Goal: Information Seeking & Learning: Learn about a topic

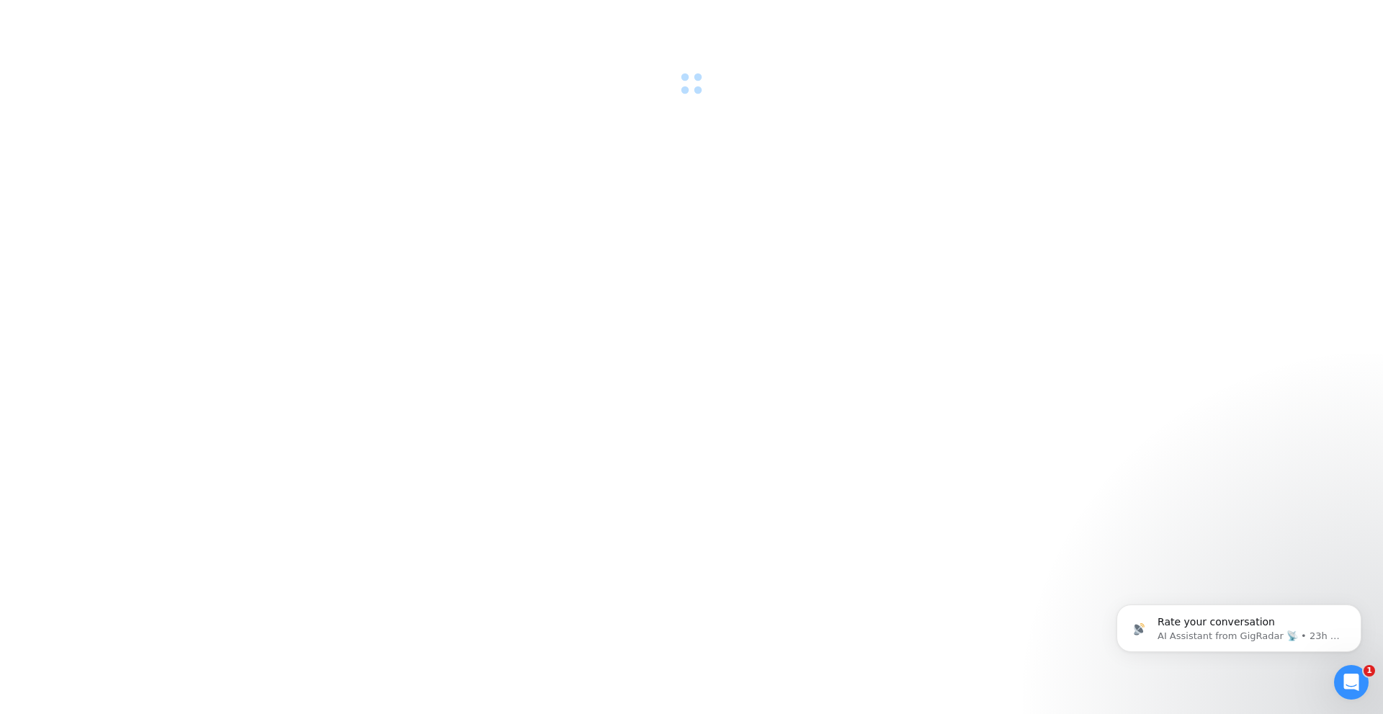
click at [1358, 672] on div "Open Intercom Messenger" at bounding box center [1351, 682] width 48 height 48
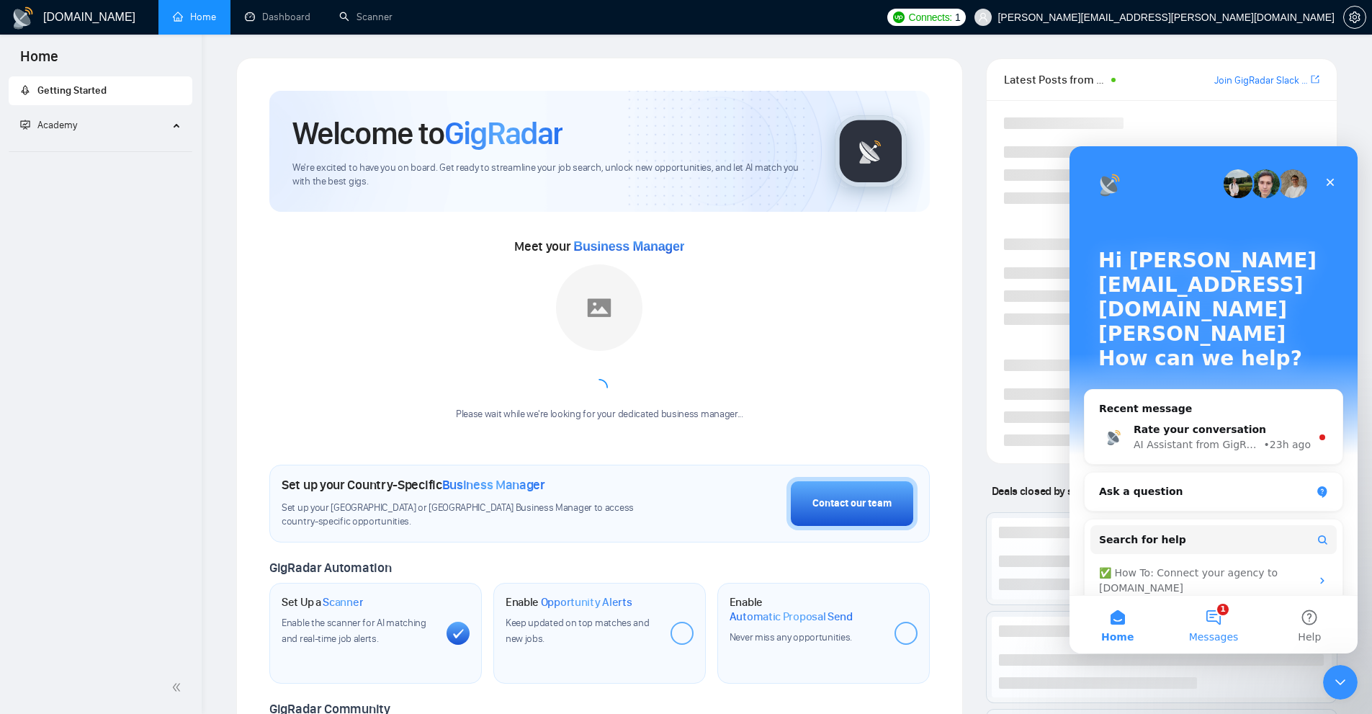
click at [1220, 605] on button "1 Messages" at bounding box center [1213, 625] width 96 height 58
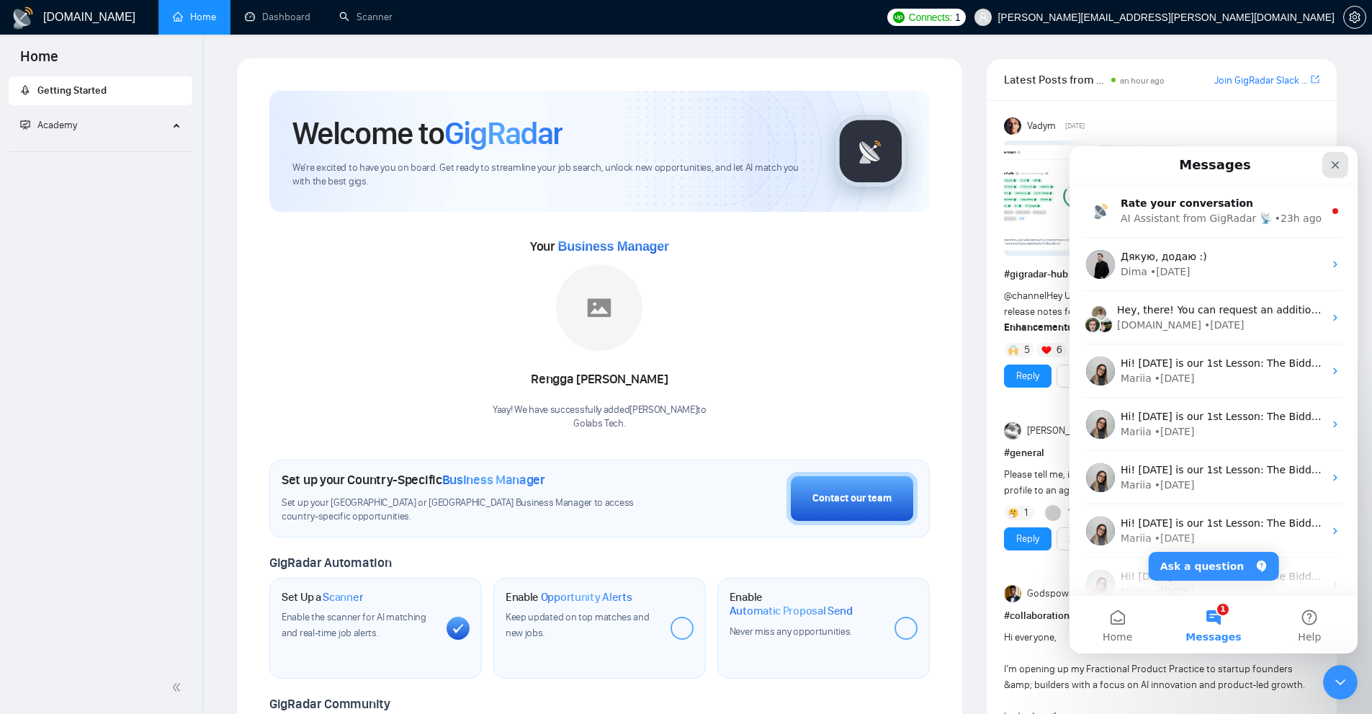
click at [1342, 164] on div "Close" at bounding box center [1335, 165] width 26 height 26
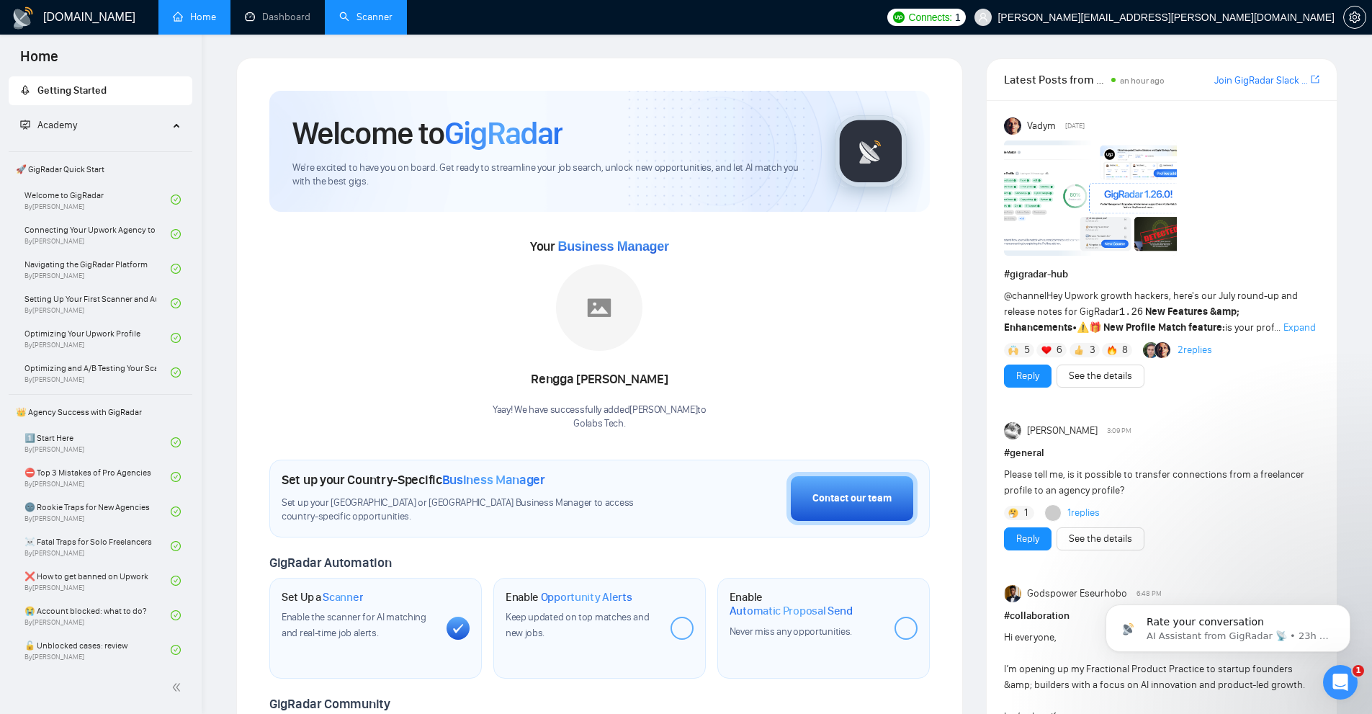
click at [342, 22] on link "Scanner" at bounding box center [365, 17] width 53 height 12
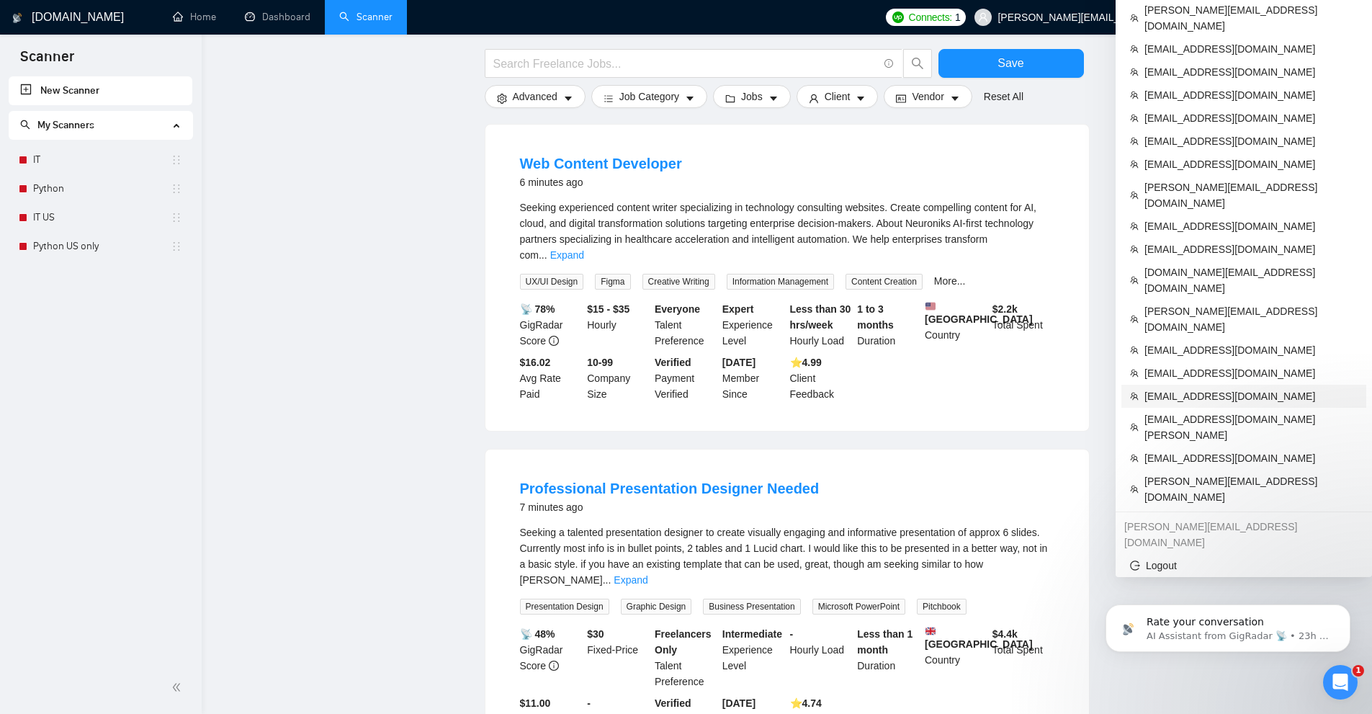
scroll to position [648, 0]
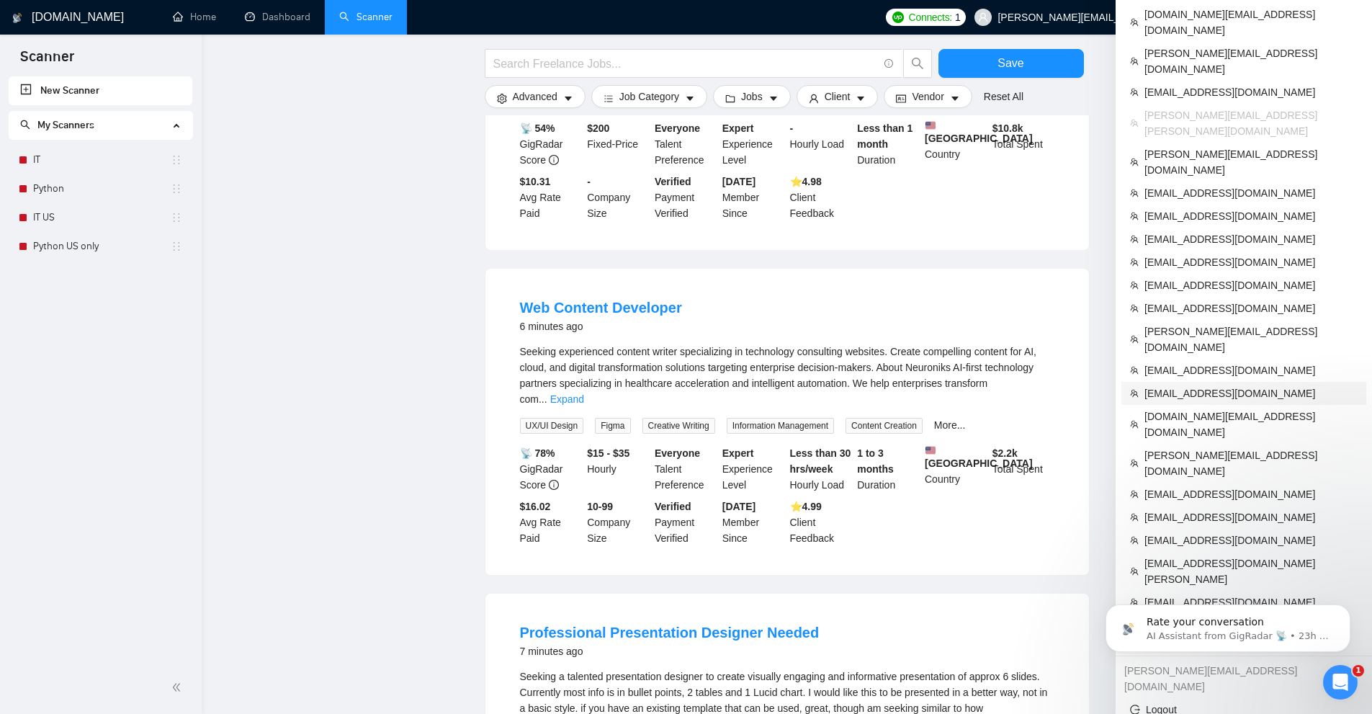
click at [1191, 362] on span "[EMAIL_ADDRESS][DOMAIN_NAME]" at bounding box center [1250, 370] width 213 height 16
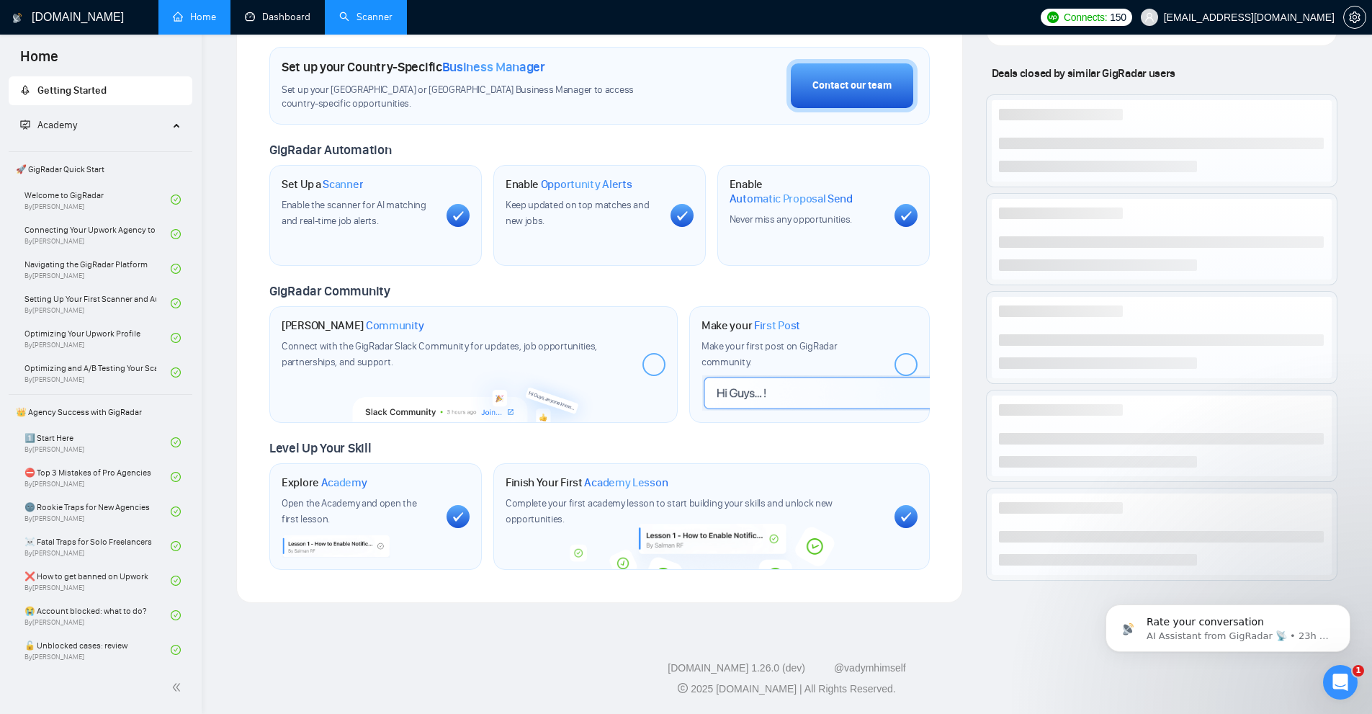
scroll to position [418, 0]
click at [354, 11] on link "Scanner" at bounding box center [365, 17] width 53 height 12
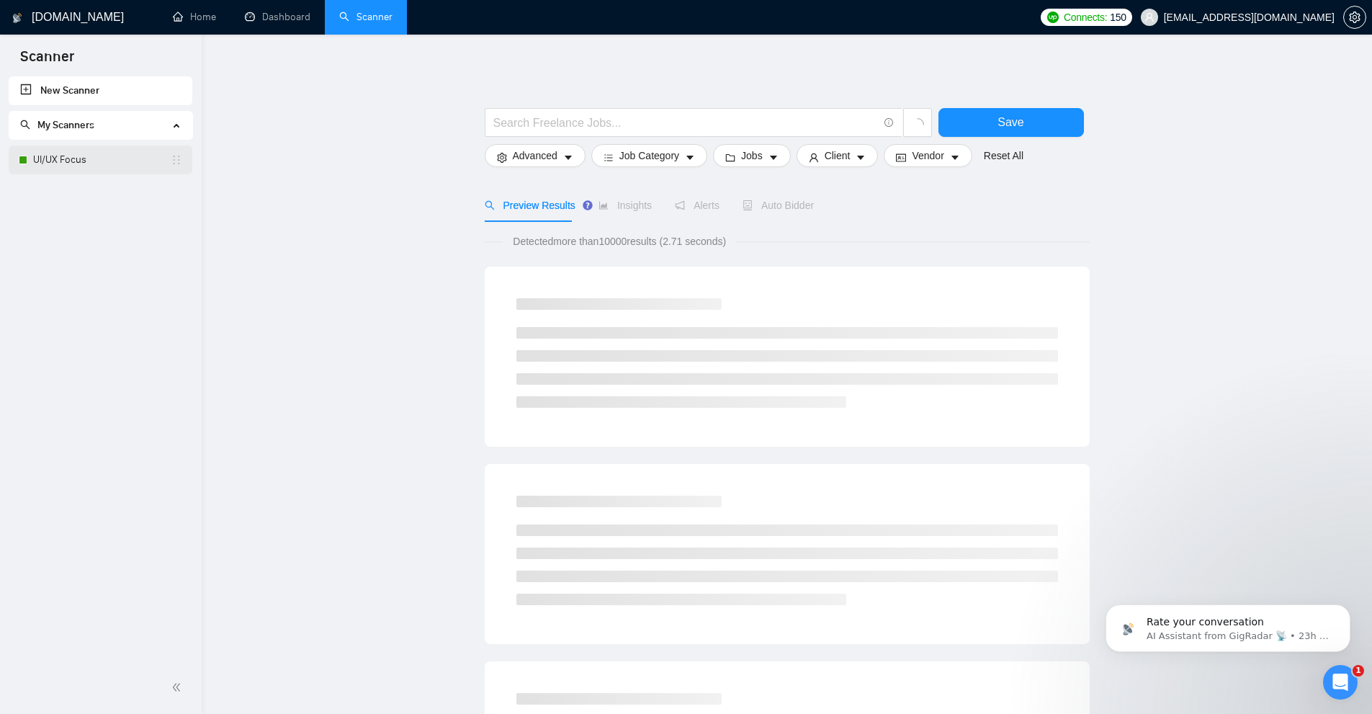
click at [75, 168] on link "UI/UX Focus" at bounding box center [102, 159] width 138 height 29
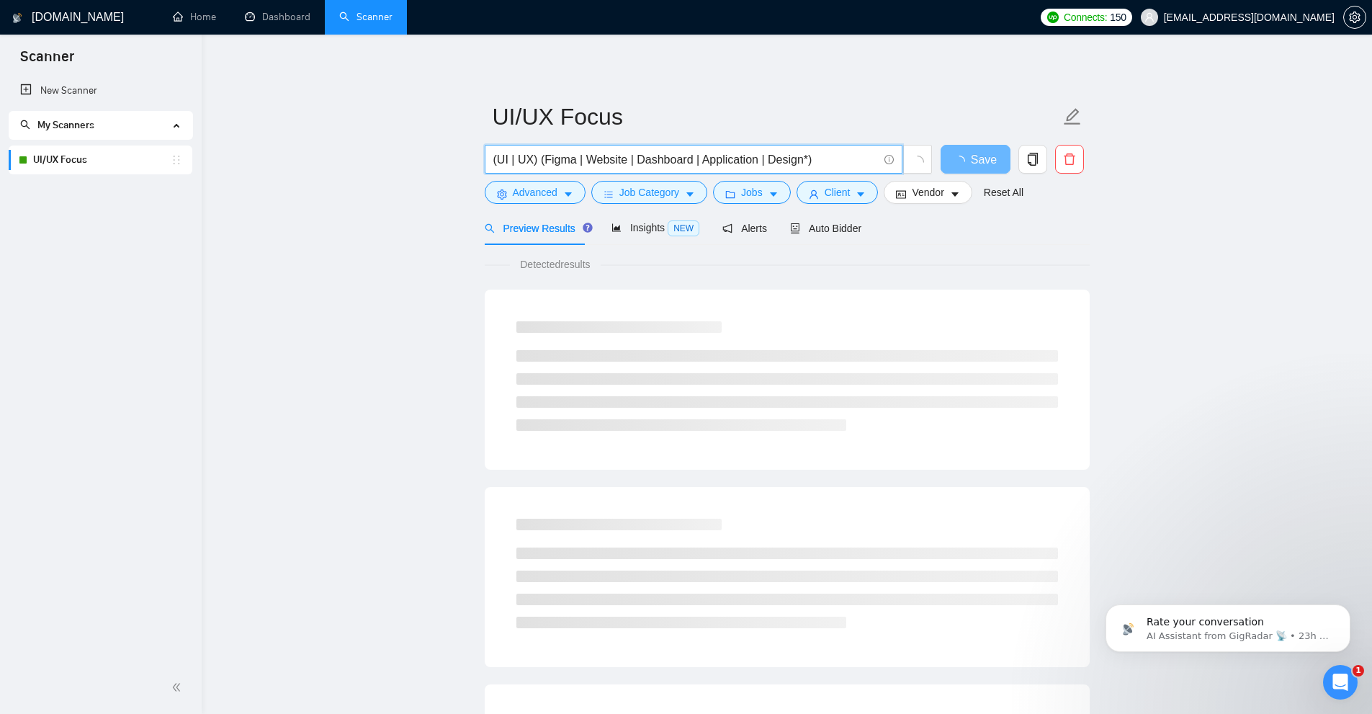
drag, startPoint x: 498, startPoint y: 161, endPoint x: 531, endPoint y: 156, distance: 33.4
click at [531, 156] on input "(UI | UX) (Figma | Website | Dashboard | Application | Design*)" at bounding box center [685, 160] width 385 height 18
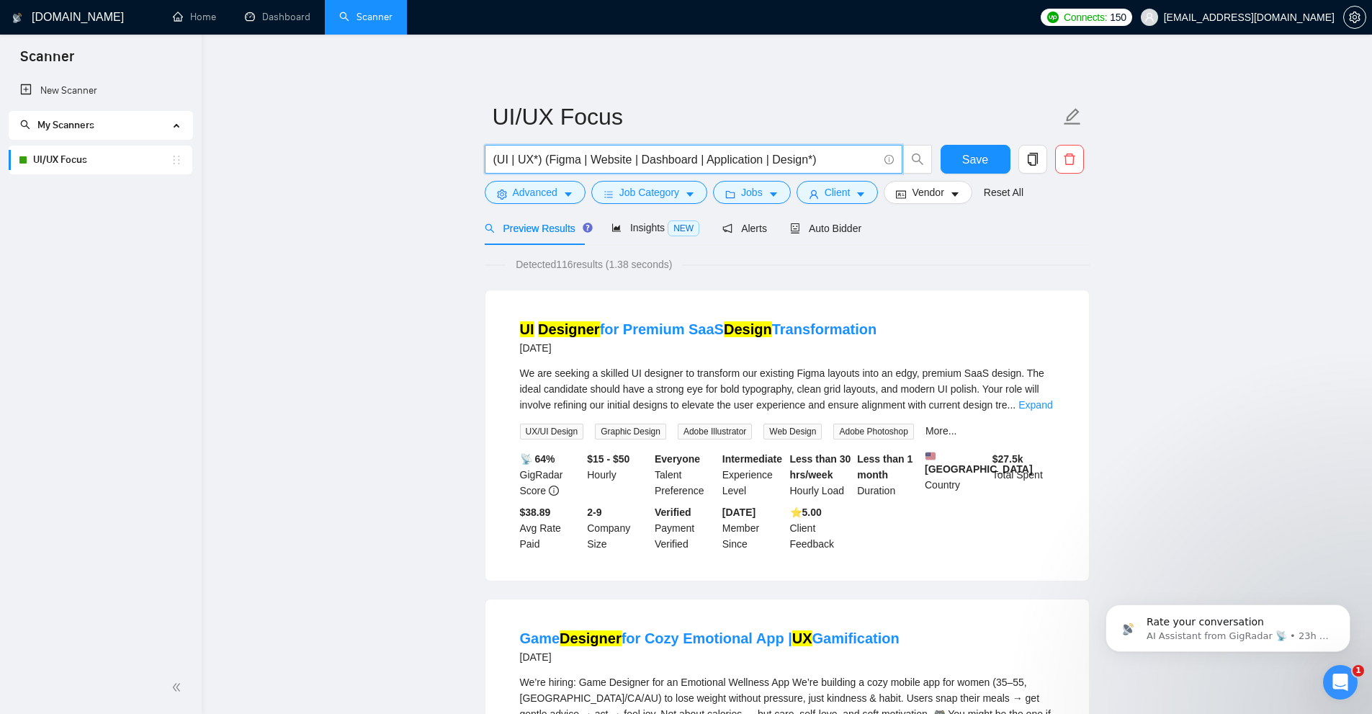
click at [508, 156] on input "(UI | UX*) (Figma | Website | Dashboard | Application | Design*)" at bounding box center [685, 160] width 385 height 18
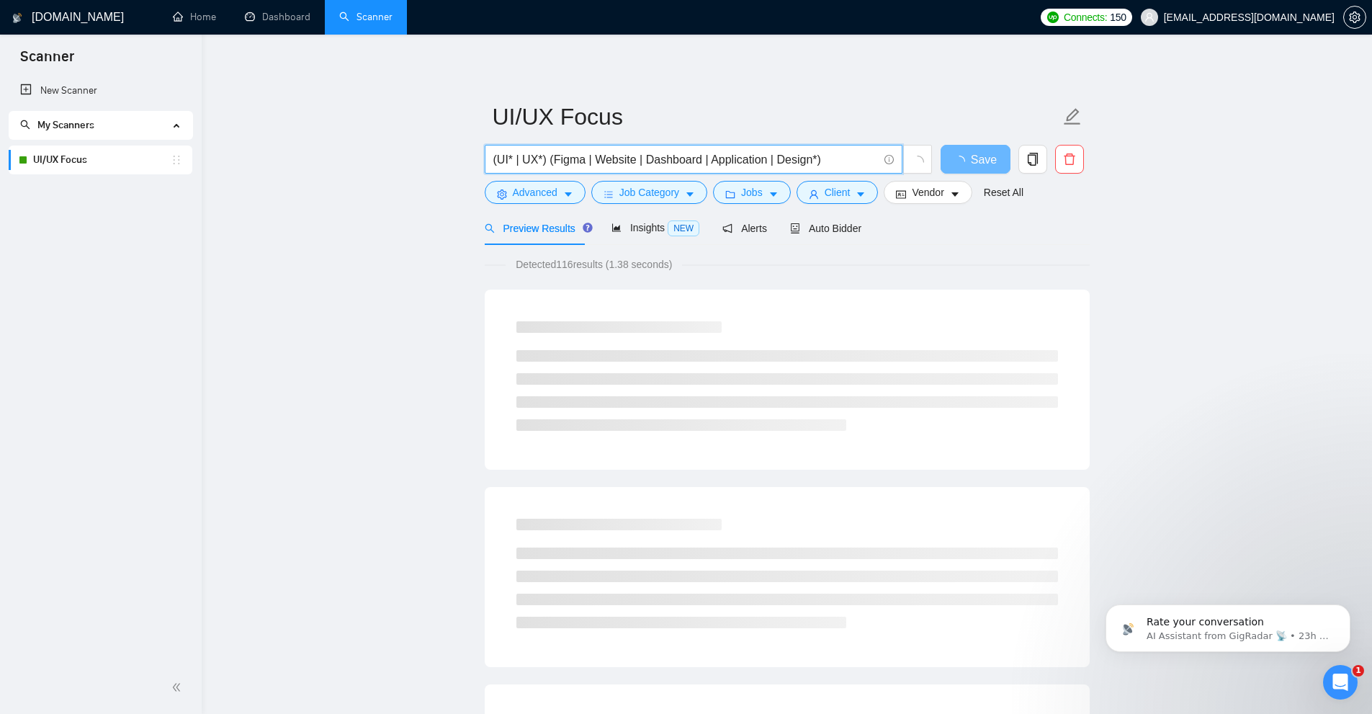
click at [629, 154] on input "(UI* | UX*) (Figma | Website | Dashboard | Application | Design*)" at bounding box center [685, 160] width 385 height 18
click at [889, 137] on link "Learn more" at bounding box center [905, 135] width 52 height 12
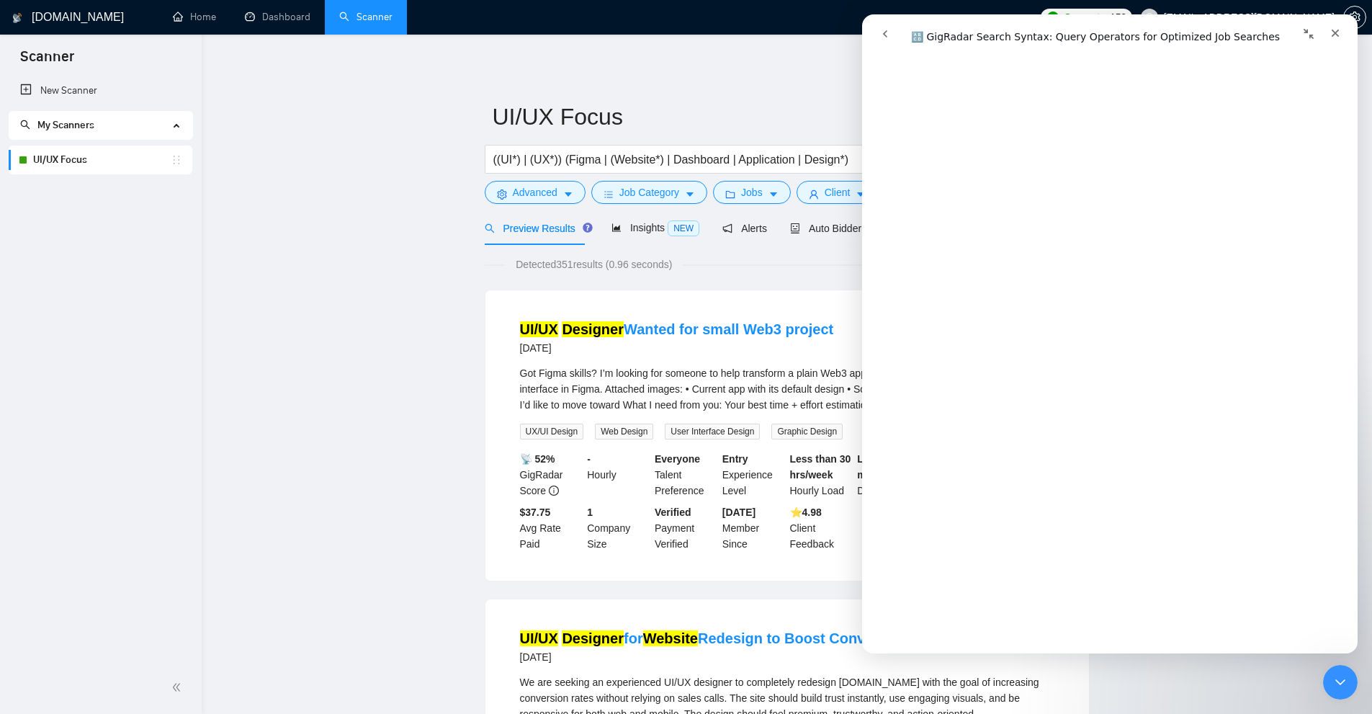
scroll to position [5073, 0]
click at [1242, 539] on div "🔠 GigRadar Search Syntax: Query Operators for Optimized Job Searches Did this a…" at bounding box center [1110, 357] width 496 height 593
click at [1348, 682] on icon "Close Intercom Messenger" at bounding box center [1340, 681] width 17 height 17
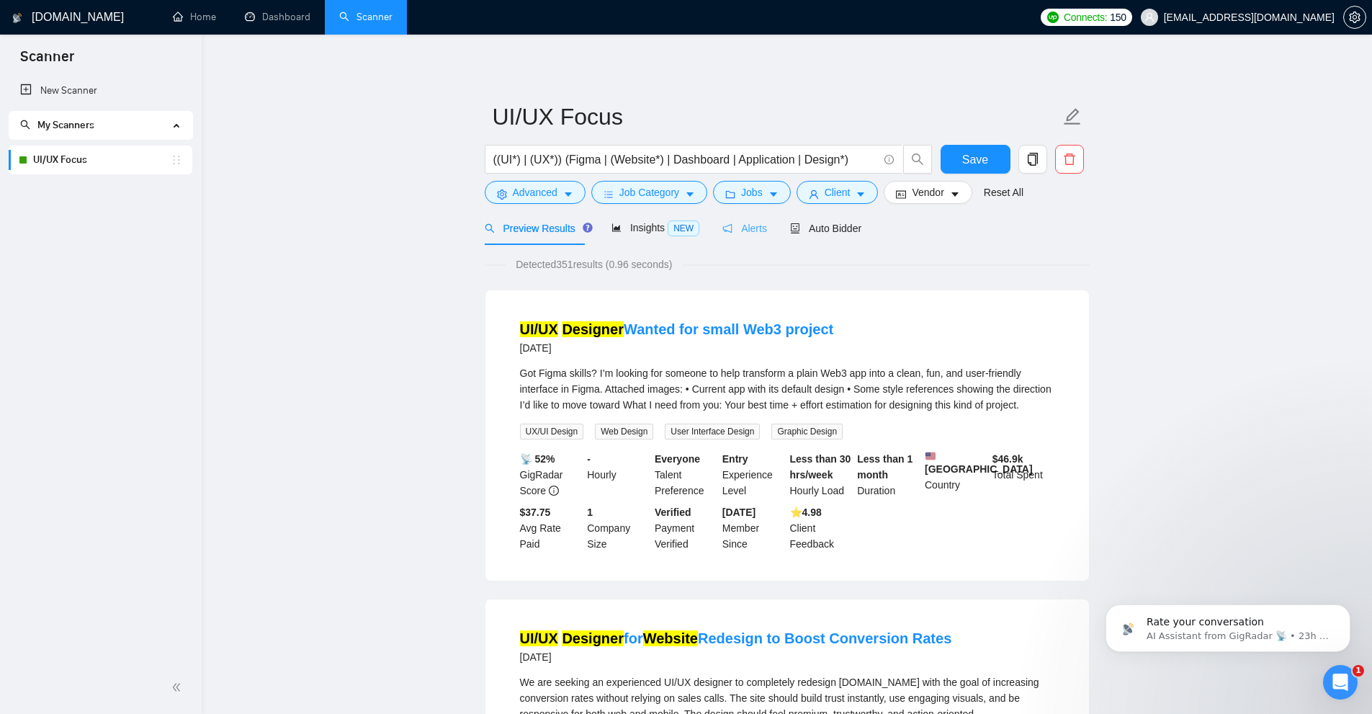
scroll to position [0, 0]
click at [837, 155] on input "((UI*) | (UX*)) (Figma | (Website*) | Dashboard | Application | Design*)" at bounding box center [685, 160] width 385 height 18
click at [704, 161] on input "((UI*) | (UX*)) (figma | (website*) | (dashboard*) | (app*) | (design*))" at bounding box center [685, 160] width 385 height 18
type input "((UI*) | (UX*)) (figma | (website*) | (dashboard*) | (app*) | (design*))"
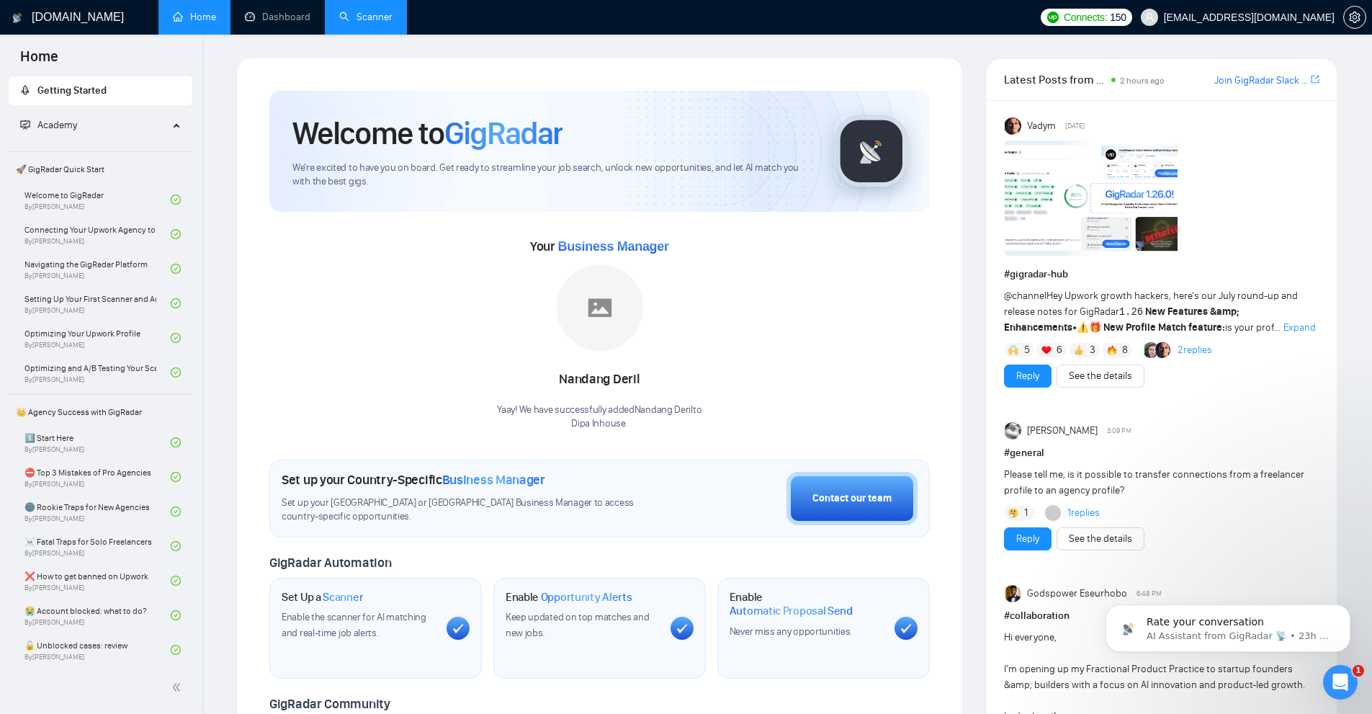
click at [364, 22] on link "Scanner" at bounding box center [365, 17] width 53 height 12
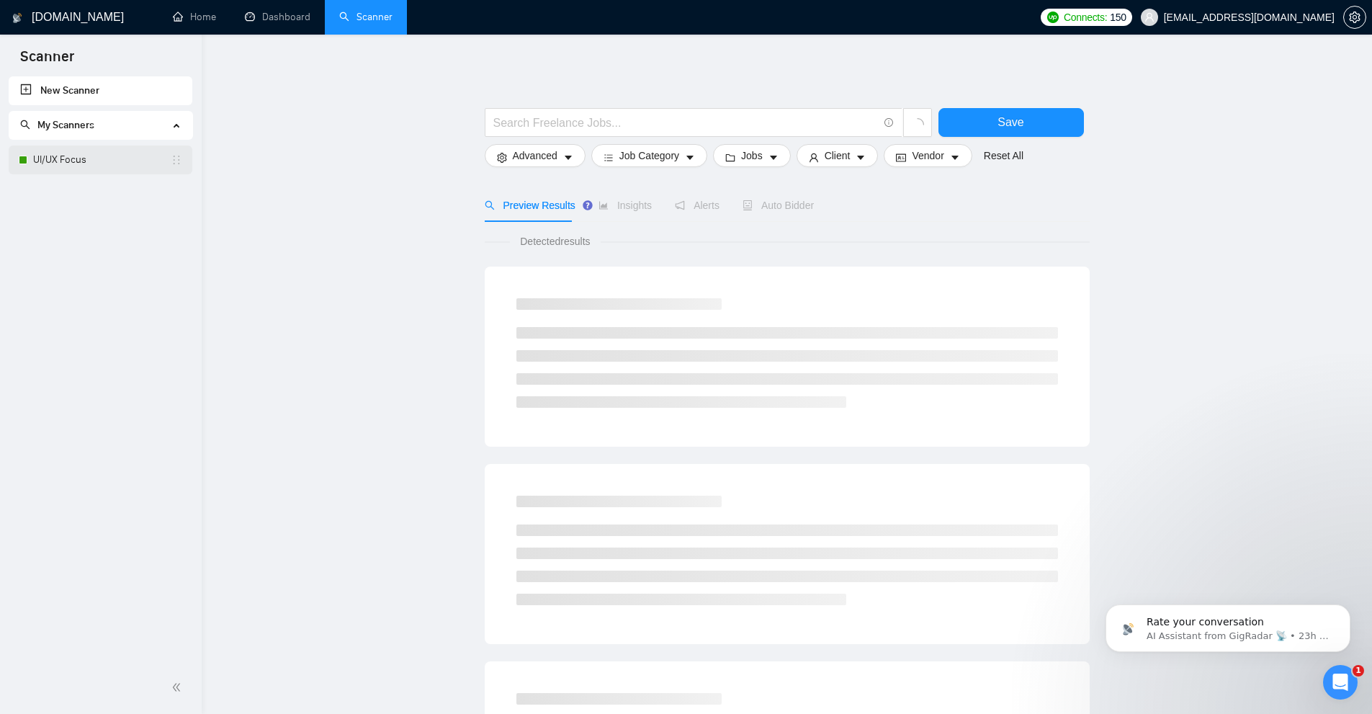
click at [85, 160] on link "UI/UX Focus" at bounding box center [102, 159] width 138 height 29
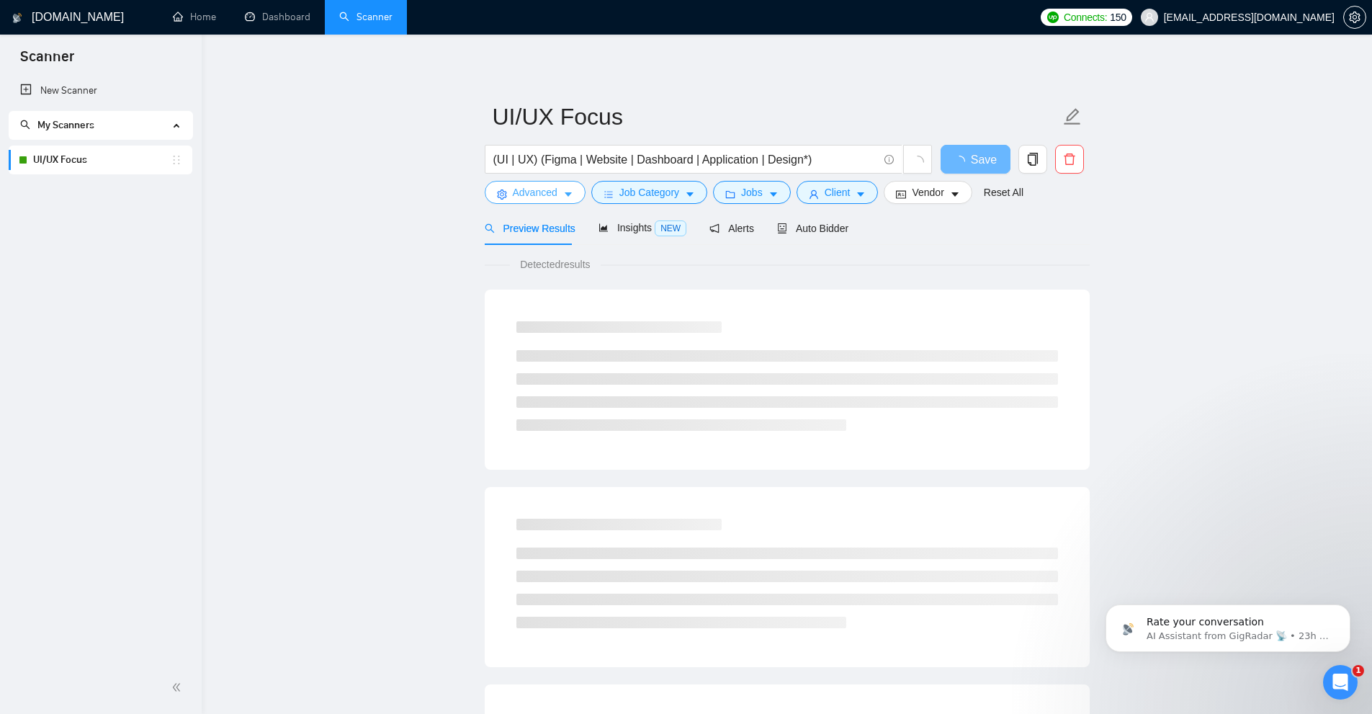
click at [541, 201] on button "Advanced" at bounding box center [535, 192] width 101 height 23
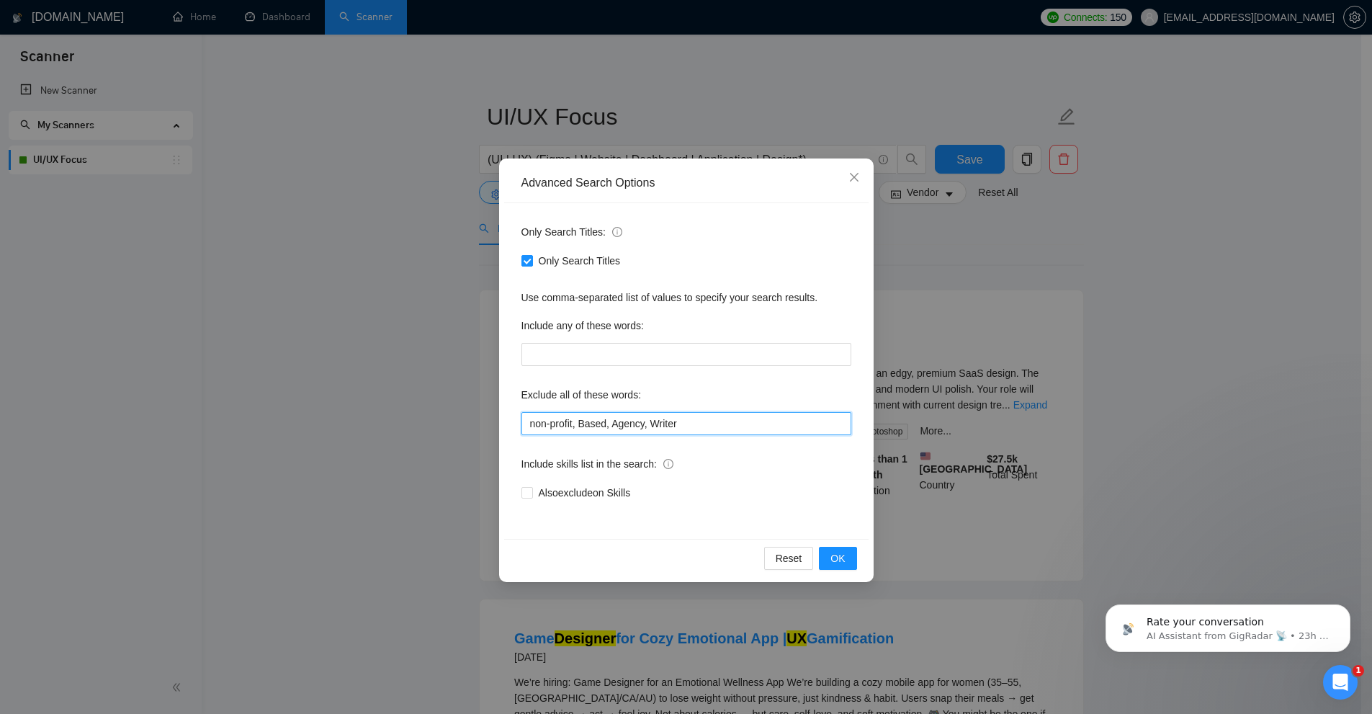
click at [676, 418] on input "non-profit, Based, Agency, Writer" at bounding box center [686, 423] width 330 height 23
drag, startPoint x: 676, startPoint y: 418, endPoint x: 668, endPoint y: 434, distance: 16.8
click at [668, 434] on input "non-profit, Based, Agency, Writer" at bounding box center [686, 423] width 330 height 23
click at [617, 423] on input "non-profit, Based, Agency, Writer" at bounding box center [686, 423] width 330 height 23
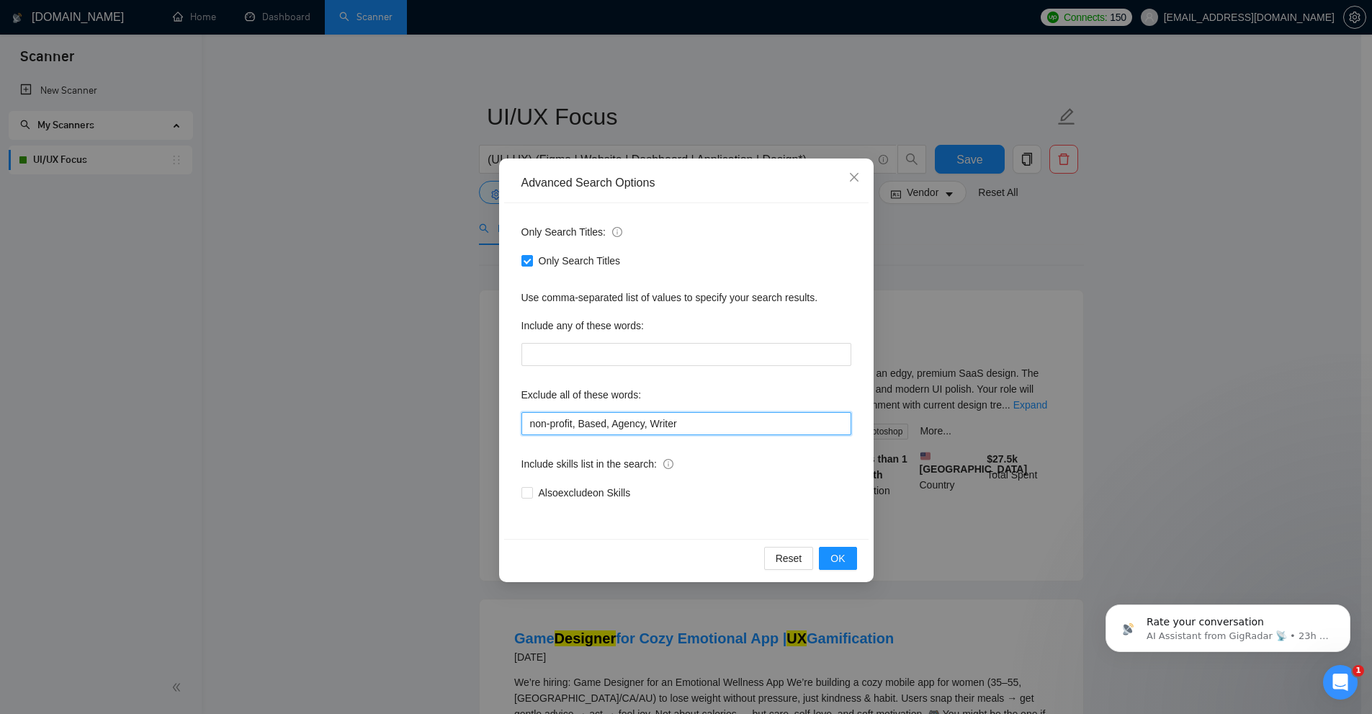
click at [586, 423] on input "non-profit, Based, Agency, Writer" at bounding box center [686, 423] width 330 height 23
click at [626, 426] on input "non-profit, Based, Agency, Writer" at bounding box center [686, 423] width 330 height 23
drag, startPoint x: 626, startPoint y: 426, endPoint x: 665, endPoint y: 427, distance: 38.9
click at [627, 426] on input "non-profit, Based, Agency, Writer" at bounding box center [686, 423] width 330 height 23
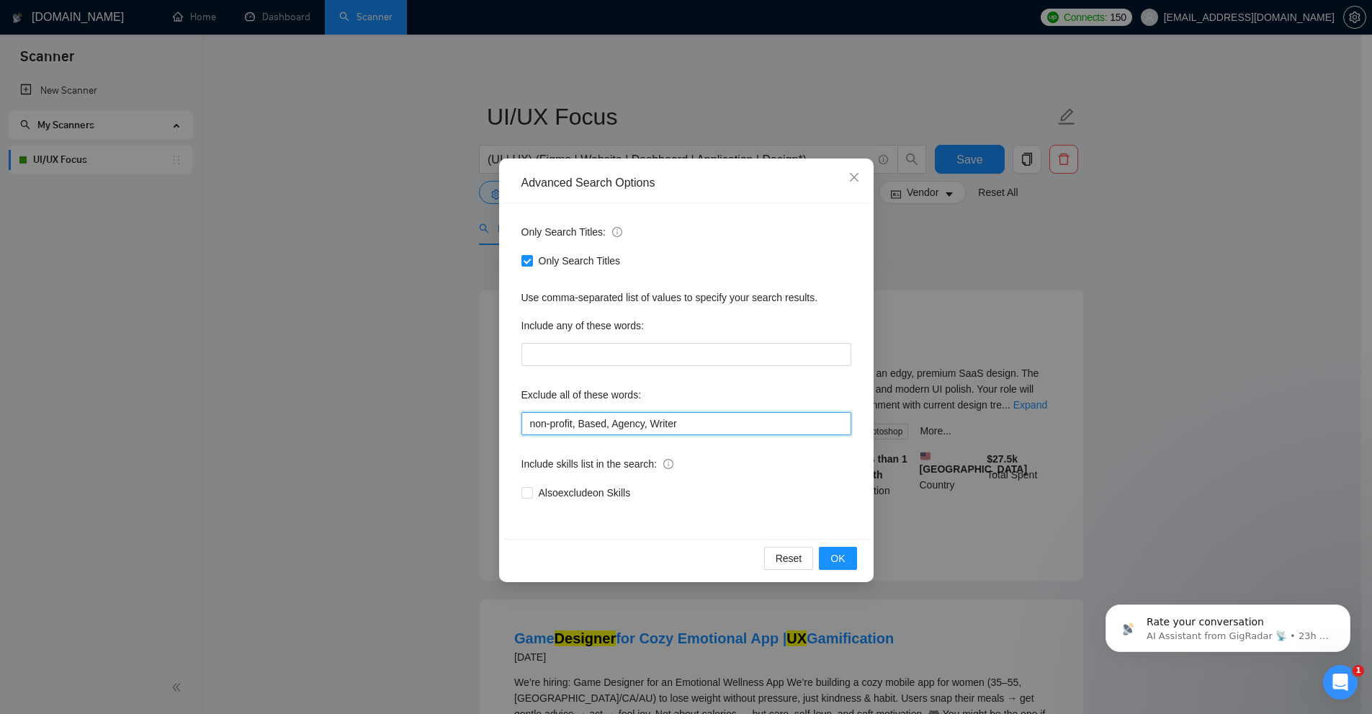
click at [671, 426] on input "non-profit, Based, Agency, Writer" at bounding box center [686, 423] width 330 height 23
click at [955, 399] on div "Advanced Search Options Only Search Titles: Only Search Titles Use comma-separa…" at bounding box center [686, 357] width 1372 height 714
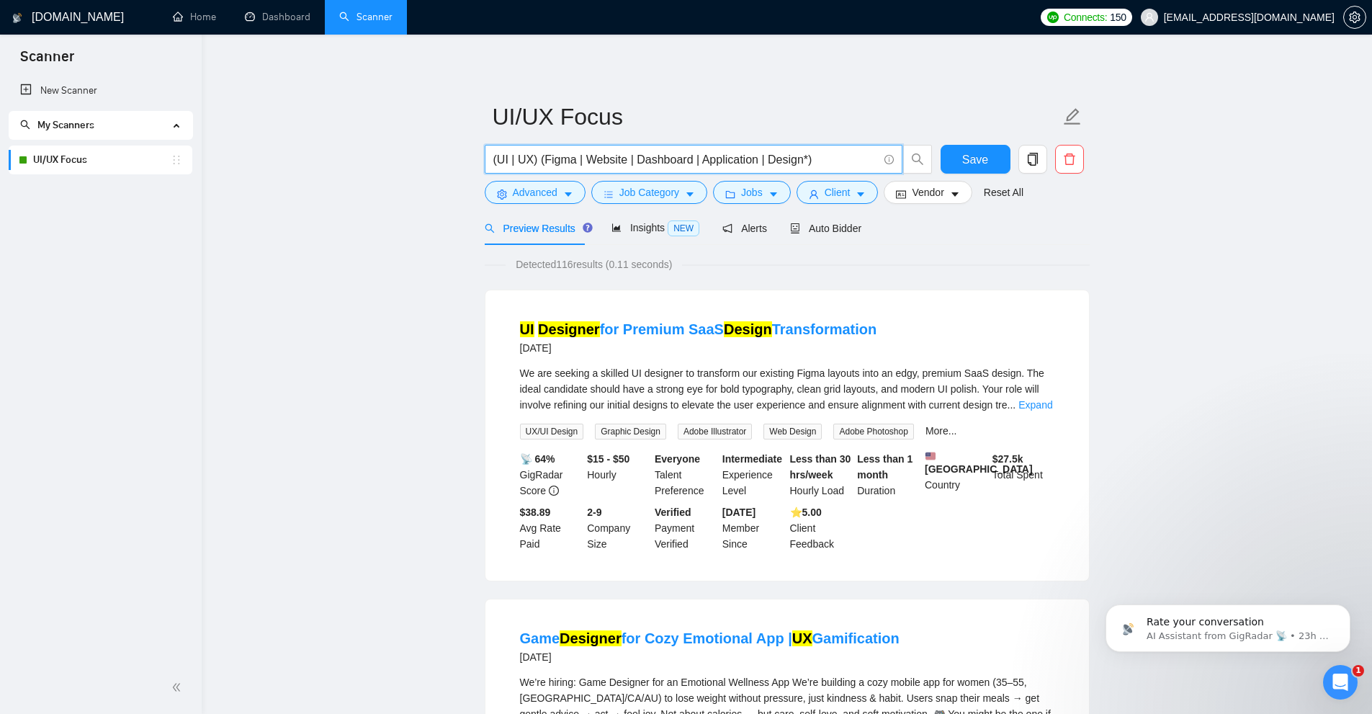
click at [637, 153] on input "(UI | UX) (Figma | Website | Dashboard | Application | Design*)" at bounding box center [685, 160] width 385 height 18
paste input "(UI*) | (UX*)) (figma | (website*) | (dashboard*) | (app*) | (design*)"
type input "((UI*) | (UX*)) (figma | (website*) | (dashboard*) | (app*) | (design*))"
drag, startPoint x: 561, startPoint y: 266, endPoint x: 572, endPoint y: 267, distance: 10.8
click at [572, 267] on span "Detected 116 results (0.11 seconds)" at bounding box center [594, 264] width 176 height 16
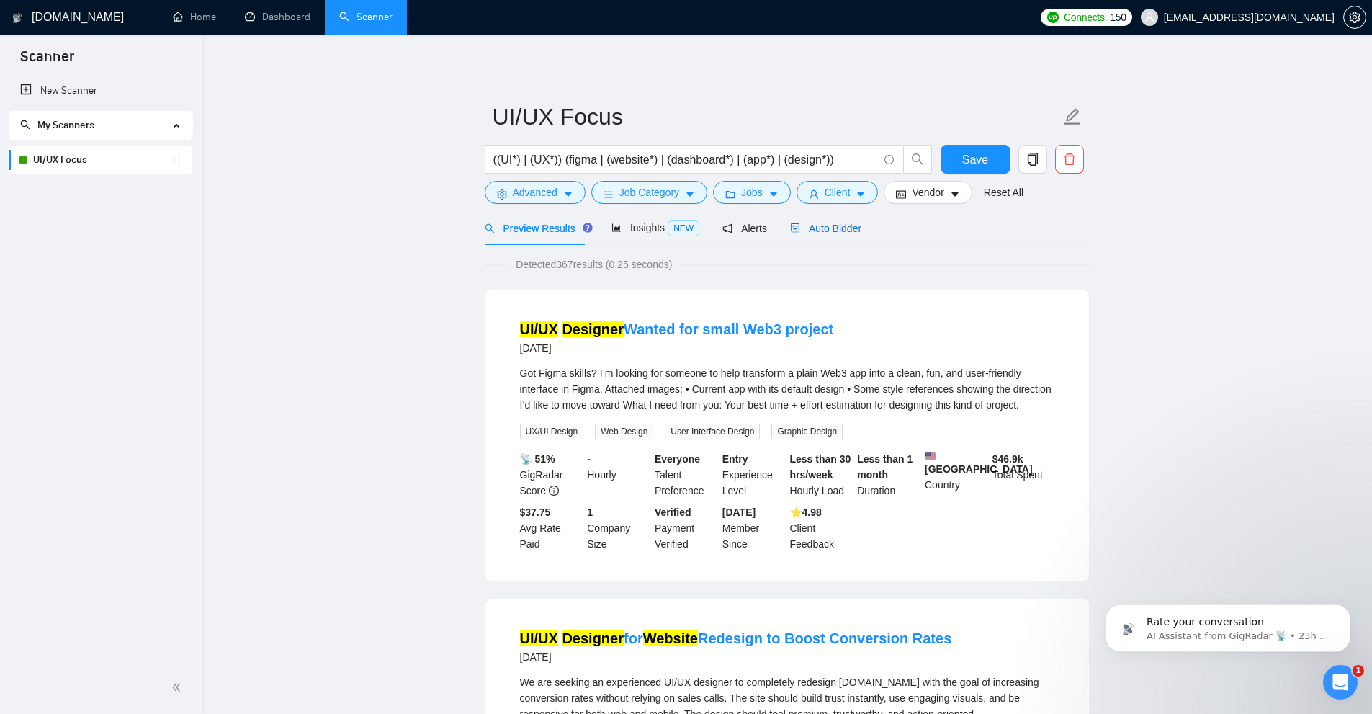
click at [817, 231] on span "Auto Bidder" at bounding box center [825, 229] width 71 height 12
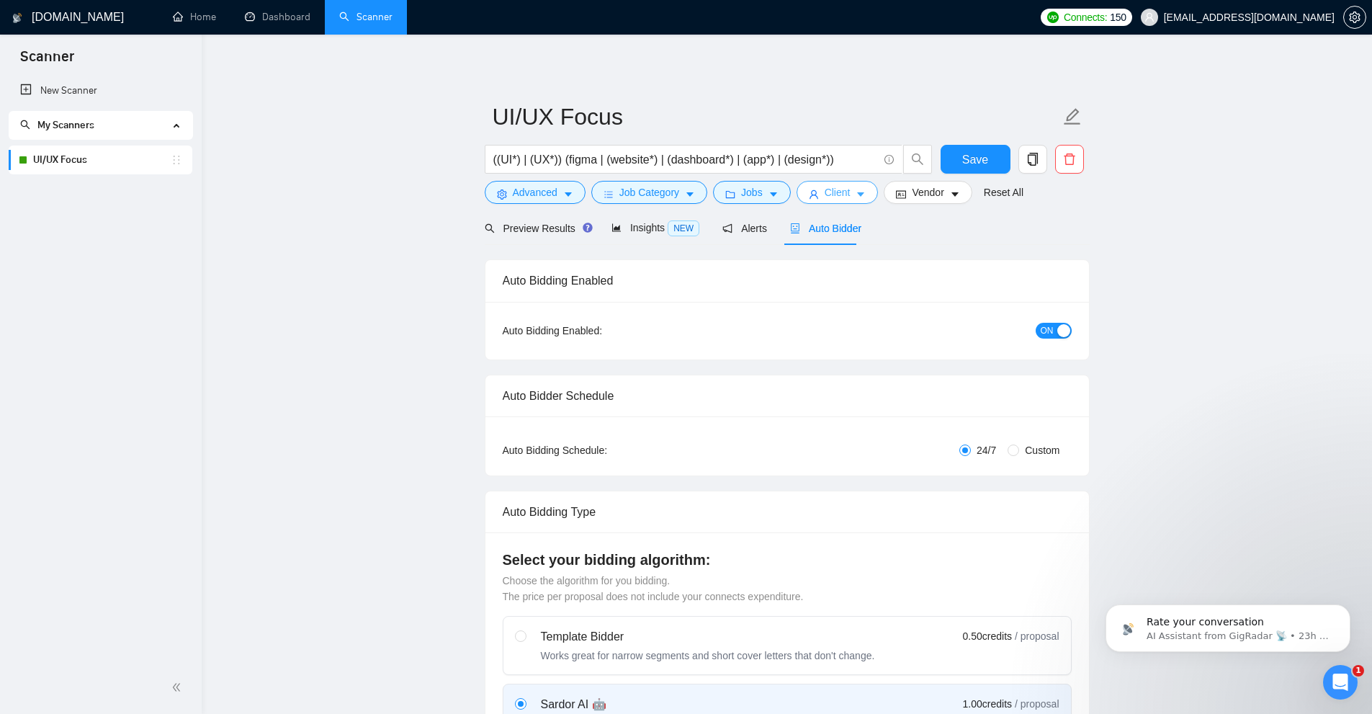
checkbox input "true"
click at [835, 197] on span "Client" at bounding box center [838, 192] width 26 height 16
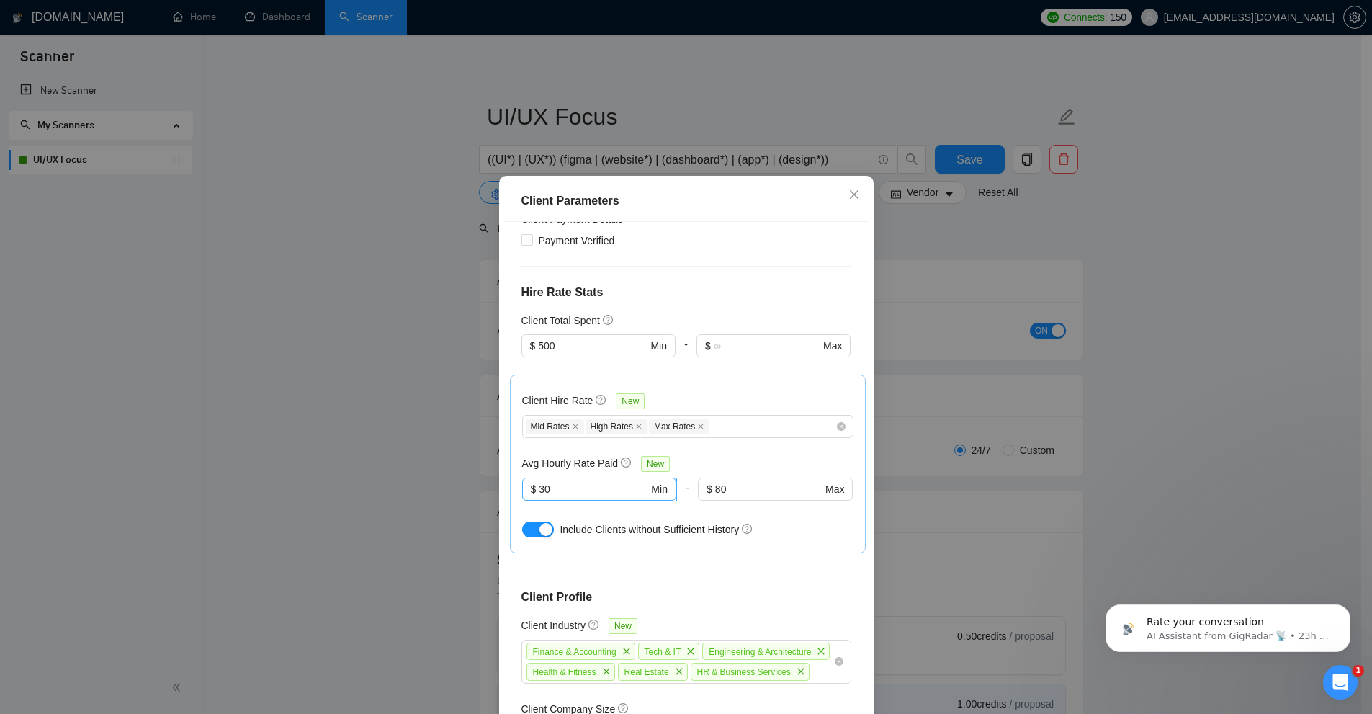
scroll to position [432, 0]
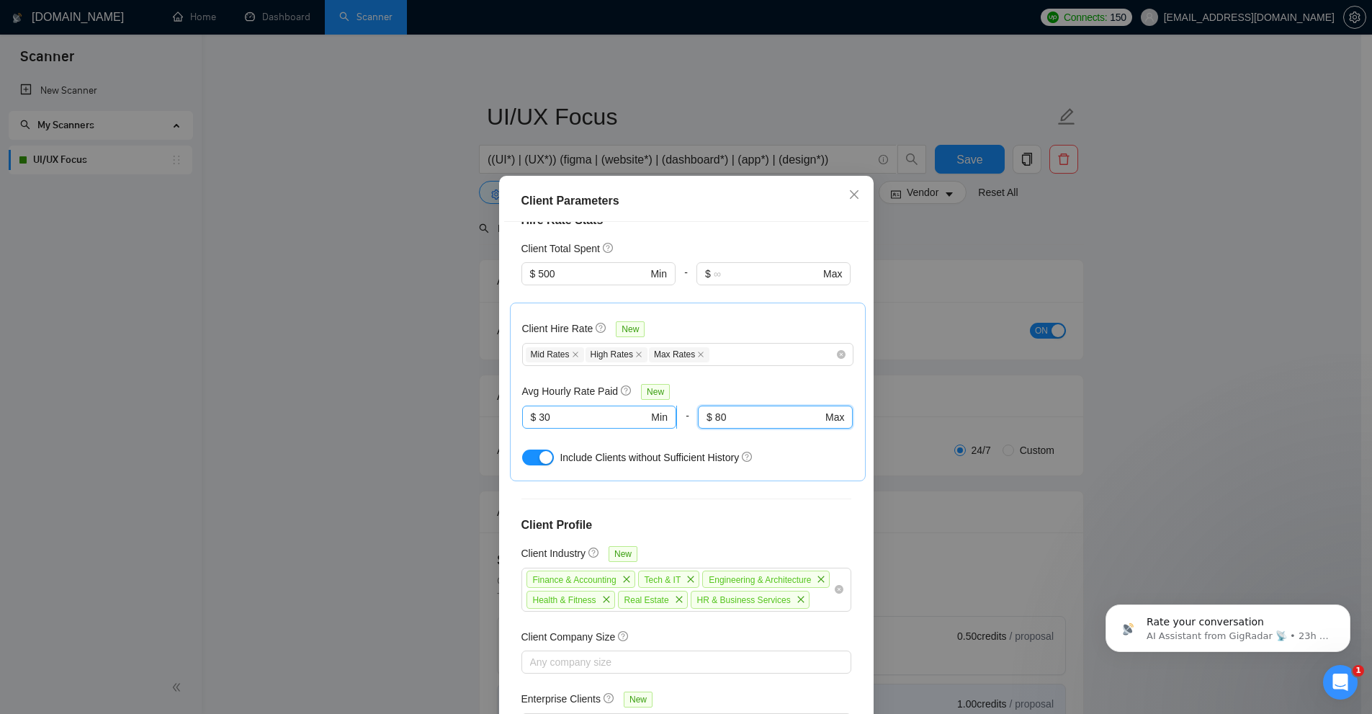
drag, startPoint x: 735, startPoint y: 394, endPoint x: 656, endPoint y: 395, distance: 78.5
click at [656, 405] on div "$ 30 Min - 80 $ 80 Max" at bounding box center [687, 425] width 331 height 40
click at [1070, 437] on div "Client Parameters Client Location Include Client Countries United States United…" at bounding box center [686, 357] width 1372 height 714
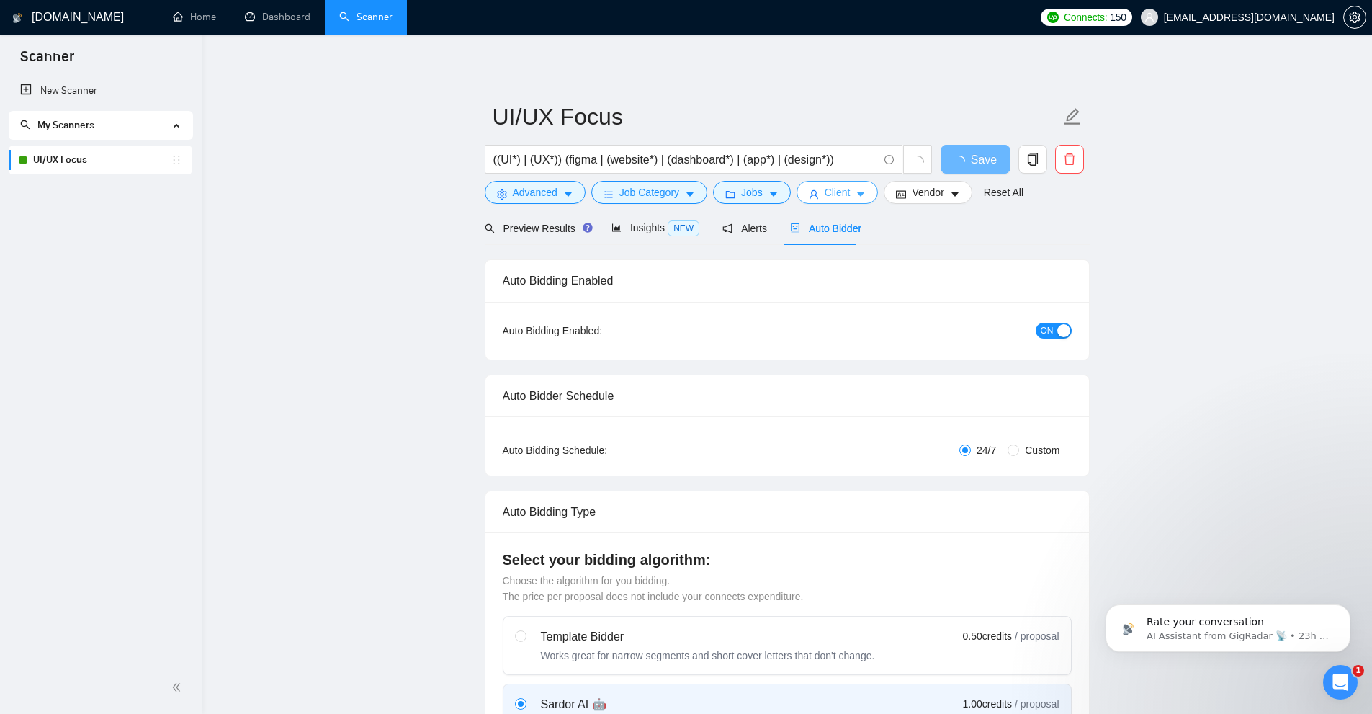
click at [856, 195] on icon "caret-down" at bounding box center [861, 194] width 10 height 10
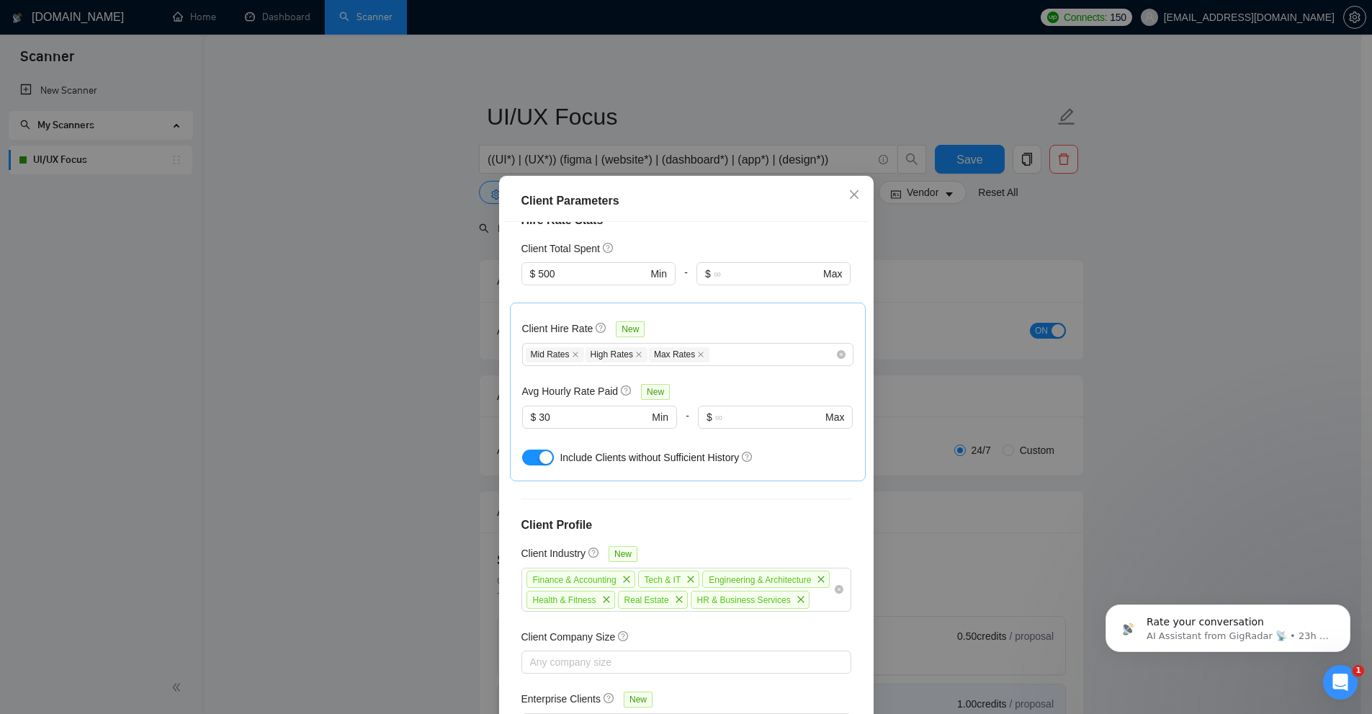
scroll to position [477, 0]
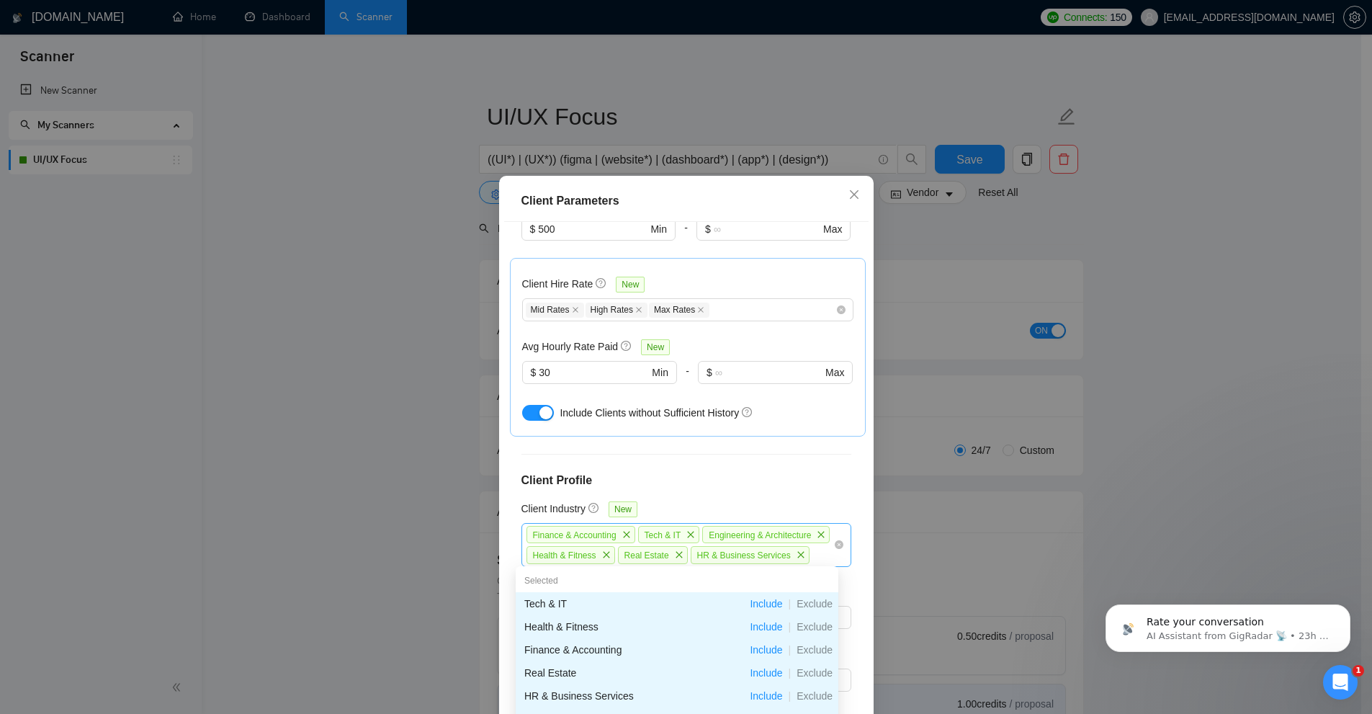
click at [665, 555] on div "Finance & Accounting Tech & IT Engineering & Architecture Health & Fitness Real…" at bounding box center [679, 544] width 308 height 41
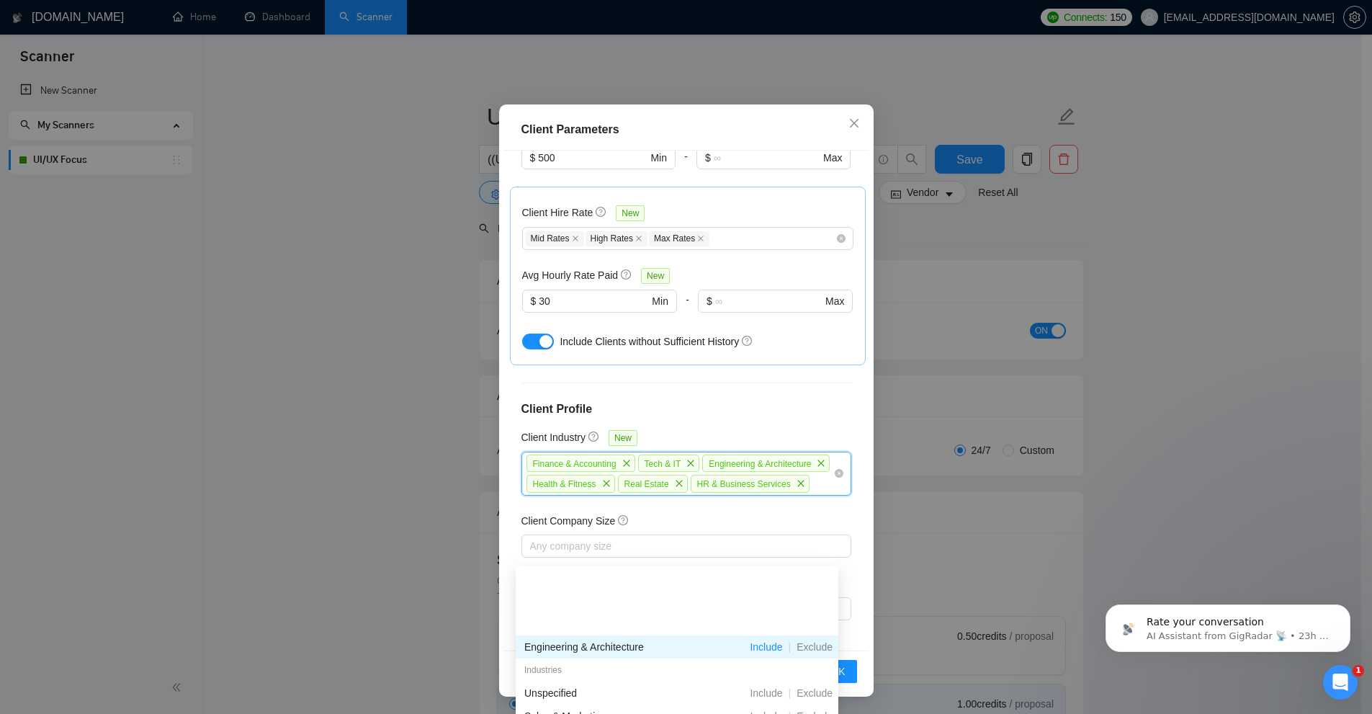
scroll to position [144, 0]
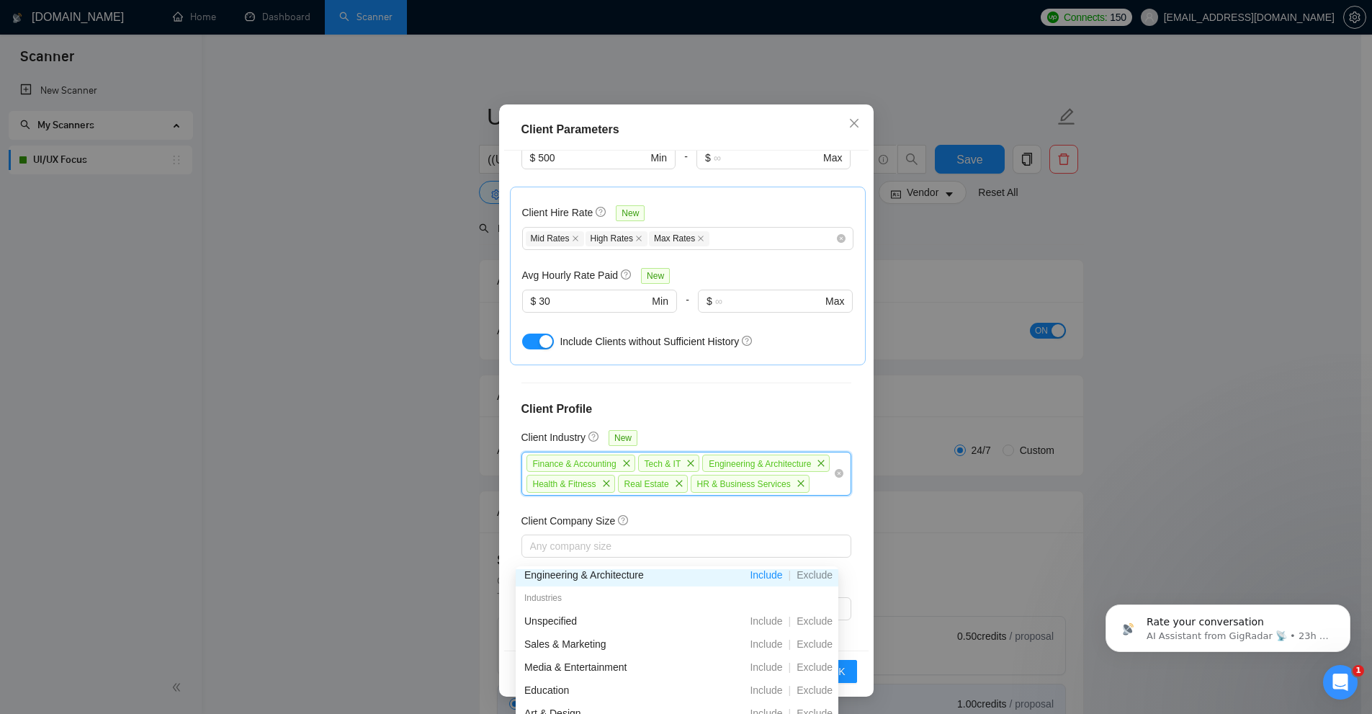
click at [761, 365] on div "Client Location Include Client Countries United States United Kingdom Germany E…" at bounding box center [686, 401] width 364 height 500
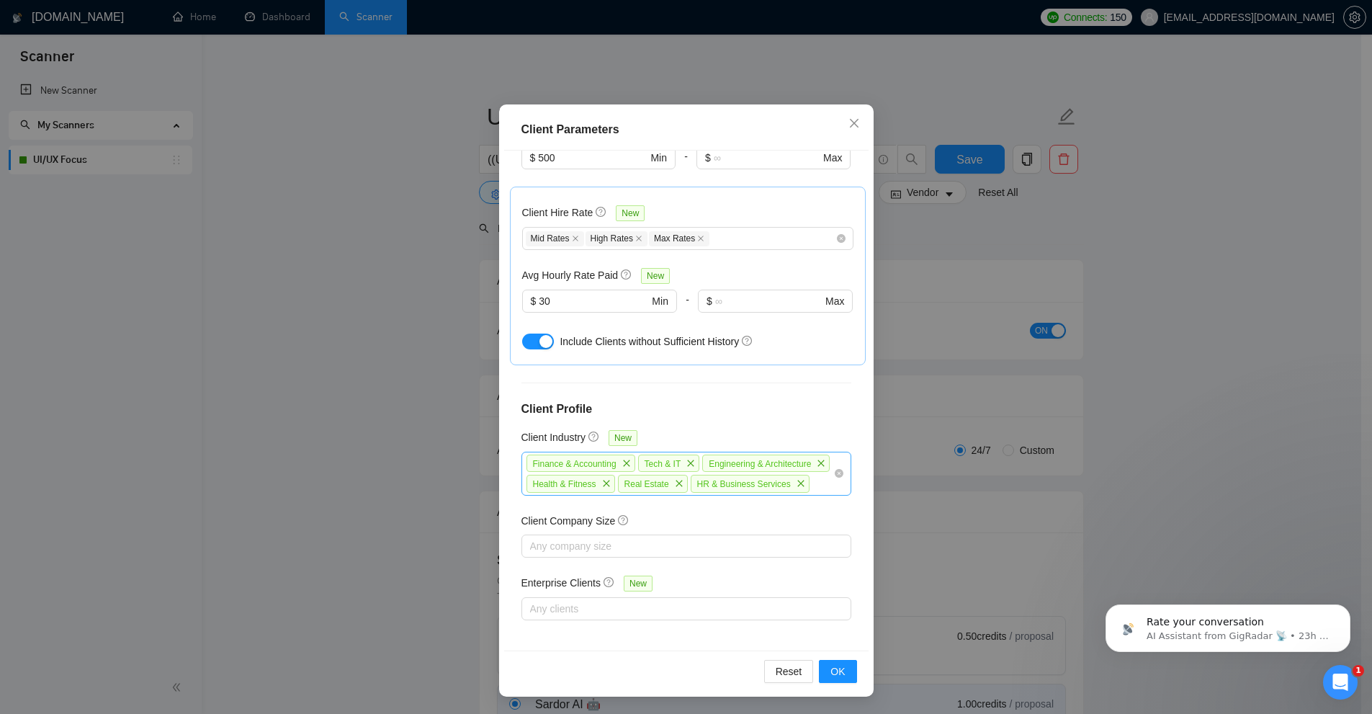
click at [731, 478] on div "Finance & Accounting Tech & IT Engineering & Architecture Health & Fitness Real…" at bounding box center [679, 473] width 308 height 41
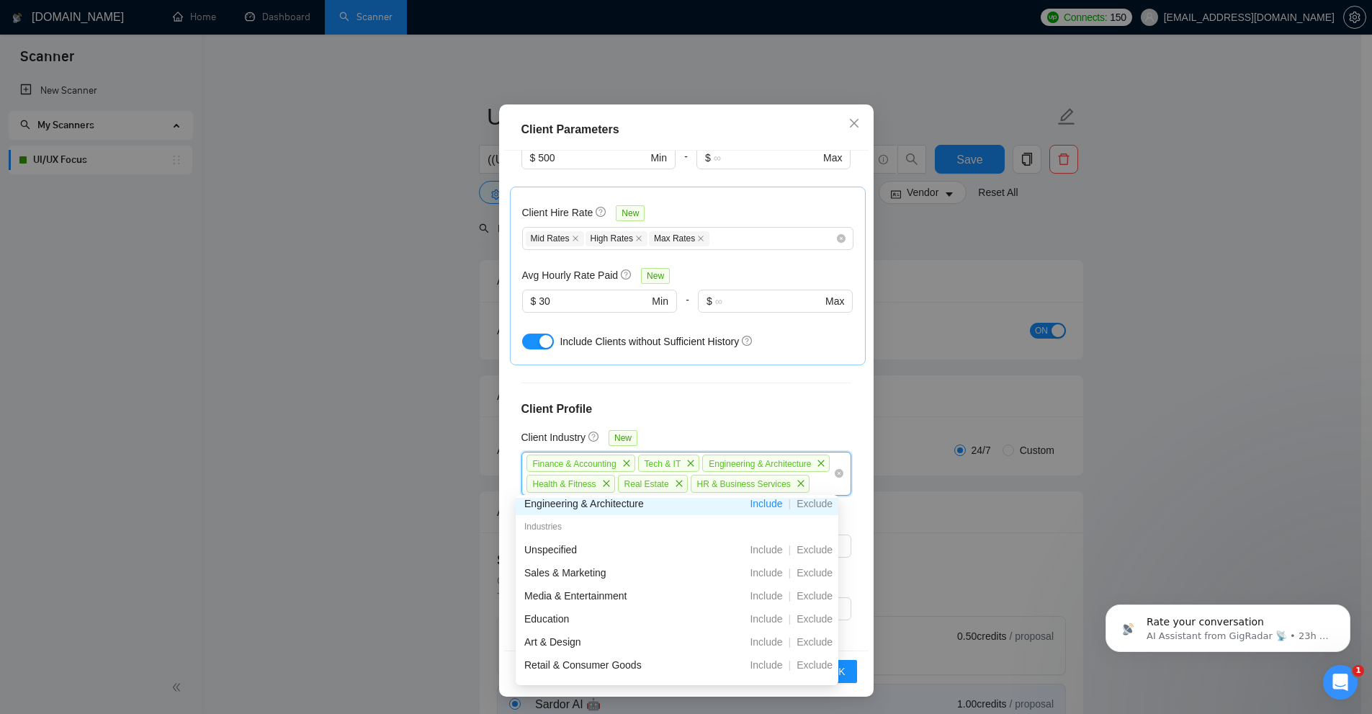
click at [1049, 370] on div "Client Parameters Client Location Include Client Countries United States United…" at bounding box center [686, 357] width 1372 height 714
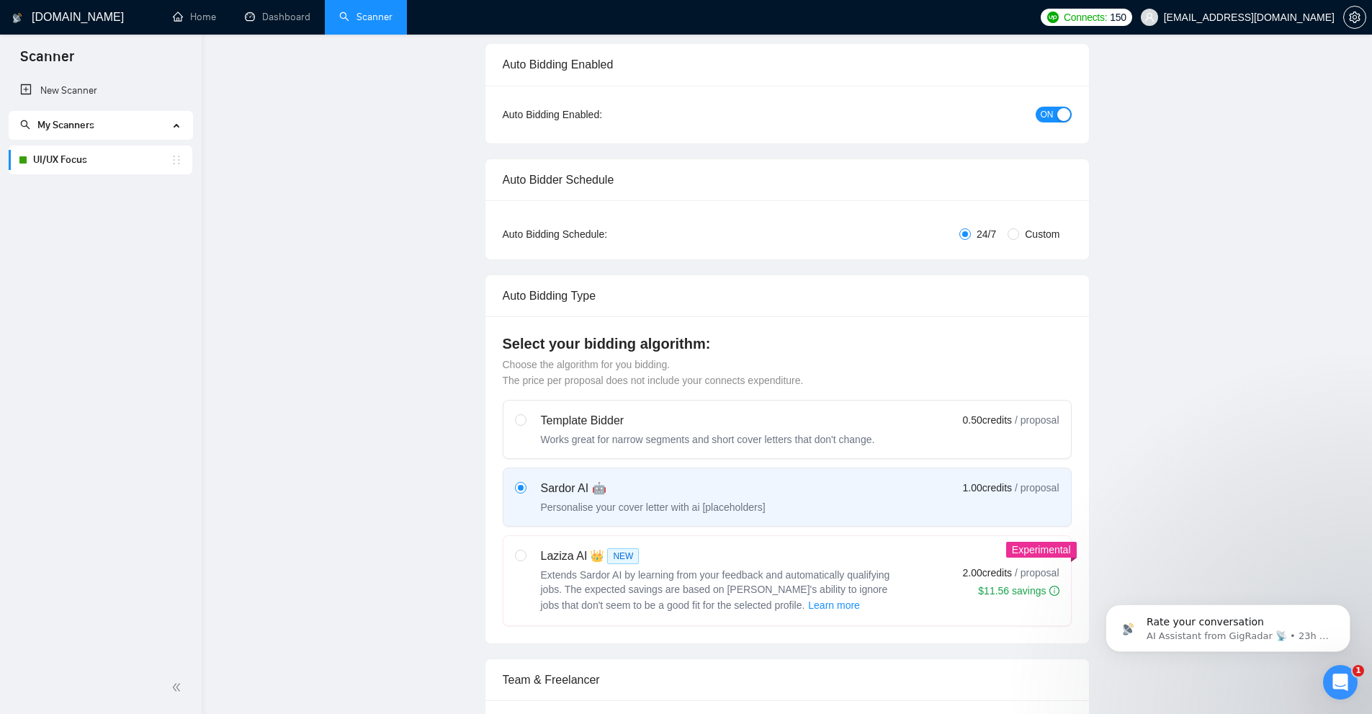
scroll to position [0, 0]
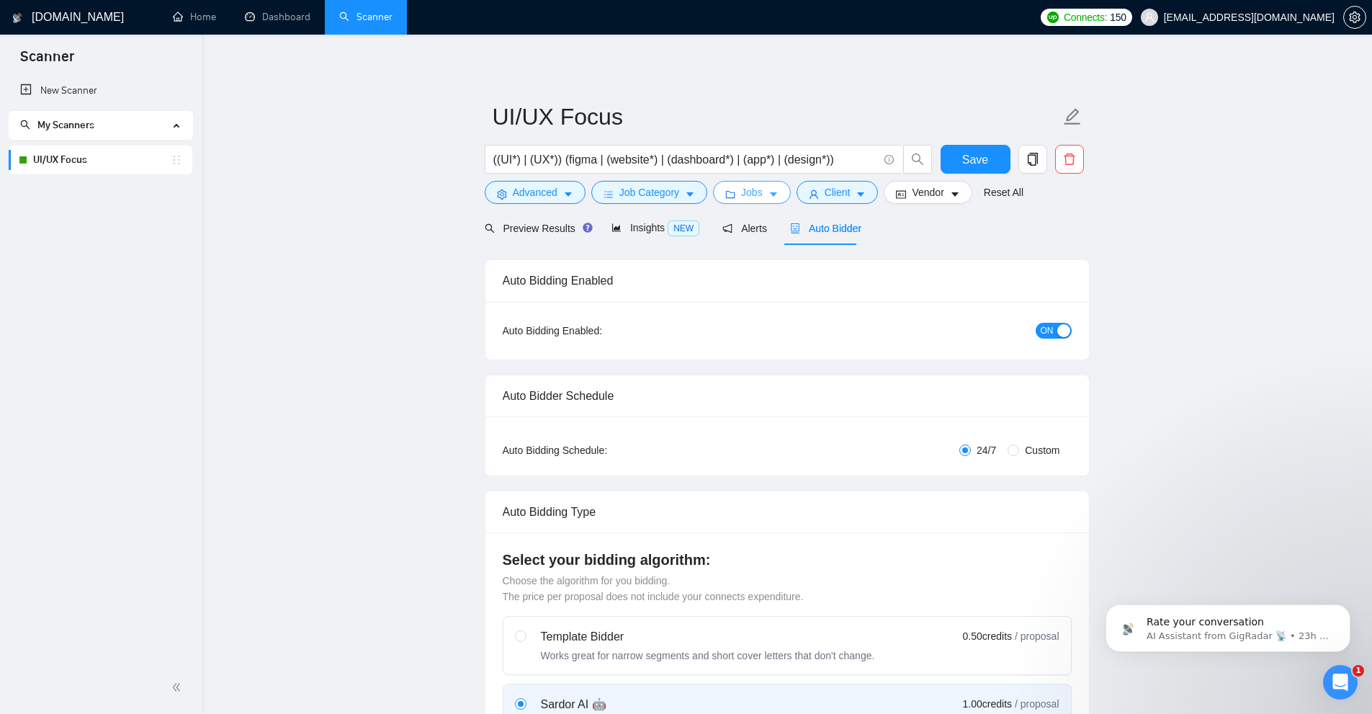
click at [774, 195] on icon "caret-down" at bounding box center [774, 194] width 10 height 10
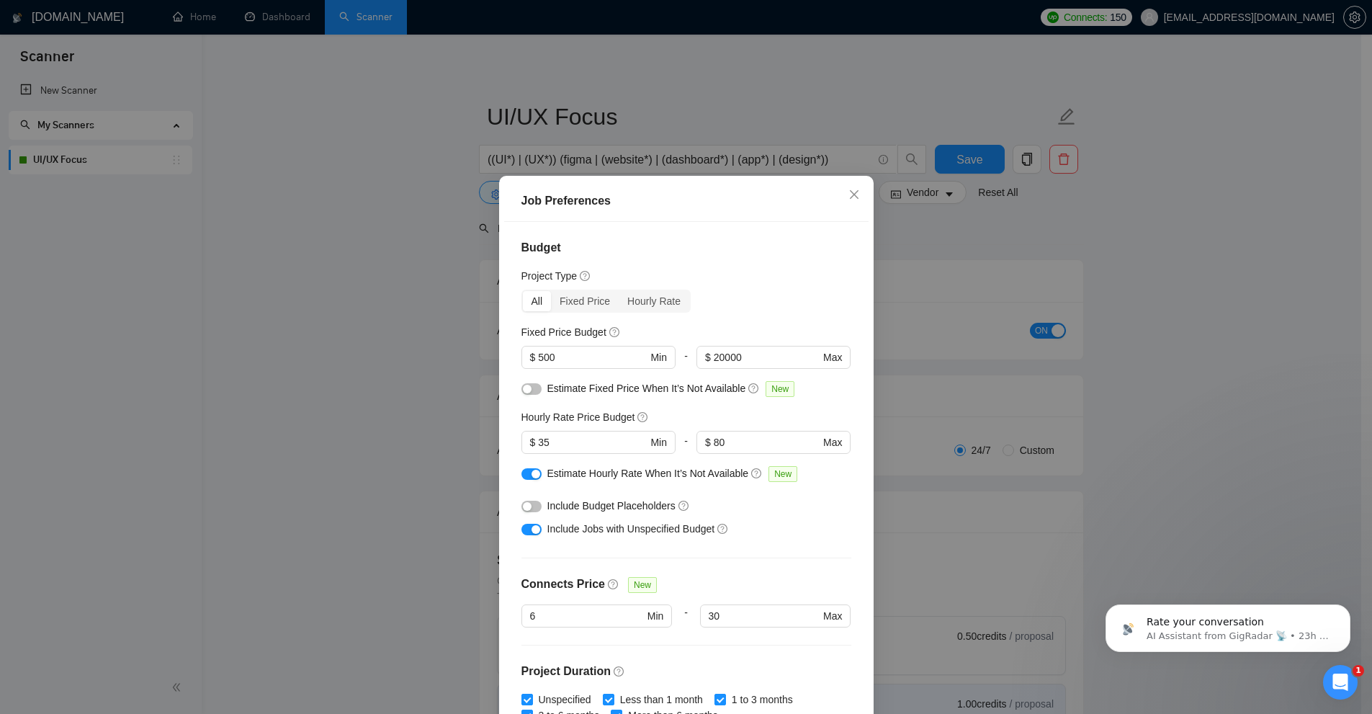
click at [1017, 316] on div "Job Preferences Budget Project Type All Fixed Price Hourly Rate Fixed Price Bud…" at bounding box center [686, 357] width 1372 height 714
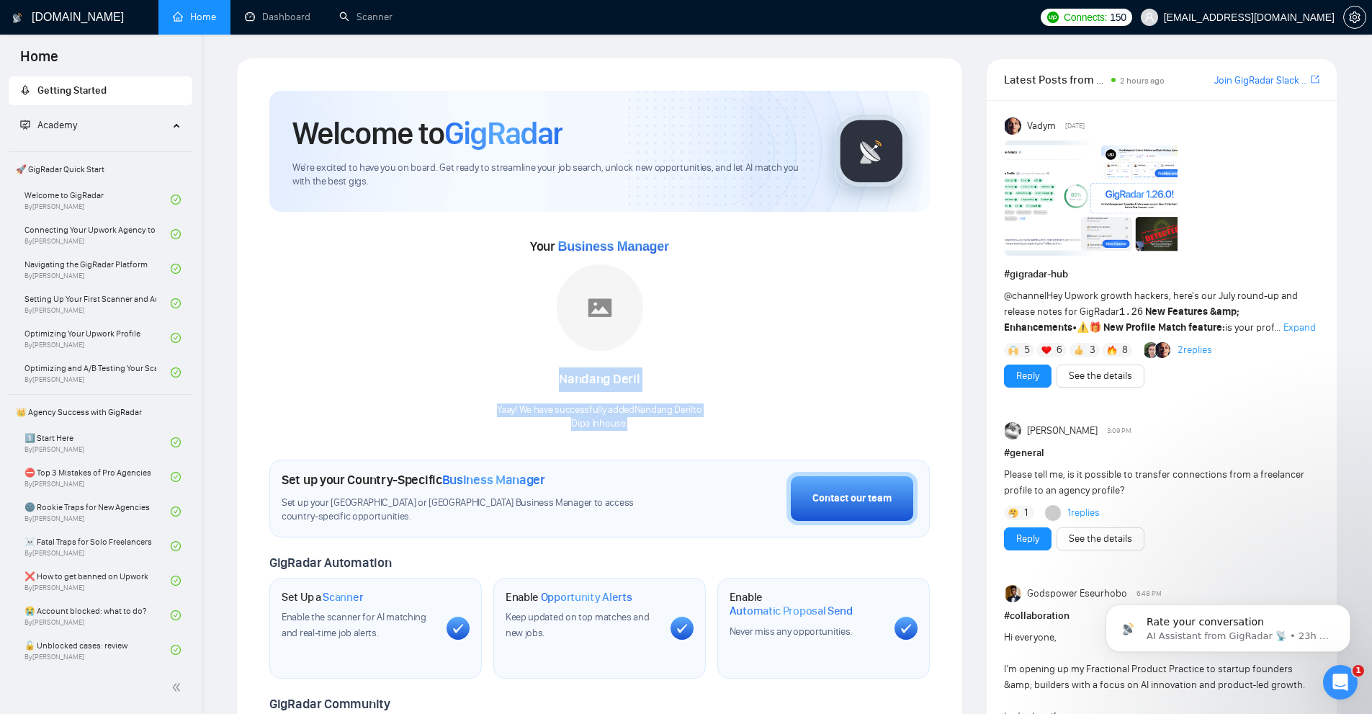
drag, startPoint x: 457, startPoint y: 392, endPoint x: 727, endPoint y: 434, distance: 273.4
click at [727, 434] on div "Welcome to GigRadar We're excited to have you on board. Get ready to streamline…" at bounding box center [599, 536] width 660 height 891
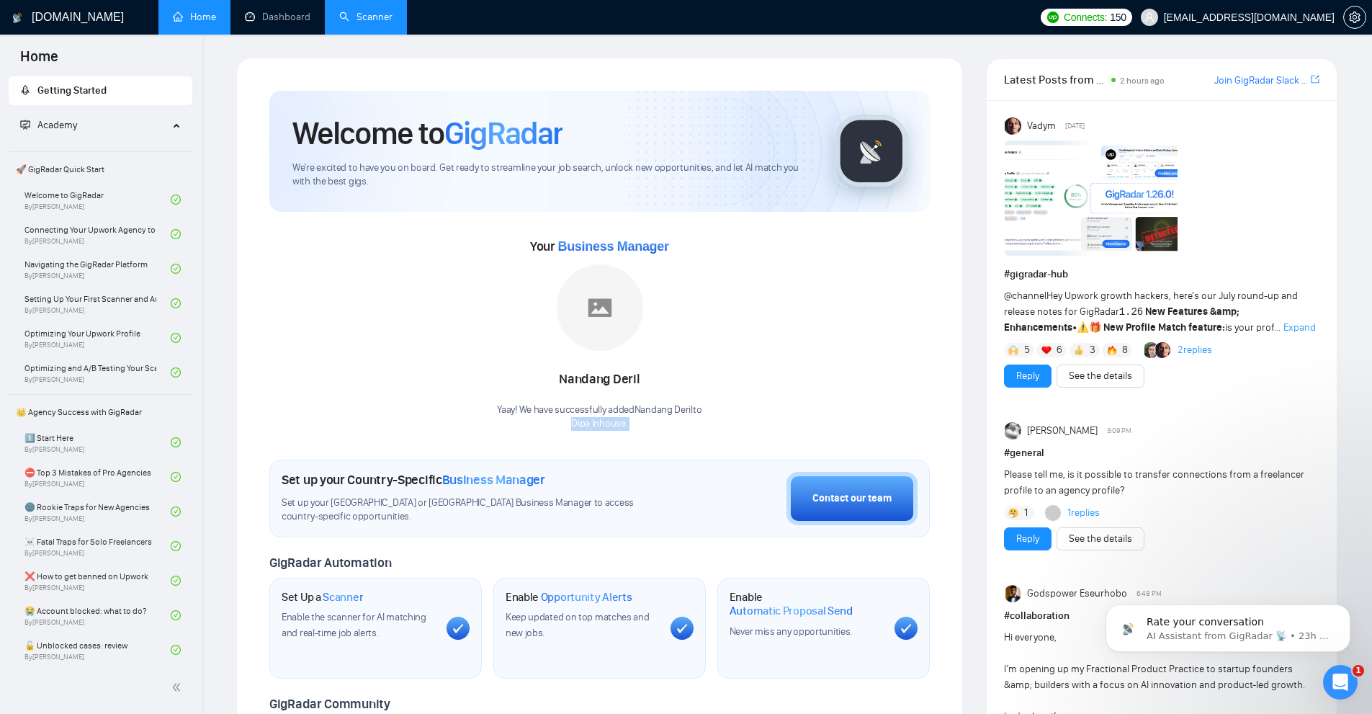
click at [385, 11] on link "Scanner" at bounding box center [365, 17] width 53 height 12
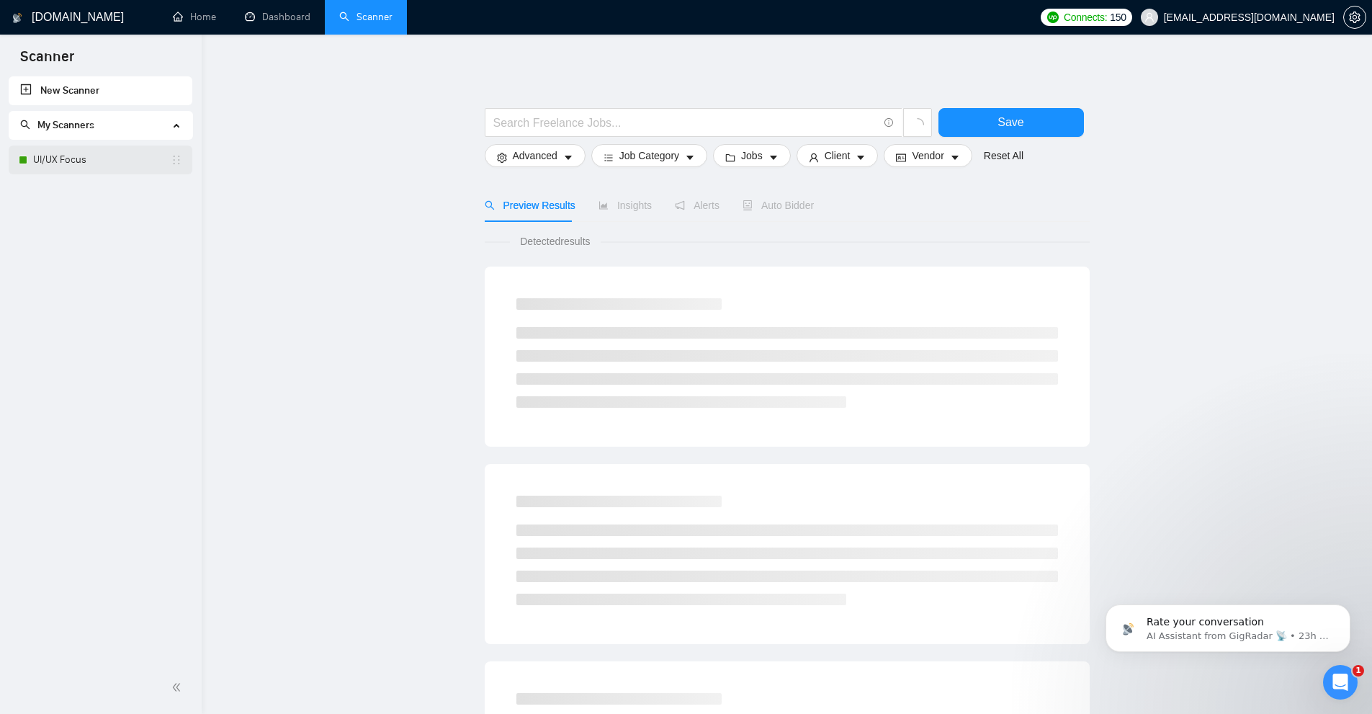
click at [116, 158] on link "UI/UX Focus" at bounding box center [102, 159] width 138 height 29
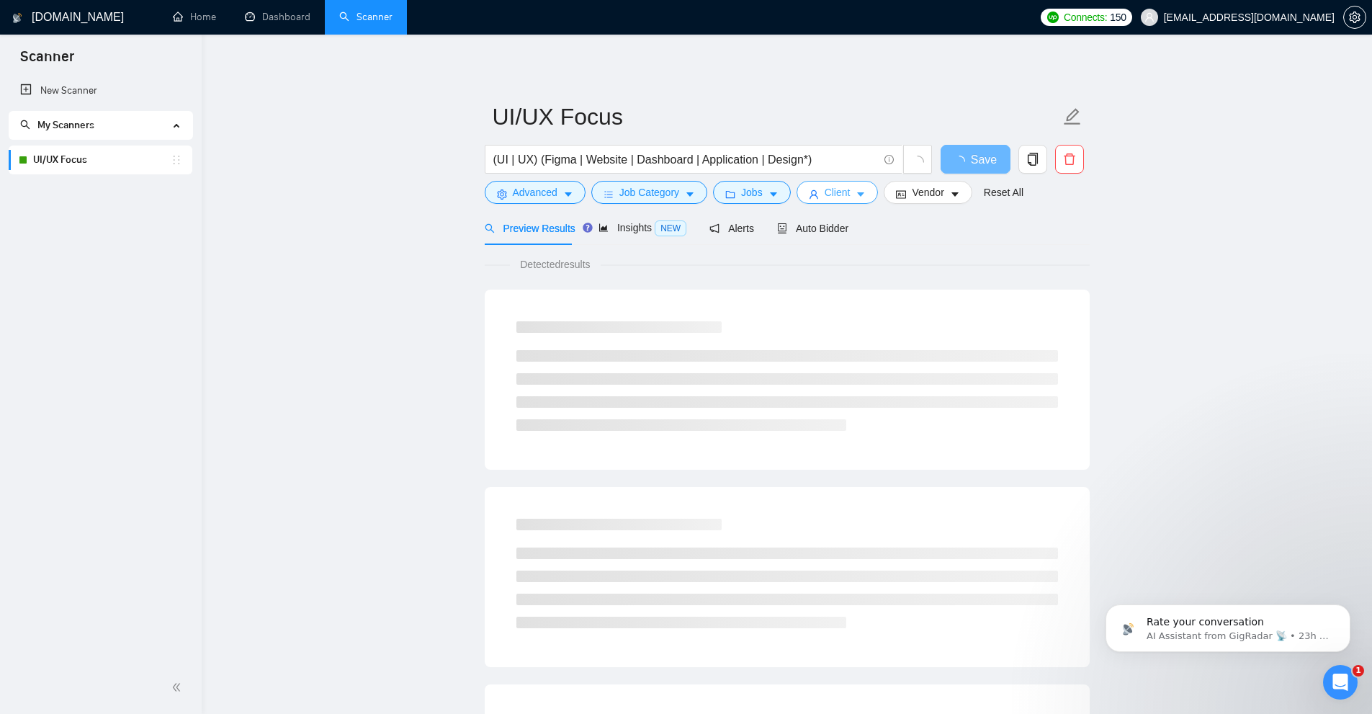
click at [859, 197] on icon "caret-down" at bounding box center [861, 194] width 10 height 10
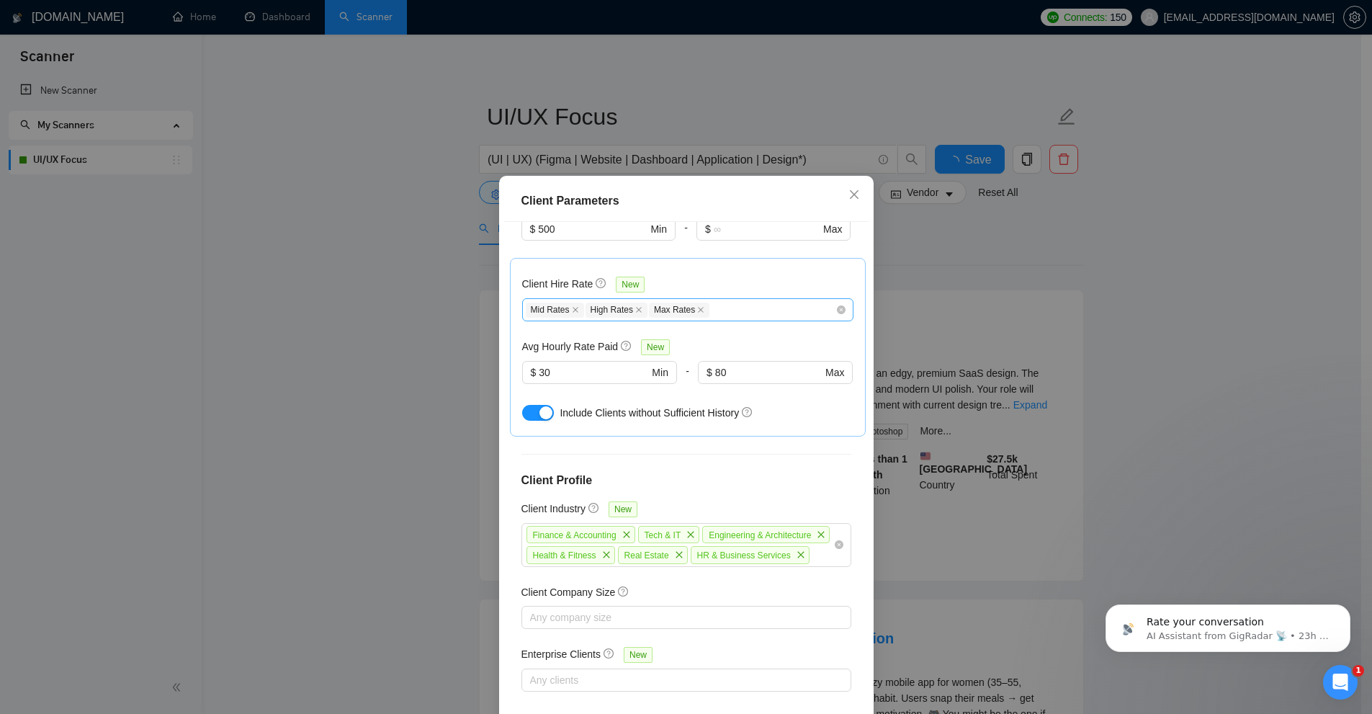
scroll to position [71, 0]
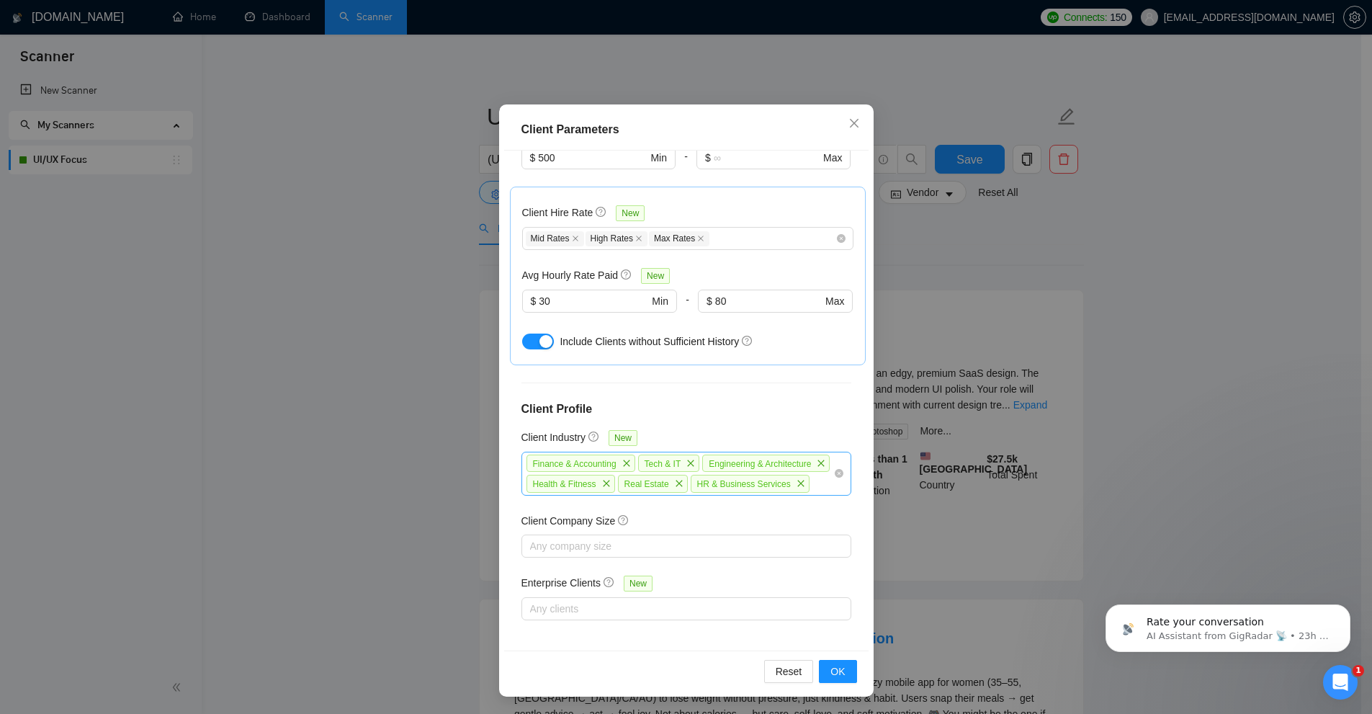
click at [753, 478] on div "Finance & Accounting Tech & IT Engineering & Architecture Health & Fitness Real…" at bounding box center [679, 473] width 308 height 41
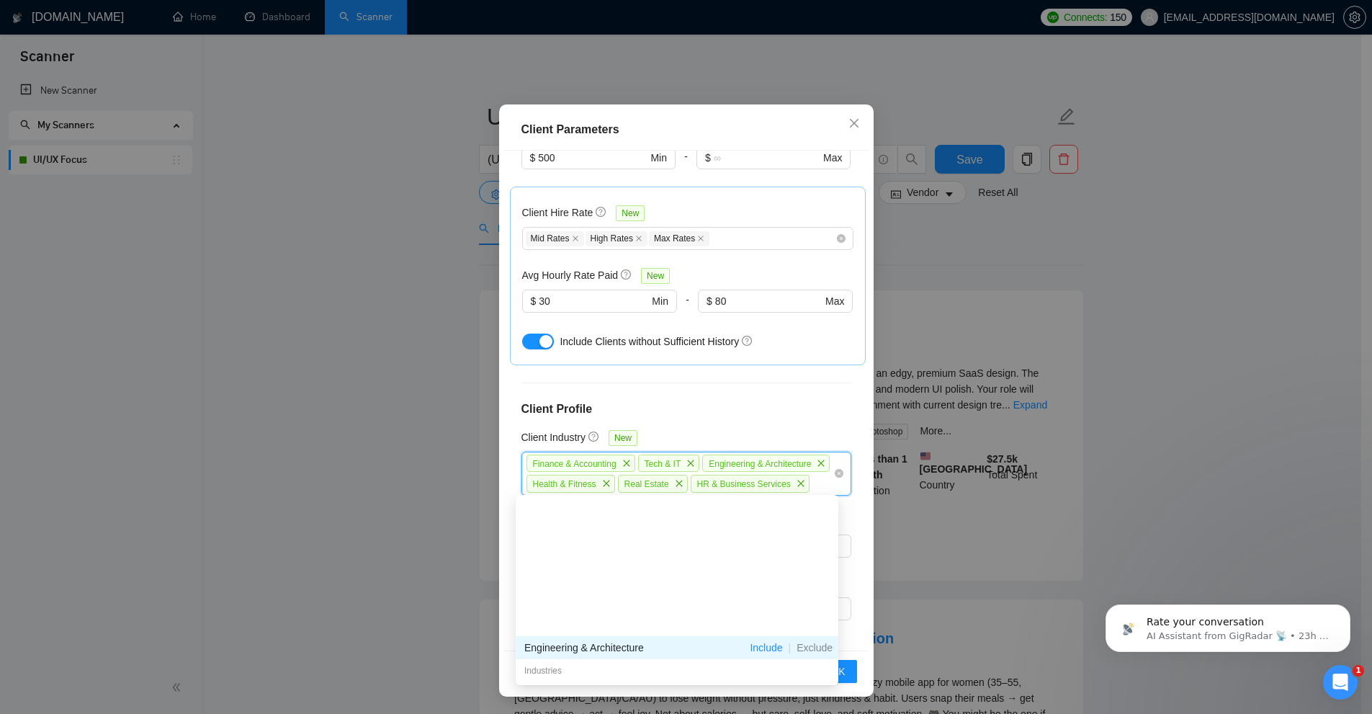
scroll to position [144, 0]
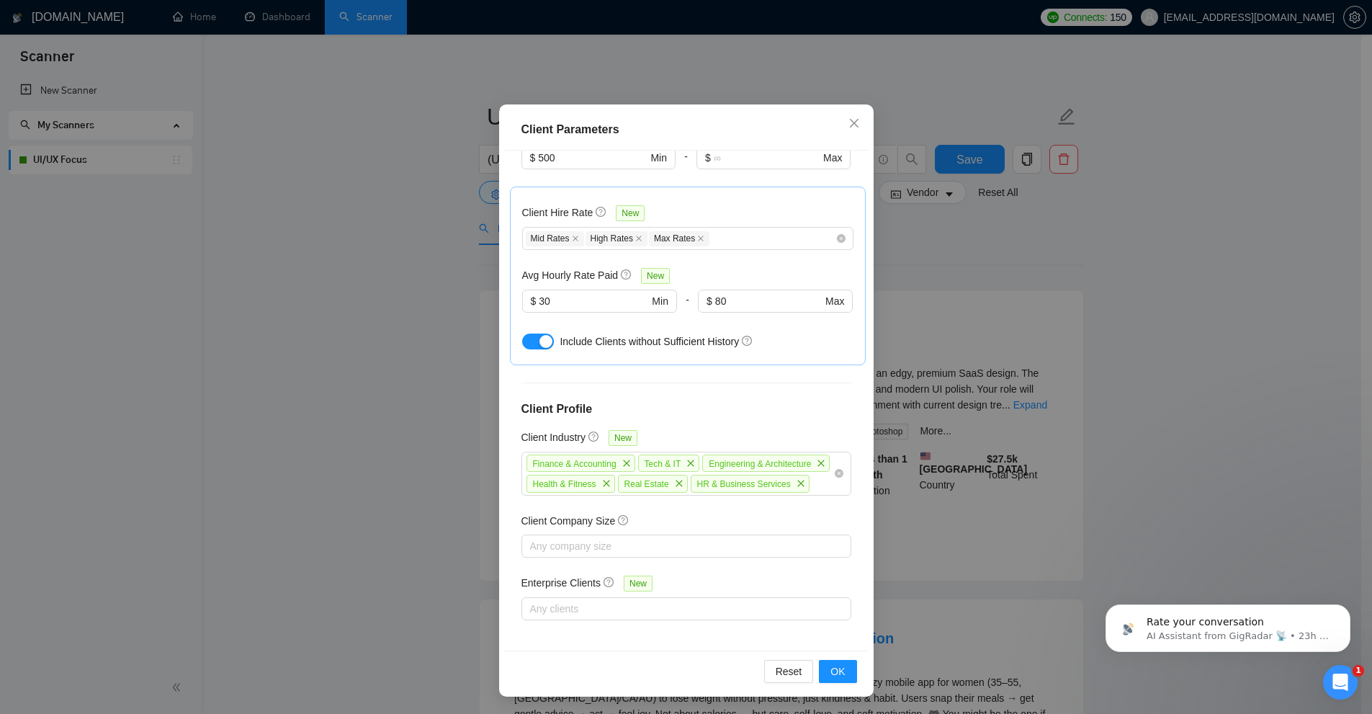
click at [1261, 41] on div "Client Parameters Client Location Include Client Countries United States United…" at bounding box center [686, 357] width 1372 height 714
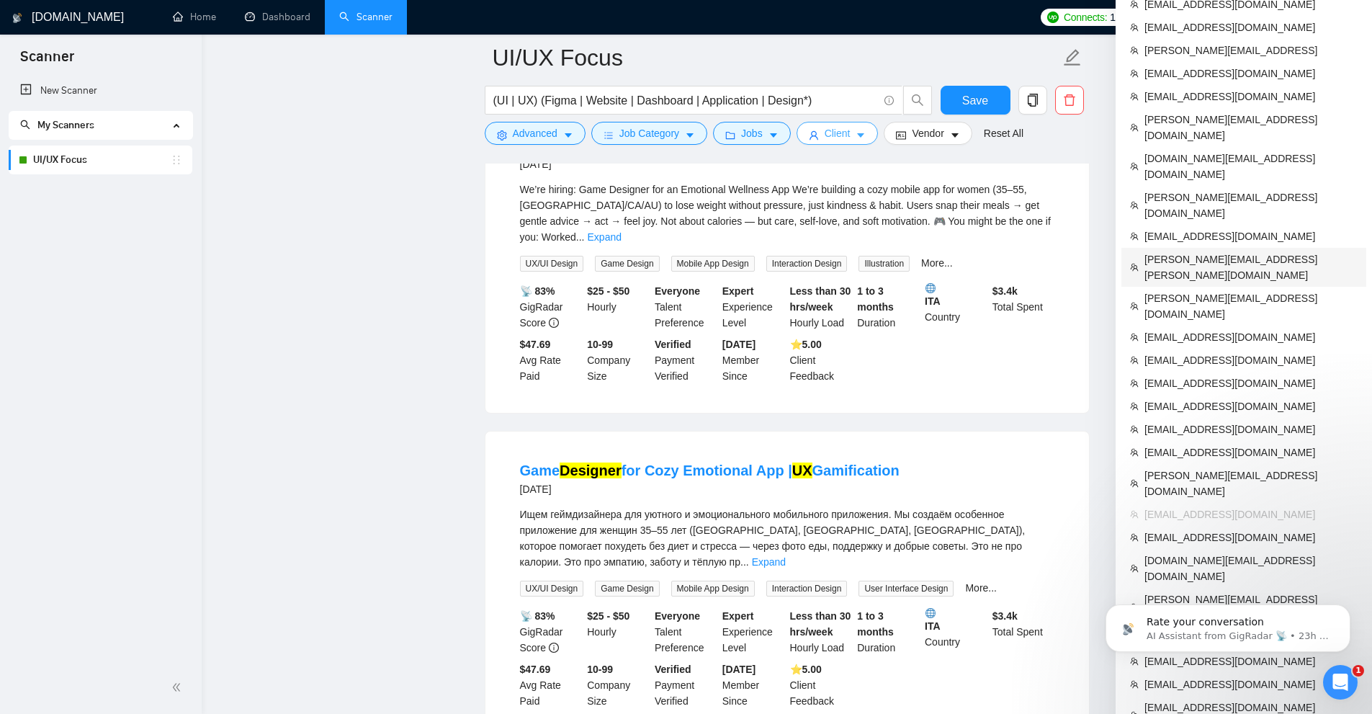
scroll to position [432, 0]
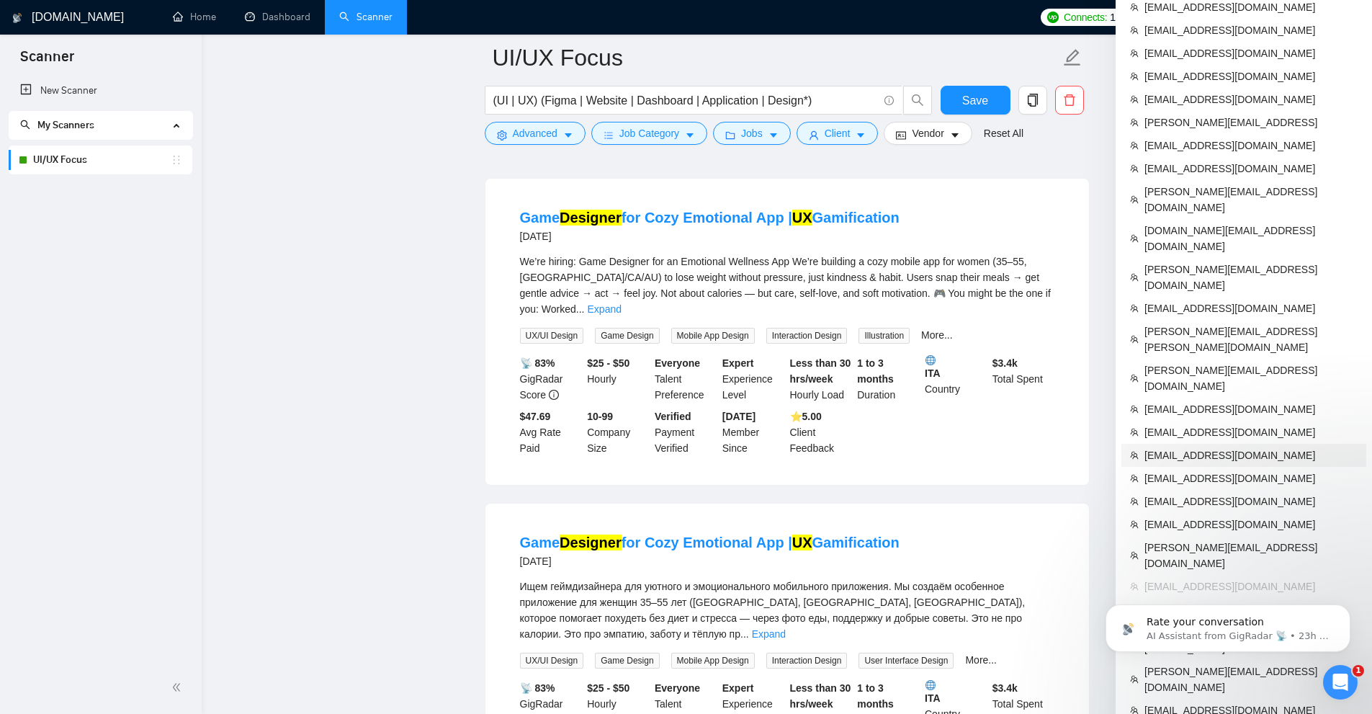
drag, startPoint x: 1204, startPoint y: 362, endPoint x: 230, endPoint y: 37, distance: 1026.5
click at [1204, 447] on span "[EMAIL_ADDRESS][DOMAIN_NAME]" at bounding box center [1250, 455] width 213 height 16
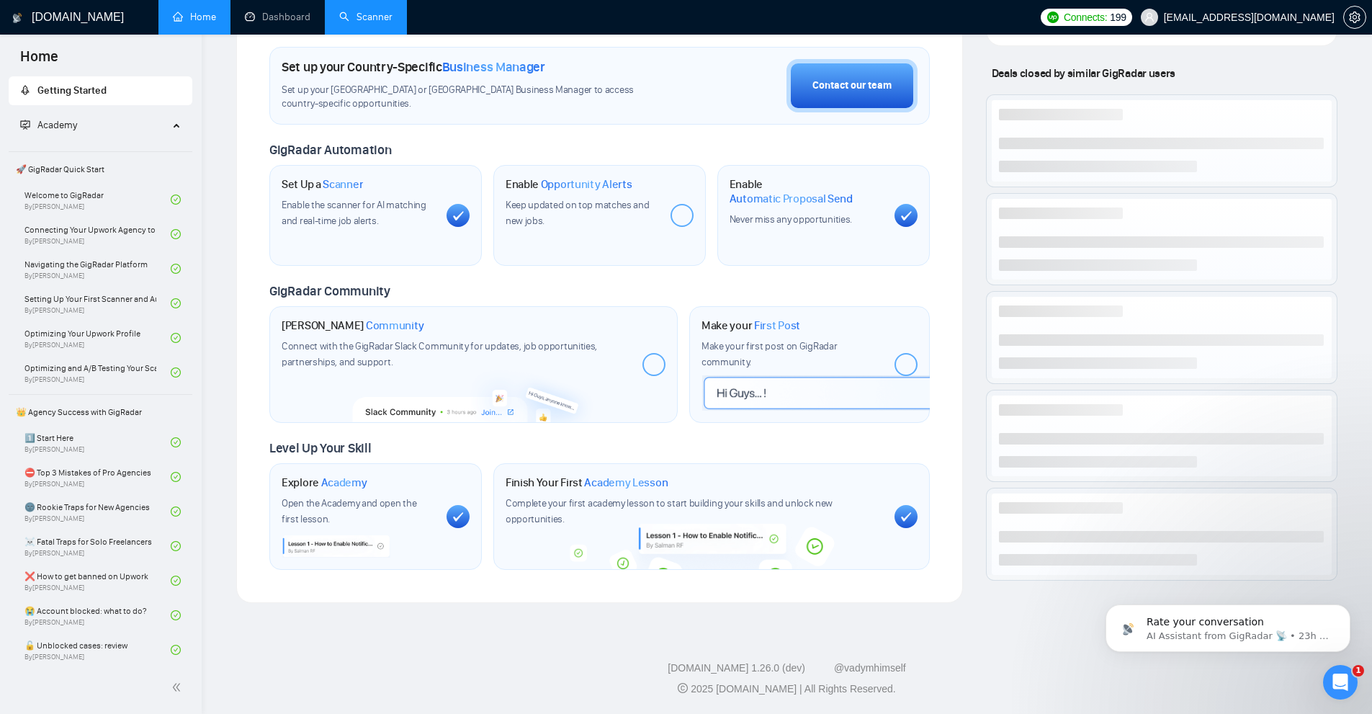
scroll to position [418, 0]
click at [309, 11] on link "Dashboard" at bounding box center [278, 17] width 66 height 12
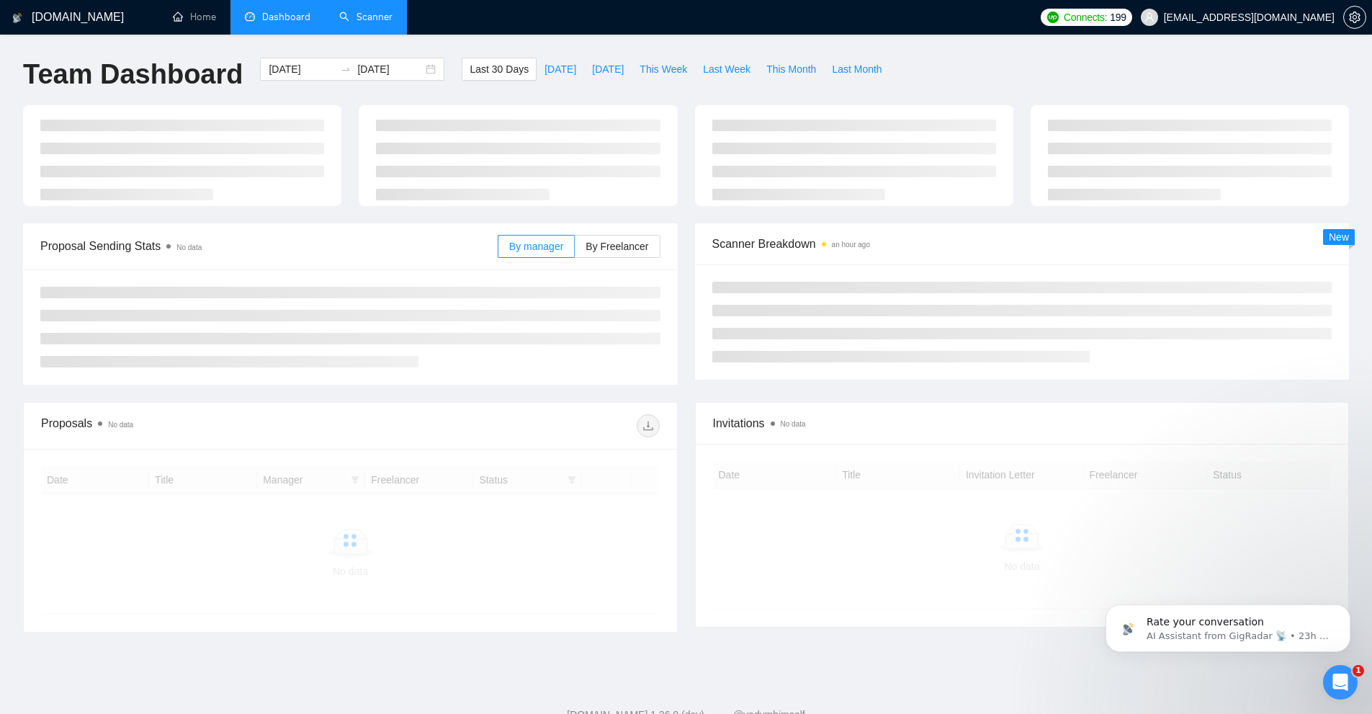
click at [339, 19] on link "Scanner" at bounding box center [365, 17] width 53 height 12
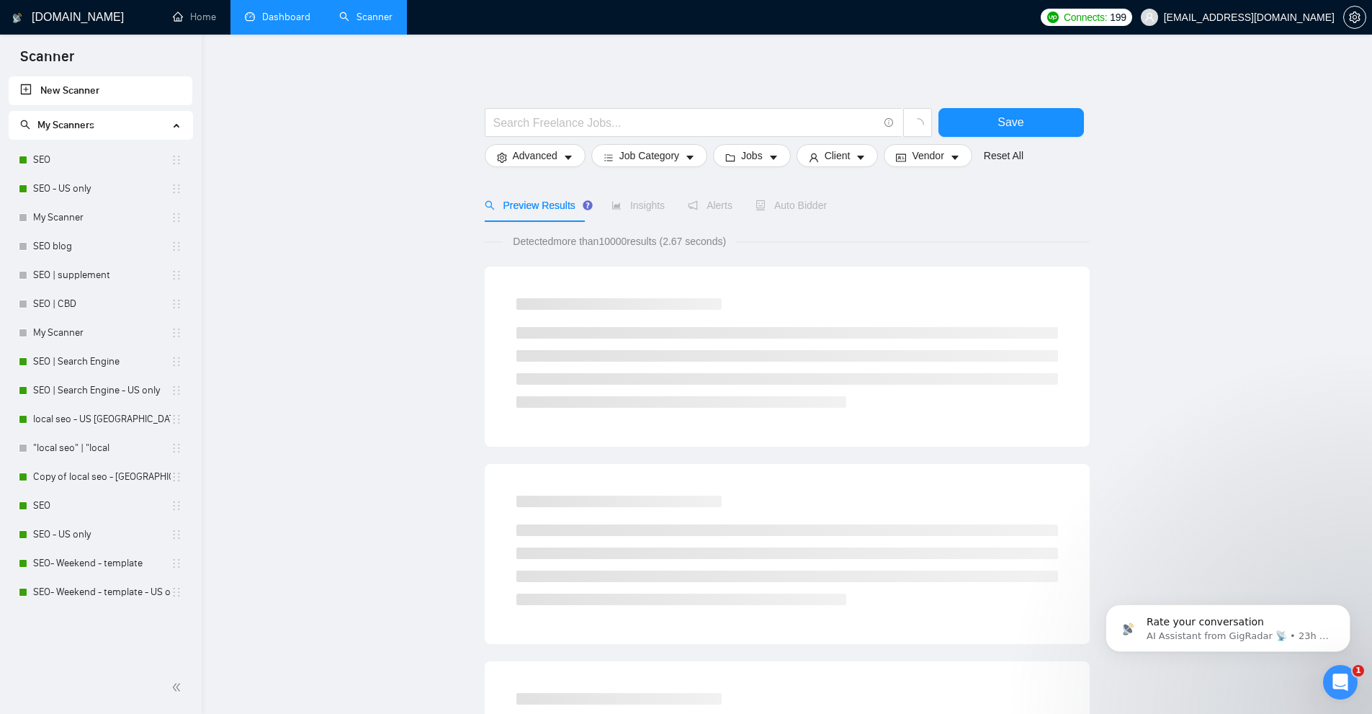
click at [277, 22] on link "Dashboard" at bounding box center [278, 17] width 66 height 12
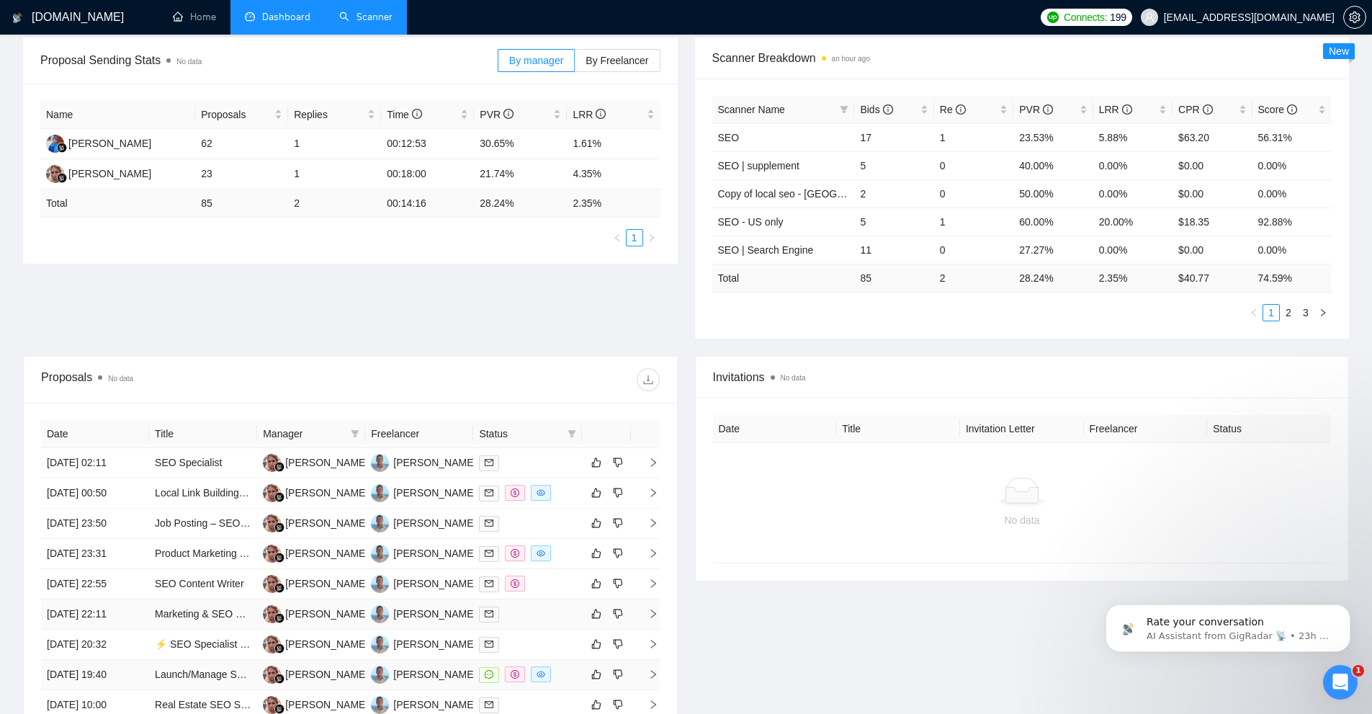
scroll to position [288, 0]
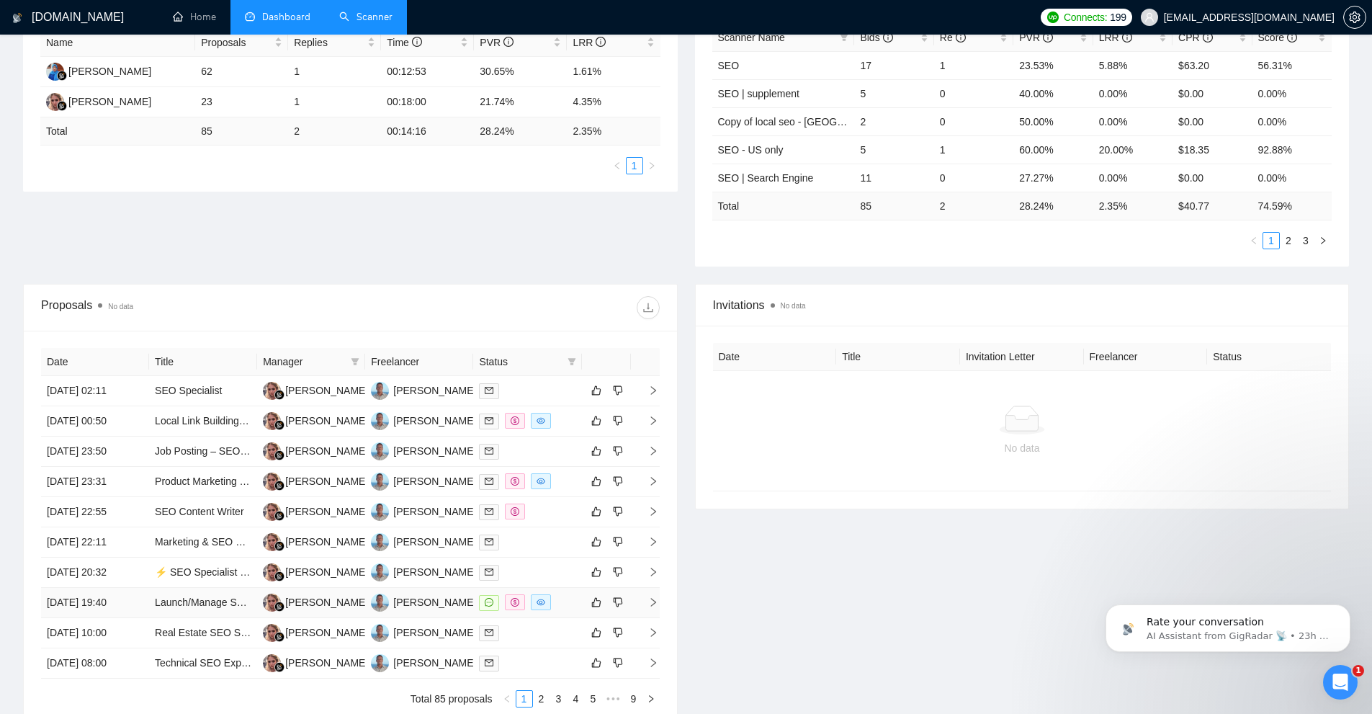
click at [559, 599] on div at bounding box center [527, 602] width 97 height 17
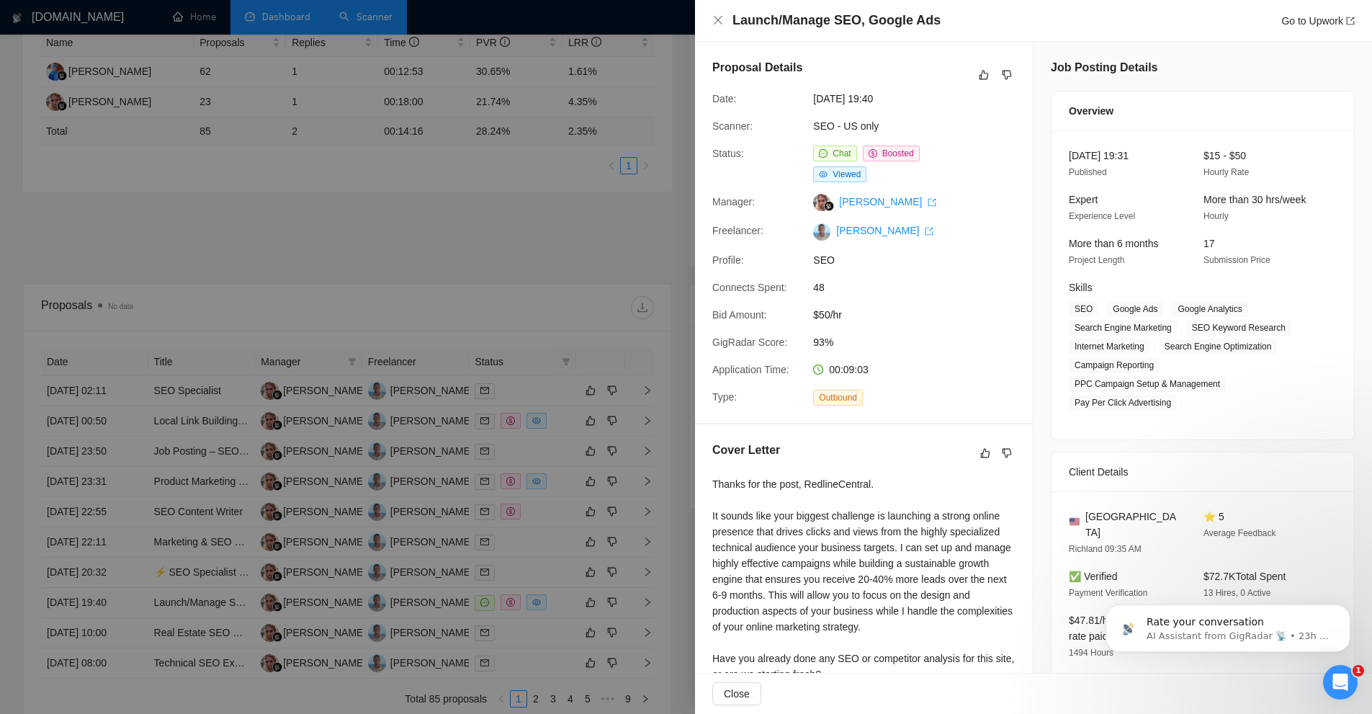
click at [390, 418] on div at bounding box center [686, 357] width 1372 height 714
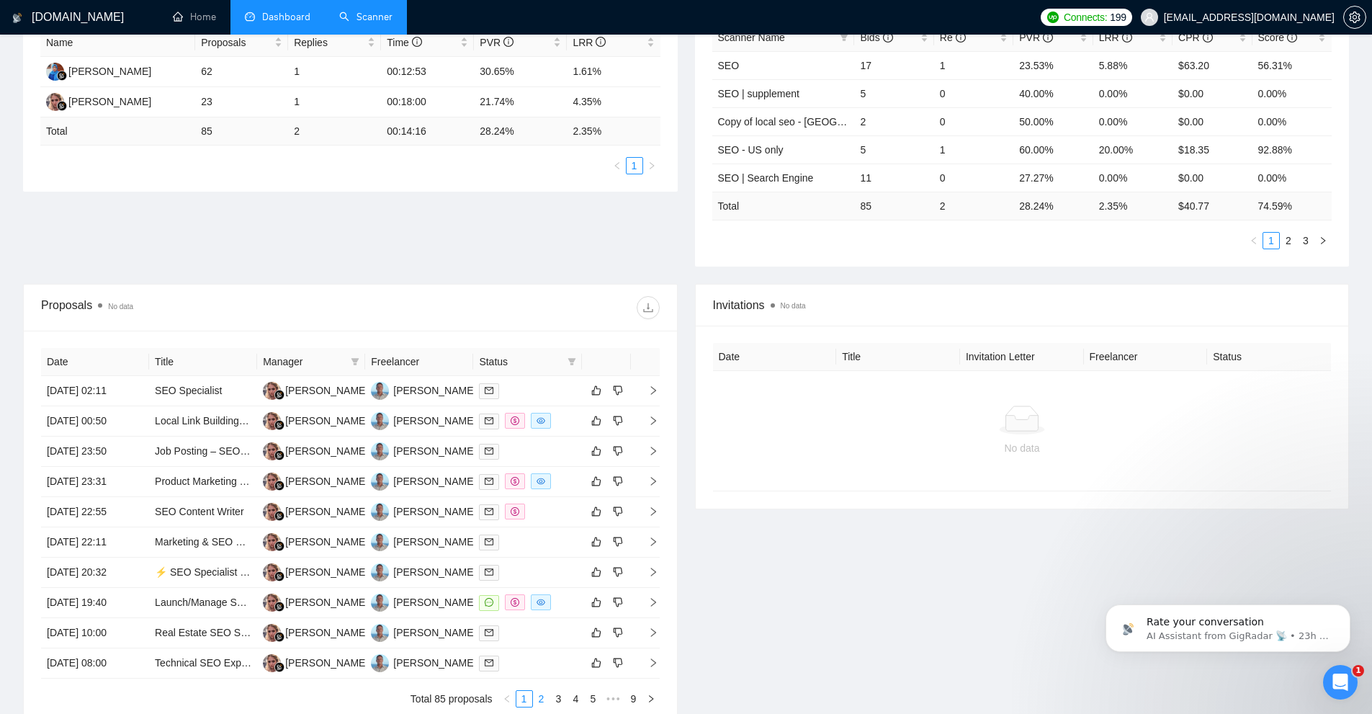
click at [545, 694] on link "2" at bounding box center [542, 699] width 16 height 16
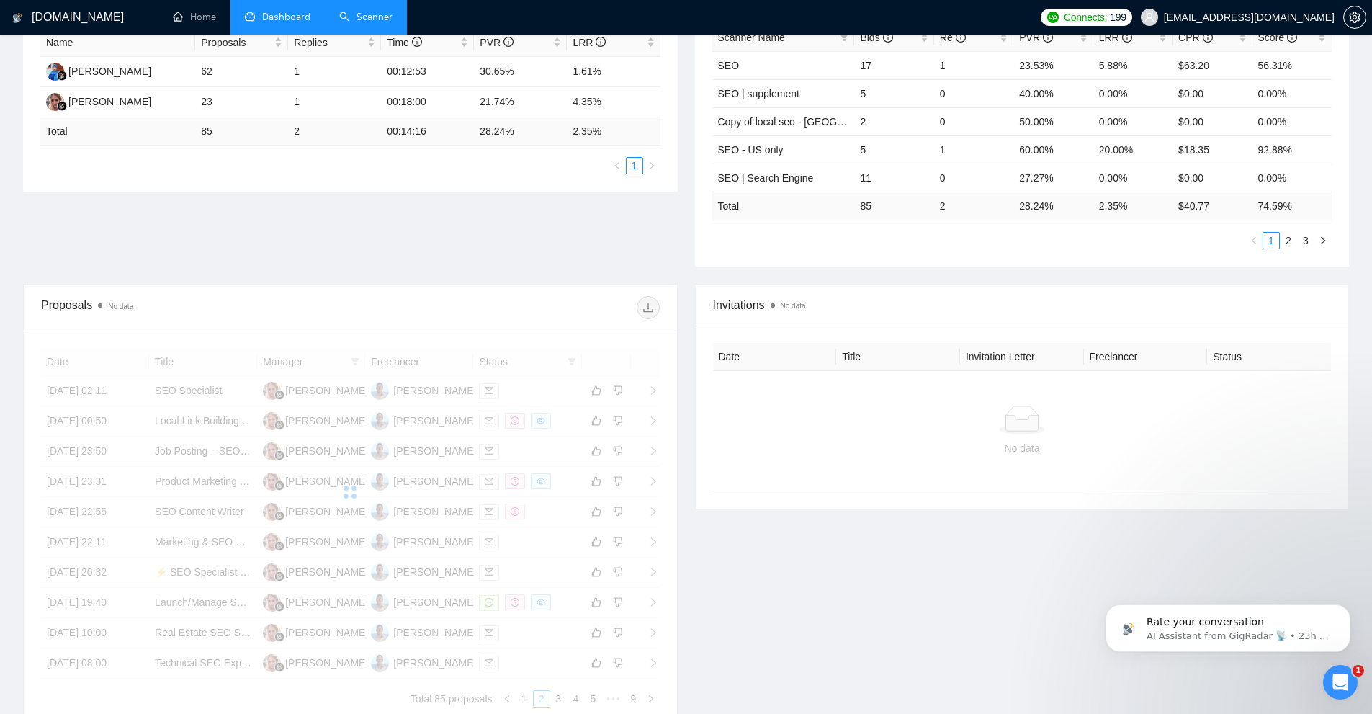
scroll to position [428, 0]
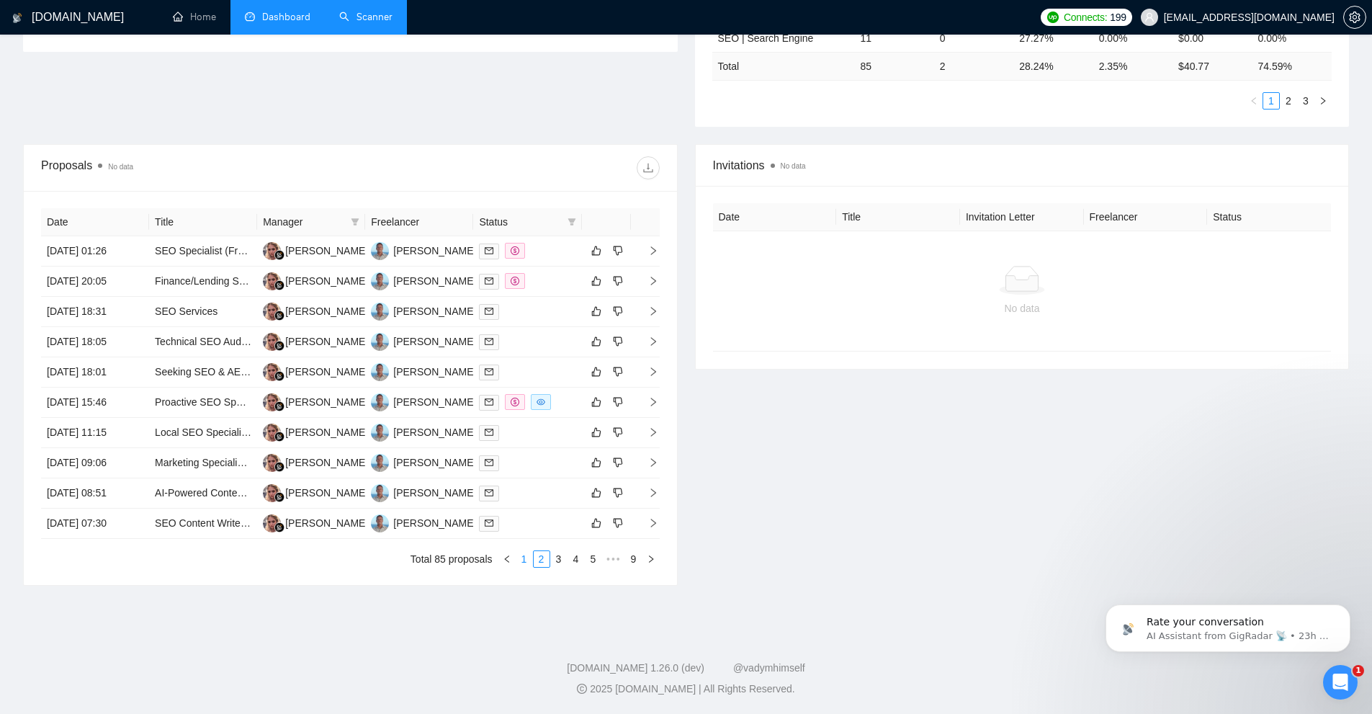
click at [516, 558] on link "1" at bounding box center [524, 559] width 16 height 16
click at [564, 467] on div at bounding box center [527, 462] width 97 height 17
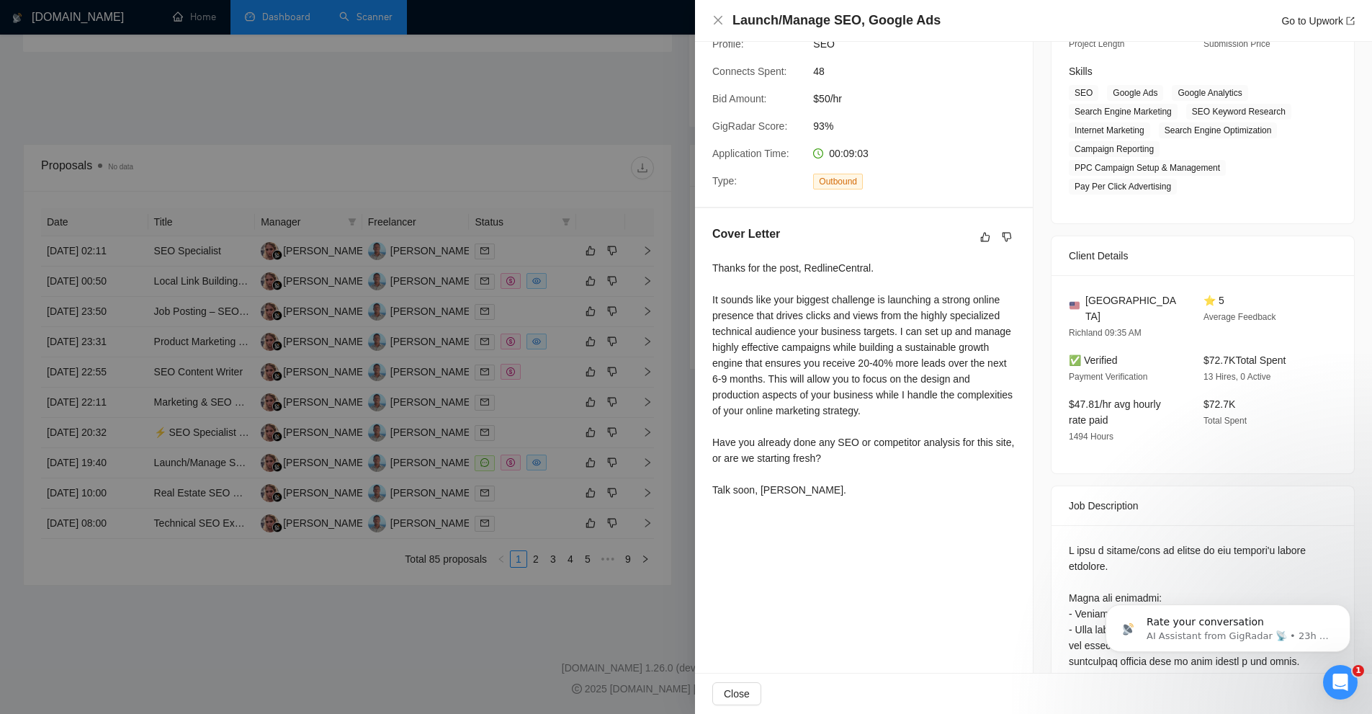
scroll to position [0, 0]
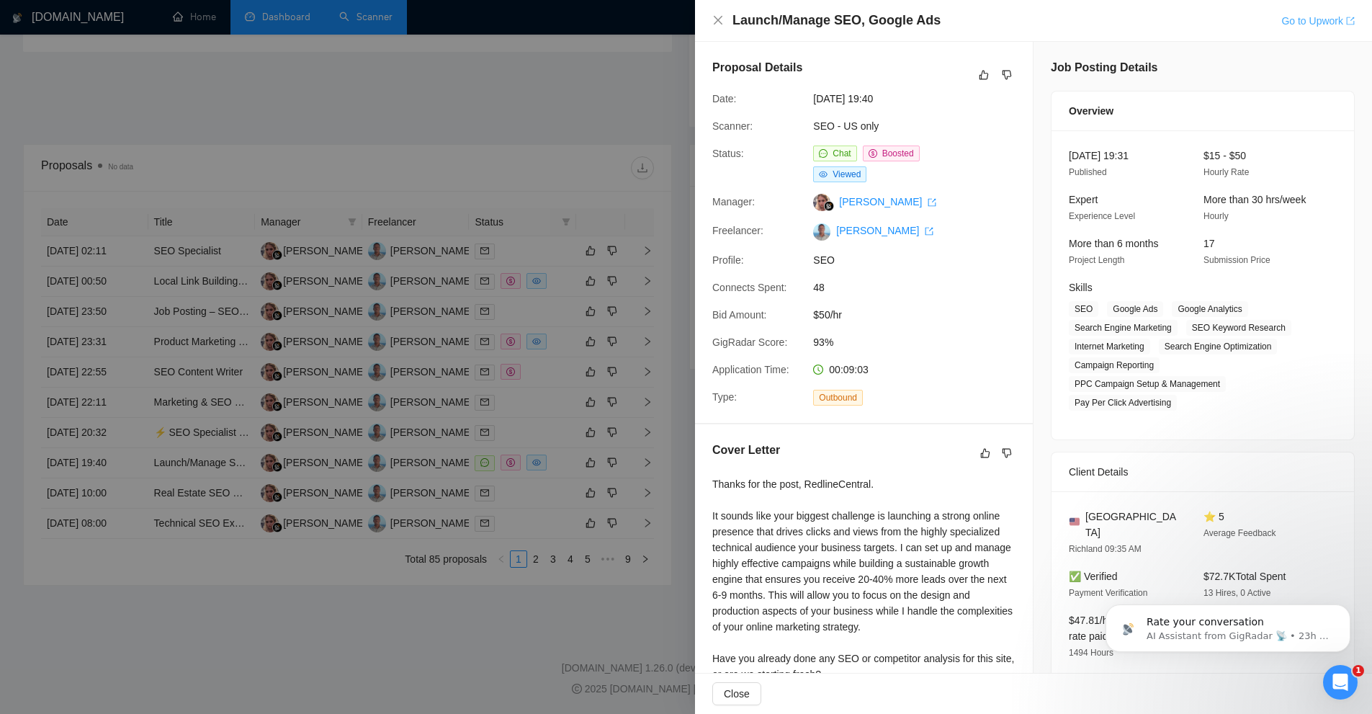
click at [1305, 23] on link "Go to Upwork" at bounding box center [1317, 21] width 73 height 12
click at [359, 123] on div at bounding box center [686, 357] width 1372 height 714
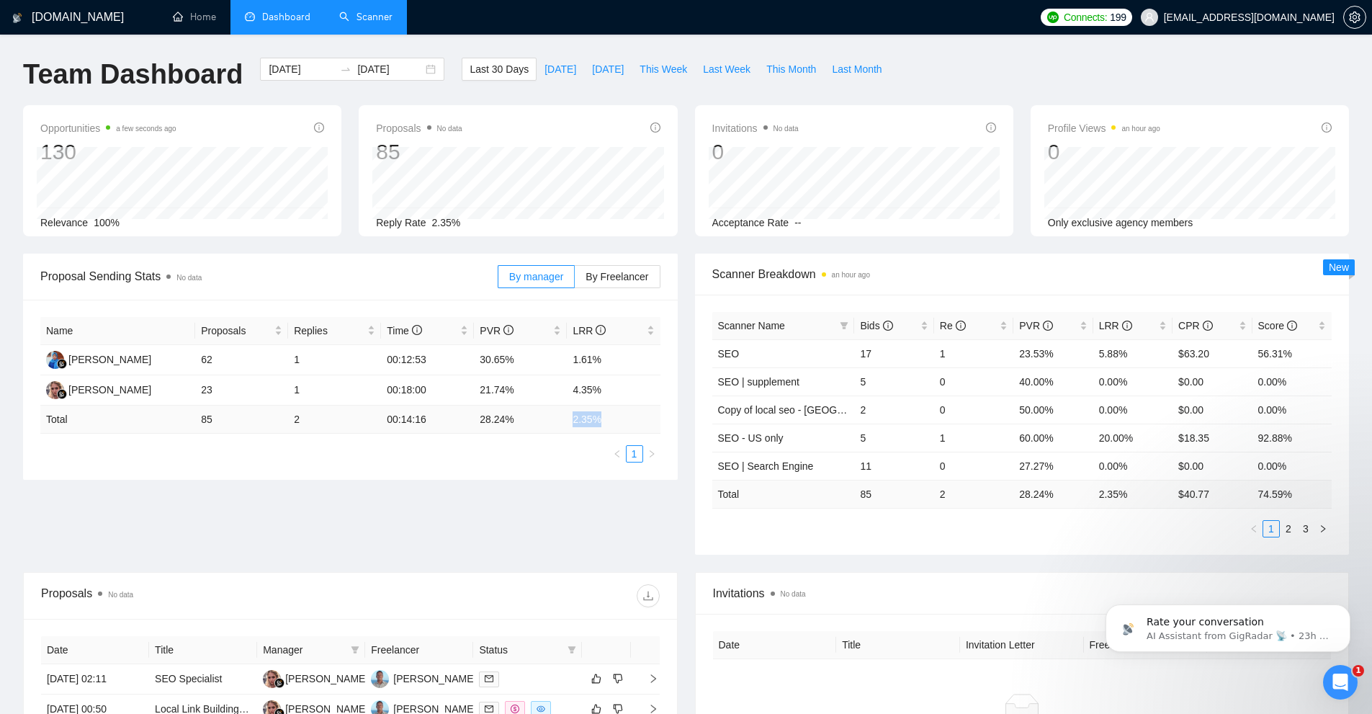
drag, startPoint x: 598, startPoint y: 418, endPoint x: 632, endPoint y: 416, distance: 33.9
click at [632, 418] on tr "Total 85 2 00:14:16 28.24 % 2.35 %" at bounding box center [350, 419] width 620 height 28
drag, startPoint x: 589, startPoint y: 395, endPoint x: 541, endPoint y: 390, distance: 48.5
click at [534, 395] on tr "Karina Galieva 23 1 00:18:00 21.74% 4.35%" at bounding box center [350, 390] width 620 height 30
drag, startPoint x: 606, startPoint y: 349, endPoint x: 635, endPoint y: 348, distance: 29.6
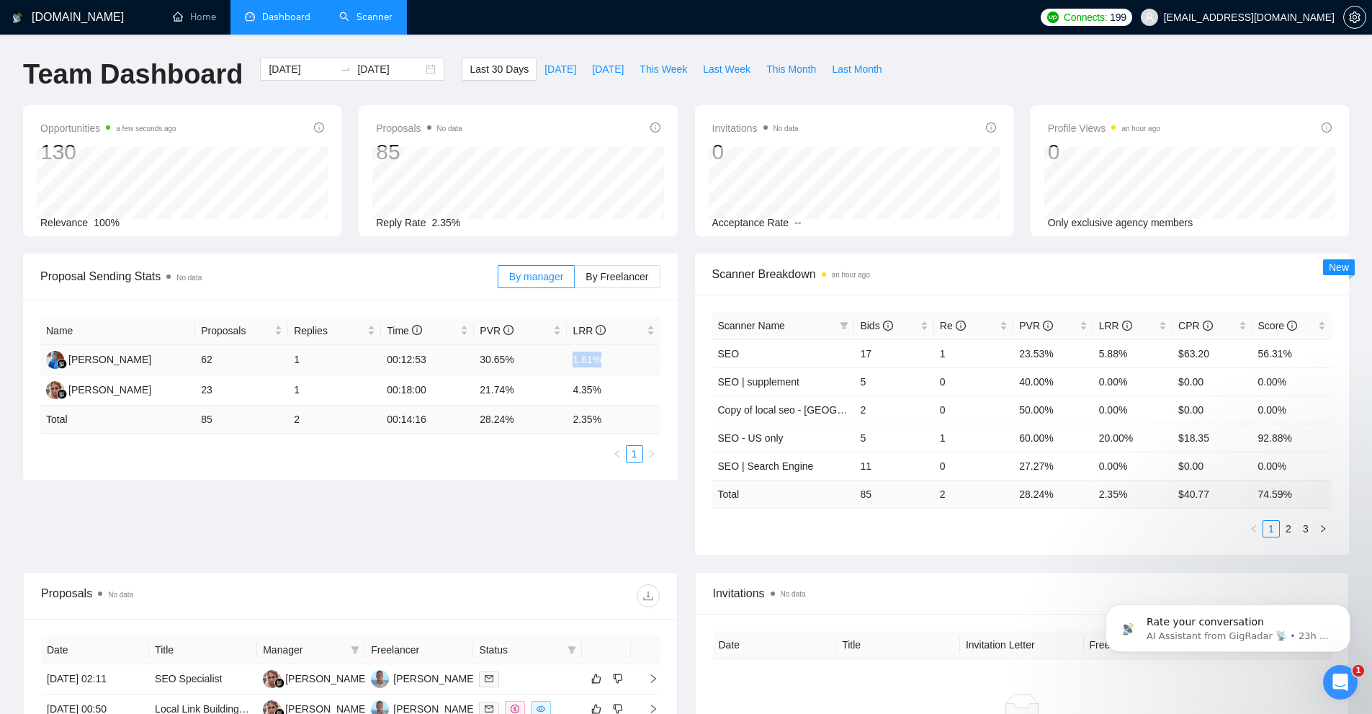
click at [634, 349] on tr "Emah Nurmala 62 1 00:12:53 30.65% 1.61%" at bounding box center [350, 360] width 620 height 30
click at [472, 463] on div "Name Proposals Replies Time PVR LRR Emah Nurmala 62 1 00:12:53 30.65% 1.61% Kar…" at bounding box center [350, 390] width 655 height 180
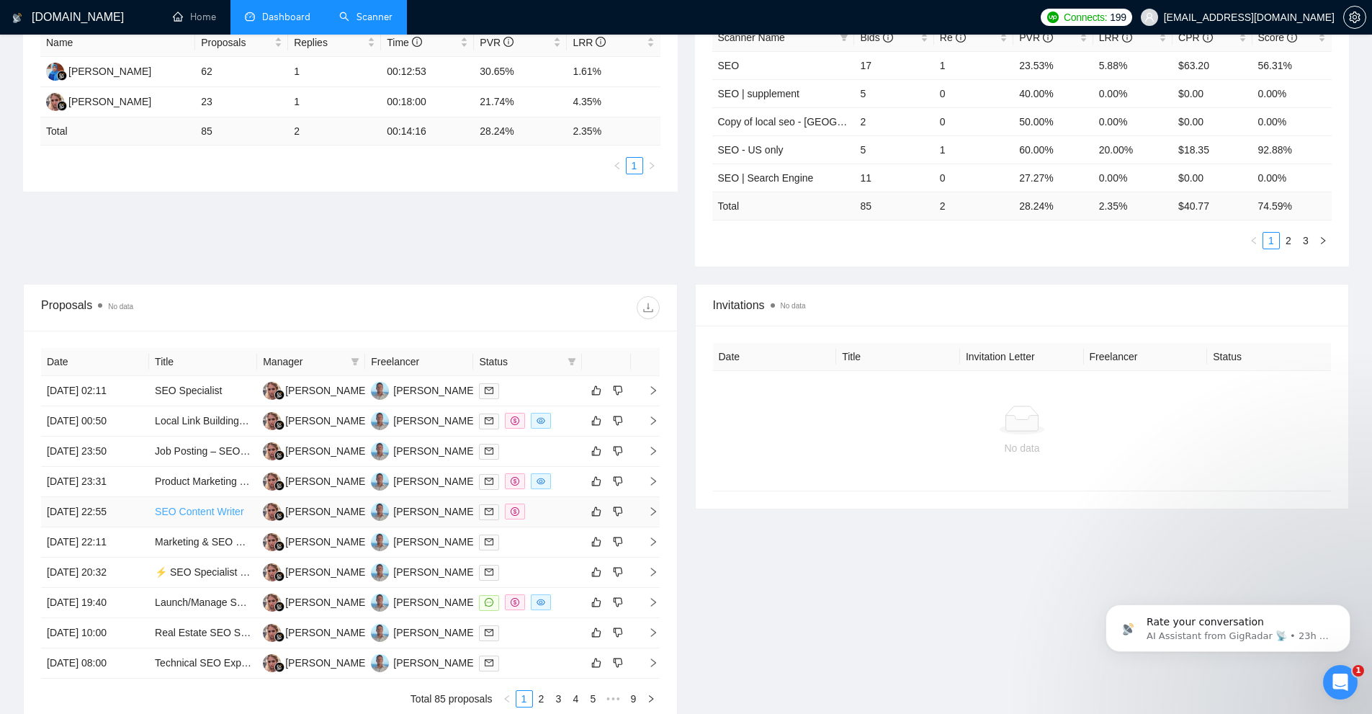
click at [205, 512] on link "SEO Content Writer" at bounding box center [199, 512] width 89 height 12
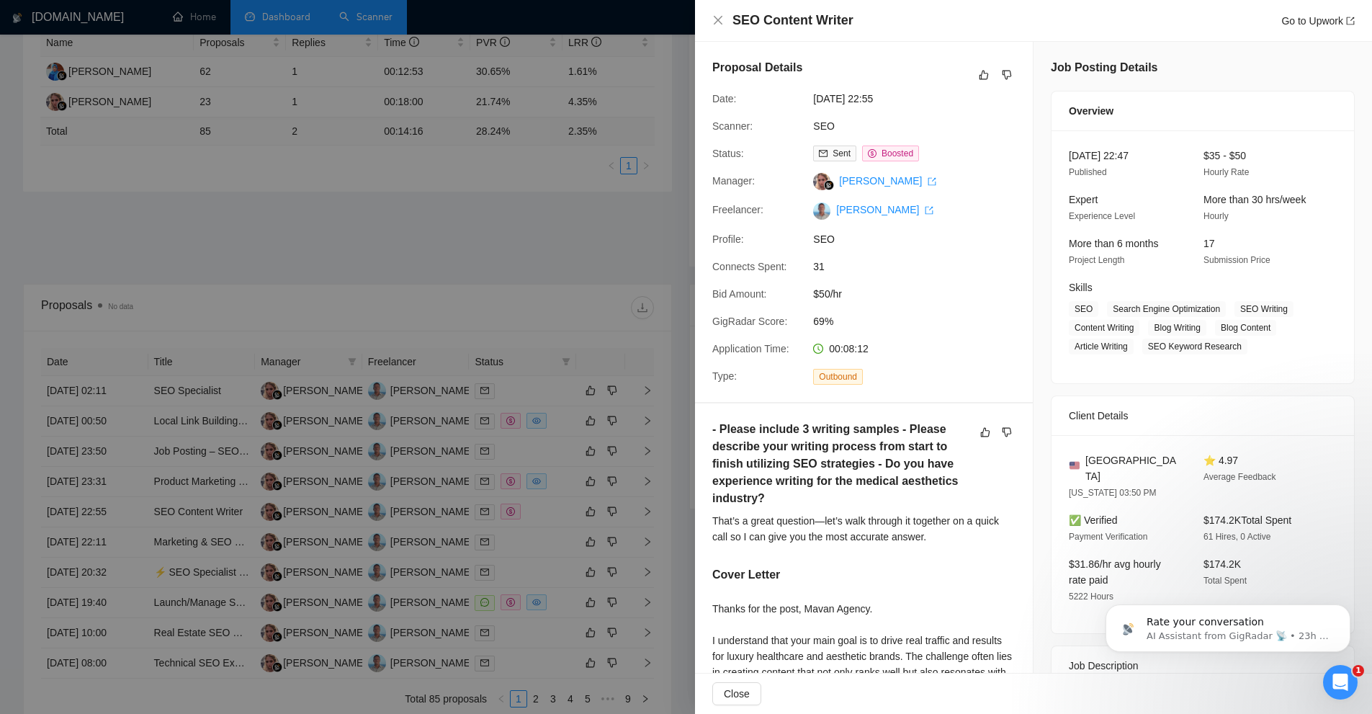
click at [431, 332] on div at bounding box center [686, 357] width 1372 height 714
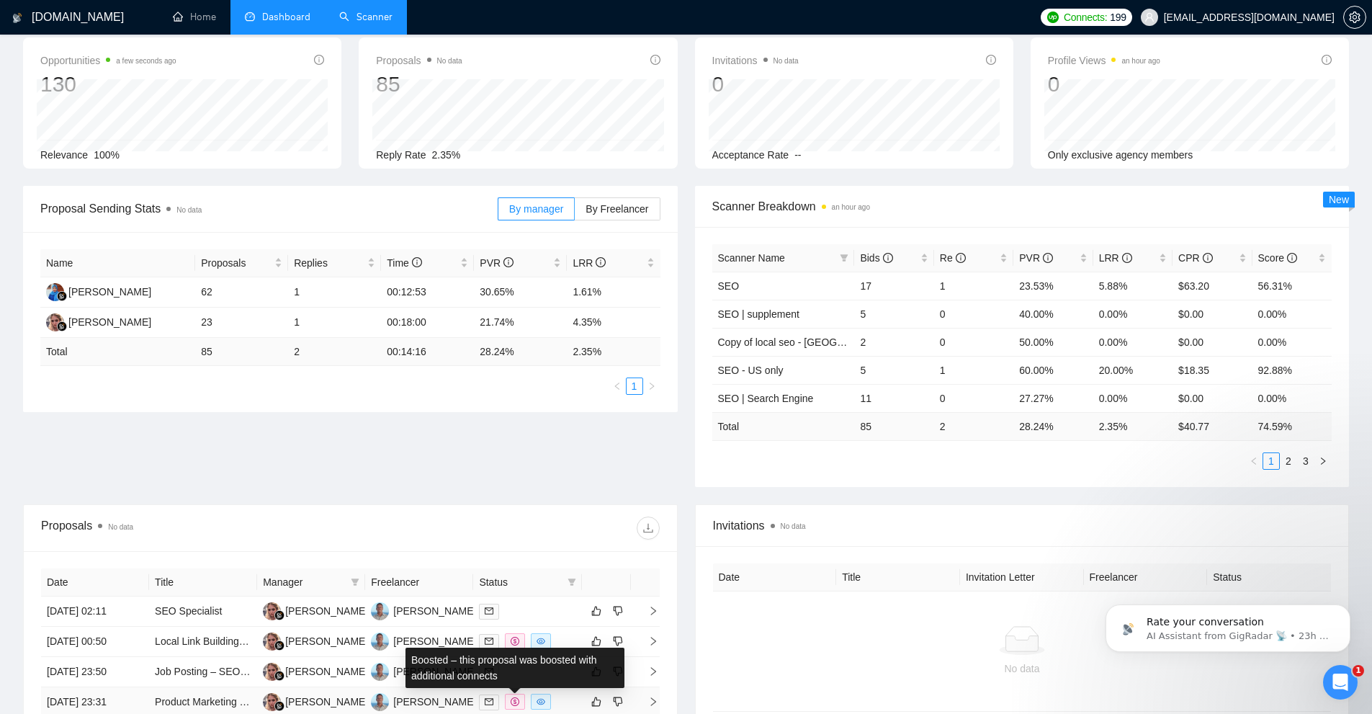
scroll to position [0, 0]
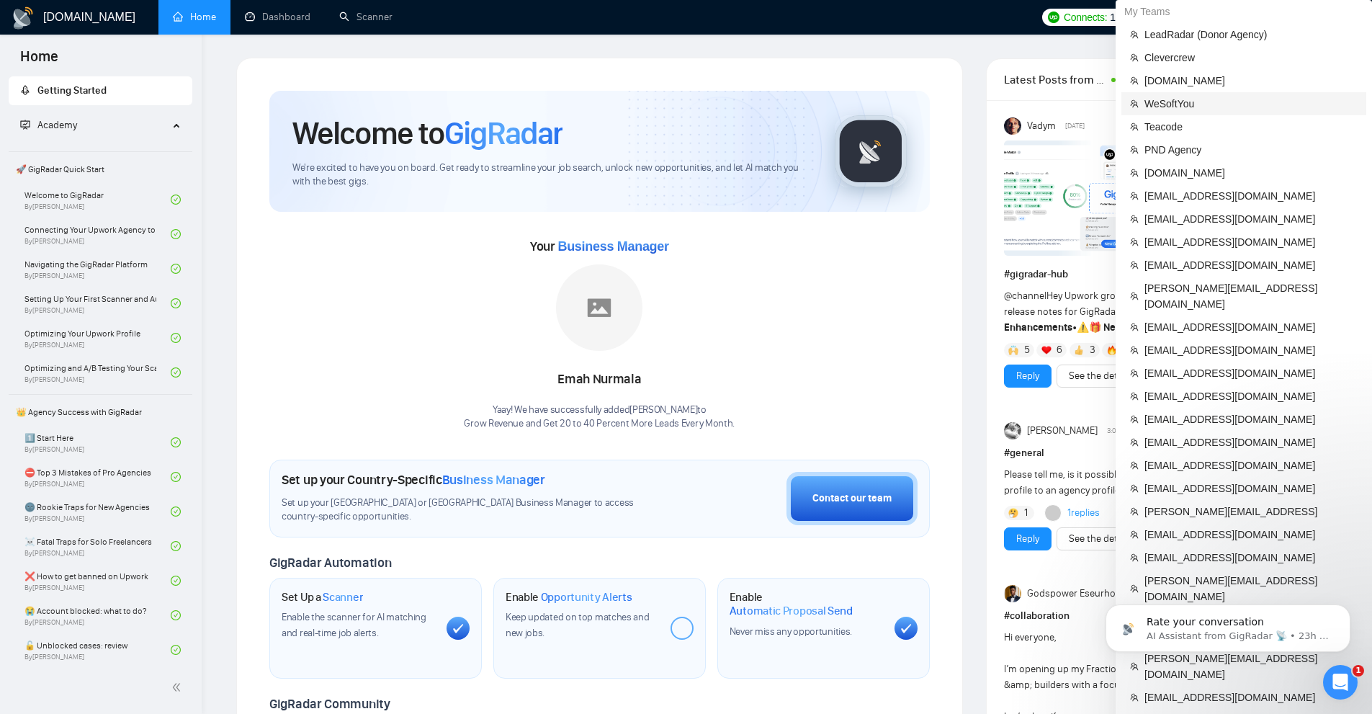
click at [1176, 107] on span "WeSoftYou" at bounding box center [1250, 104] width 213 height 16
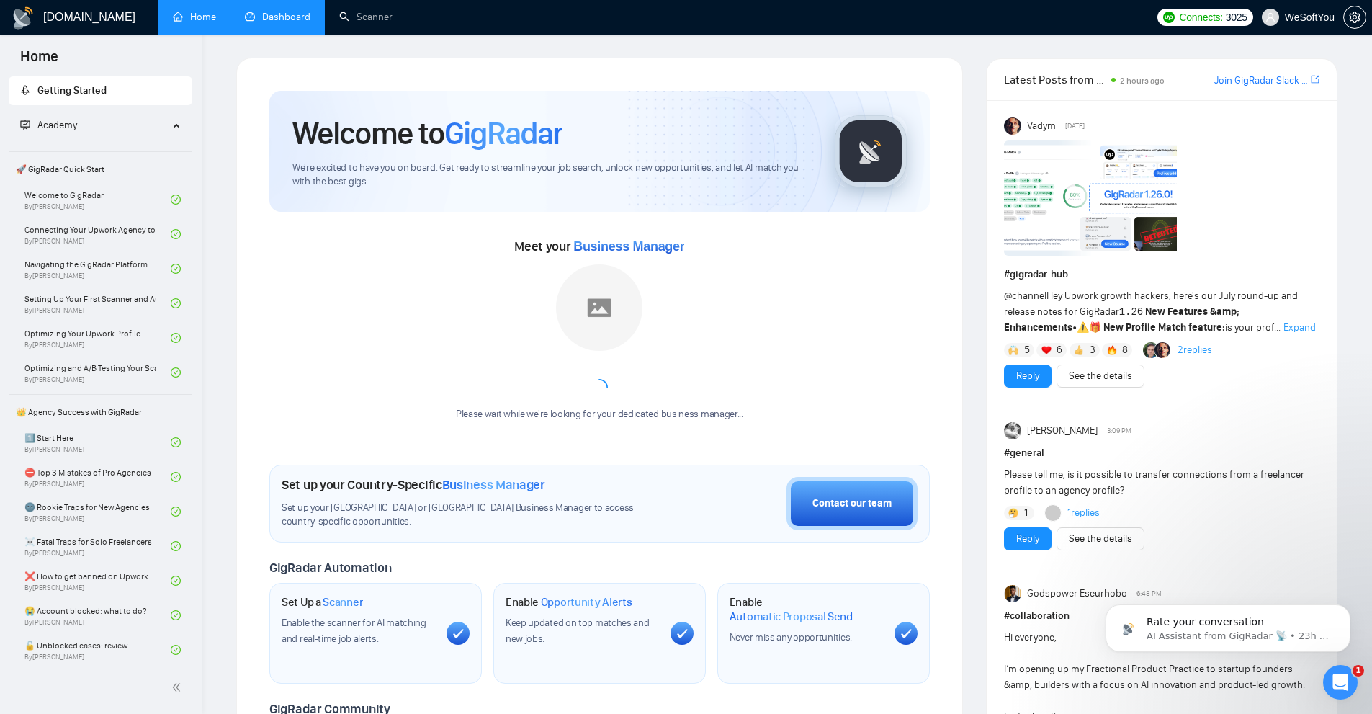
click at [279, 17] on link "Dashboard" at bounding box center [278, 17] width 66 height 12
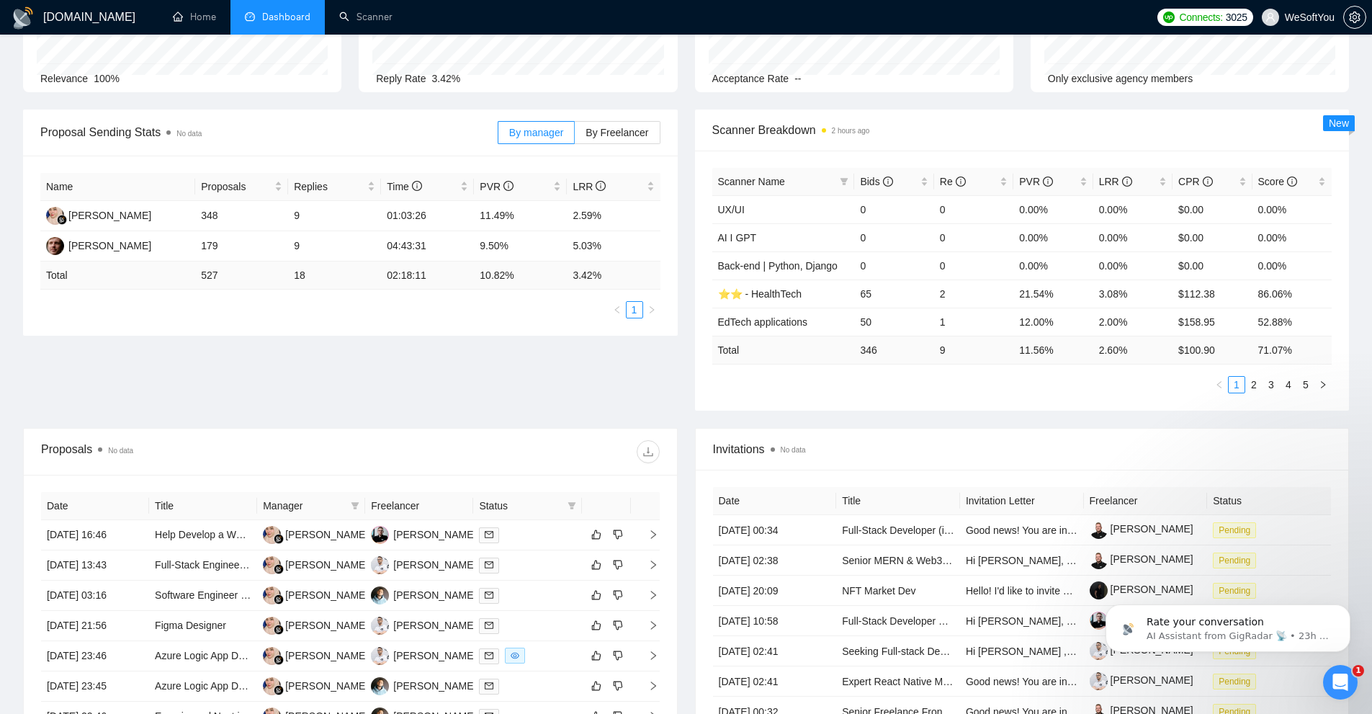
scroll to position [360, 0]
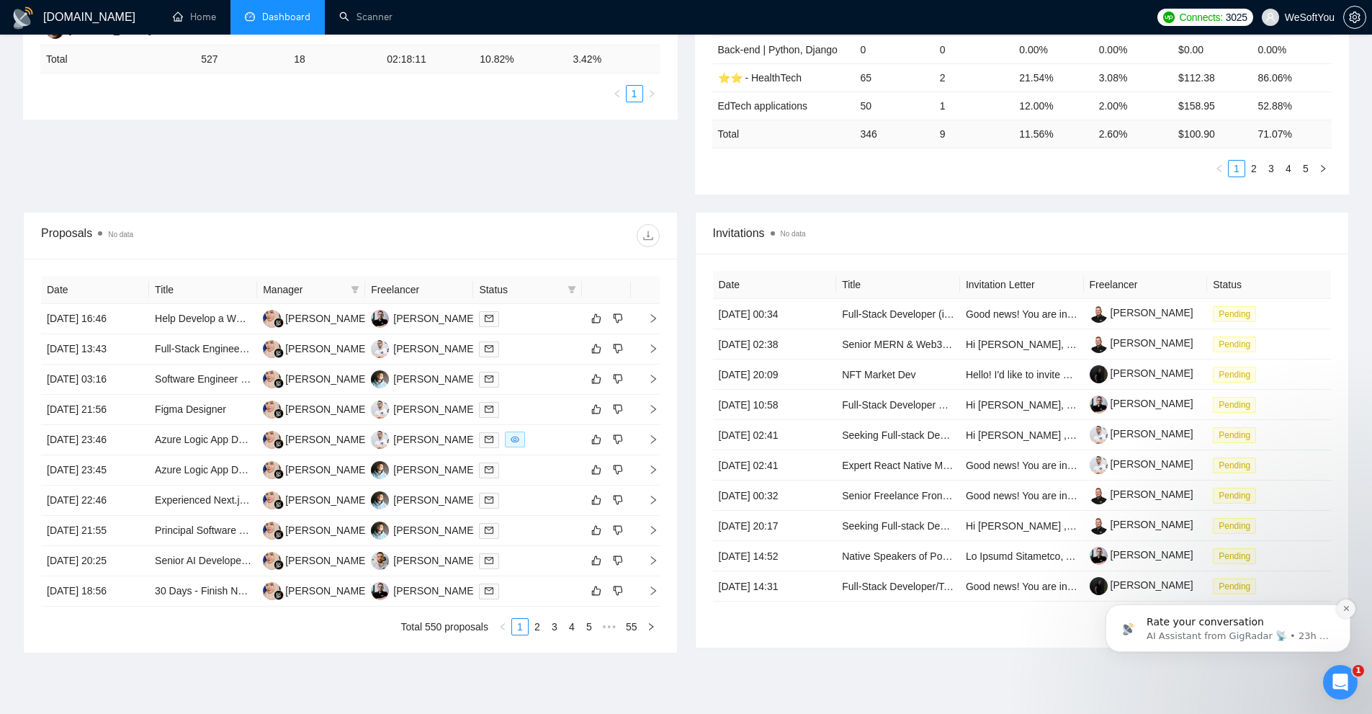
click at [1347, 603] on button "Dismiss notification" at bounding box center [1346, 608] width 19 height 19
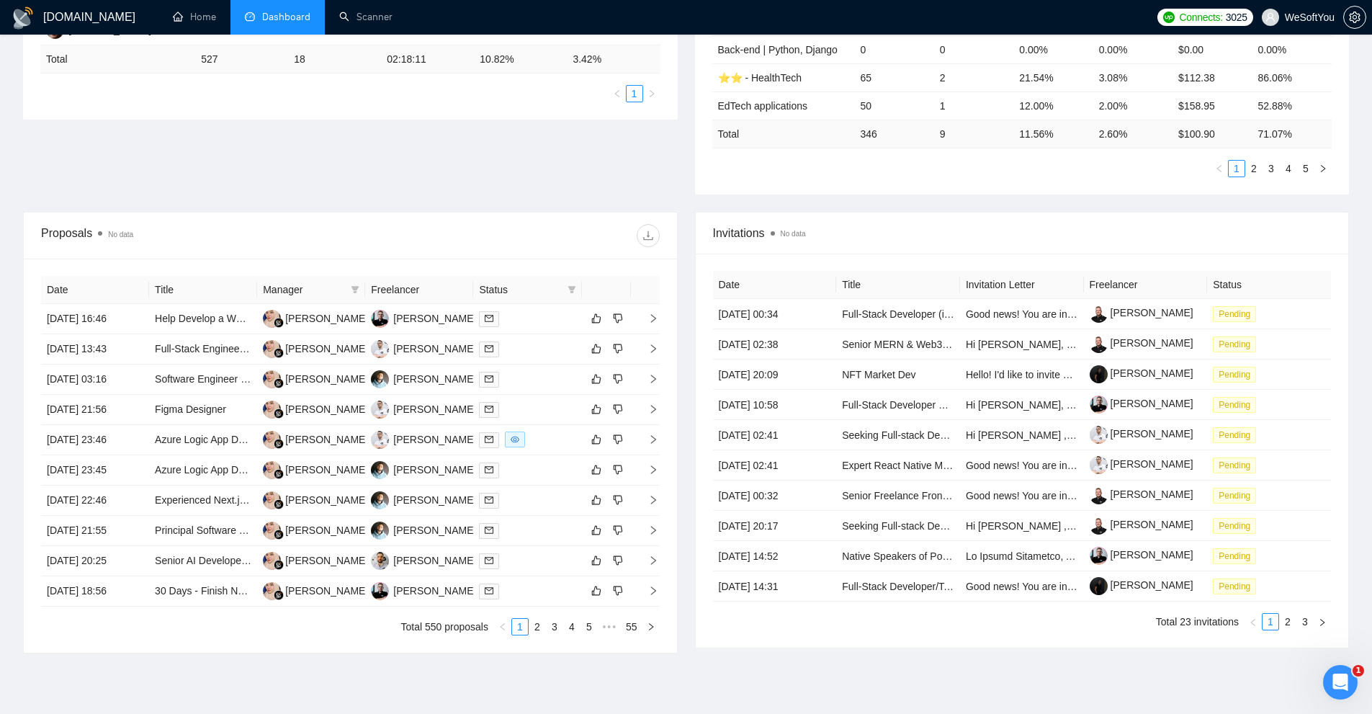
click at [1350, 668] on div "Open Intercom Messenger" at bounding box center [1341, 682] width 48 height 48
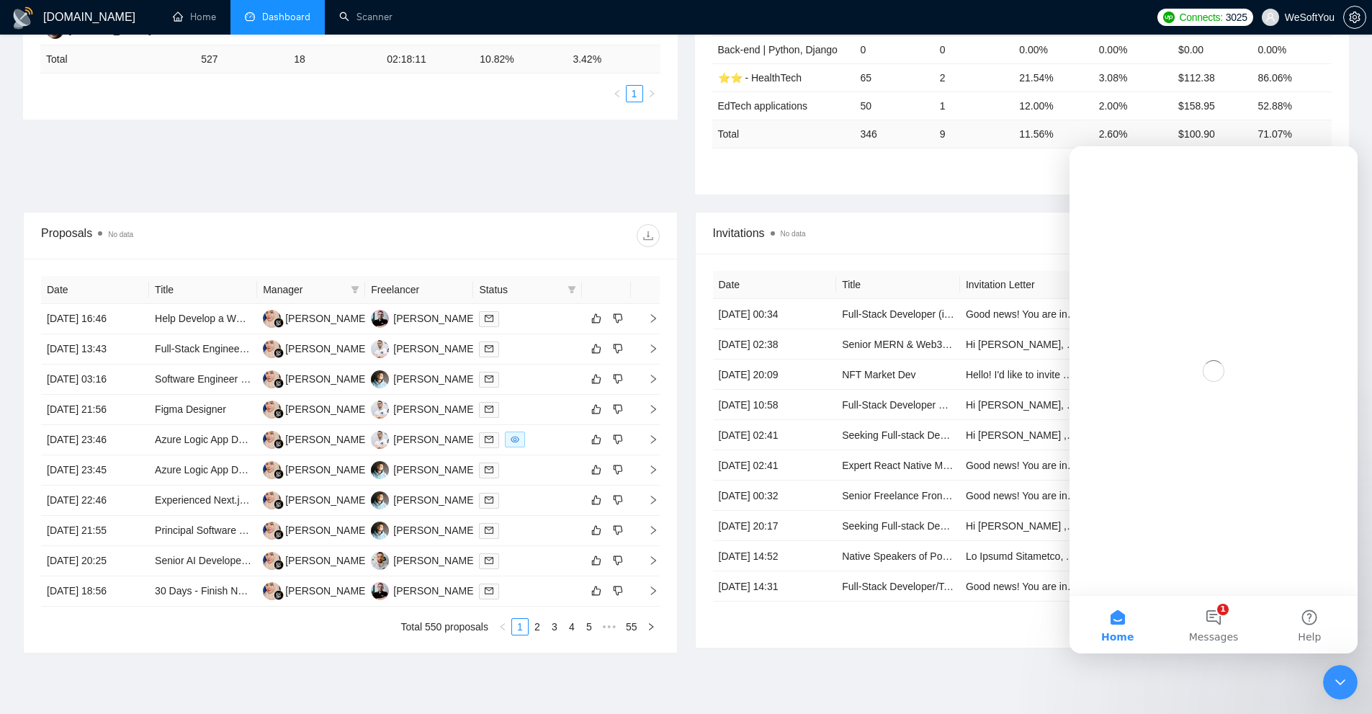
scroll to position [0, 0]
click at [1231, 632] on span "Messages" at bounding box center [1214, 637] width 50 height 10
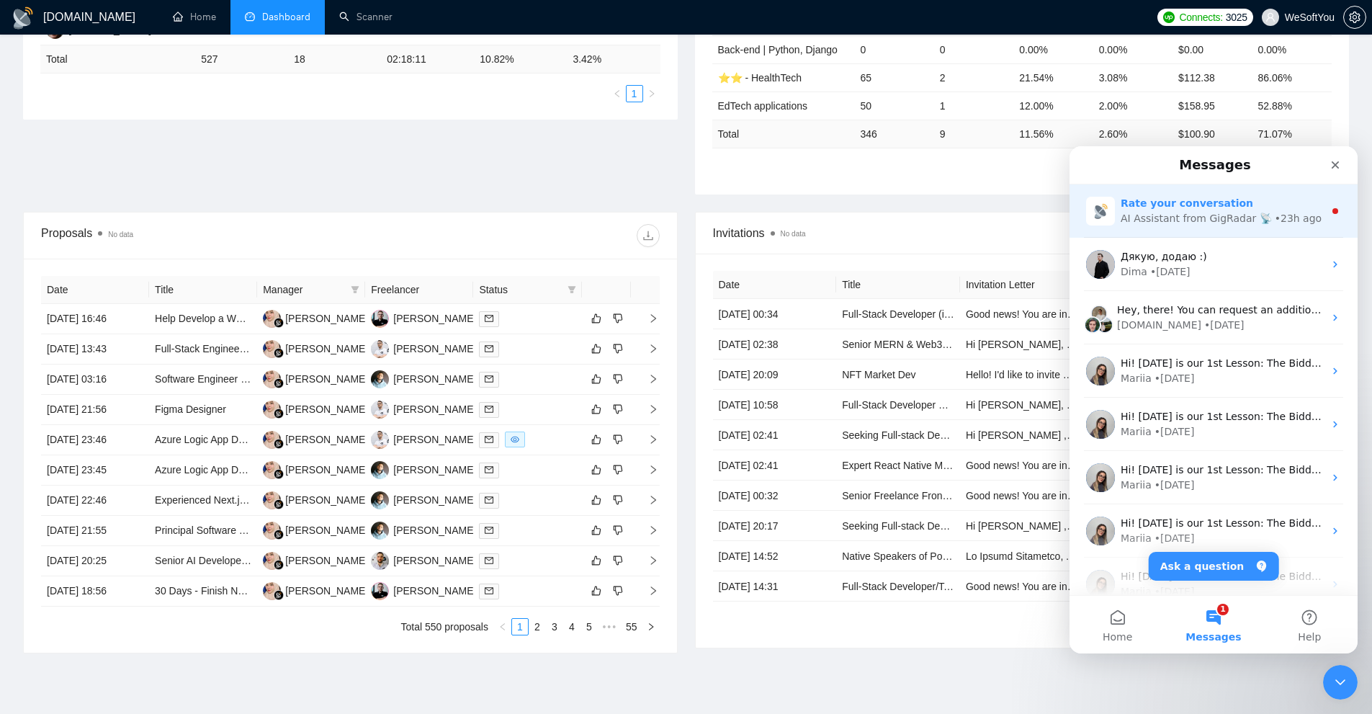
click at [1169, 223] on div "AI Assistant from GigRadar 📡" at bounding box center [1196, 218] width 151 height 15
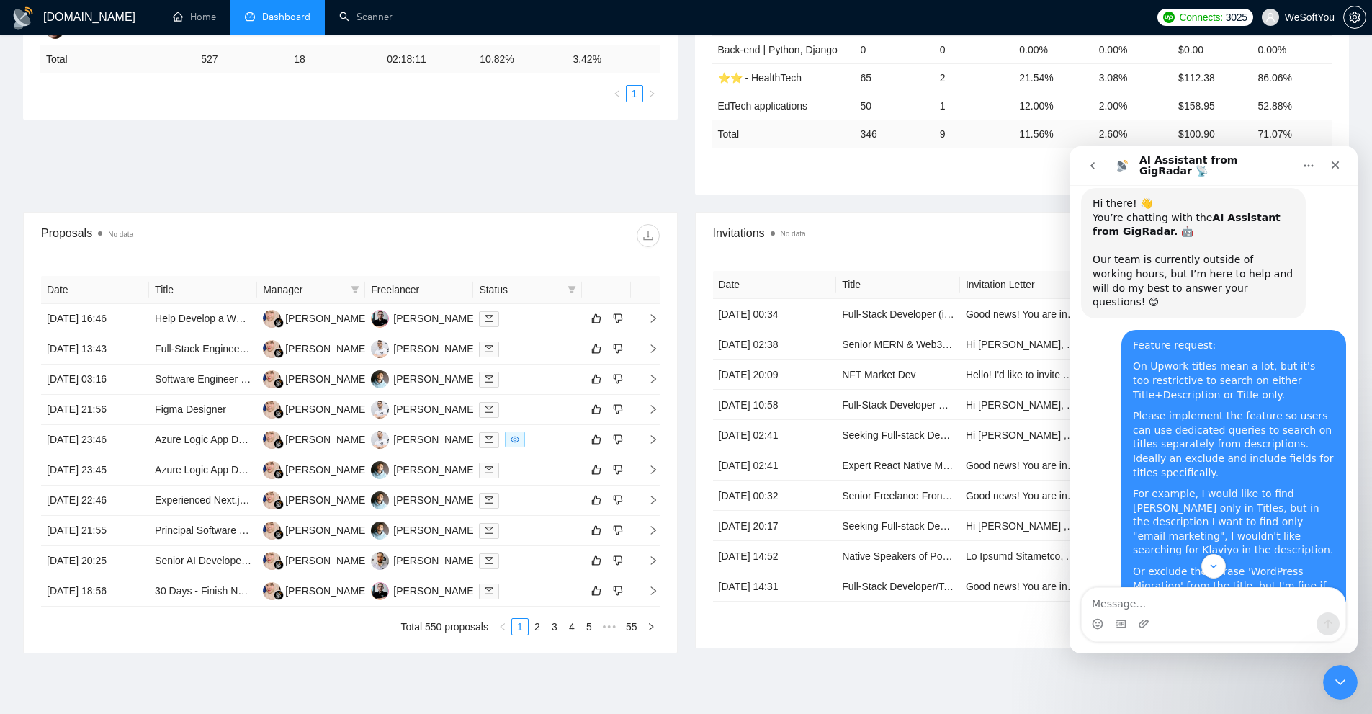
scroll to position [619, 0]
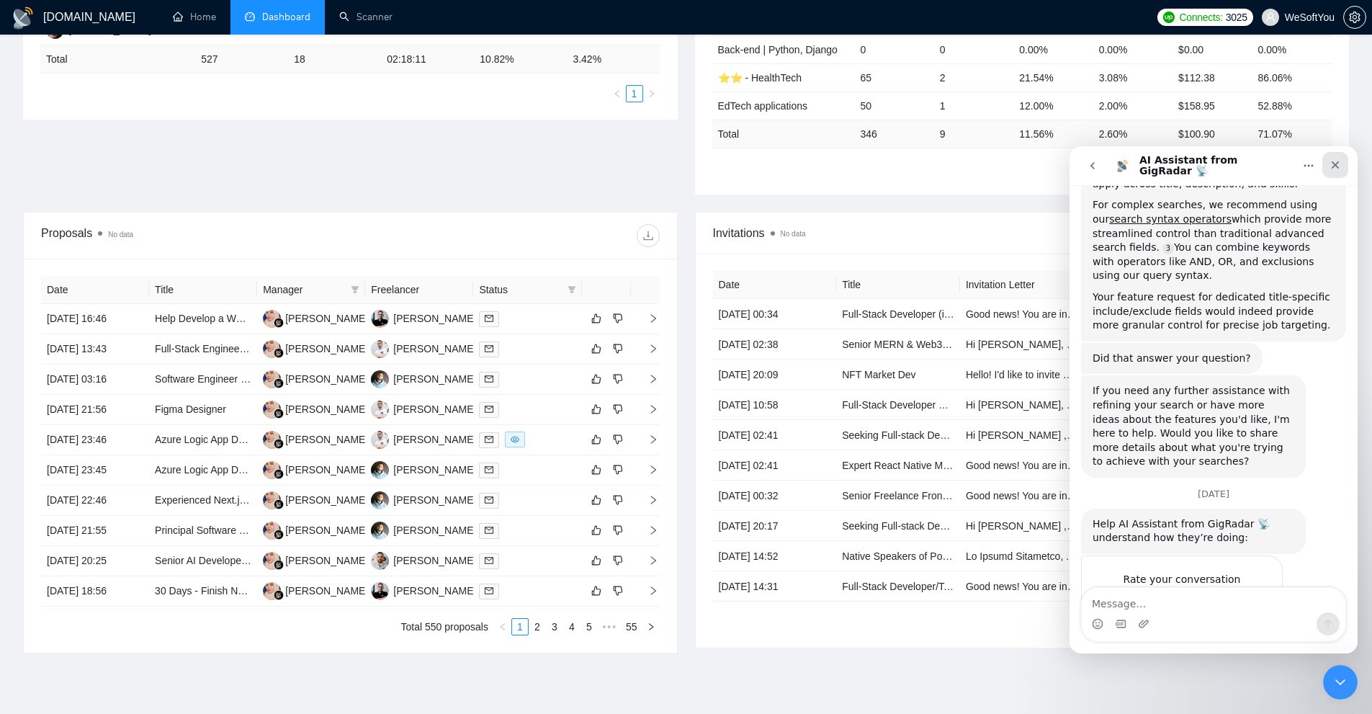
click at [1332, 163] on icon "Close" at bounding box center [1336, 165] width 12 height 12
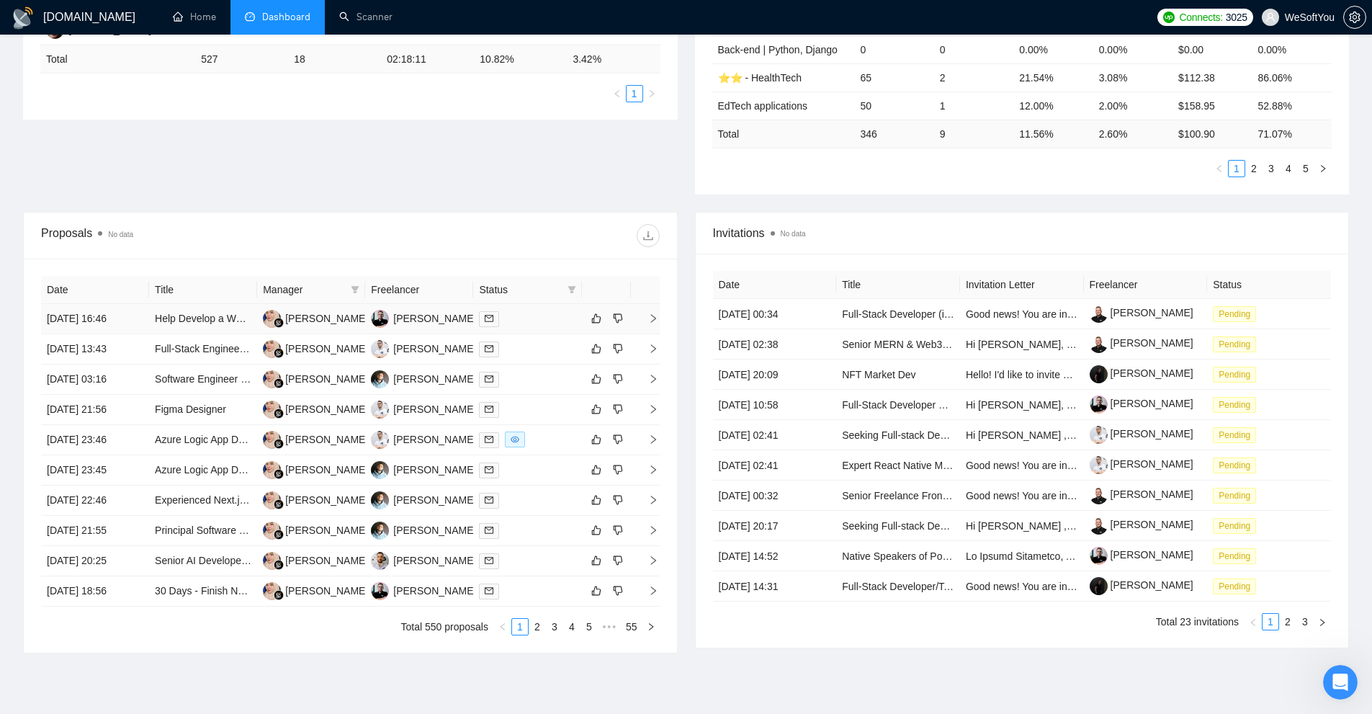
click at [544, 315] on div at bounding box center [527, 318] width 97 height 17
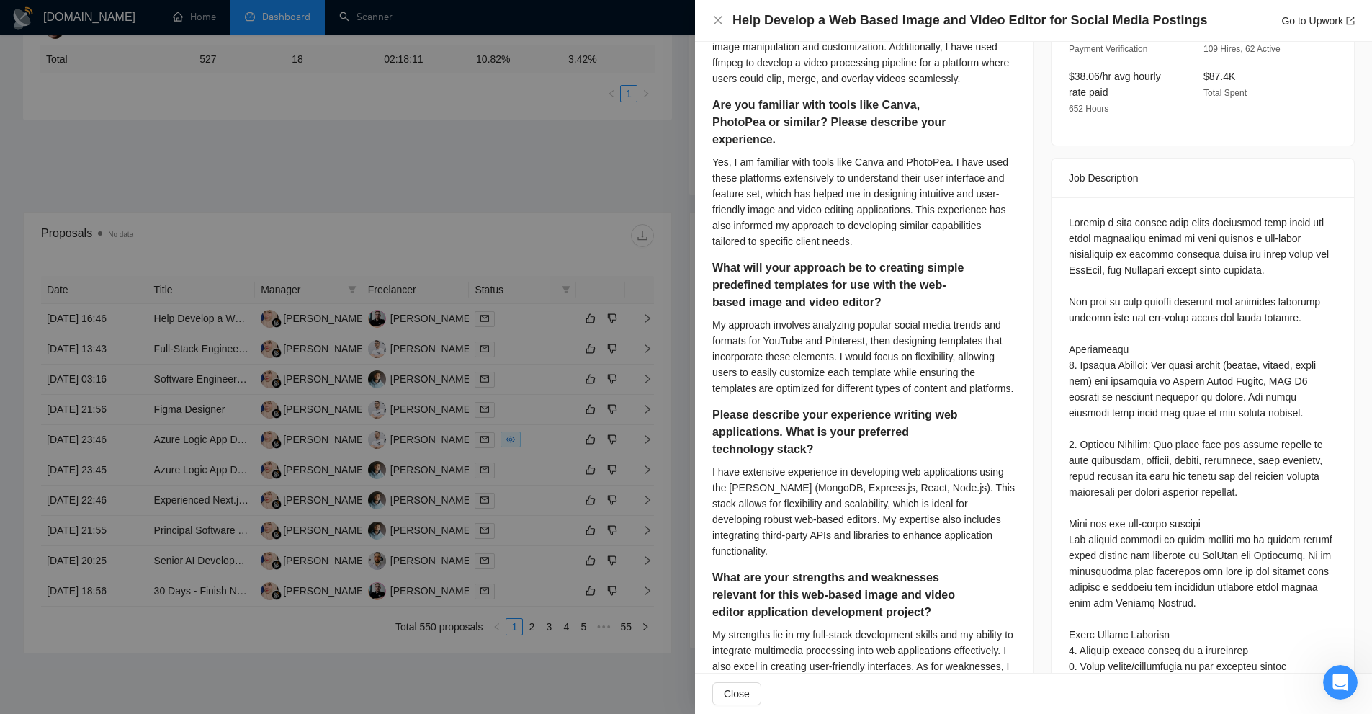
scroll to position [1008, 0]
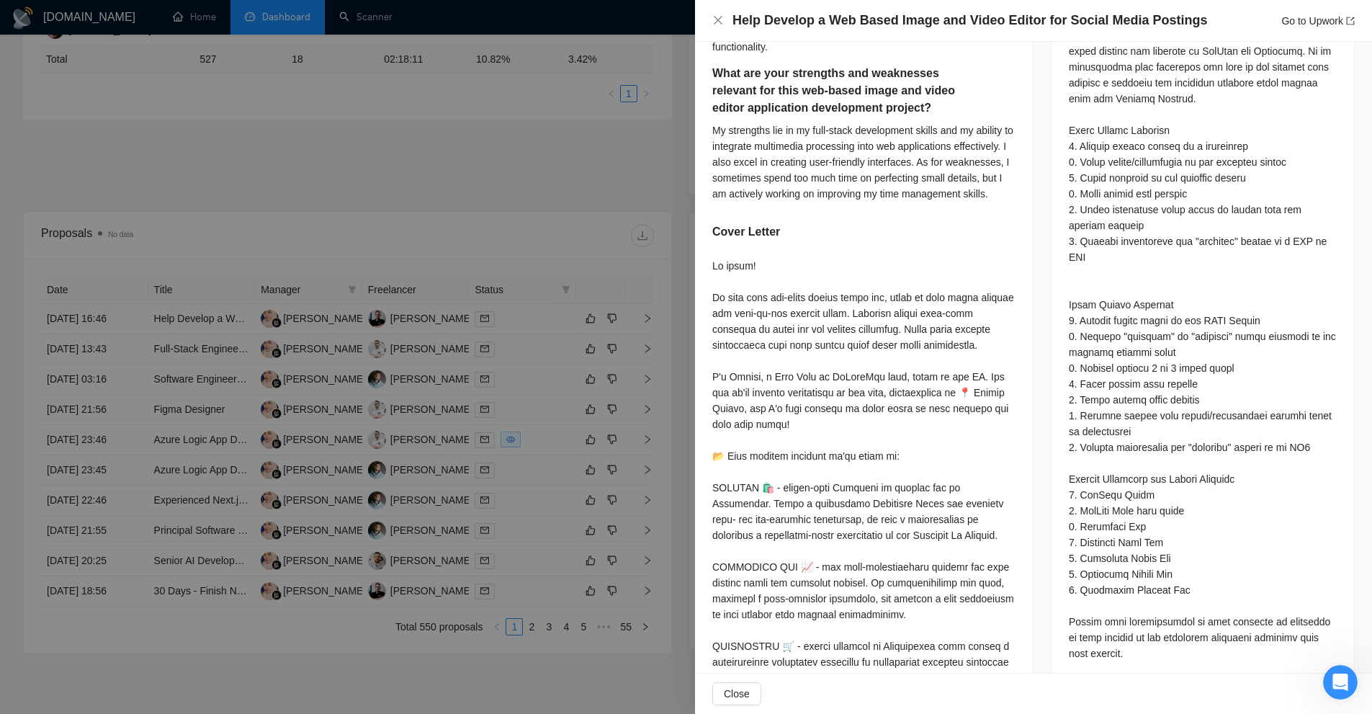
click at [533, 336] on div at bounding box center [686, 357] width 1372 height 714
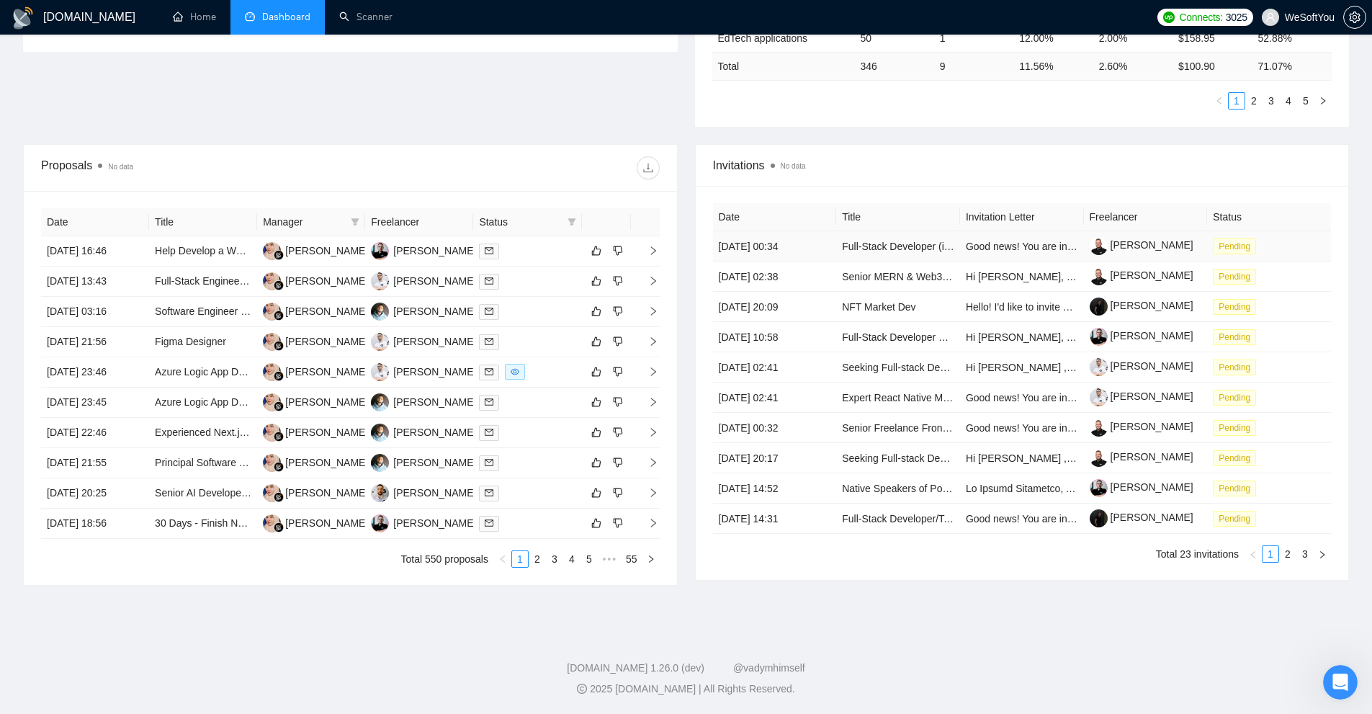
scroll to position [0, 0]
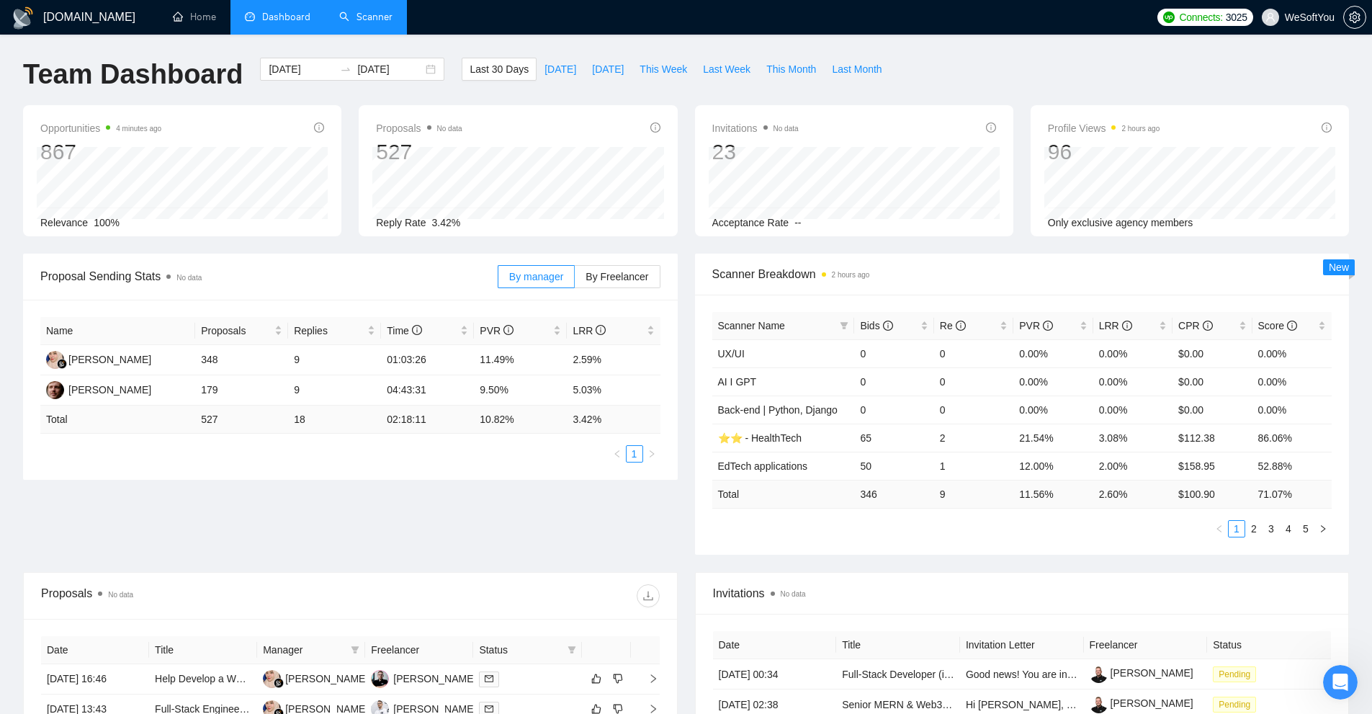
click at [393, 23] on link "Scanner" at bounding box center [365, 17] width 53 height 12
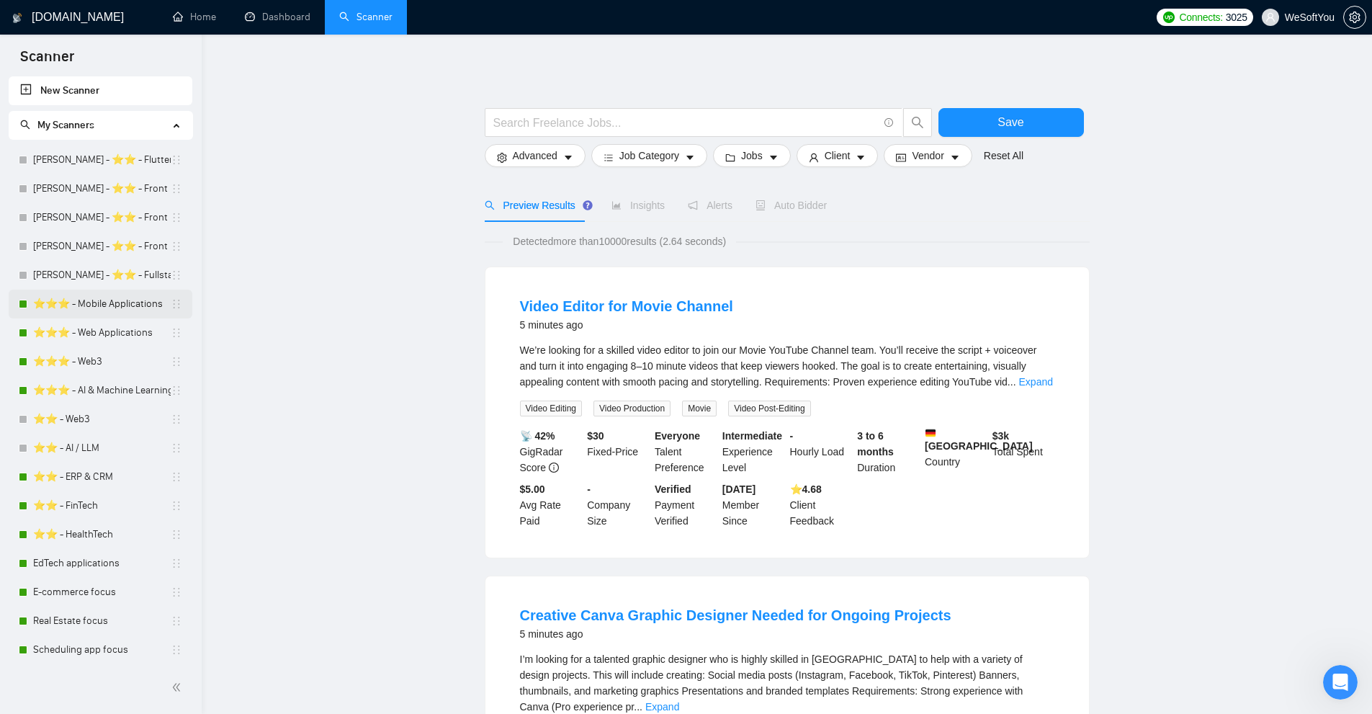
click at [86, 299] on link "⭐️⭐️⭐️ - Mobile Applications" at bounding box center [102, 304] width 138 height 29
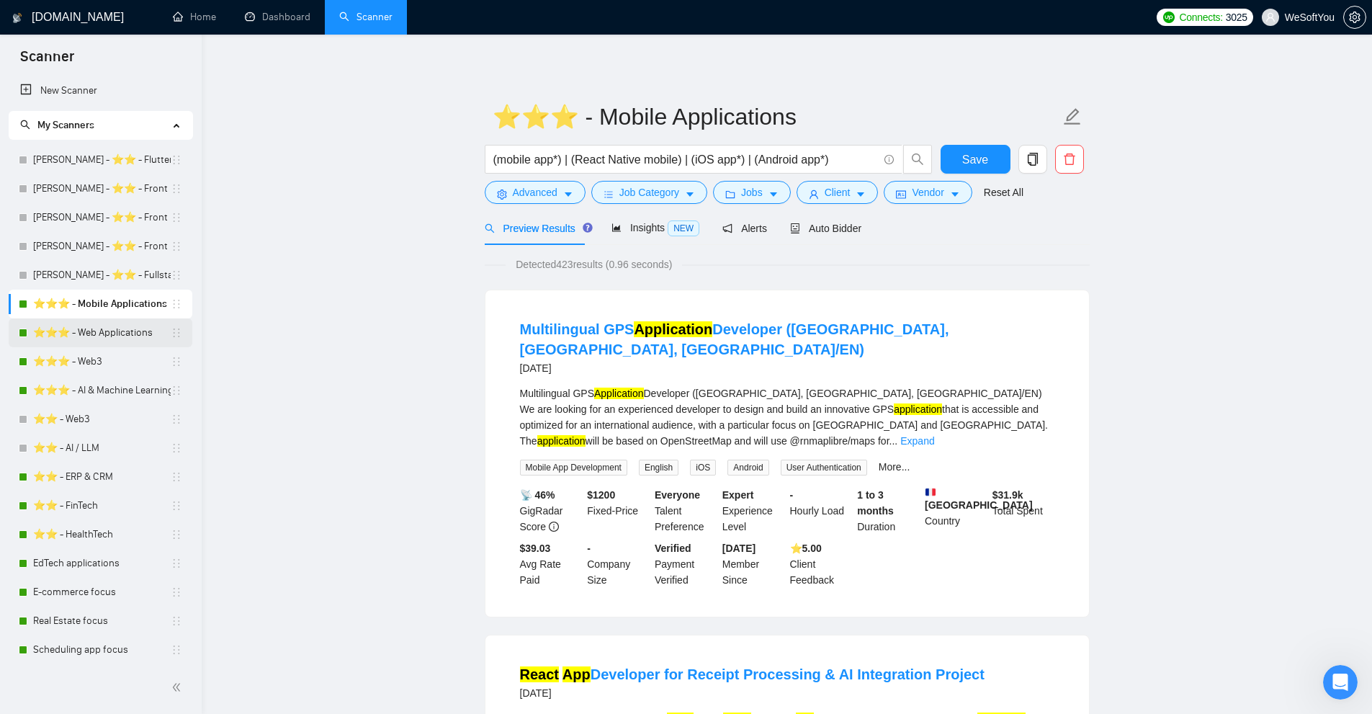
click at [76, 326] on link "⭐️⭐️⭐️ - Web Applications" at bounding box center [102, 332] width 138 height 29
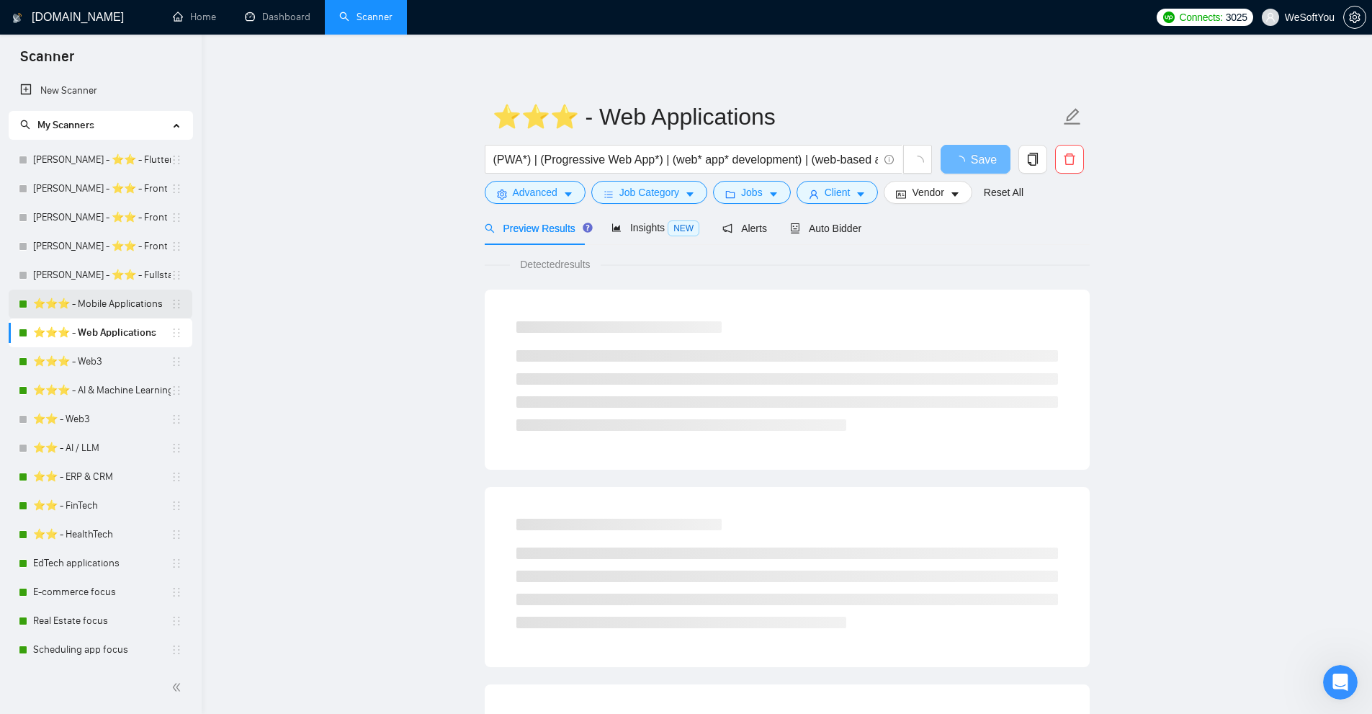
click at [99, 300] on link "⭐️⭐️⭐️ - Mobile Applications" at bounding box center [102, 304] width 138 height 29
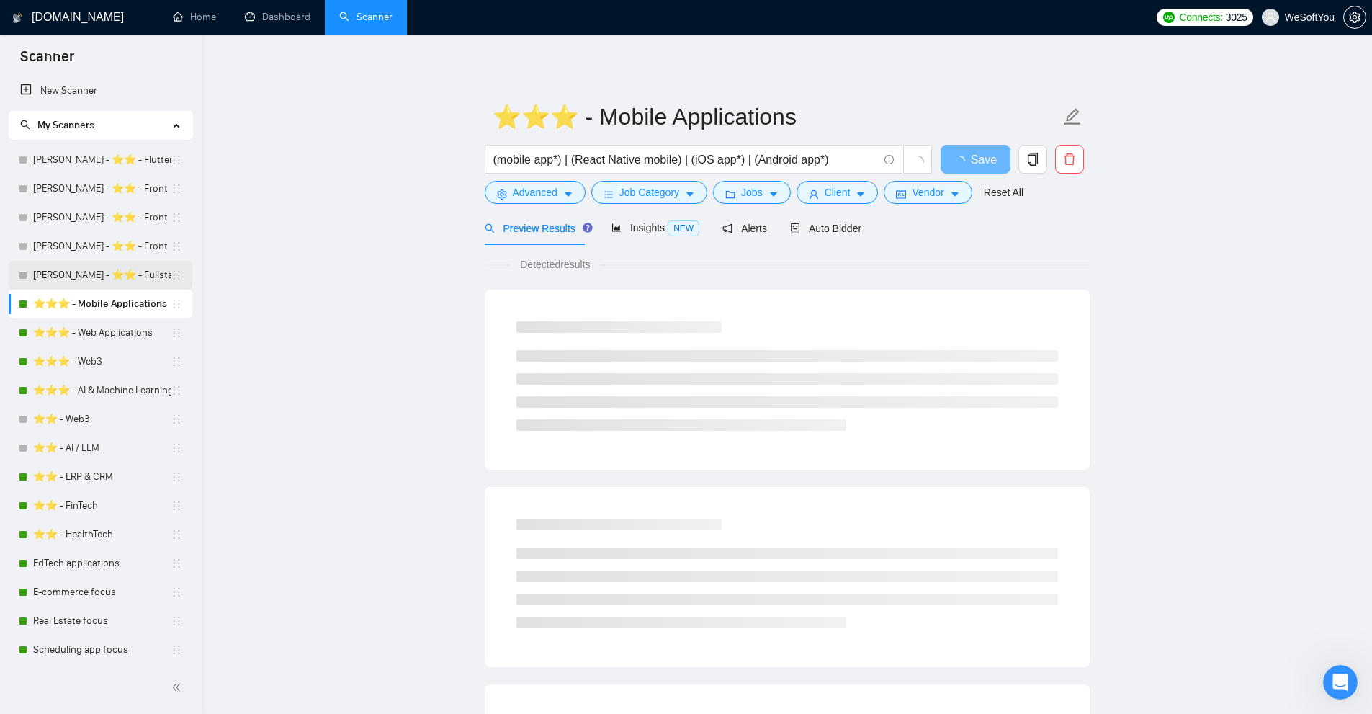
click at [119, 281] on link "Arthur H. - ⭐️⭐️ - Fullstack Dev" at bounding box center [102, 275] width 138 height 29
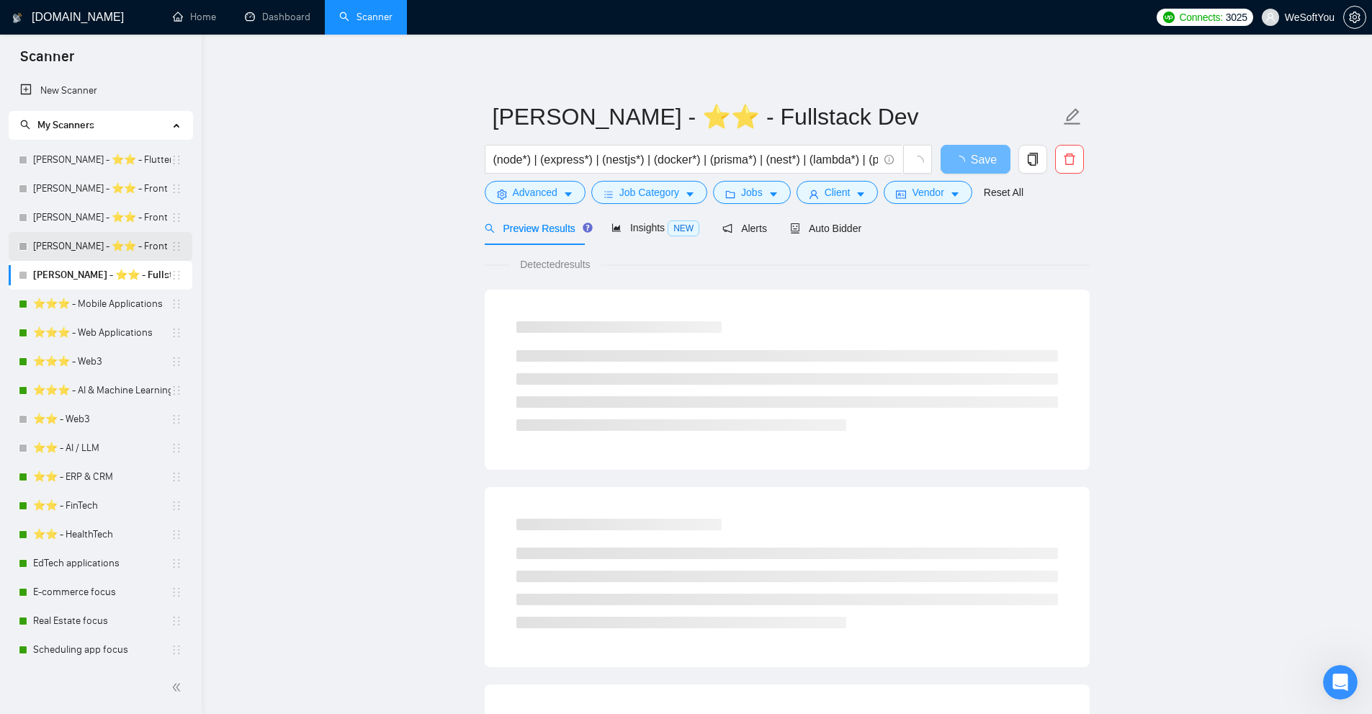
click at [97, 243] on link "Maksym M. - ⭐️⭐️ - Front Dev" at bounding box center [102, 246] width 138 height 29
click at [96, 220] on link "Georgy K. - ⭐️⭐️ - Front Dev" at bounding box center [102, 217] width 138 height 29
click at [107, 192] on link "Bogdan D. - ⭐️⭐️ - Front Dev" at bounding box center [102, 188] width 138 height 29
click at [116, 163] on link "[PERSON_NAME] - ⭐️⭐️ - Flutter Dev" at bounding box center [102, 159] width 138 height 29
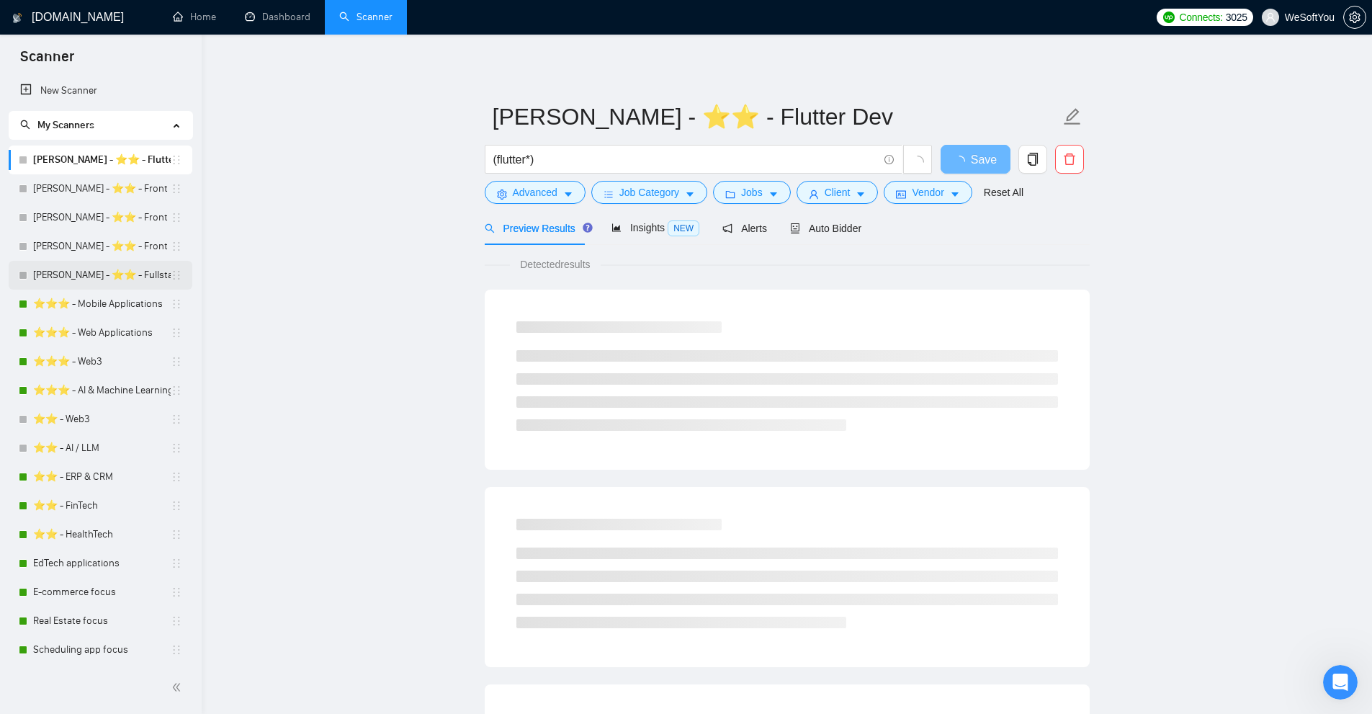
click at [102, 289] on link "[PERSON_NAME] - ⭐️⭐️ - Fullstack Dev" at bounding box center [102, 275] width 138 height 29
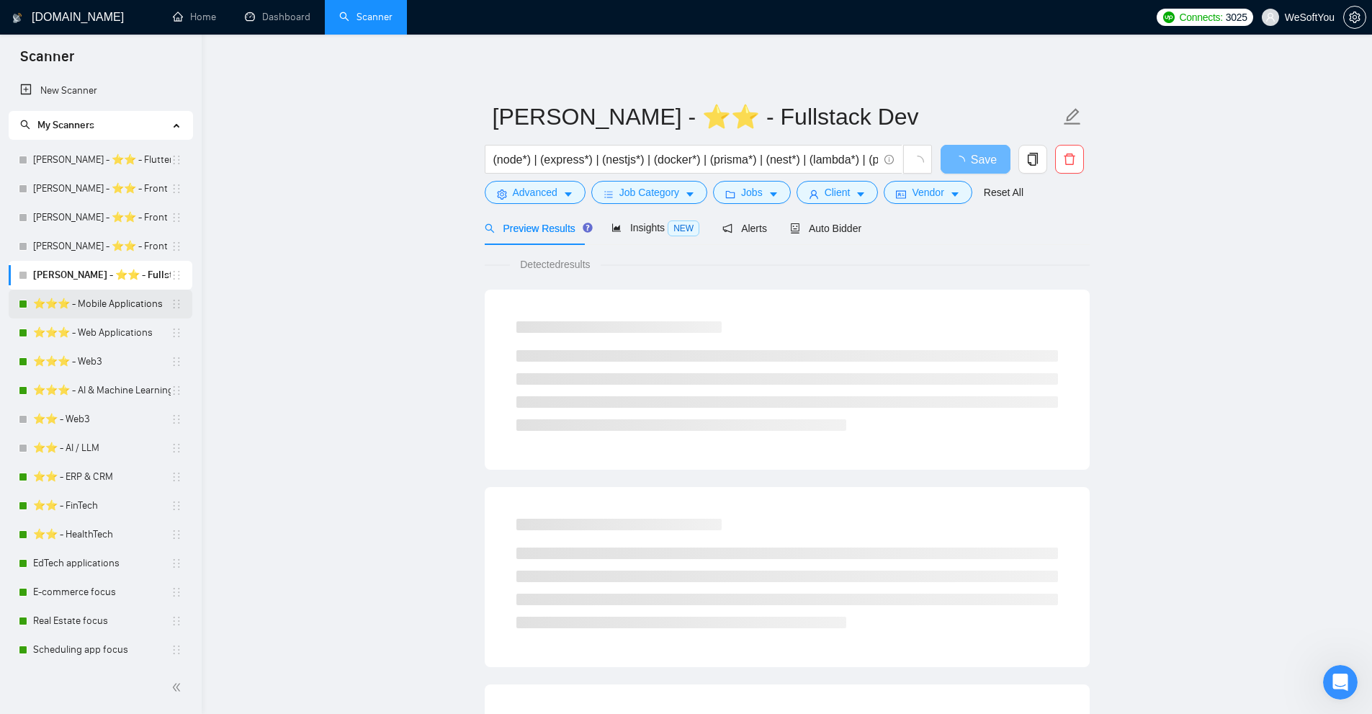
click at [99, 297] on link "⭐️⭐️⭐️ - Mobile Applications" at bounding box center [102, 304] width 138 height 29
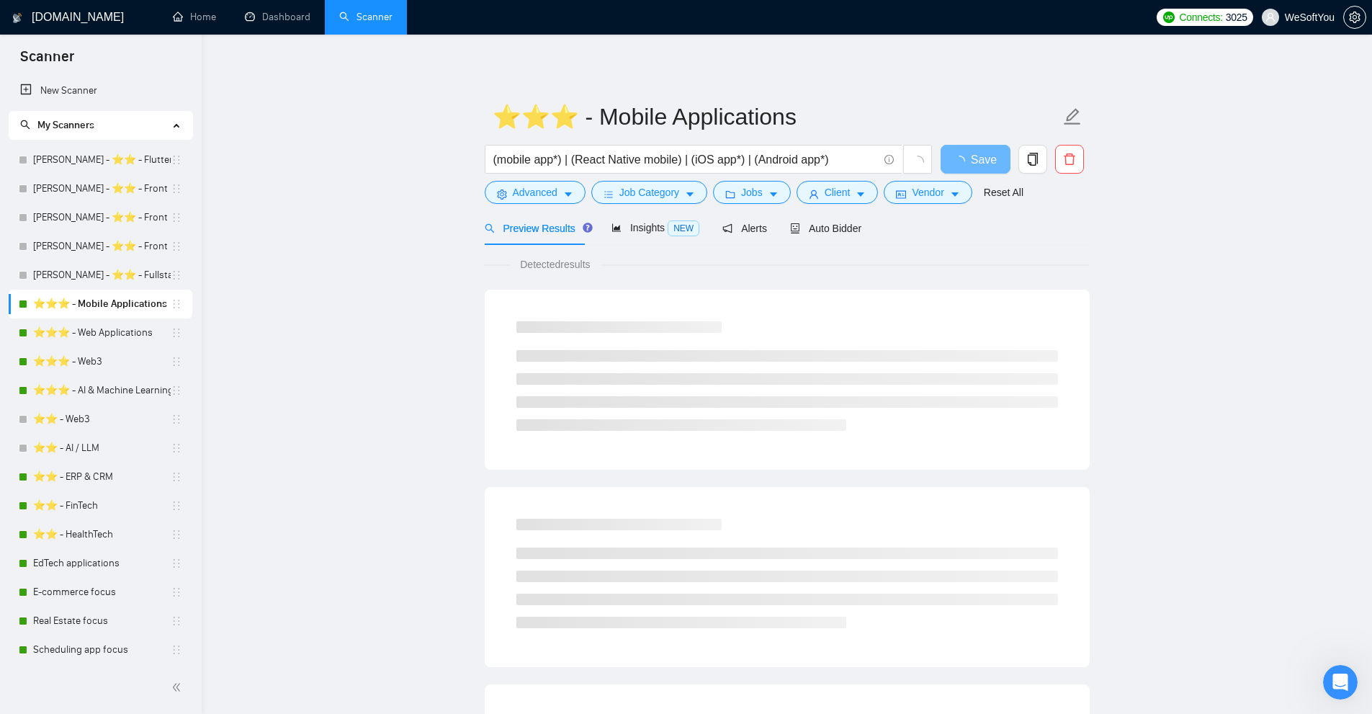
scroll to position [432, 0]
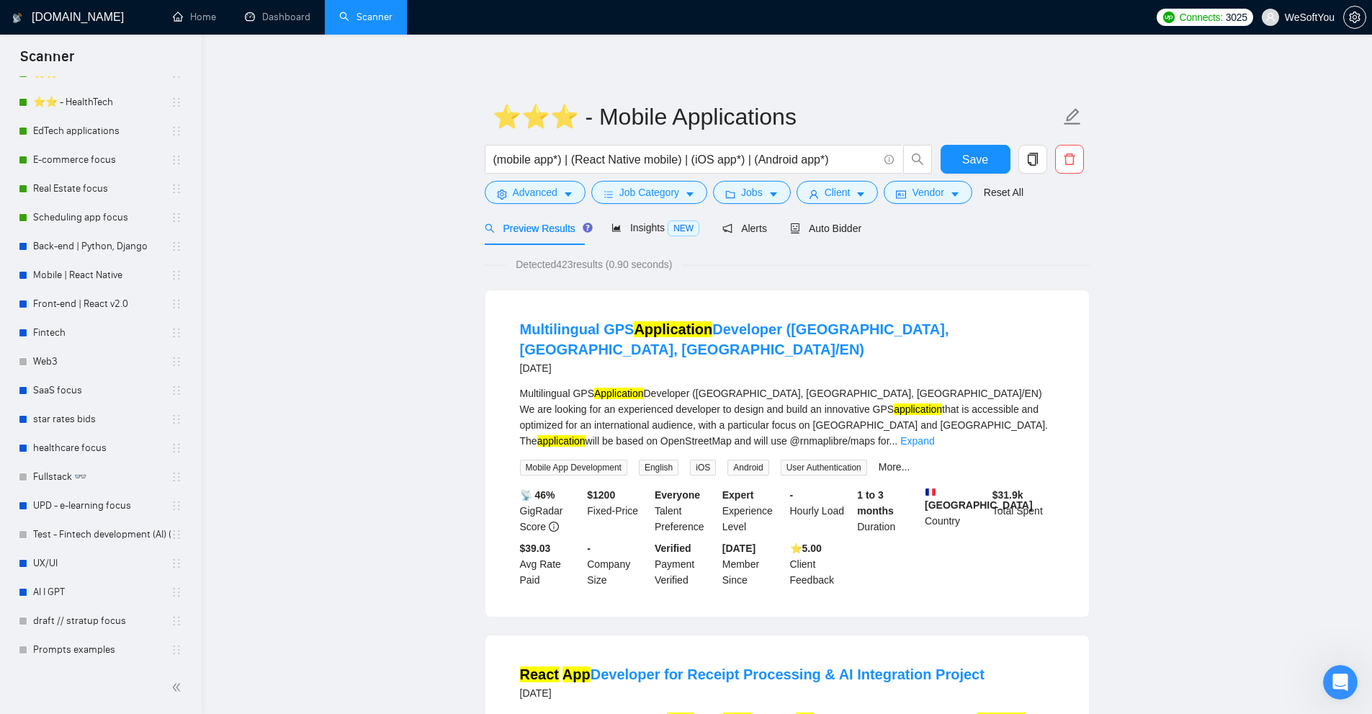
click at [684, 385] on div "Multilingual GPS Application Developer (Asia, Africa, FR/EN) We are looking for…" at bounding box center [787, 416] width 534 height 63
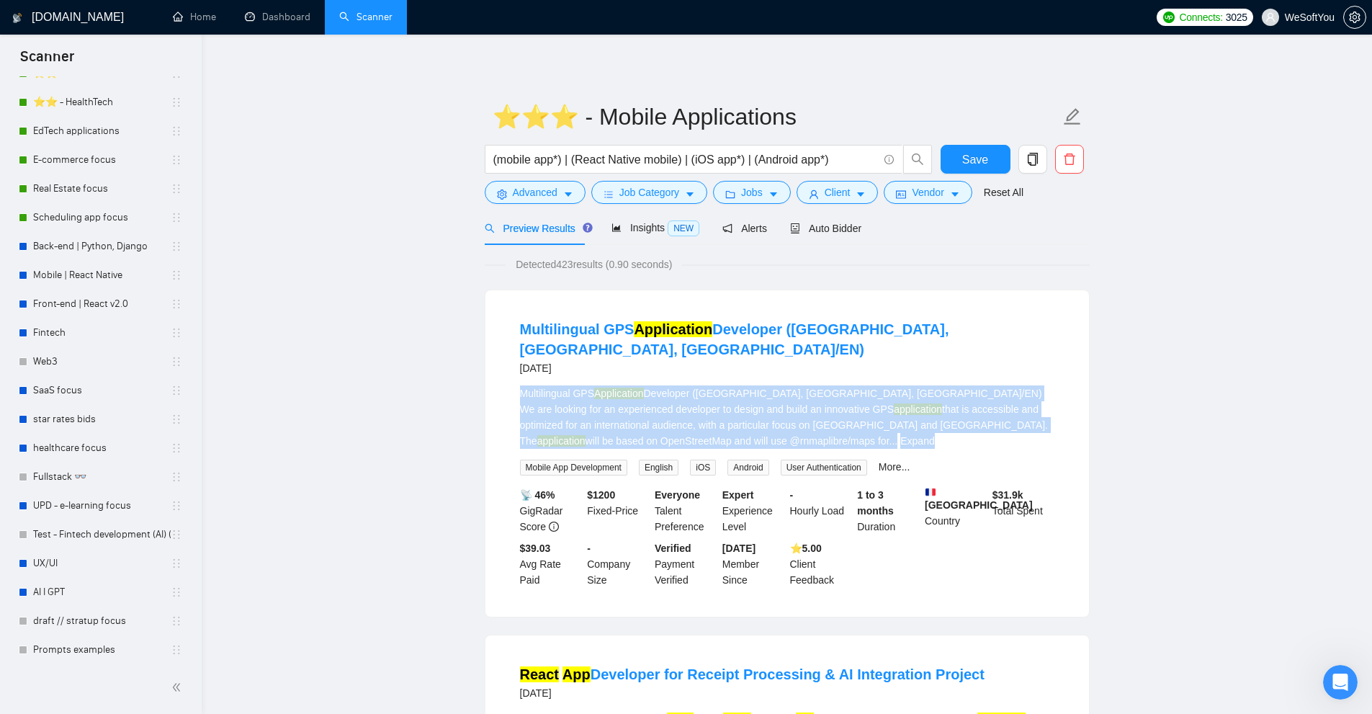
click at [684, 385] on div "Multilingual GPS Application Developer (Asia, Africa, FR/EN) We are looking for…" at bounding box center [787, 416] width 534 height 63
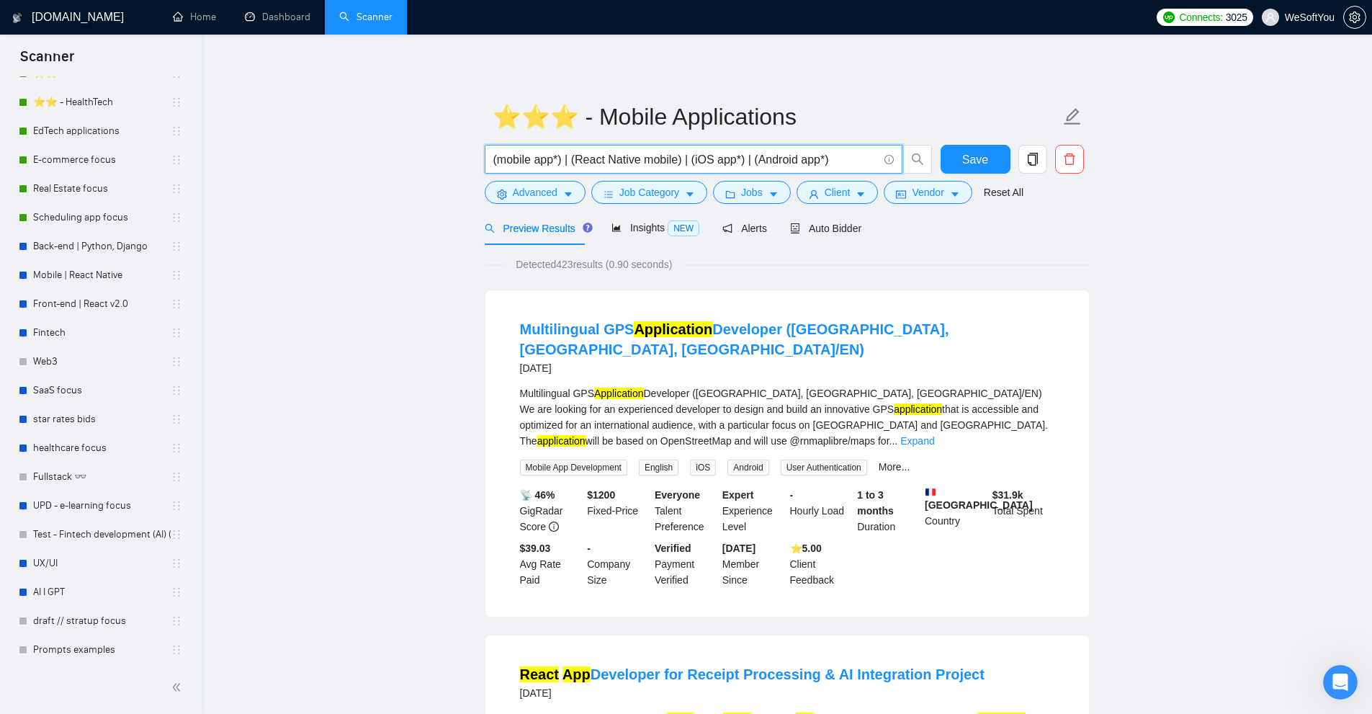
drag, startPoint x: 823, startPoint y: 161, endPoint x: 799, endPoint y: 162, distance: 23.8
click at [799, 162] on input "(mobile app*) | (React Native mobile) | (iOS app*) | (Android app*)" at bounding box center [685, 160] width 385 height 18
drag, startPoint x: 645, startPoint y: 158, endPoint x: 674, endPoint y: 160, distance: 29.6
click at [674, 160] on input "(mobile app*) | (React Native mobile) | (iOS app*) | (Android app*)" at bounding box center [685, 160] width 385 height 18
click at [599, 156] on input "(mobile app*) | (React Native mobile) | (iOS app*) | (Android app*)" at bounding box center [685, 160] width 385 height 18
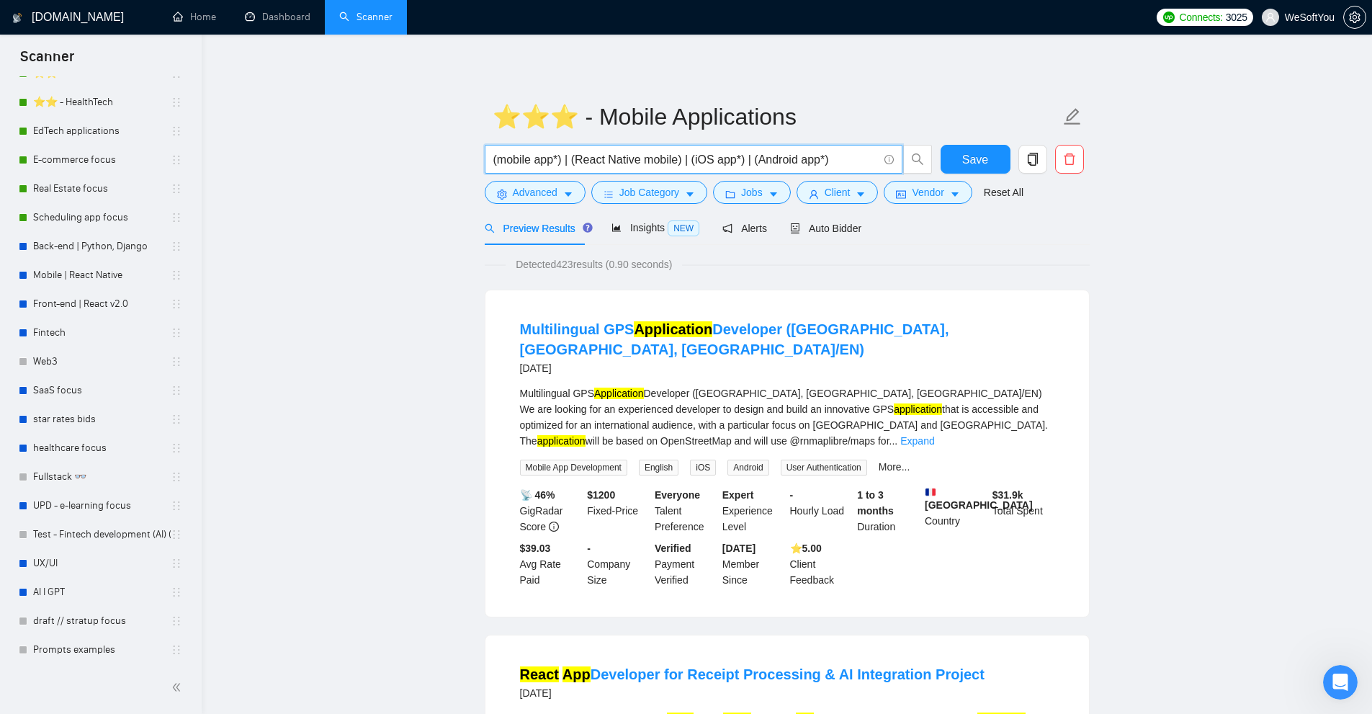
drag, startPoint x: 599, startPoint y: 156, endPoint x: 621, endPoint y: 158, distance: 21.7
click at [621, 158] on input "(mobile app*) | (React Native mobile) | (iOS app*) | (Android app*)" at bounding box center [685, 160] width 385 height 18
drag, startPoint x: 621, startPoint y: 158, endPoint x: 599, endPoint y: 159, distance: 21.7
click at [599, 159] on input "(mobile app*) | (React Native mobile) | (iOS app*) | (Android app*)" at bounding box center [685, 160] width 385 height 18
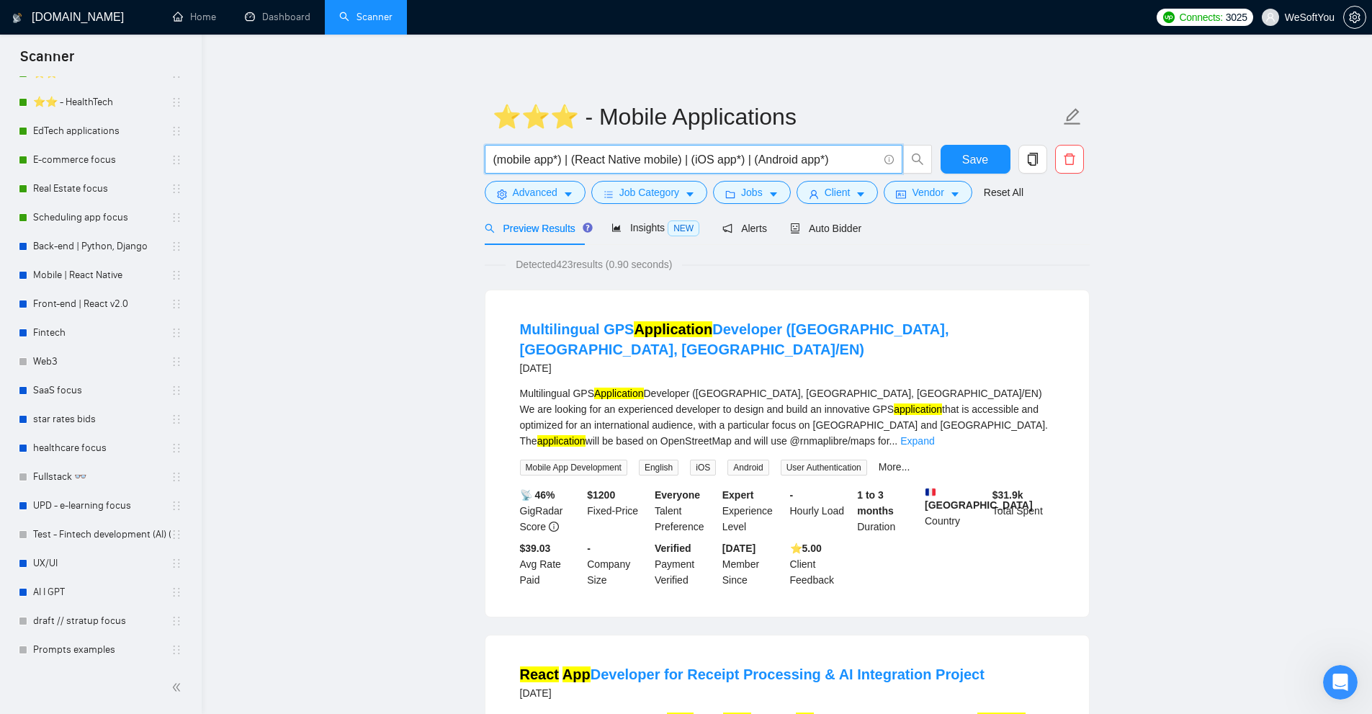
scroll to position [0, 0]
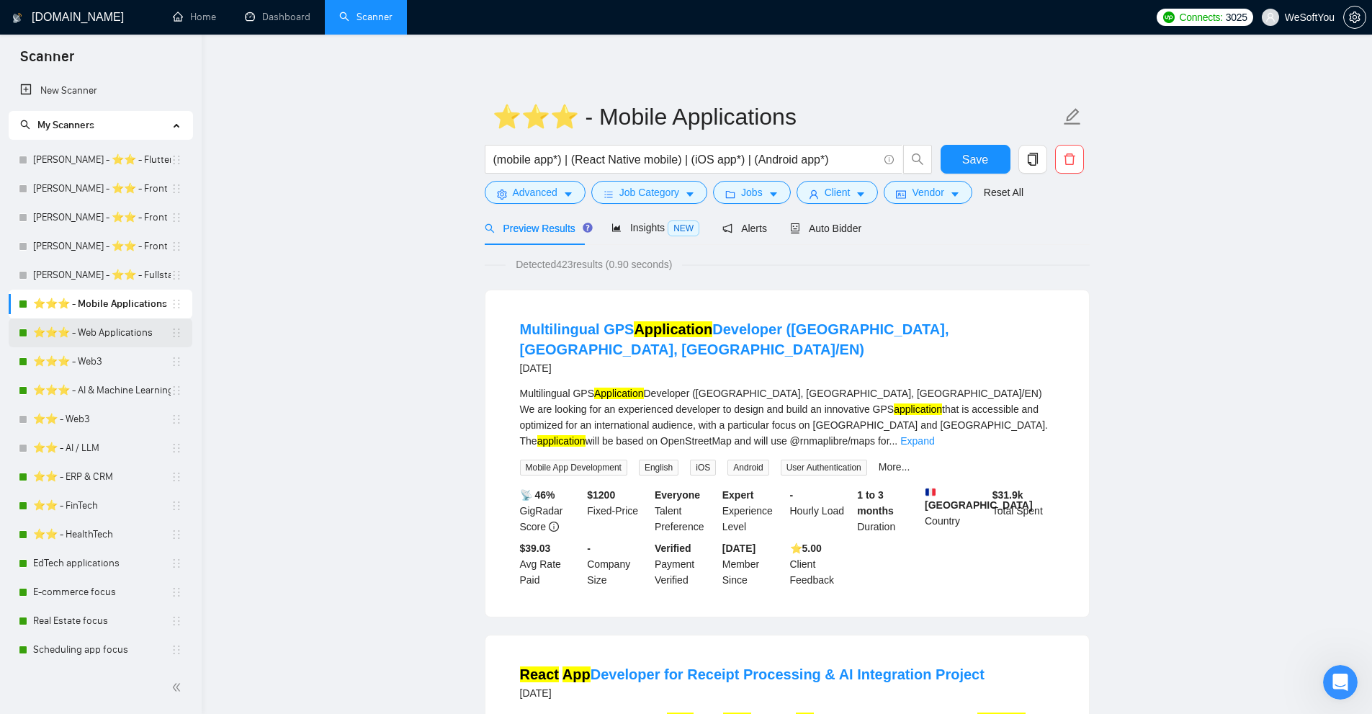
click at [120, 327] on link "⭐️⭐️⭐️ - Web Applications" at bounding box center [102, 332] width 138 height 29
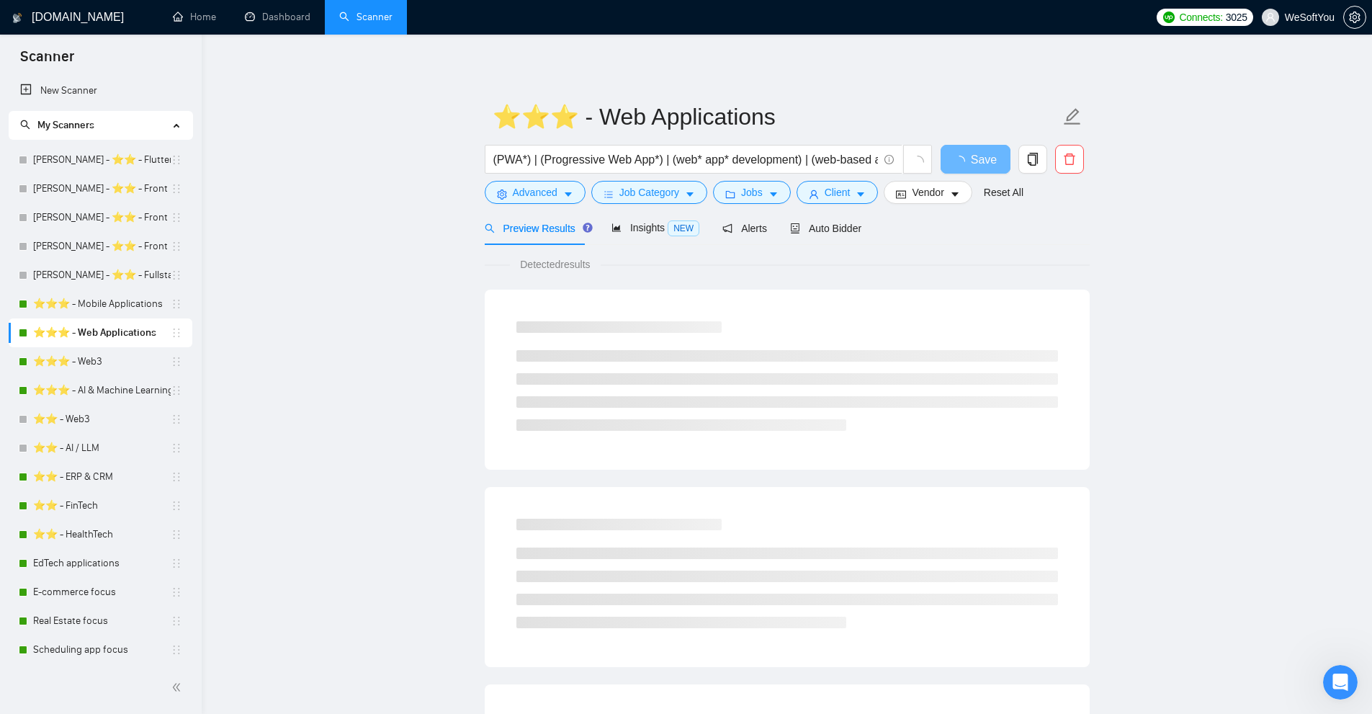
click at [589, 194] on div "Job Category" at bounding box center [649, 192] width 122 height 23
click at [571, 193] on icon "caret-down" at bounding box center [568, 194] width 10 height 10
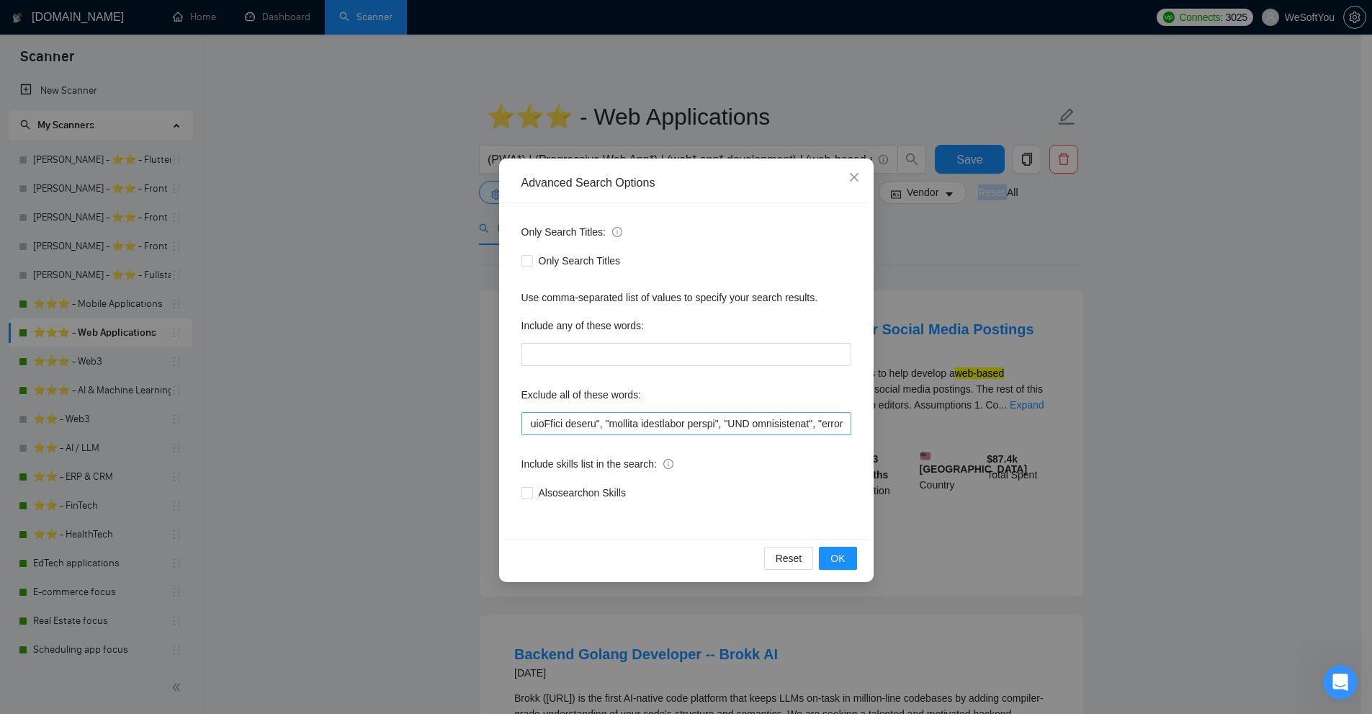
scroll to position [0, 6479]
click at [998, 457] on div "Advanced Search Options Only Search Titles: Only Search Titles Use comma-separa…" at bounding box center [686, 357] width 1372 height 714
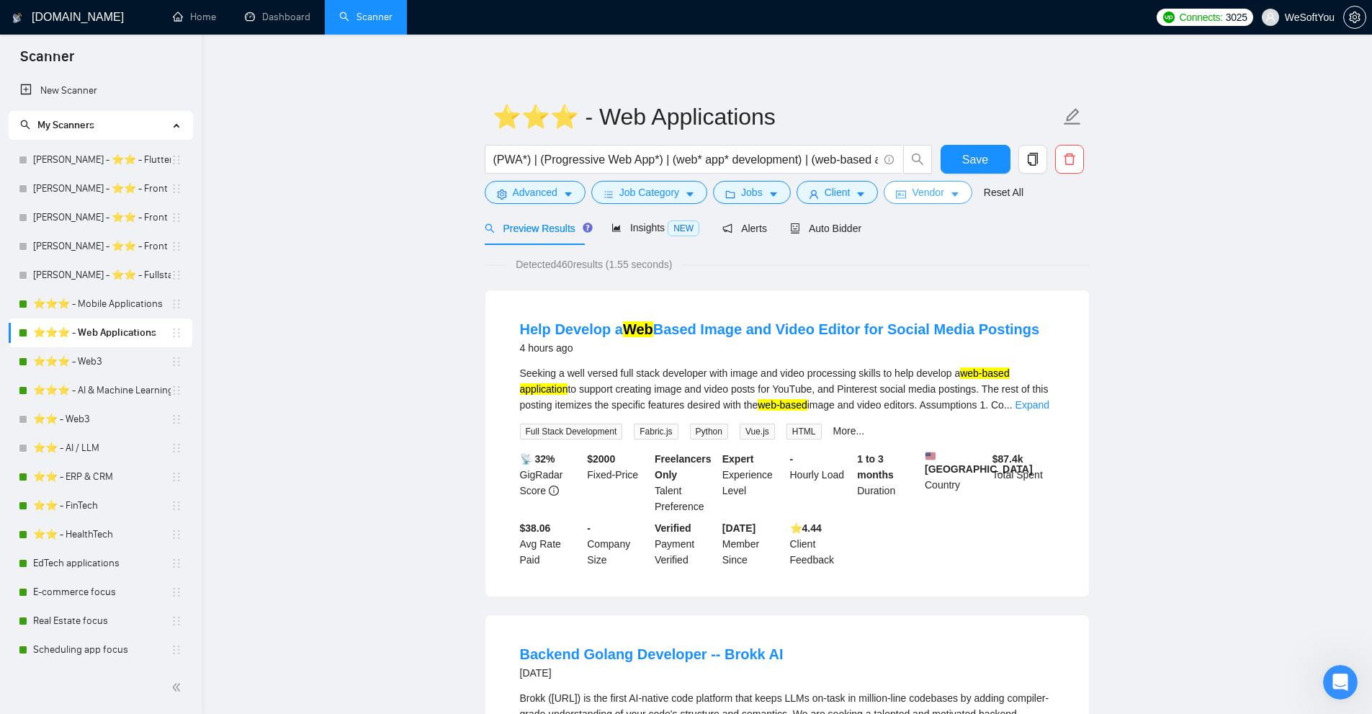
click at [917, 195] on span "Vendor" at bounding box center [928, 192] width 32 height 16
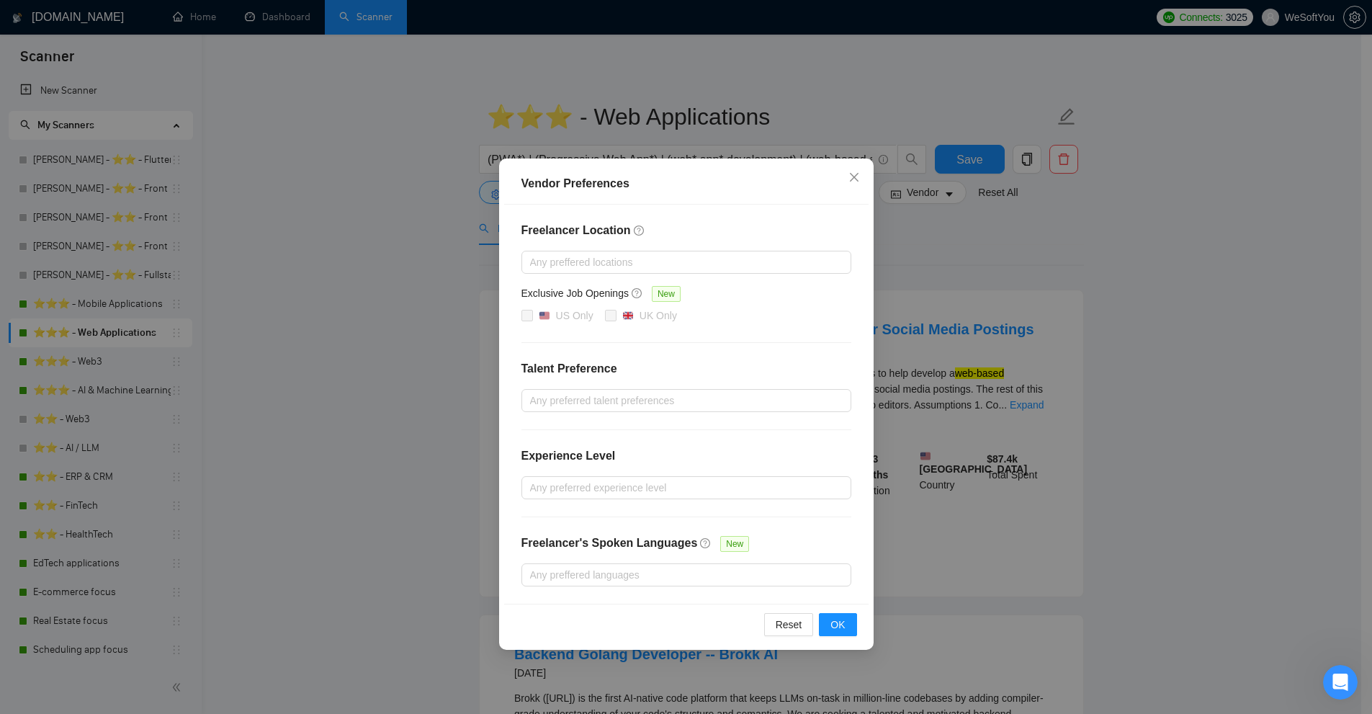
drag, startPoint x: 918, startPoint y: 209, endPoint x: 848, endPoint y: 205, distance: 70.0
click at [918, 210] on div "Vendor Preferences Freelancer Location Any preffered locations Exclusive Job Op…" at bounding box center [686, 357] width 1372 height 714
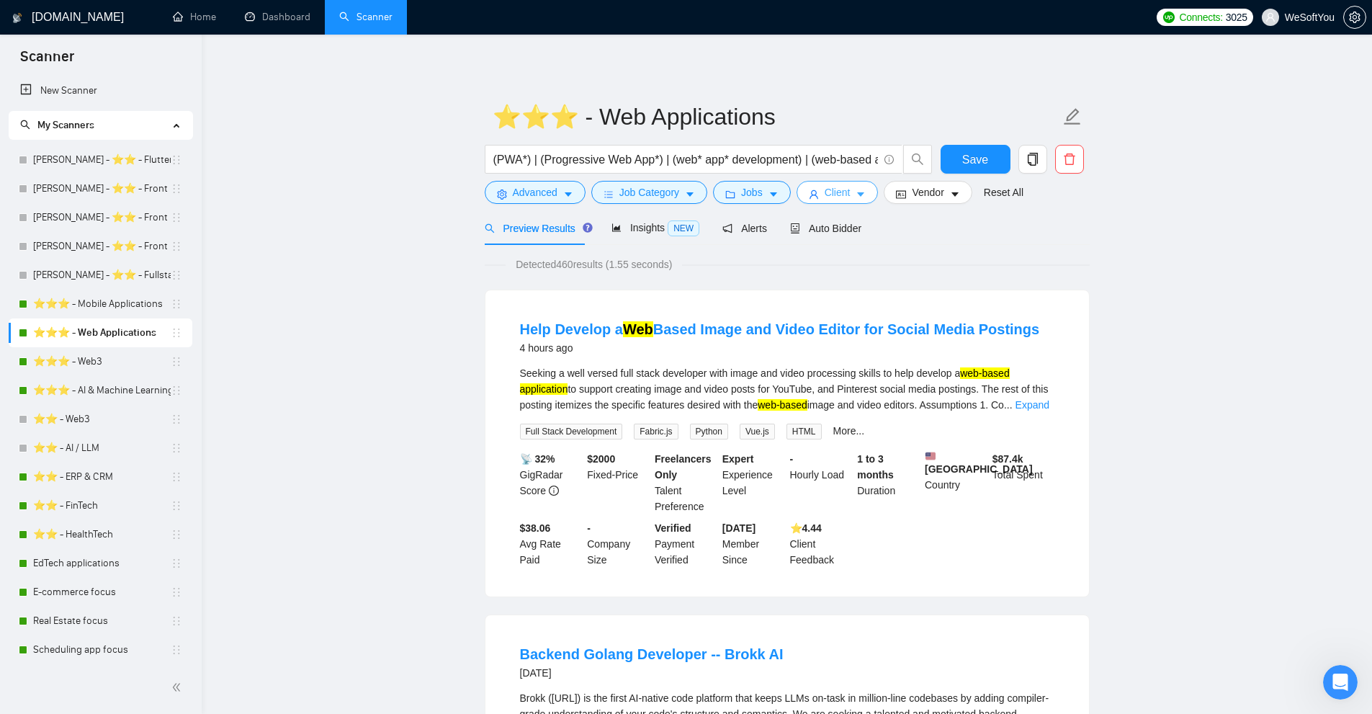
click at [825, 198] on span "Client" at bounding box center [838, 192] width 26 height 16
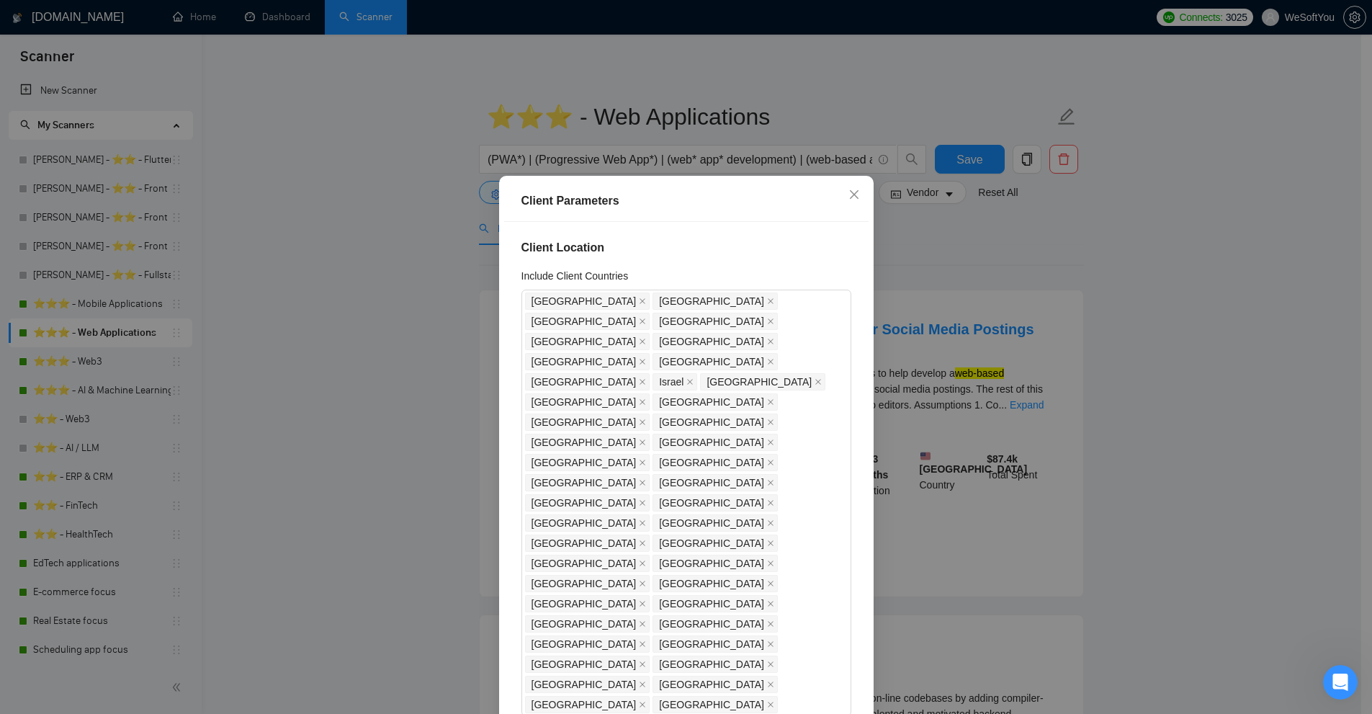
drag, startPoint x: 893, startPoint y: 227, endPoint x: 797, endPoint y: 205, distance: 99.1
click at [890, 227] on div "Client Parameters Client Location Include Client Countries United States United…" at bounding box center [686, 357] width 1372 height 714
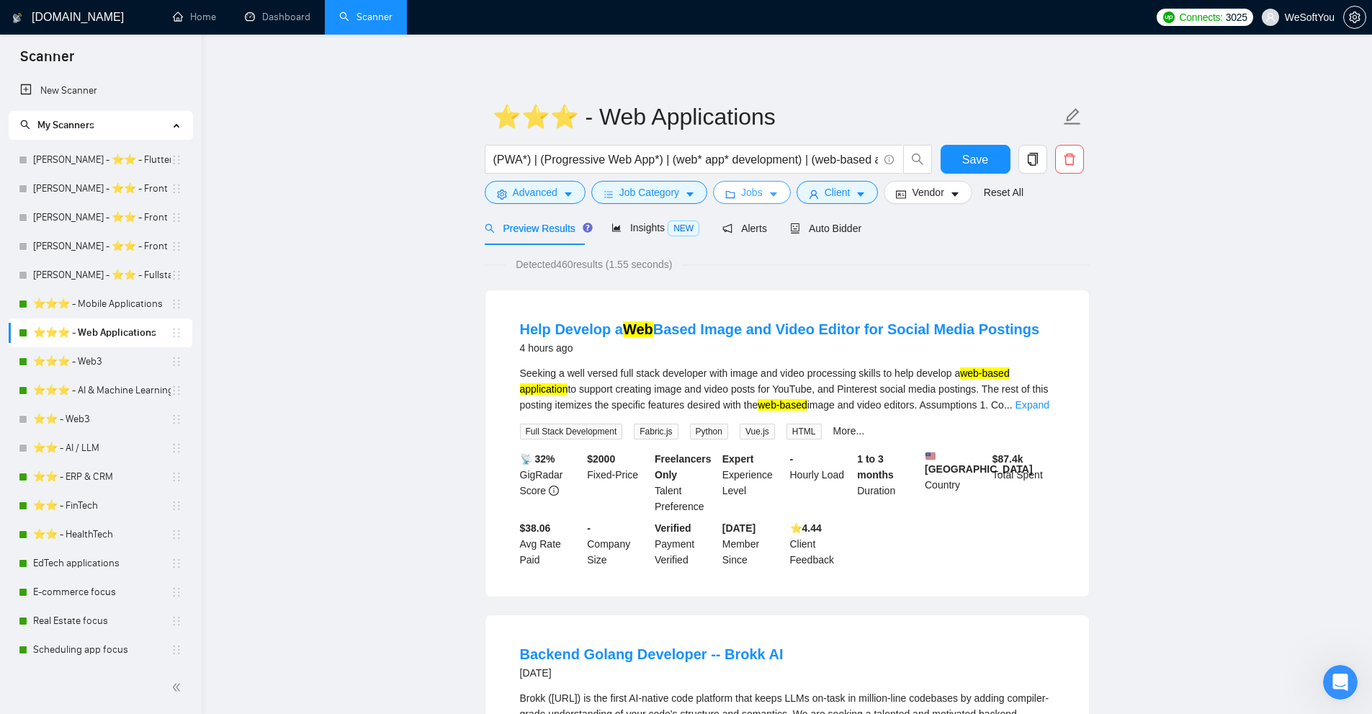
click at [769, 195] on icon "caret-down" at bounding box center [774, 194] width 10 height 10
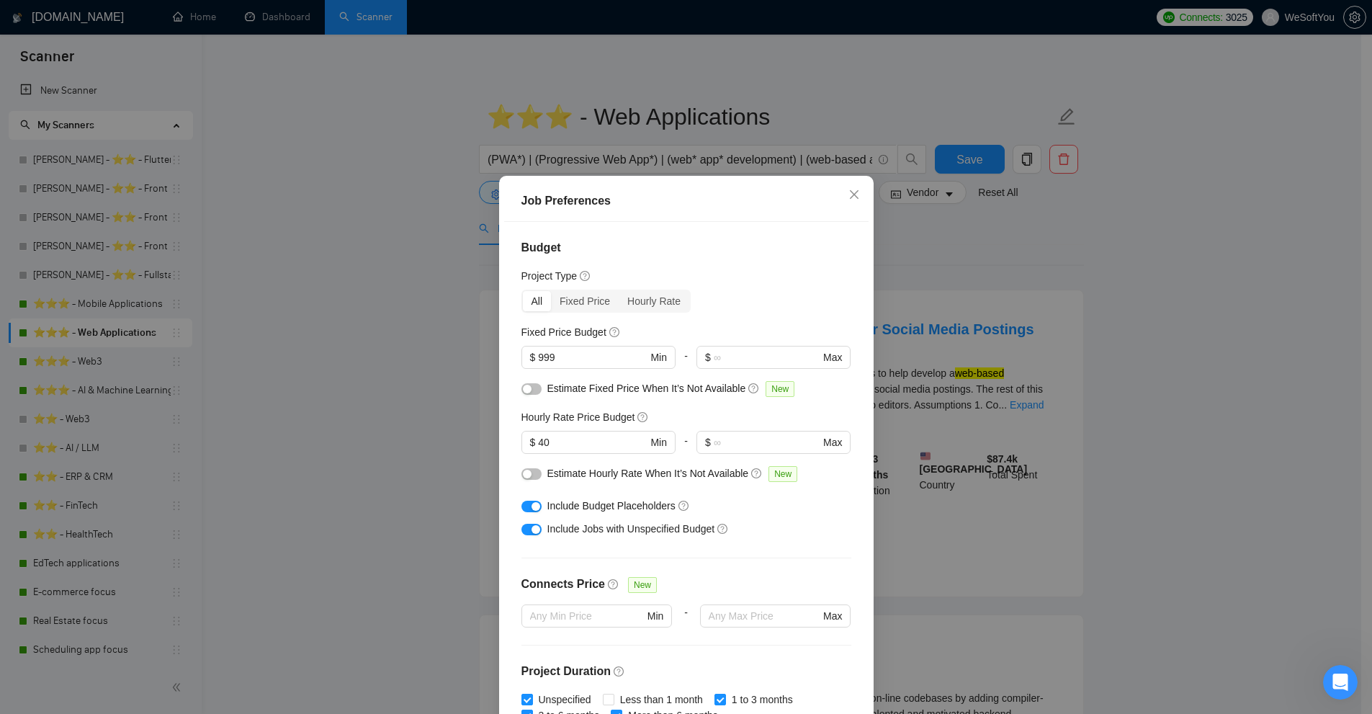
drag, startPoint x: 926, startPoint y: 239, endPoint x: 893, endPoint y: 230, distance: 34.4
click at [923, 238] on div "Job Preferences Budget Project Type All Fixed Price Hourly Rate Fixed Price Bud…" at bounding box center [686, 357] width 1372 height 714
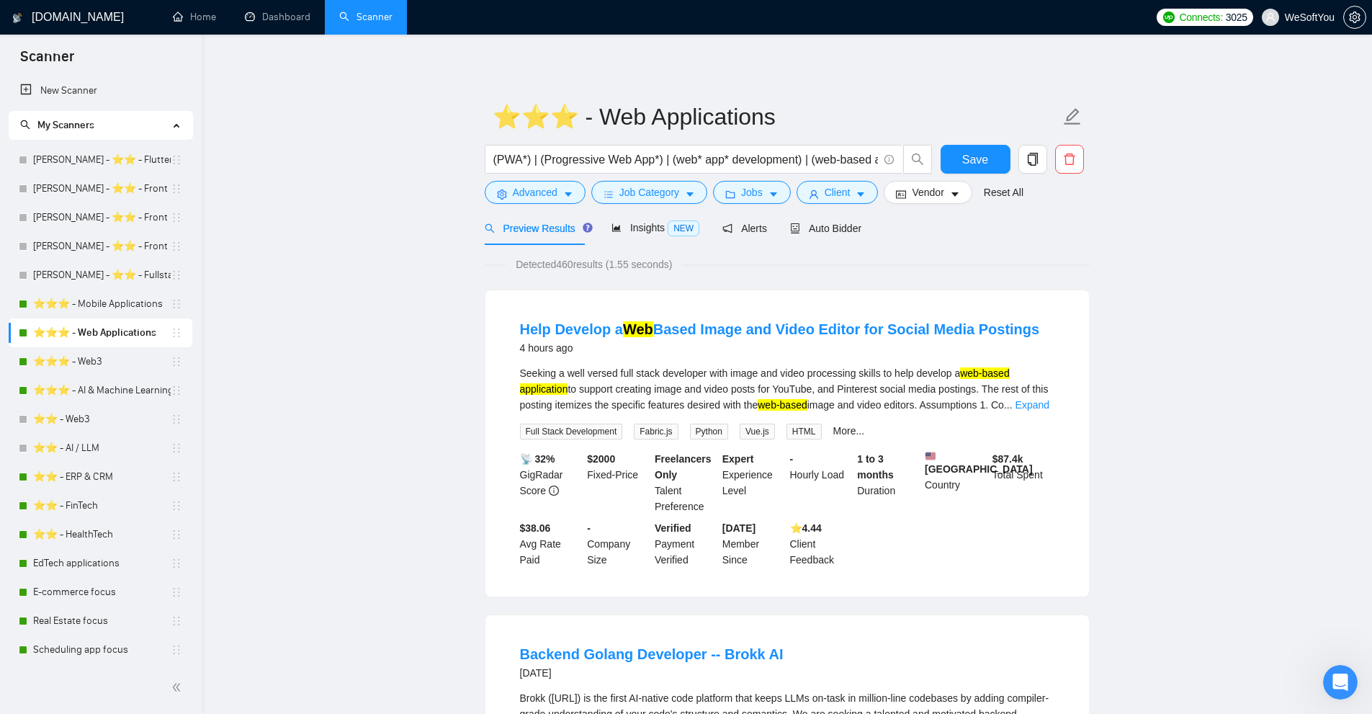
click at [681, 179] on div "(PWA*) | (Progressive Web App*) | (web* app* development) | (web-based app*) | …" at bounding box center [709, 163] width 454 height 36
click at [670, 189] on span "Job Category" at bounding box center [649, 192] width 60 height 16
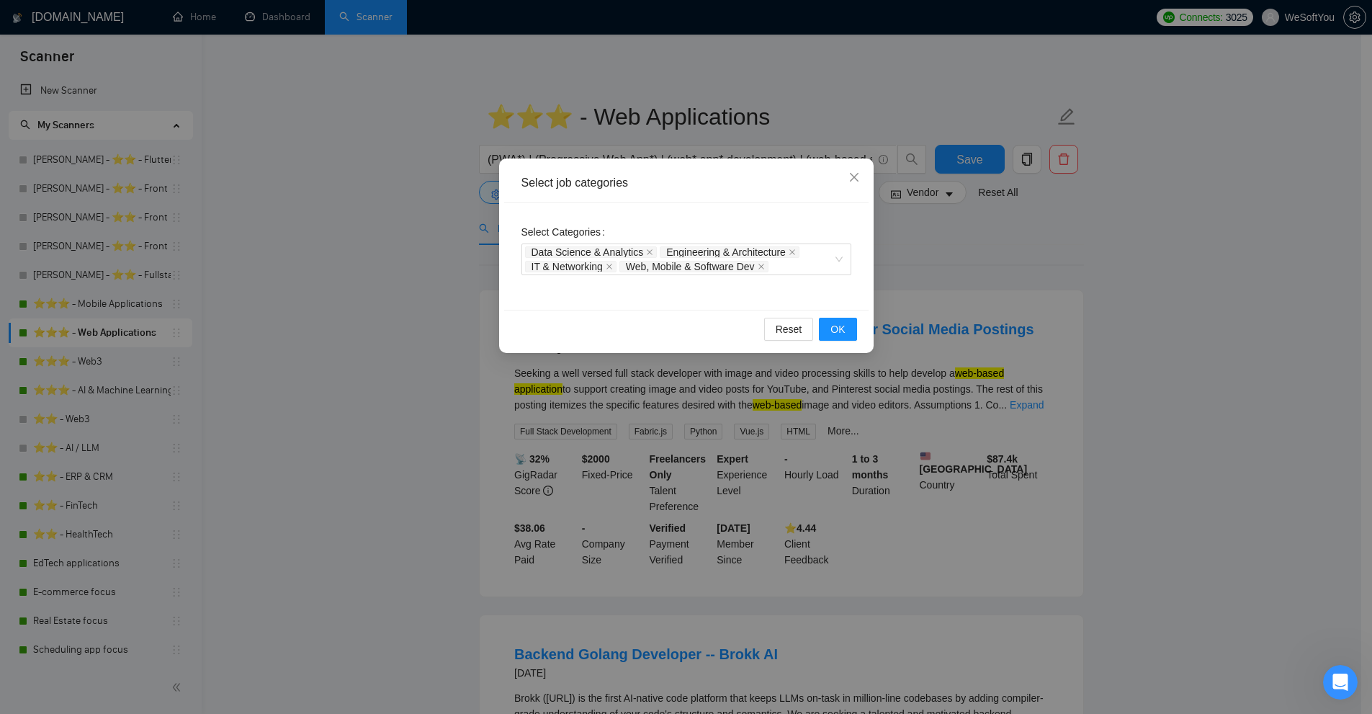
drag, startPoint x: 548, startPoint y: 96, endPoint x: 496, endPoint y: 40, distance: 76.9
click at [546, 94] on div "Select job categories Select Categories Data Science & Analytics Engineering & …" at bounding box center [686, 357] width 1372 height 714
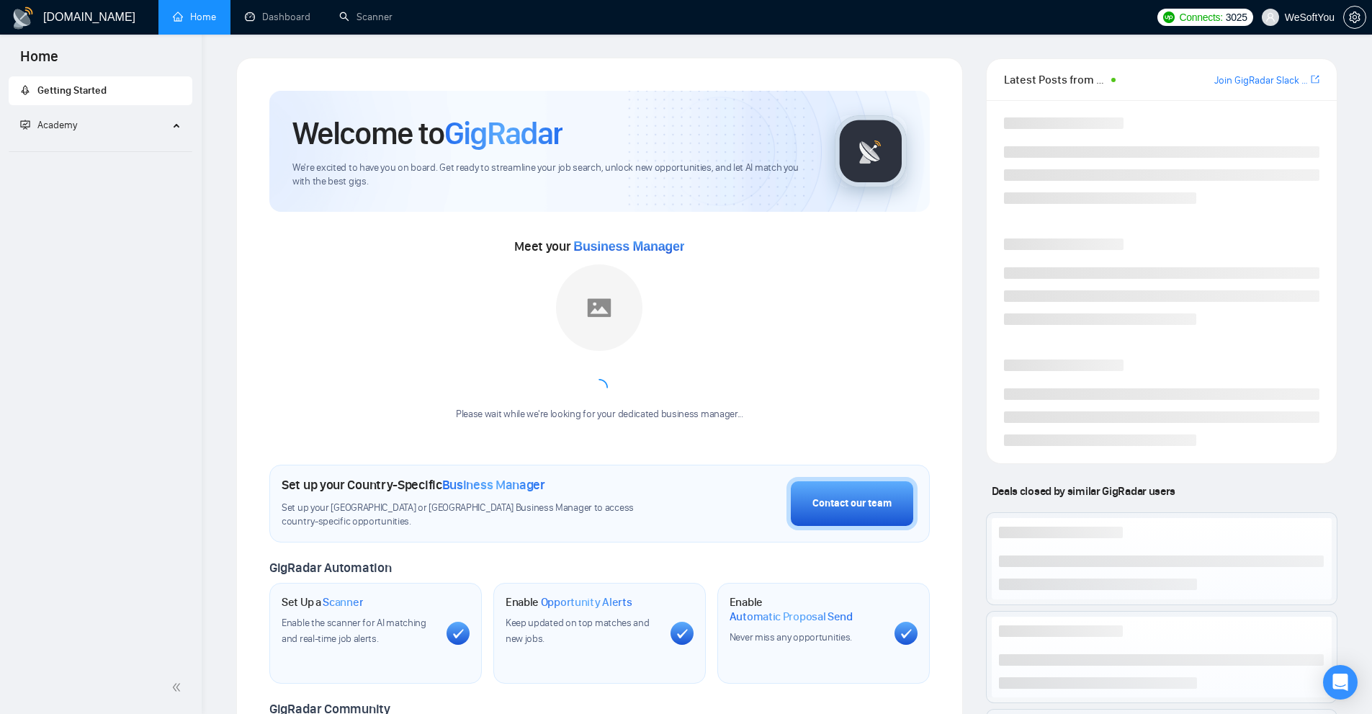
scroll to position [360, 0]
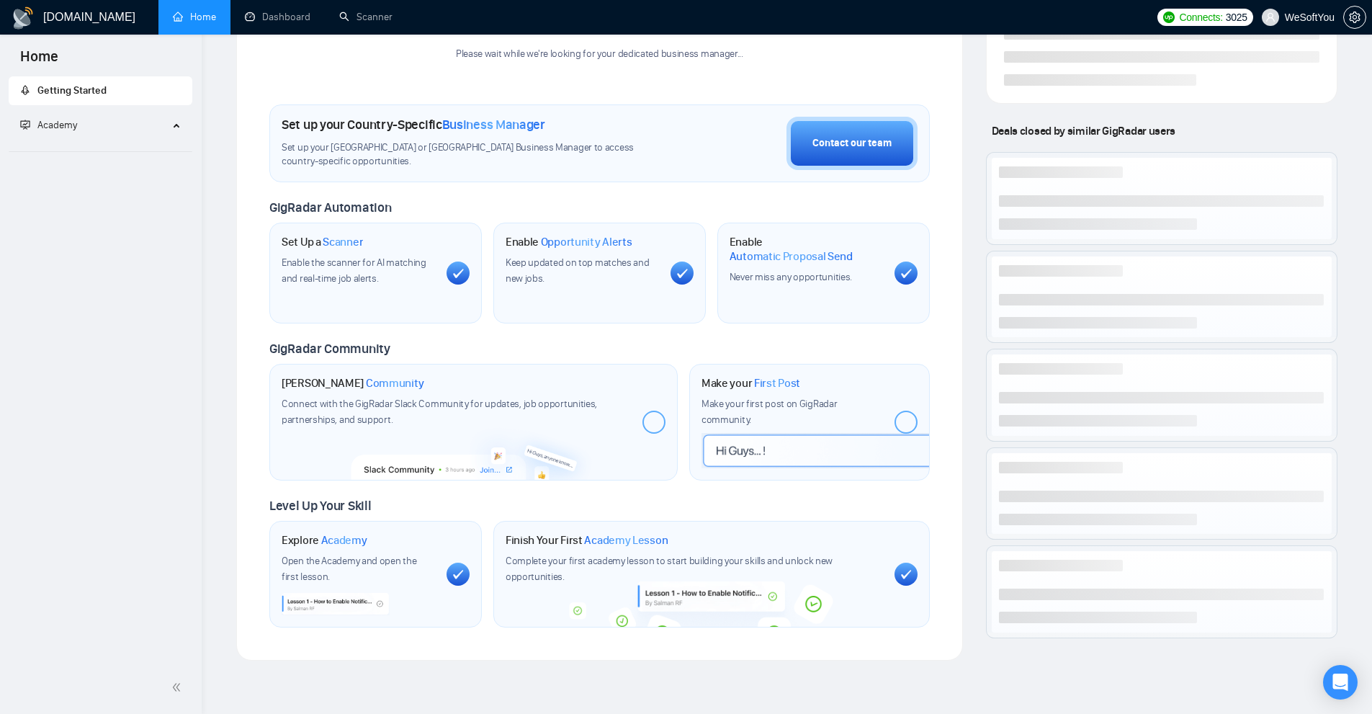
click at [138, 126] on span "Academy" at bounding box center [94, 125] width 148 height 29
click at [181, 124] on div "Academy" at bounding box center [101, 125] width 184 height 29
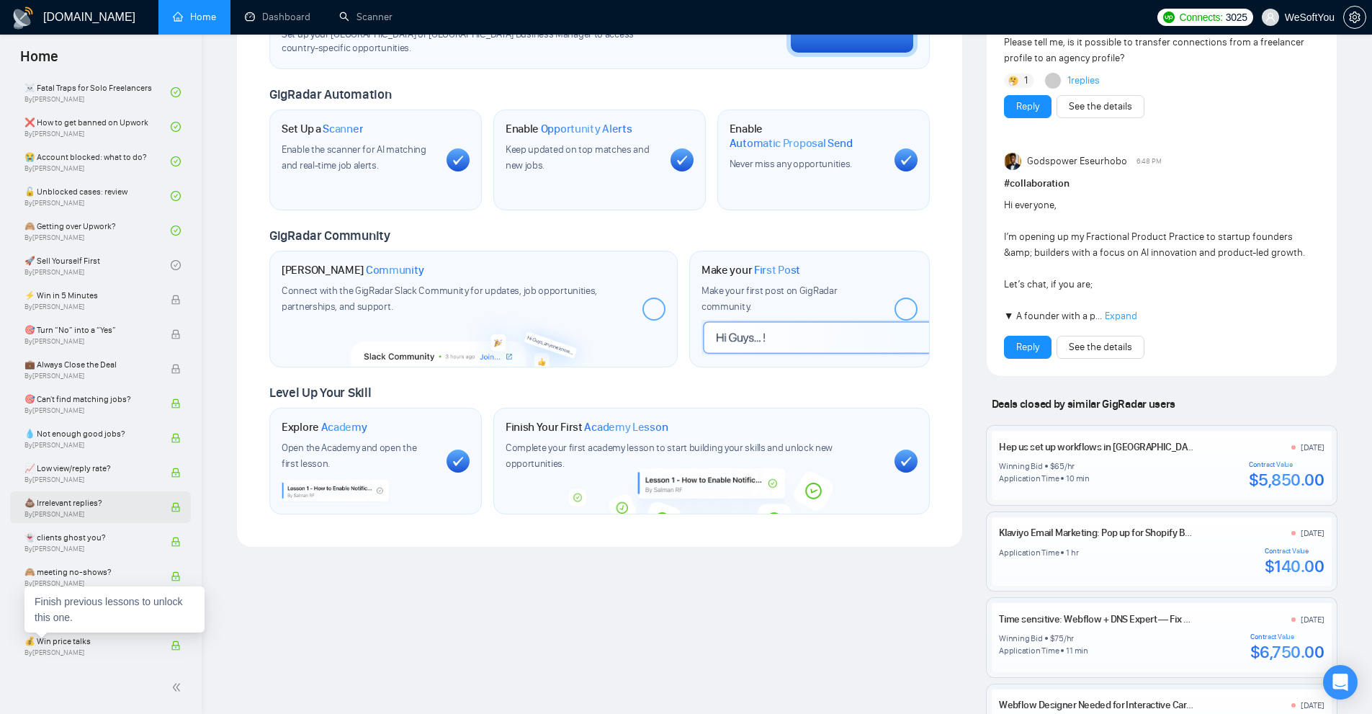
scroll to position [648, 0]
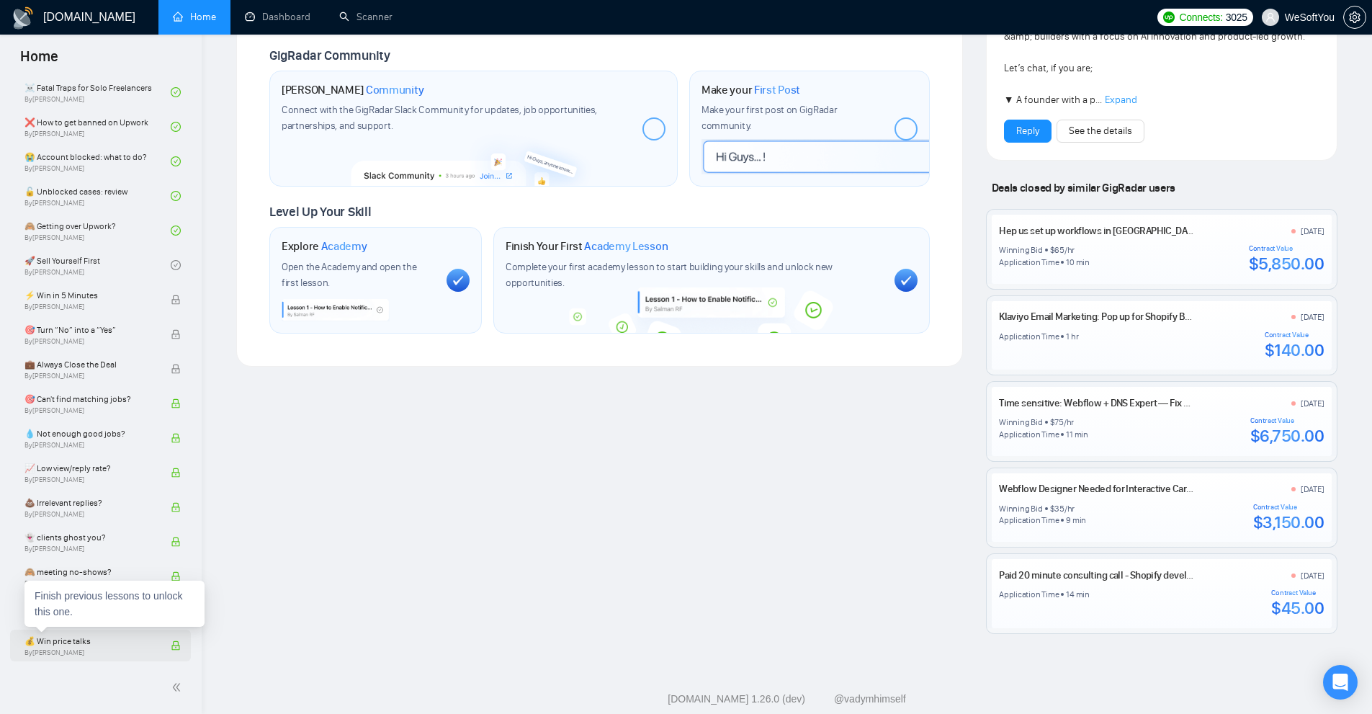
click at [102, 650] on span "By [PERSON_NAME]" at bounding box center [90, 652] width 132 height 9
click at [172, 645] on icon "lock" at bounding box center [176, 645] width 8 height 9
click at [127, 268] on link "🚀 Sell Yourself First By [PERSON_NAME]" at bounding box center [97, 265] width 146 height 32
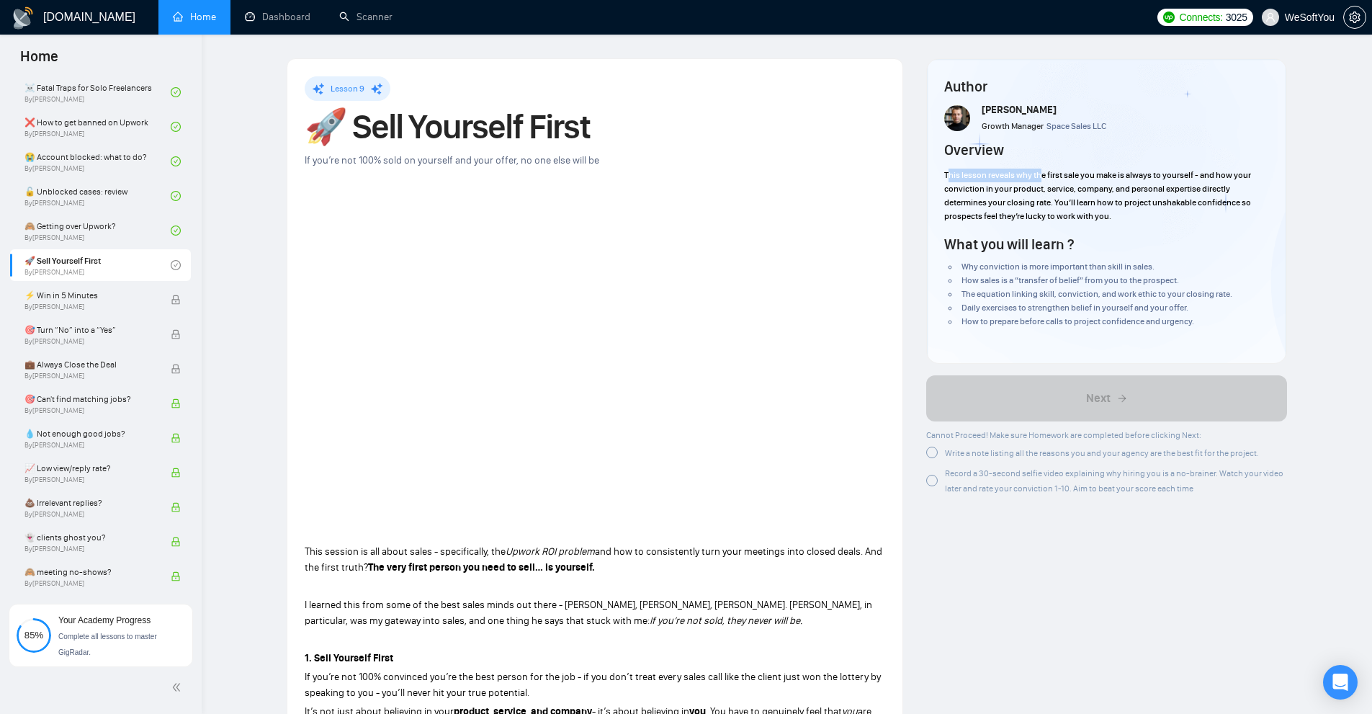
drag, startPoint x: 947, startPoint y: 173, endPoint x: 1056, endPoint y: 174, distance: 108.8
click at [1056, 171] on span "This lesson reveals why the first sale you make is always to yourself - and how…" at bounding box center [1097, 195] width 307 height 51
click at [1056, 174] on span "This lesson reveals why the first sale you make is always to yourself - and how…" at bounding box center [1097, 195] width 307 height 51
click at [1057, 172] on span "This lesson reveals why the first sale you make is always to yourself - and how…" at bounding box center [1097, 195] width 307 height 51
click at [946, 445] on div "Write a note listing all the reasons you and your agency are the best fit for t…" at bounding box center [1102, 452] width 314 height 15
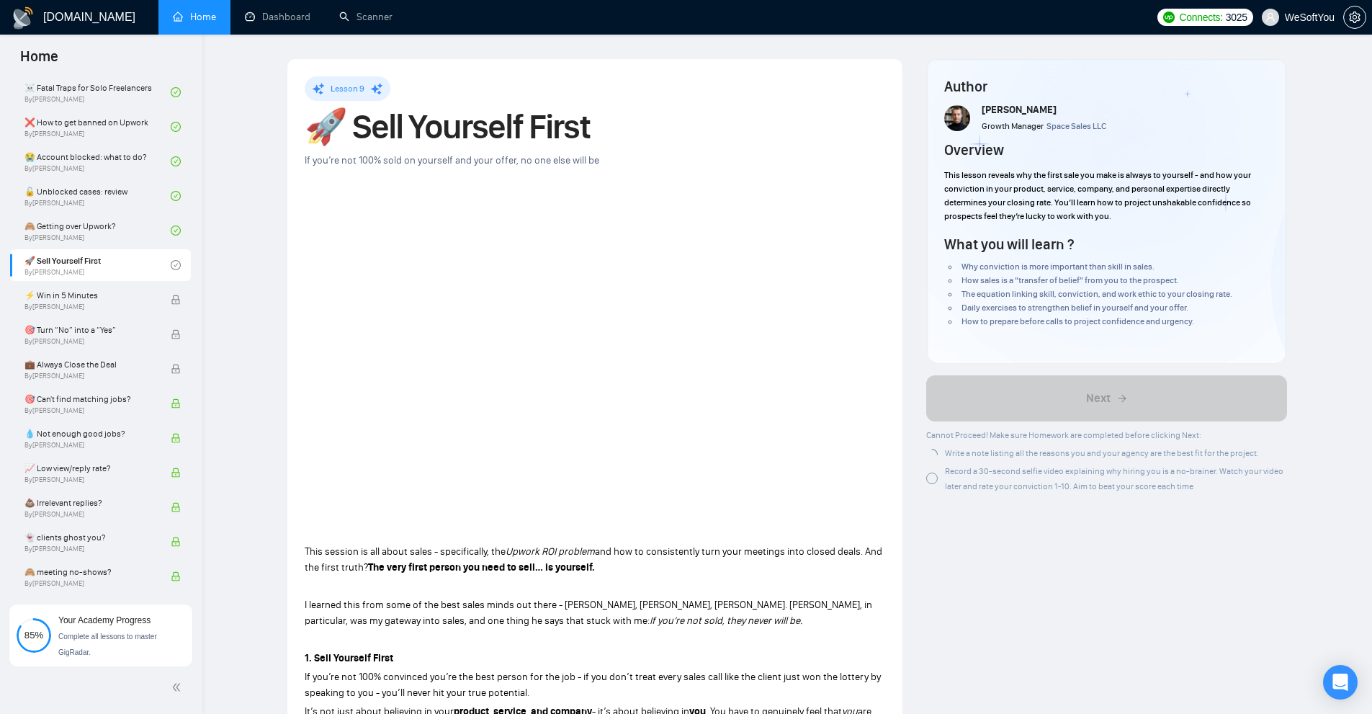
click at [940, 469] on div "Record a 30-second selfie video explaining why hiring you is a no-brainer. Watc…" at bounding box center [1106, 478] width 361 height 30
click at [938, 450] on div "Write a note listing all the reasons you and your agency are the best fit for t…" at bounding box center [1092, 452] width 333 height 15
click at [931, 480] on div at bounding box center [932, 481] width 12 height 12
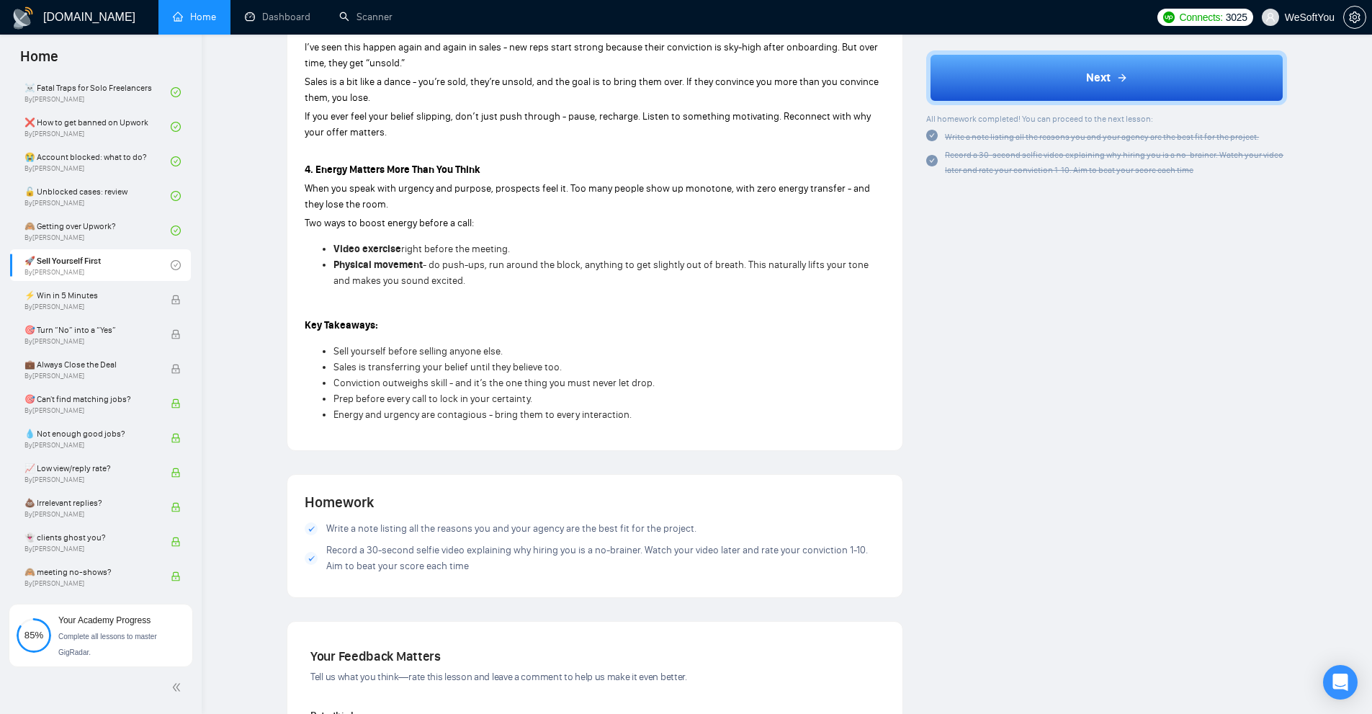
scroll to position [1452, 0]
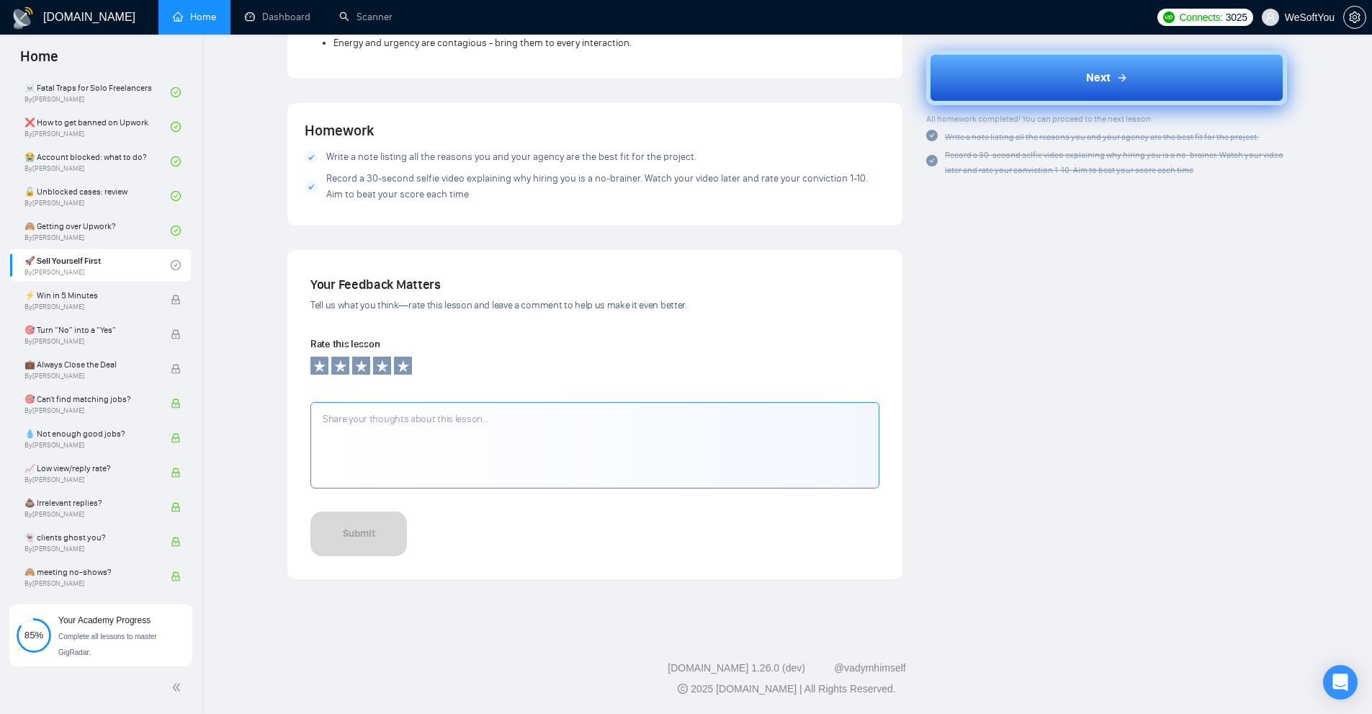
click at [1046, 86] on button "Next" at bounding box center [1106, 77] width 361 height 55
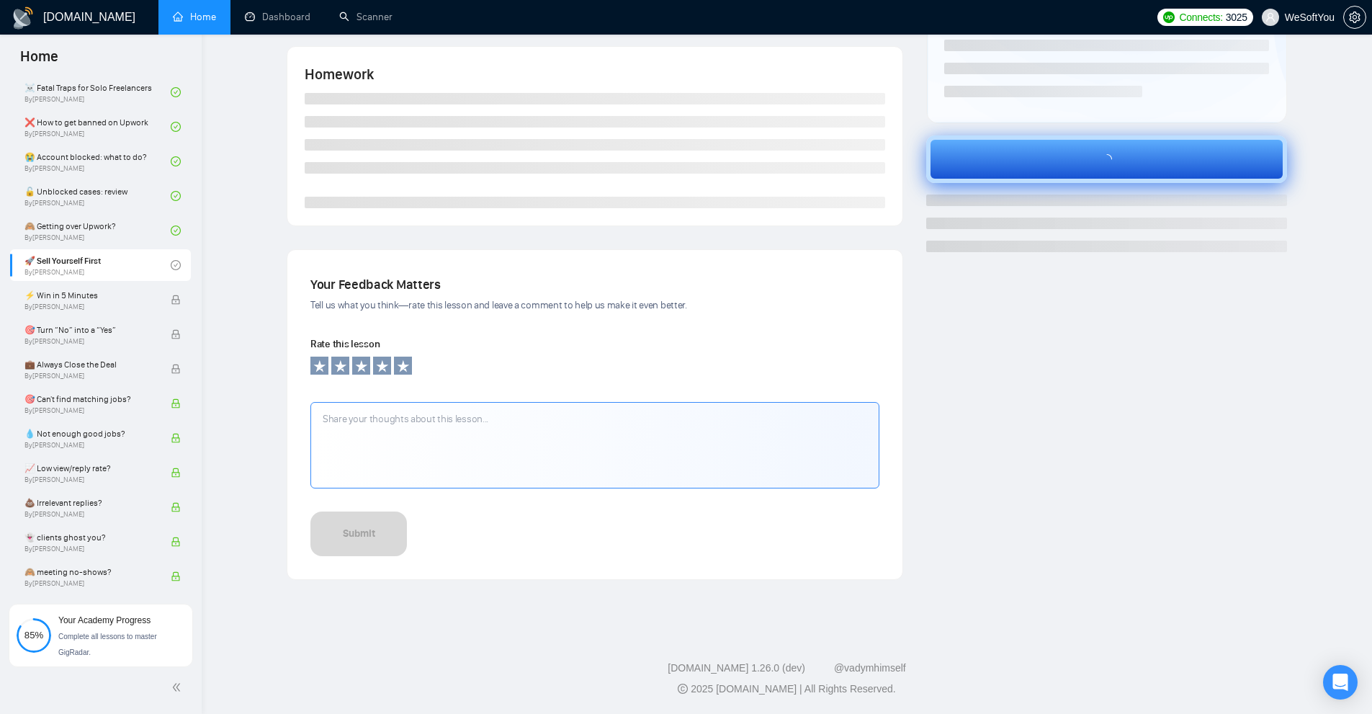
scroll to position [267, 0]
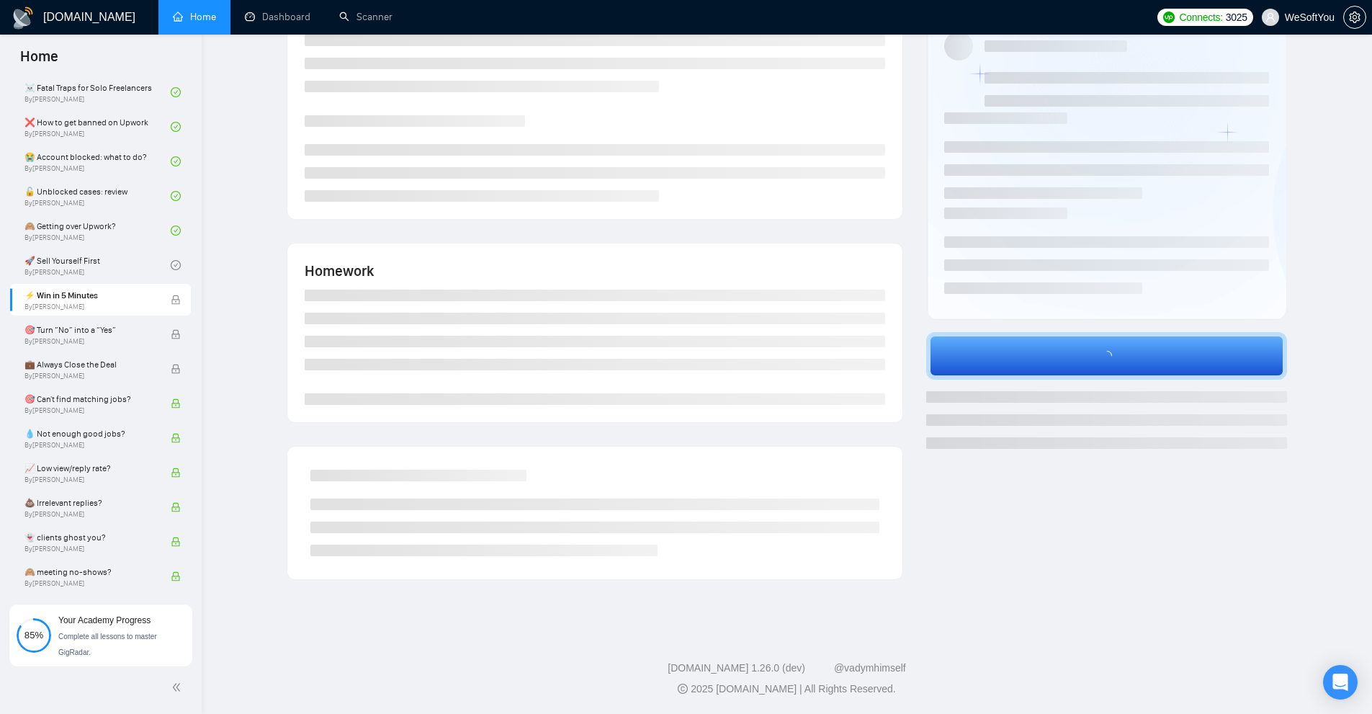
scroll to position [71, 0]
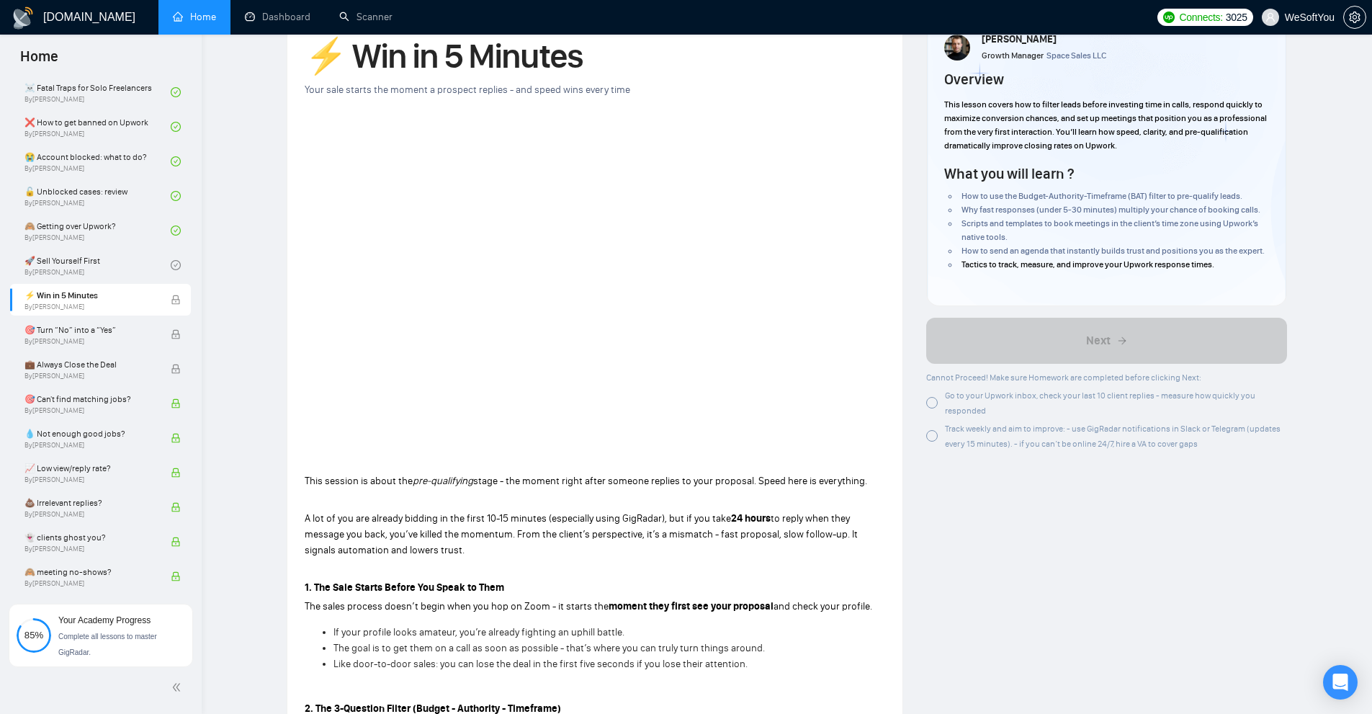
click at [940, 418] on div "Go to your Upwork inbox, check your last 10 client replies - measure how quickl…" at bounding box center [1106, 402] width 361 height 30
click at [931, 442] on div at bounding box center [932, 436] width 12 height 12
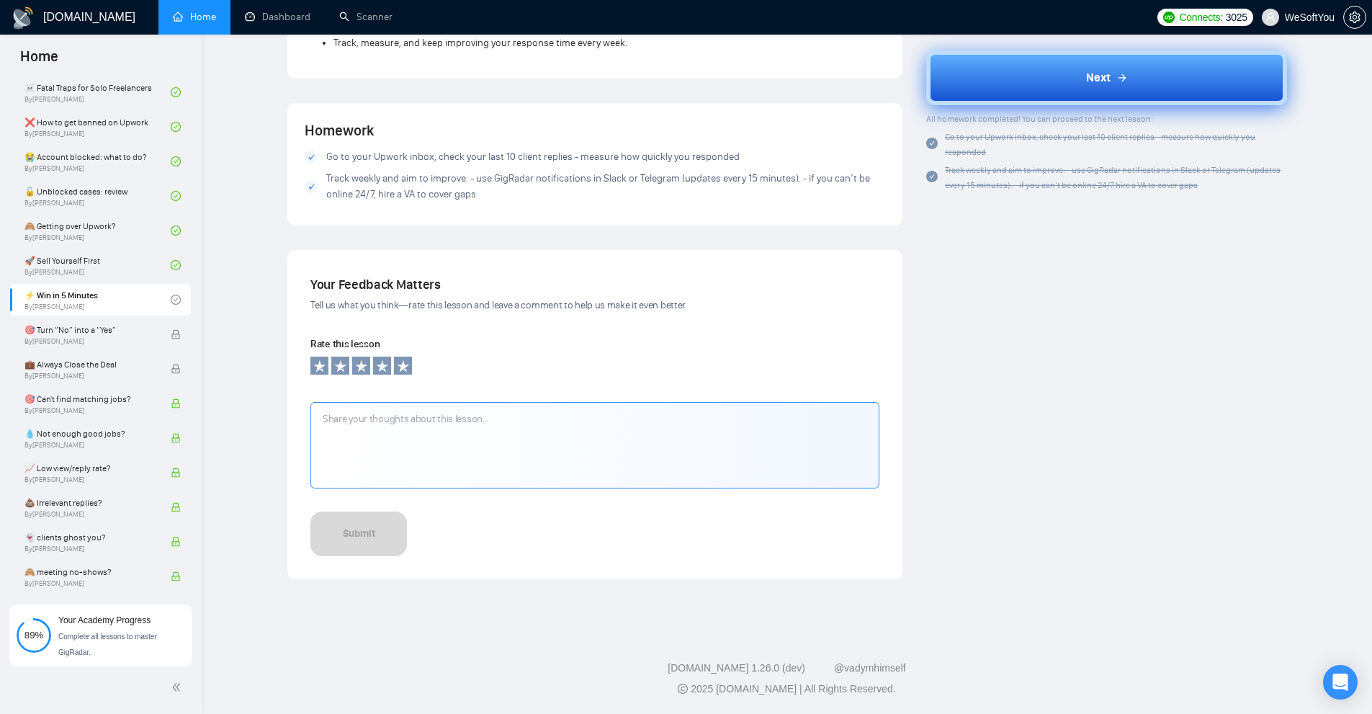
click at [1064, 81] on button "Next" at bounding box center [1106, 77] width 361 height 55
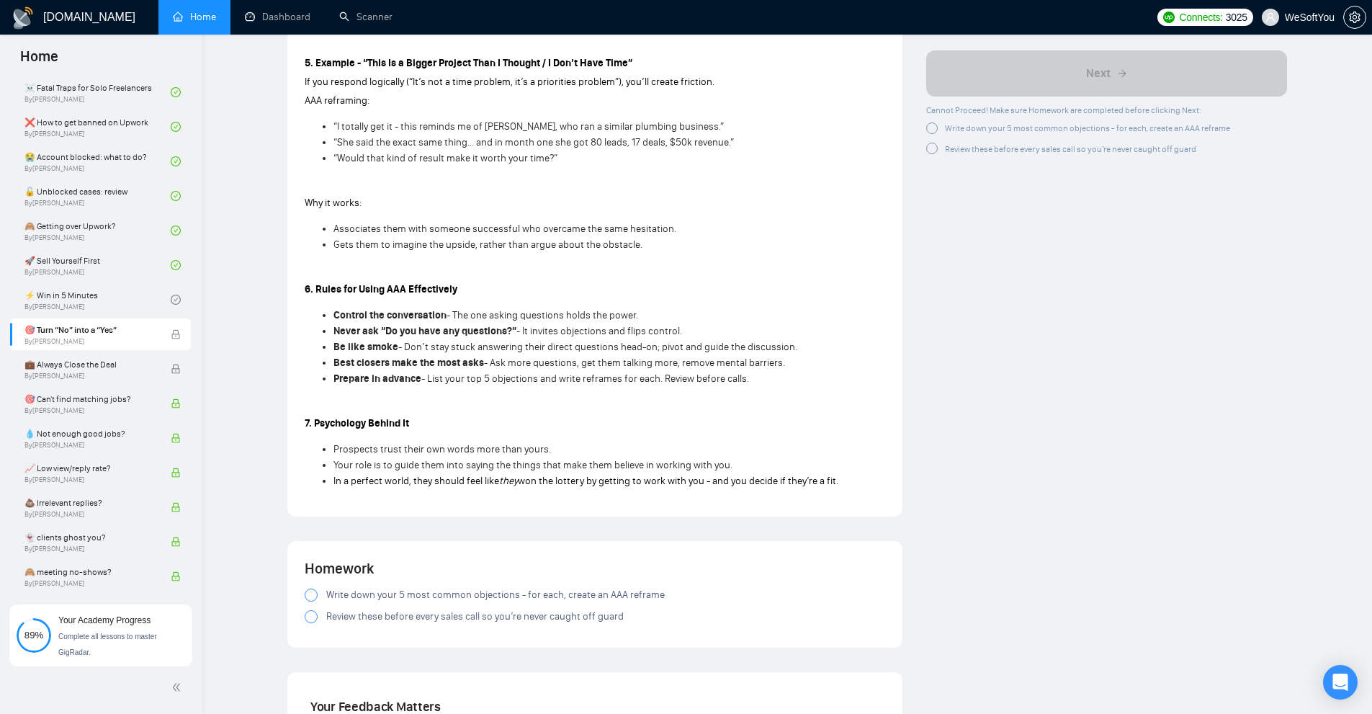
scroll to position [2005, 0]
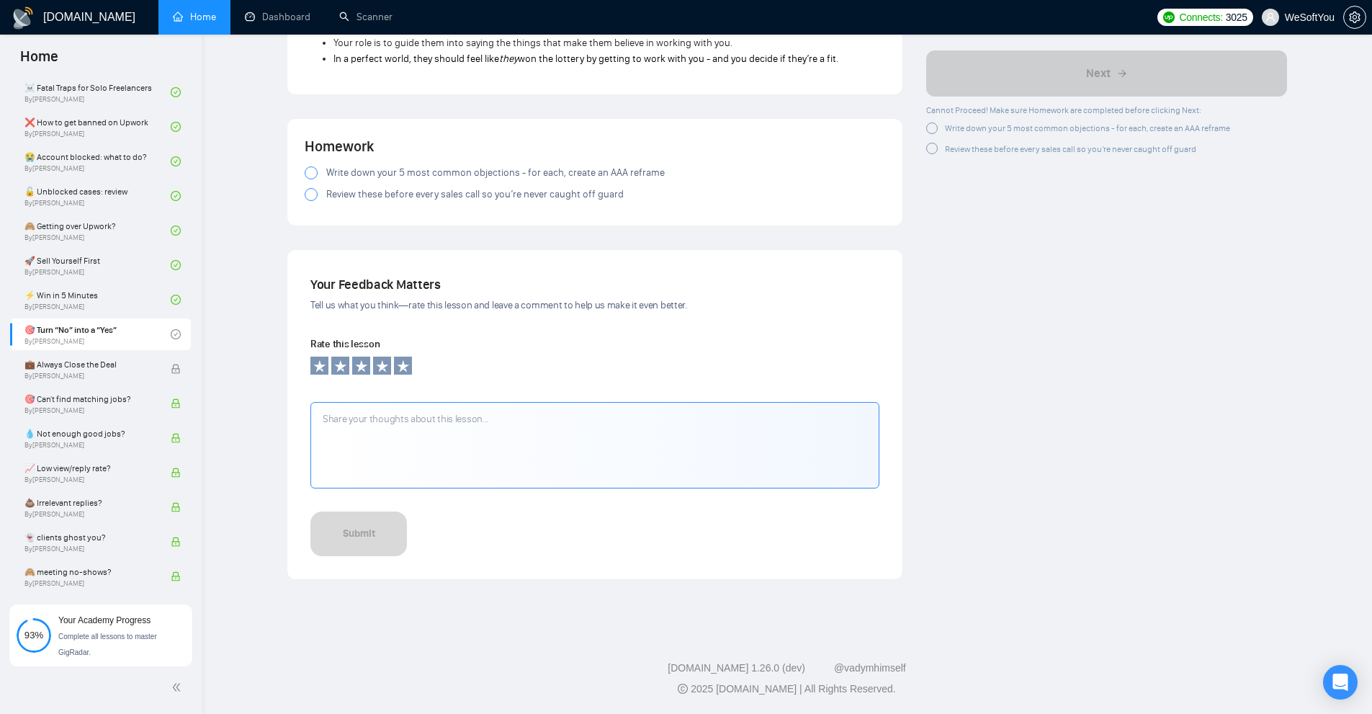
click at [931, 130] on div at bounding box center [932, 128] width 12 height 12
click at [936, 145] on div at bounding box center [932, 146] width 12 height 12
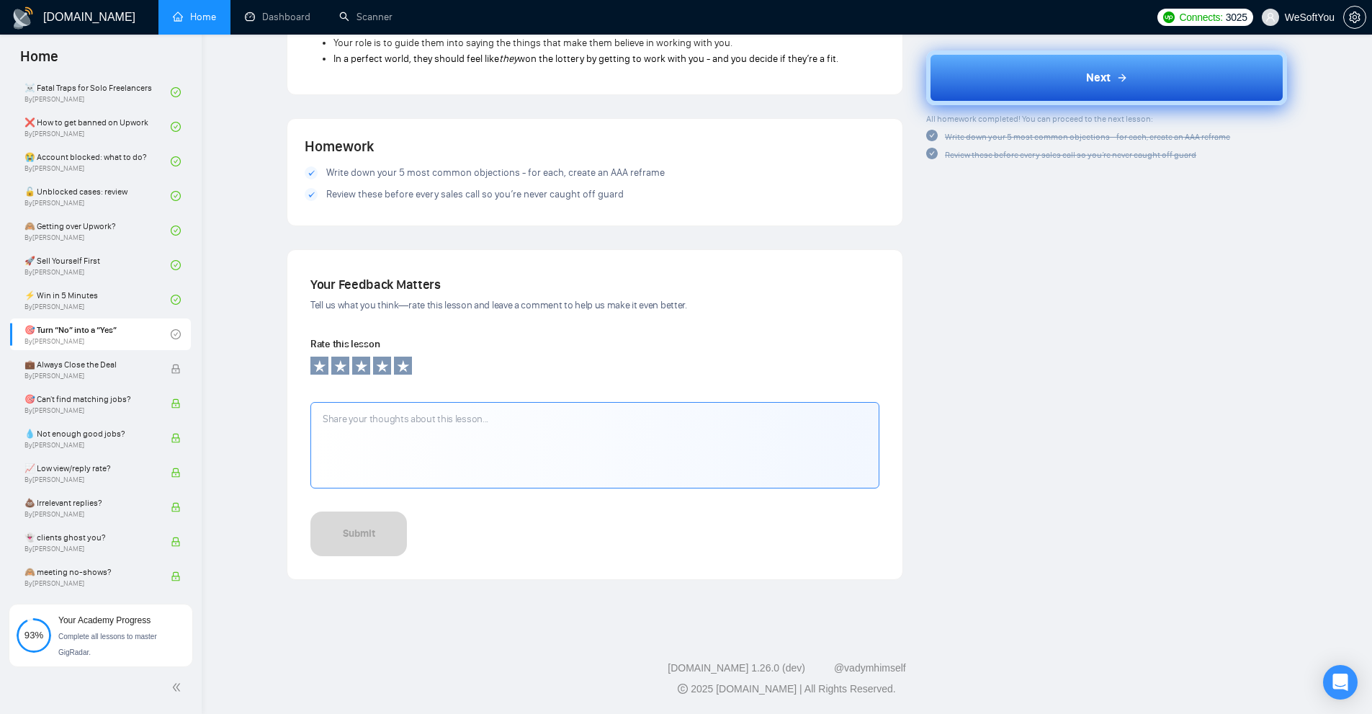
click at [1053, 83] on button "Next" at bounding box center [1106, 77] width 361 height 55
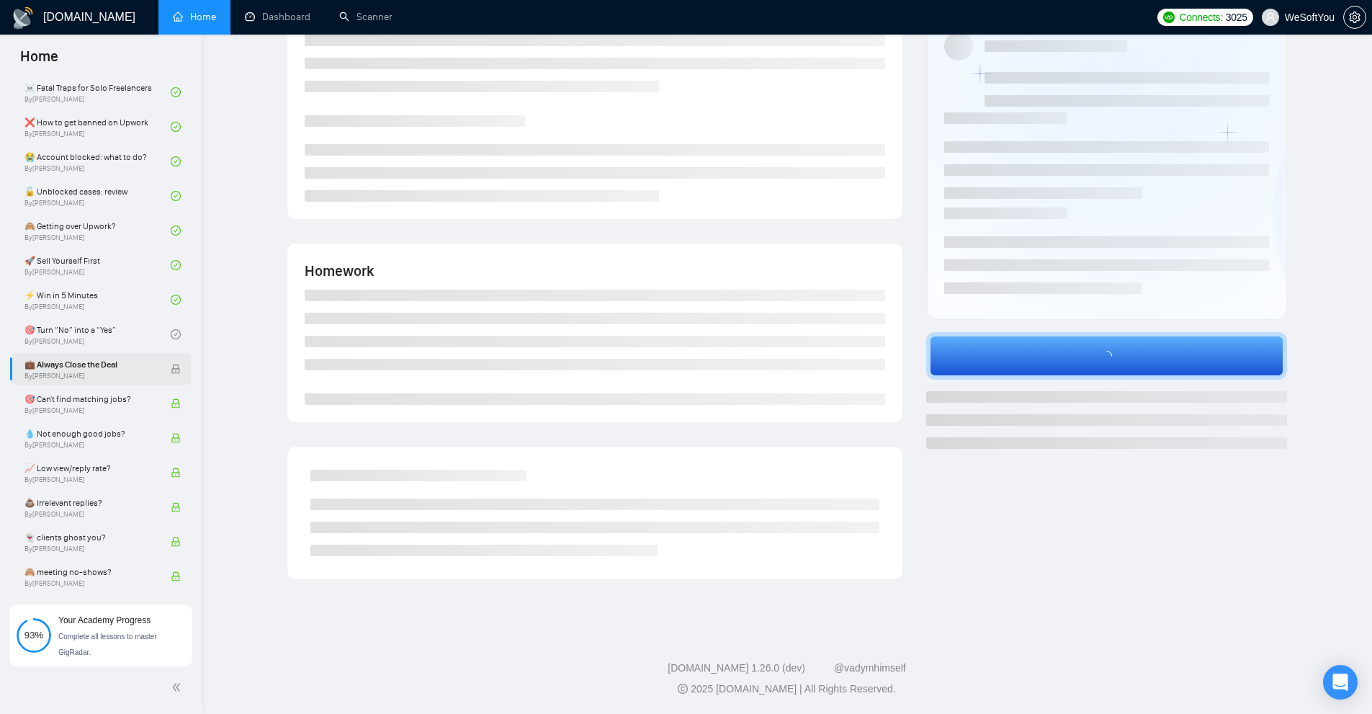
scroll to position [71, 0]
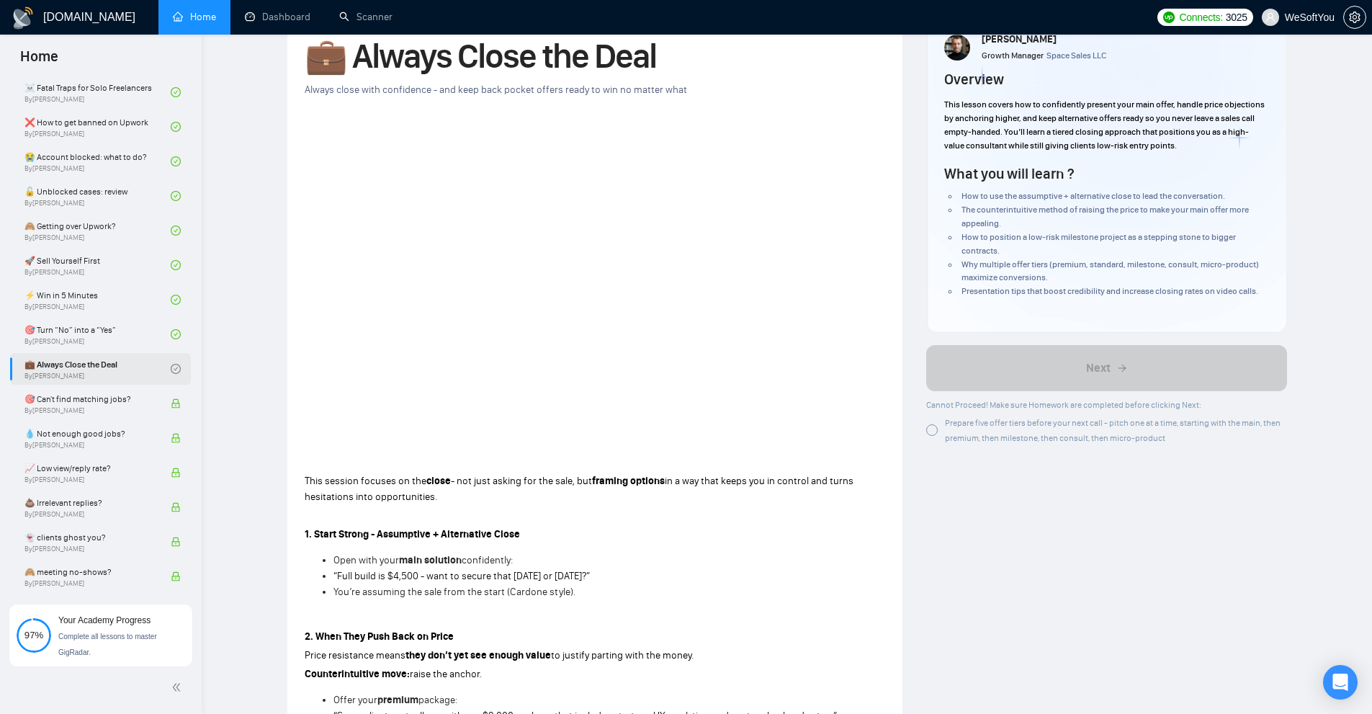
click at [931, 432] on div at bounding box center [932, 430] width 12 height 12
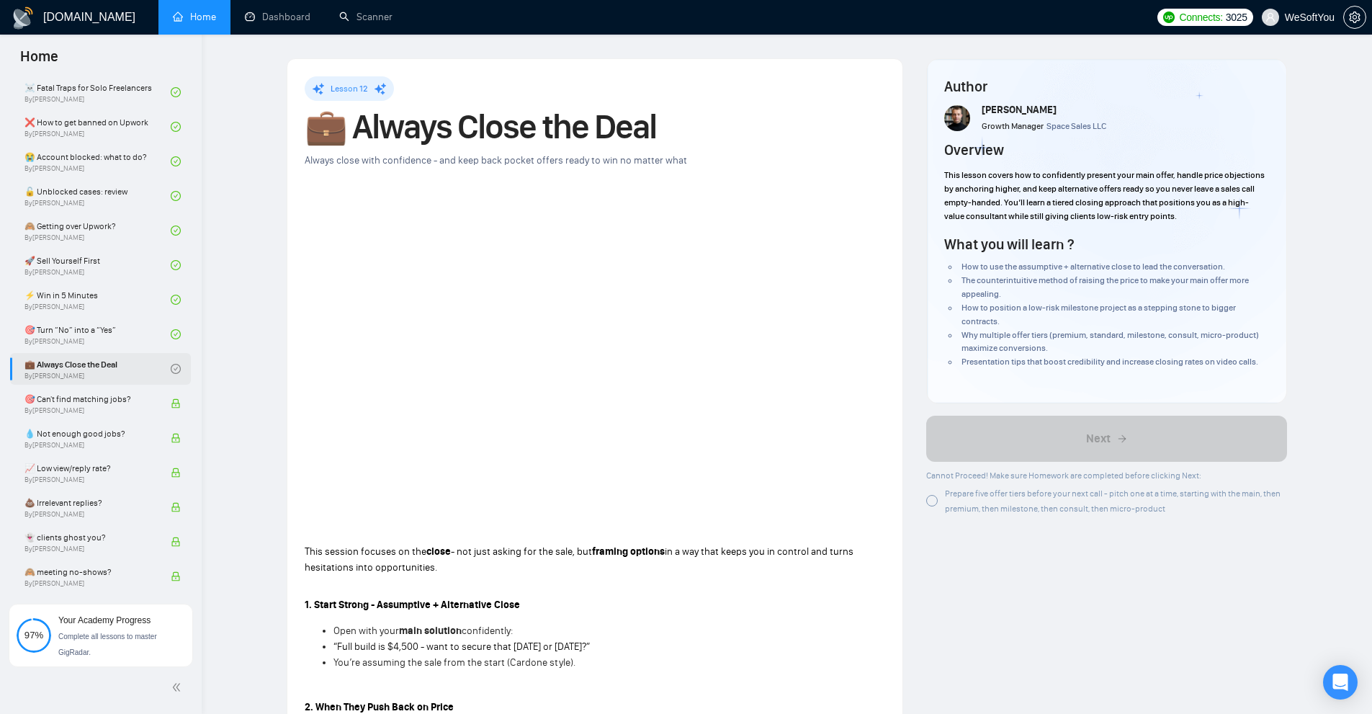
scroll to position [1556, 0]
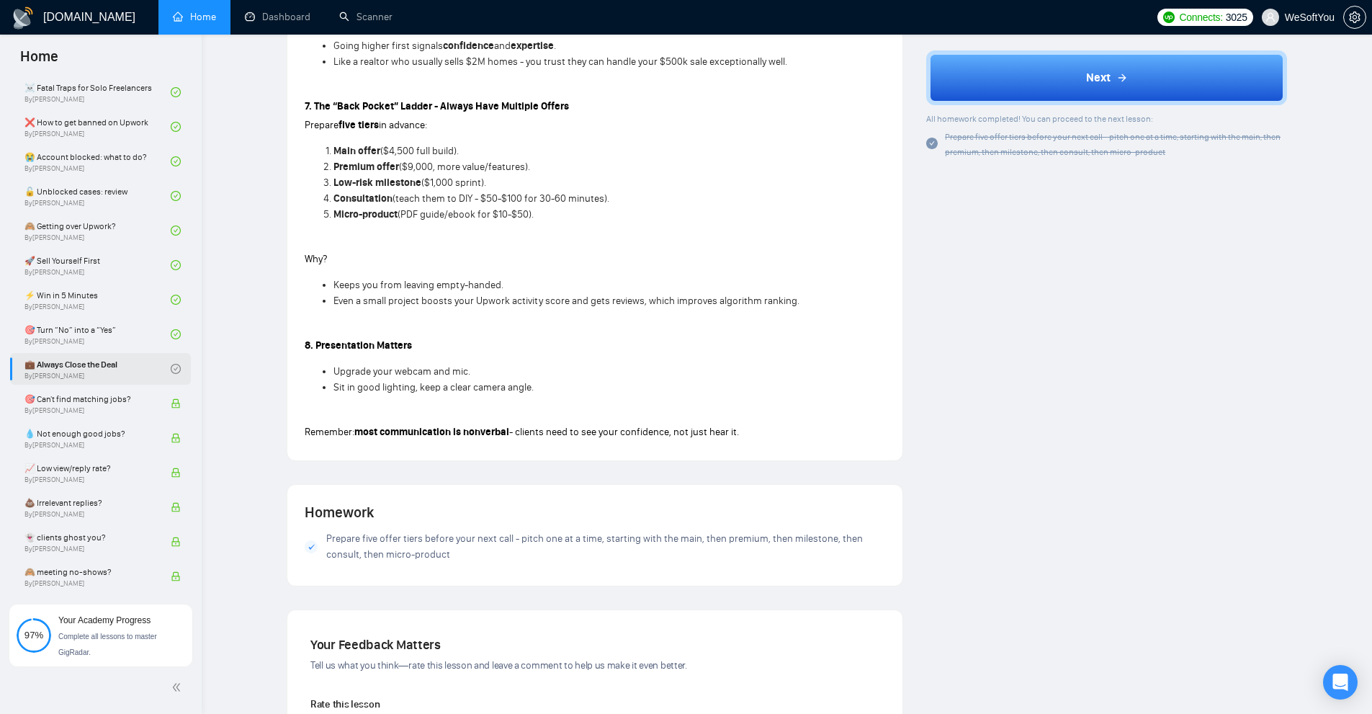
scroll to position [259, 0]
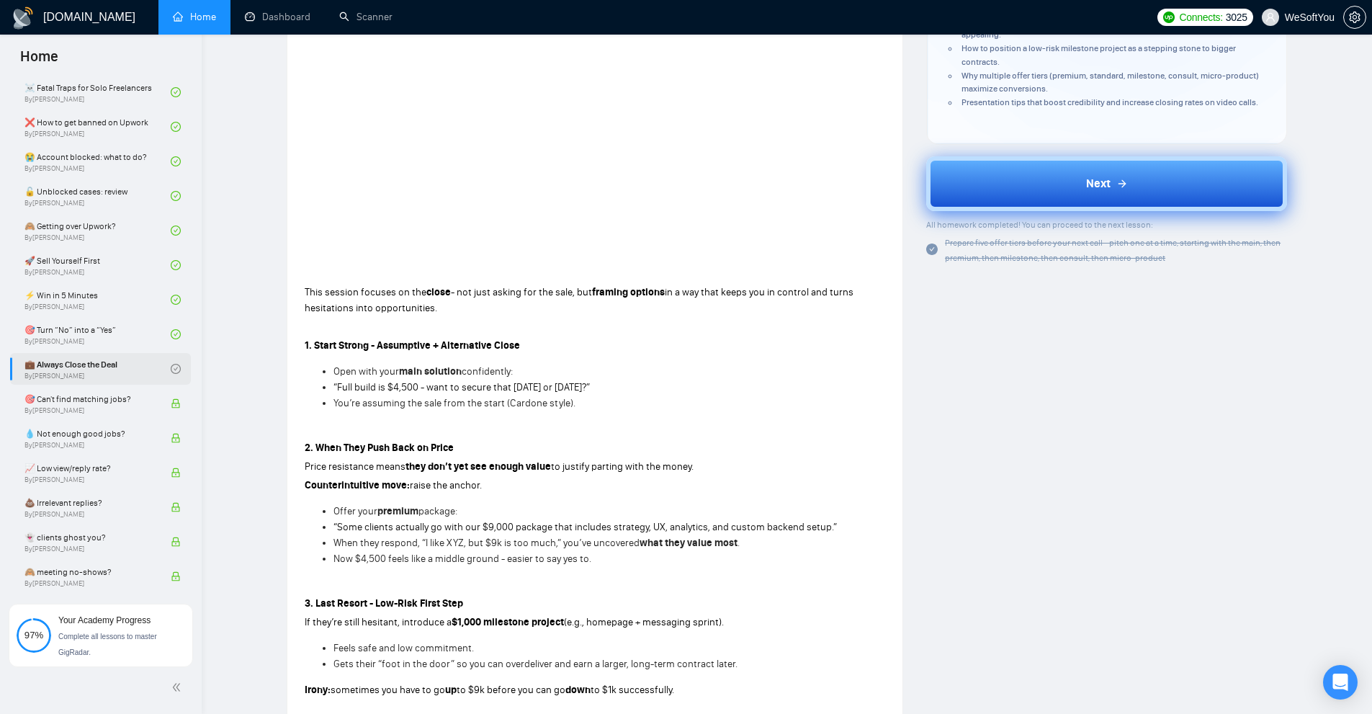
click at [1041, 181] on button "Next" at bounding box center [1106, 183] width 361 height 55
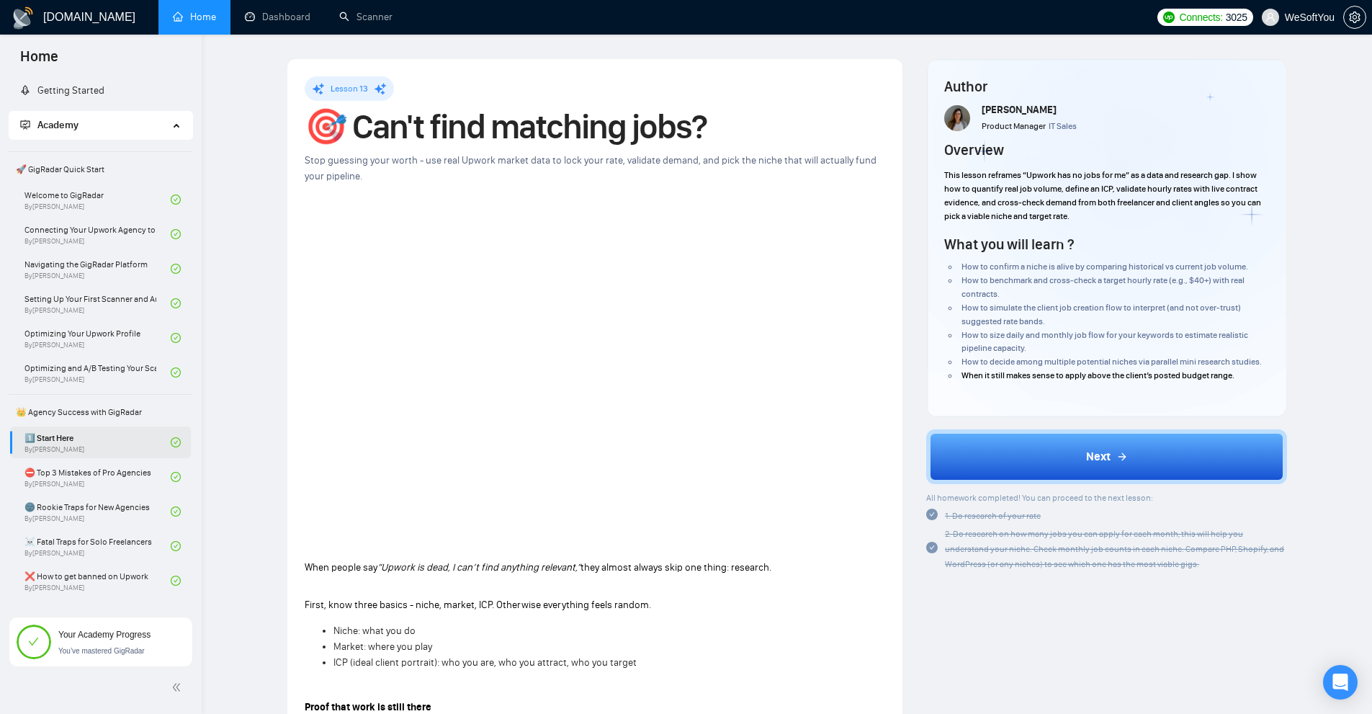
click at [90, 445] on link "1️⃣ Start Here By Vadym Ovcharenko" at bounding box center [97, 442] width 146 height 32
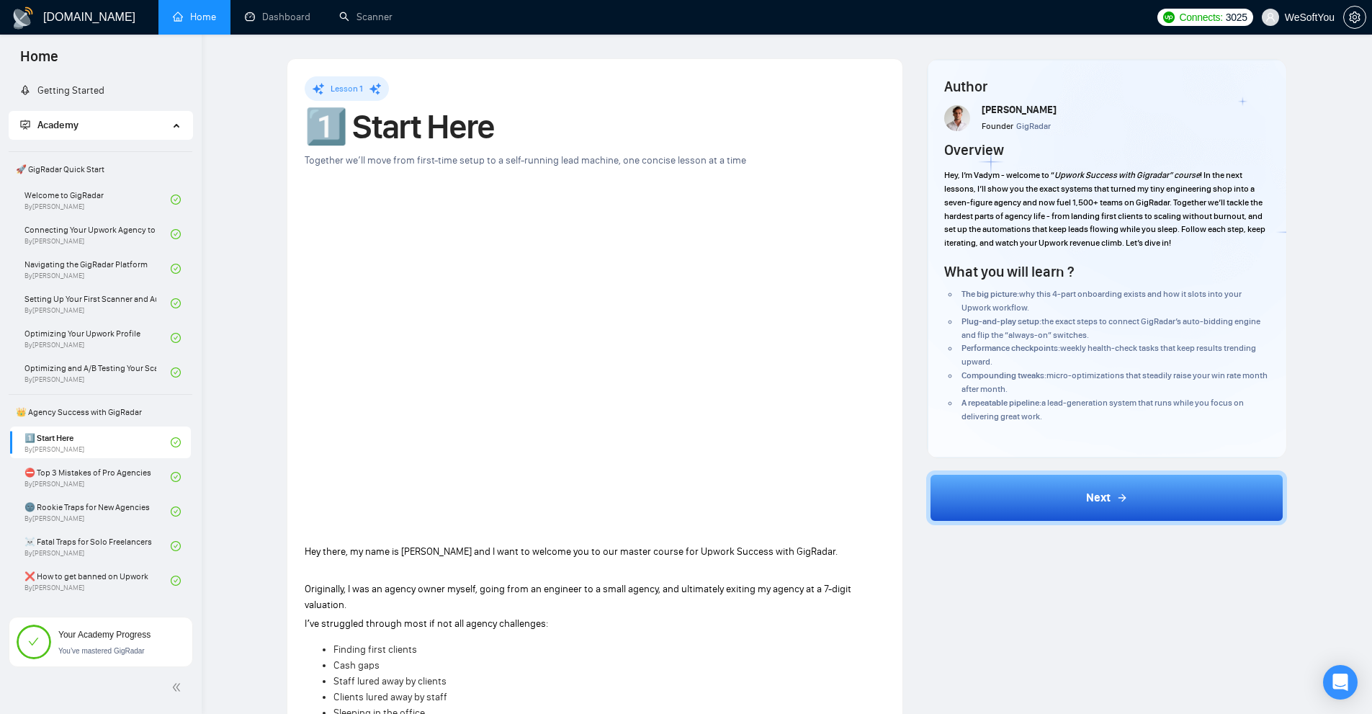
scroll to position [144, 0]
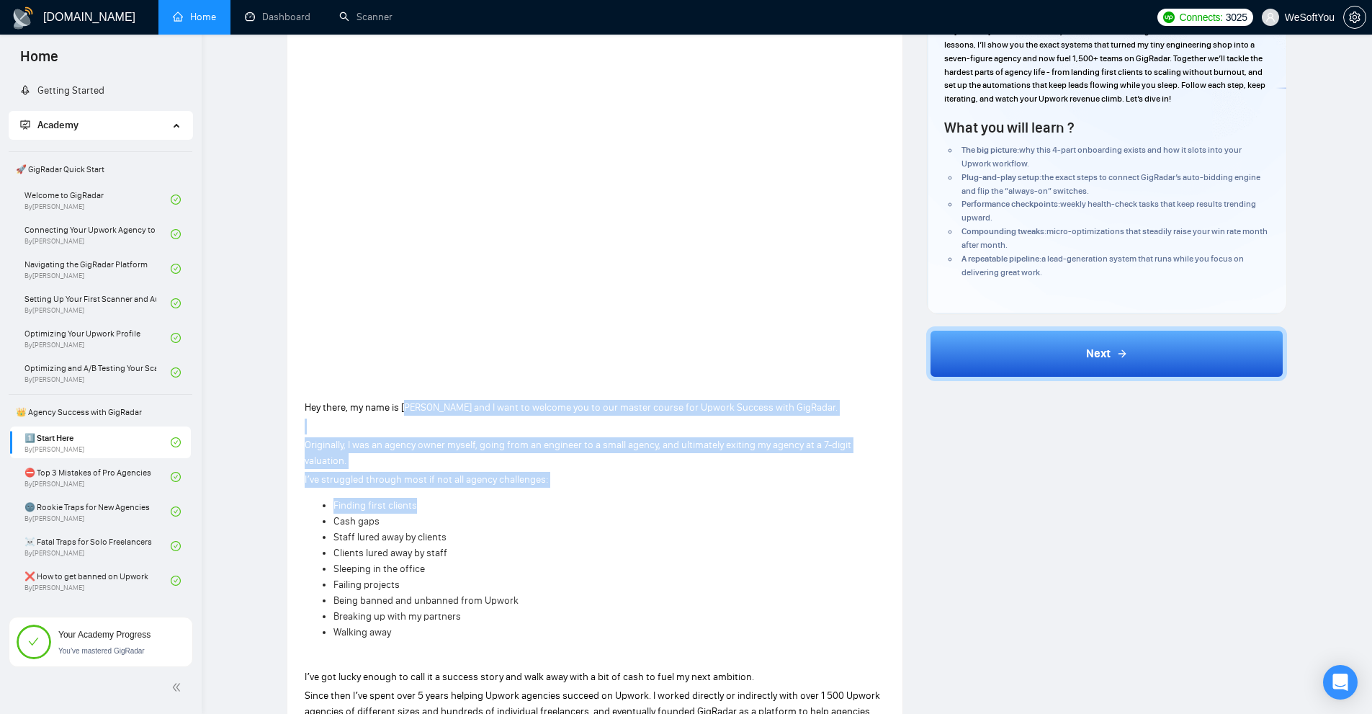
drag, startPoint x: 409, startPoint y: 412, endPoint x: 609, endPoint y: 496, distance: 217.2
click at [611, 496] on div "Hey there, my name is Vadym and I want to welcome you to our master course for …" at bounding box center [595, 698] width 581 height 602
click at [596, 496] on div "Hey there, my name is Vadym and I want to welcome you to our master course for …" at bounding box center [595, 698] width 581 height 602
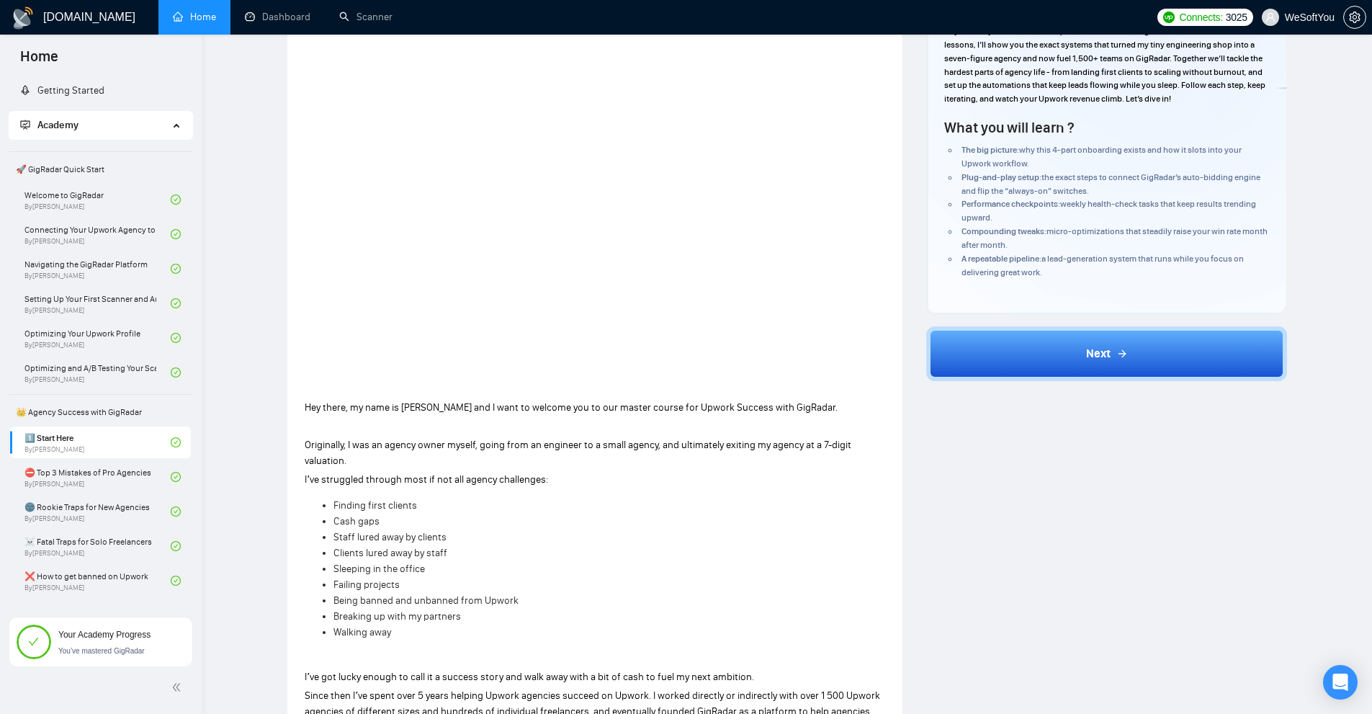
click at [696, 386] on div "Lesson 1 1️⃣ Start Here Together we’ll move from first-time setup to a self-run…" at bounding box center [595, 465] width 581 height 1067
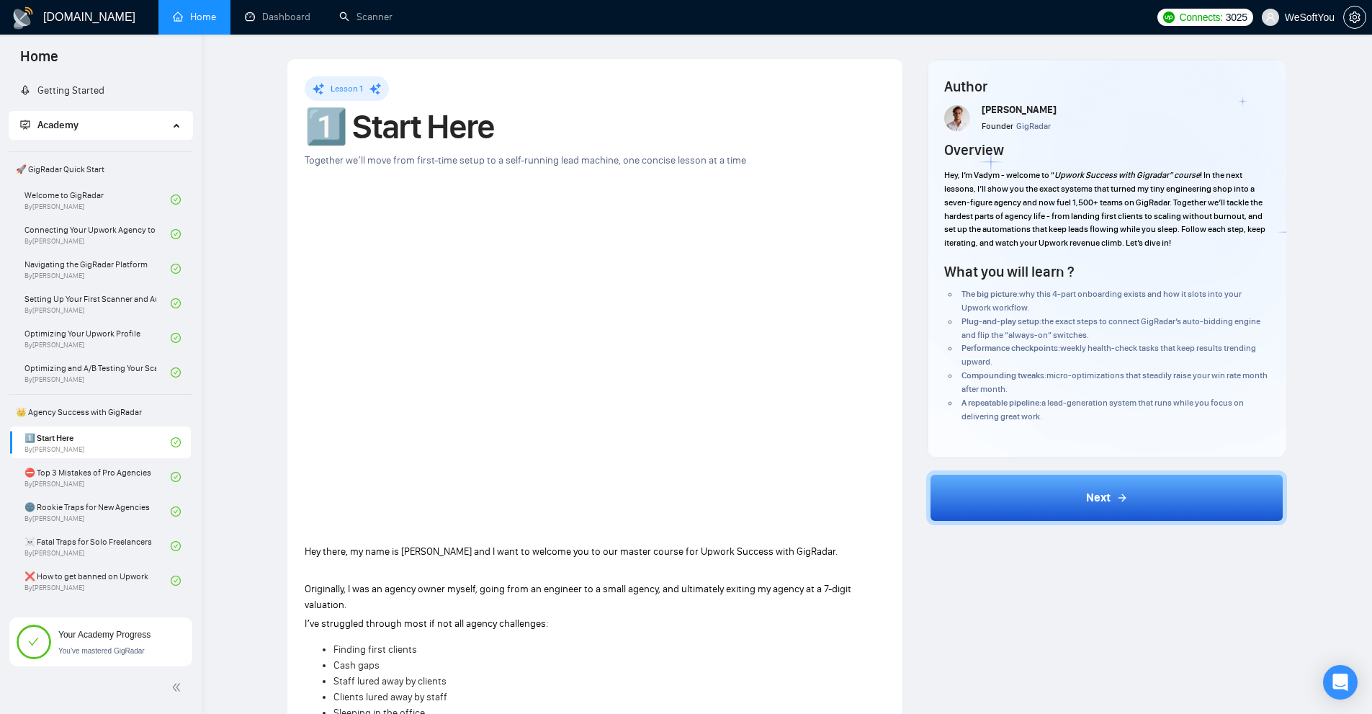
drag, startPoint x: 553, startPoint y: 549, endPoint x: 566, endPoint y: 552, distance: 13.3
click at [562, 551] on span "Hey there, my name is Vadym and I want to welcome you to our master course for …" at bounding box center [571, 551] width 533 height 12
click at [662, 555] on span "Hey there, my name is Vadym and I want to welcome you to our master course for …" at bounding box center [571, 551] width 533 height 12
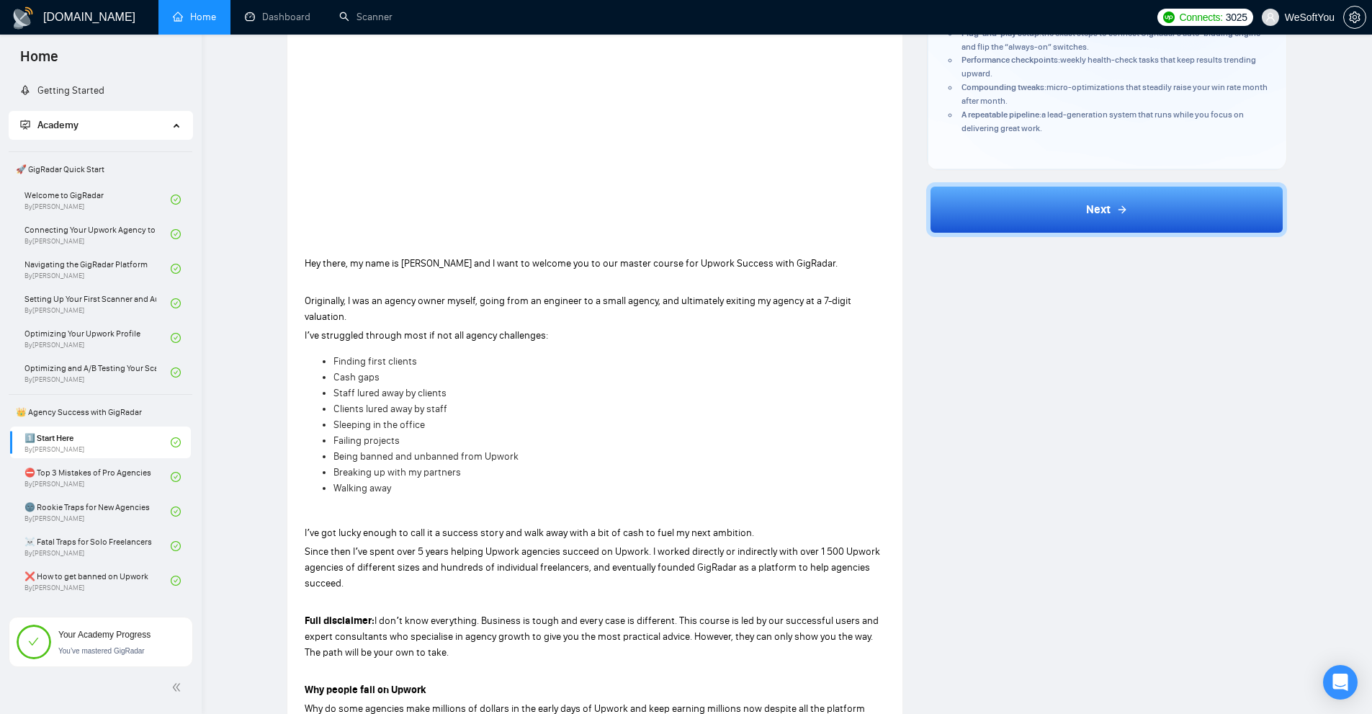
scroll to position [360, 0]
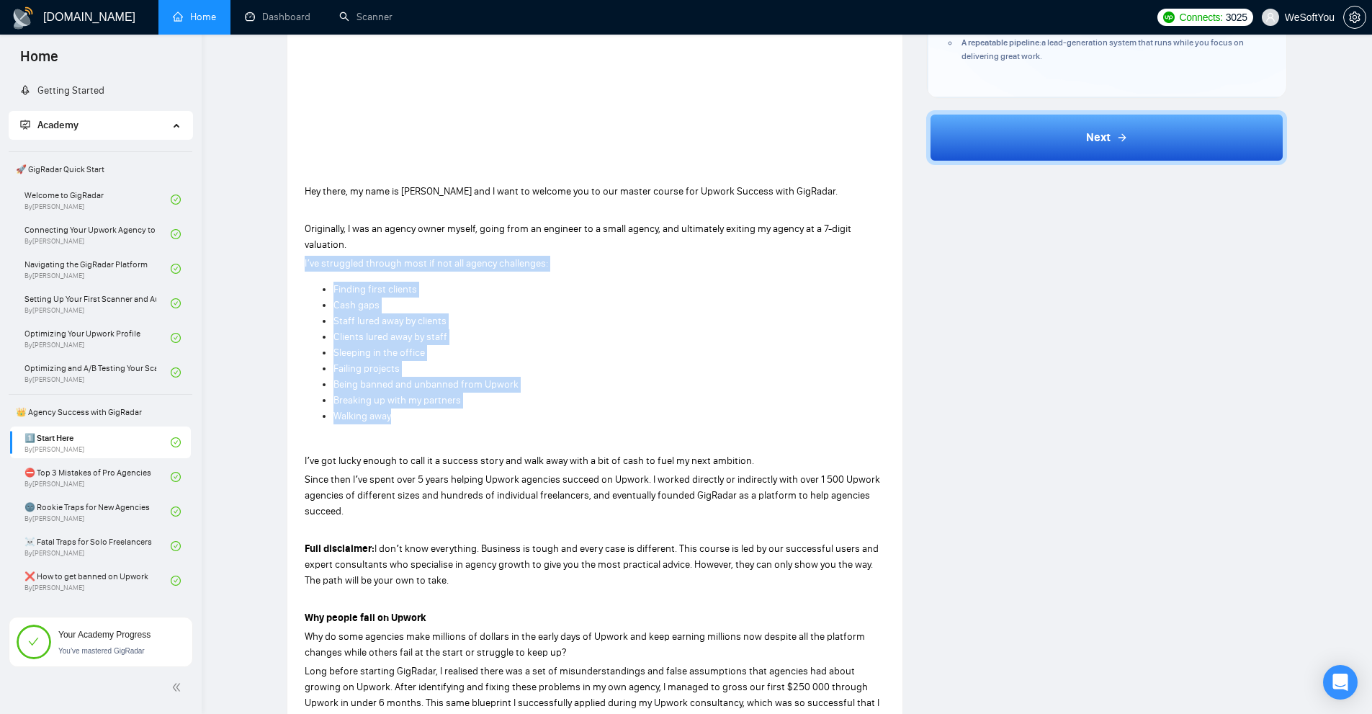
drag, startPoint x: 304, startPoint y: 270, endPoint x: 461, endPoint y: 415, distance: 213.6
click at [457, 411] on div "Lesson 1 1️⃣ Start Here Together we’ll move from first-time setup to a self-run…" at bounding box center [594, 249] width 615 height 1101
click at [462, 416] on li "Walking away" at bounding box center [609, 416] width 552 height 16
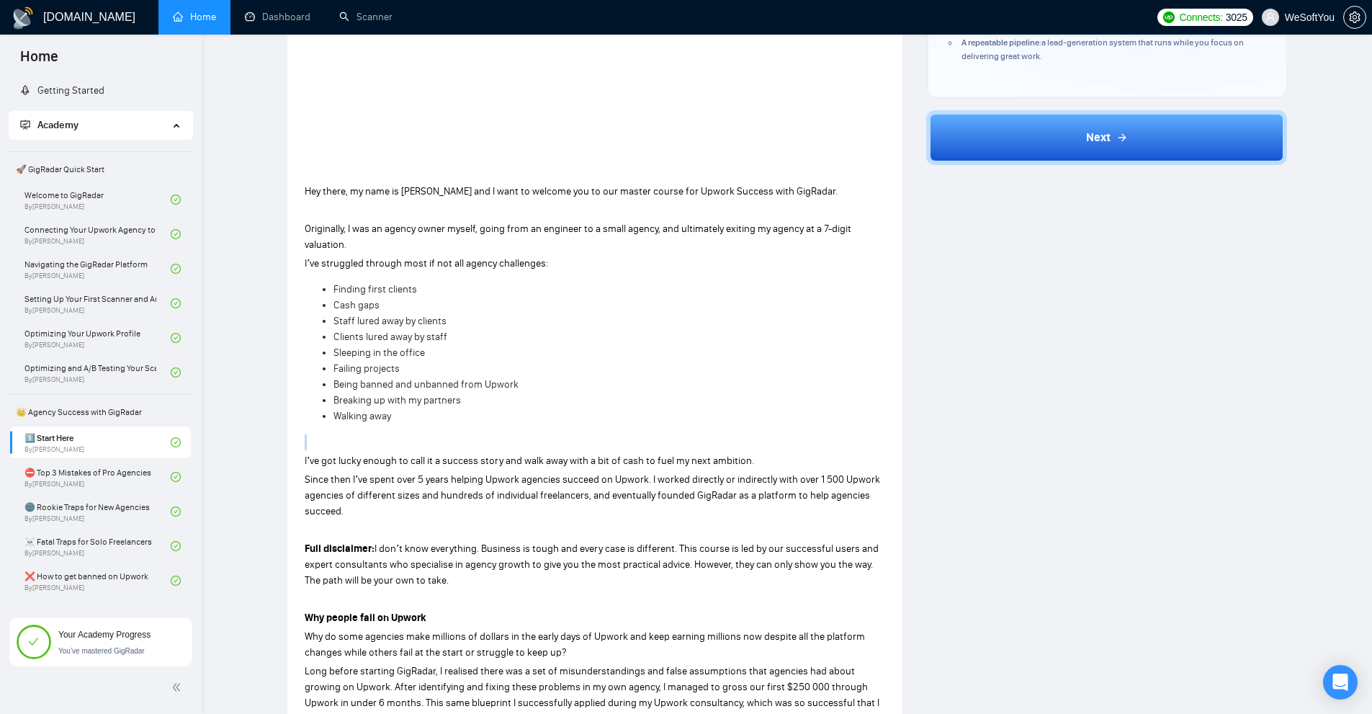
click at [462, 416] on li "Walking away" at bounding box center [609, 416] width 552 height 16
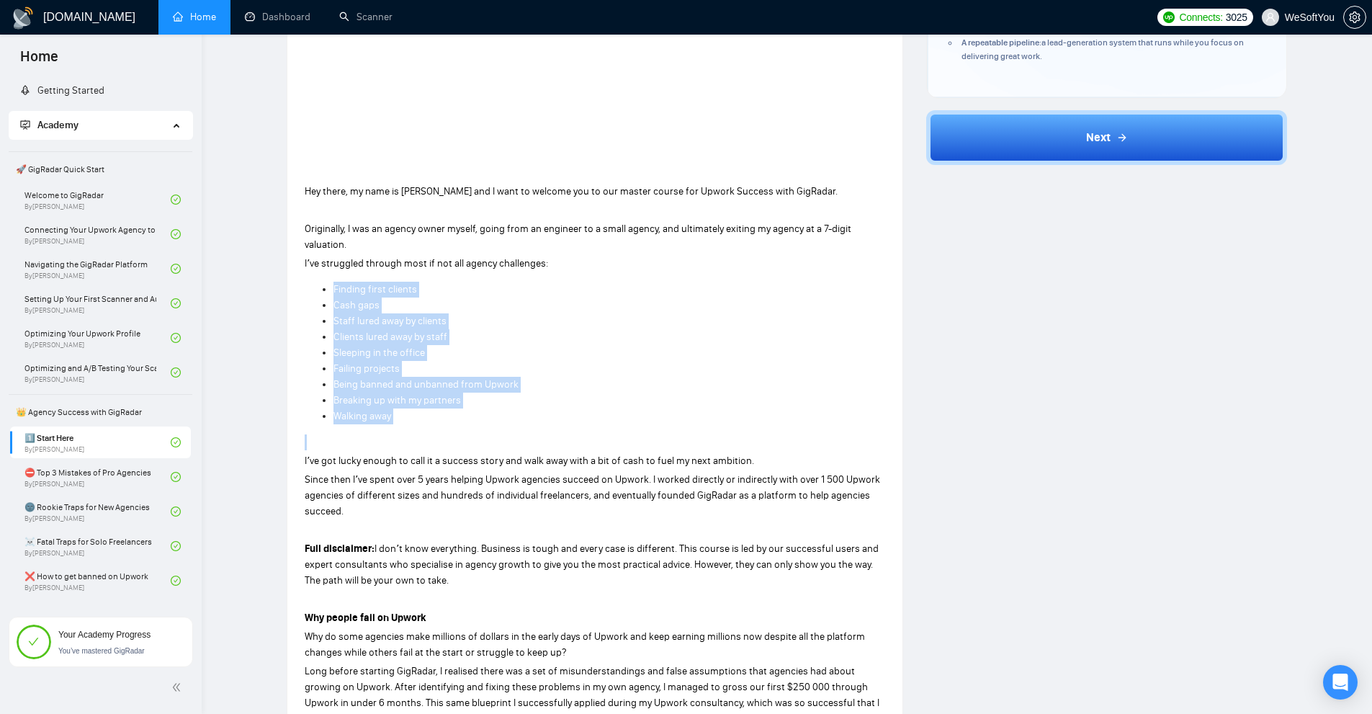
drag, startPoint x: 462, startPoint y: 416, endPoint x: 468, endPoint y: 287, distance: 129.1
click at [468, 287] on ul "Finding first clients Cash gaps Staff lured away by clients Clients lured away …" at bounding box center [595, 353] width 581 height 143
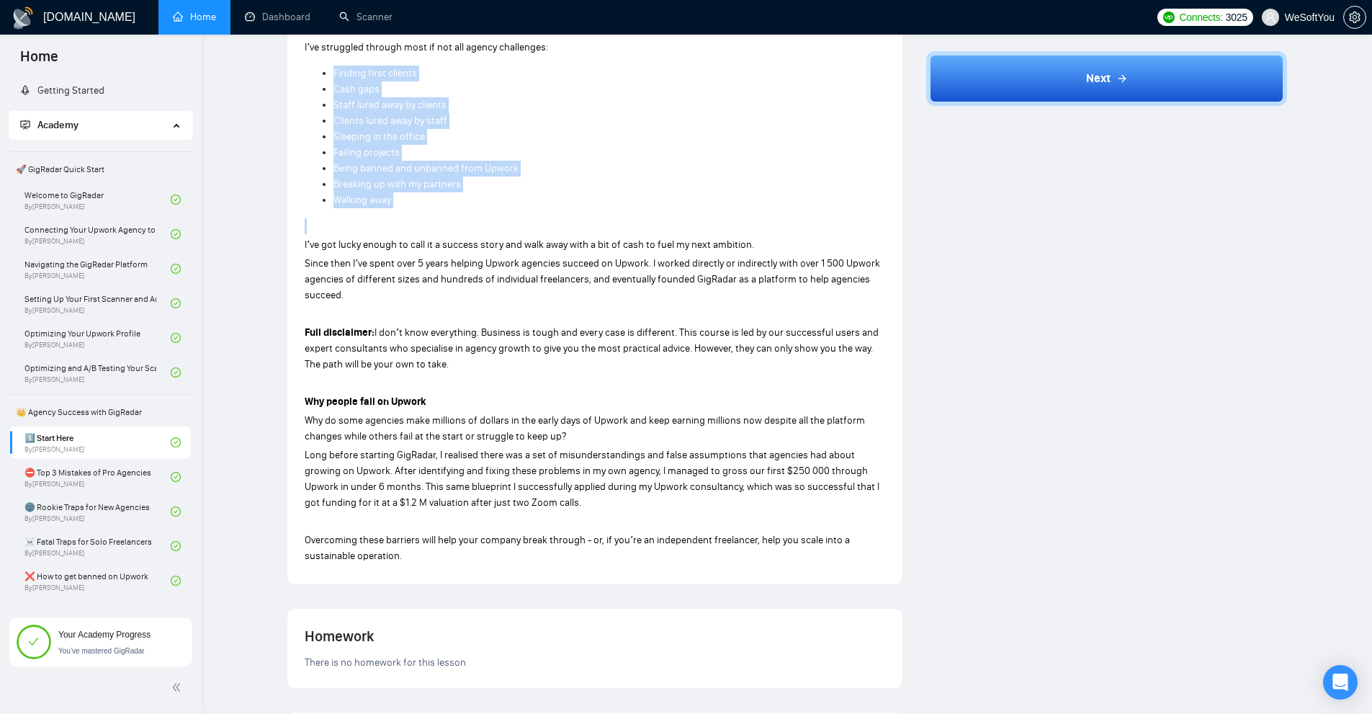
scroll to position [648, 0]
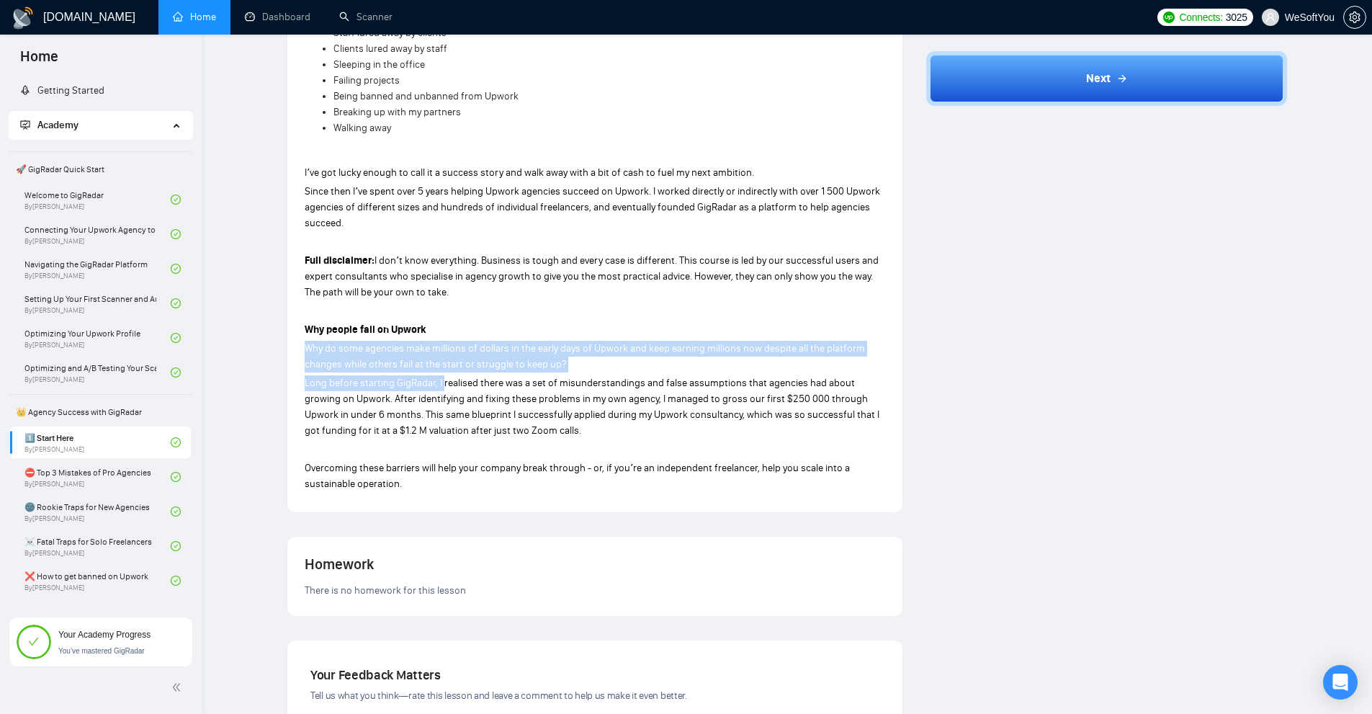
drag, startPoint x: 293, startPoint y: 342, endPoint x: 444, endPoint y: 383, distance: 156.0
click at [444, 383] on span "Long before starting GigRadar, I realised there was a set of misunderstandings …" at bounding box center [592, 407] width 575 height 60
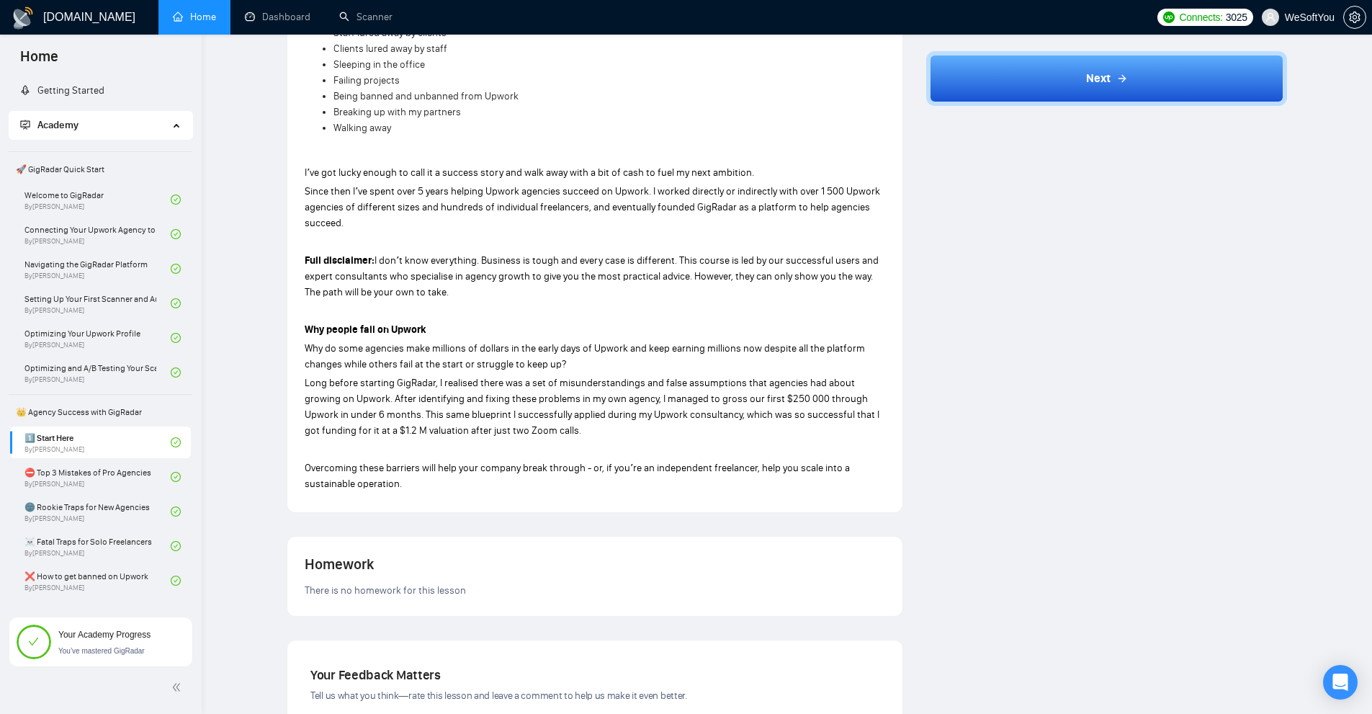
drag, startPoint x: 303, startPoint y: 382, endPoint x: 414, endPoint y: 382, distance: 111.6
click at [444, 382] on span "Long before starting GigRadar, I realised there was a set of misunderstandings …" at bounding box center [592, 407] width 575 height 60
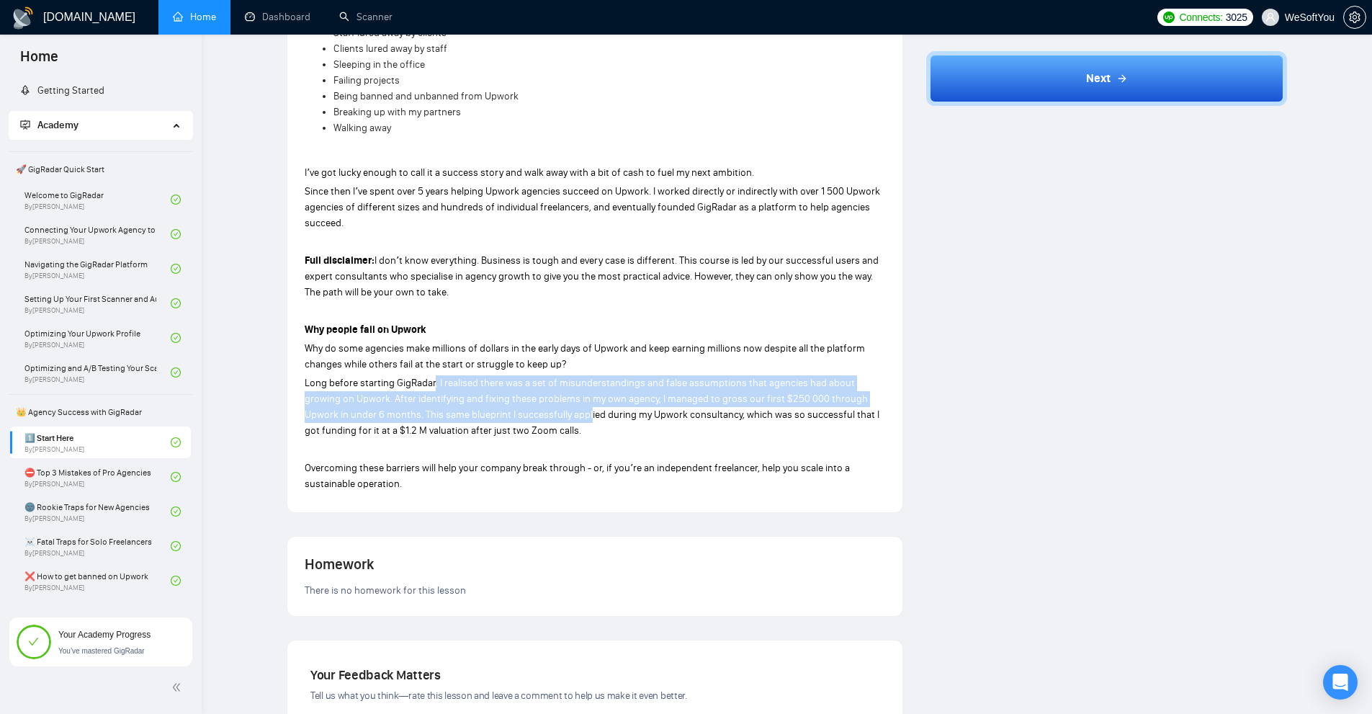
drag, startPoint x: 433, startPoint y: 382, endPoint x: 581, endPoint y: 414, distance: 151.0
click at [557, 417] on span "Long before starting GigRadar, I realised there was a set of misunderstandings …" at bounding box center [592, 407] width 575 height 60
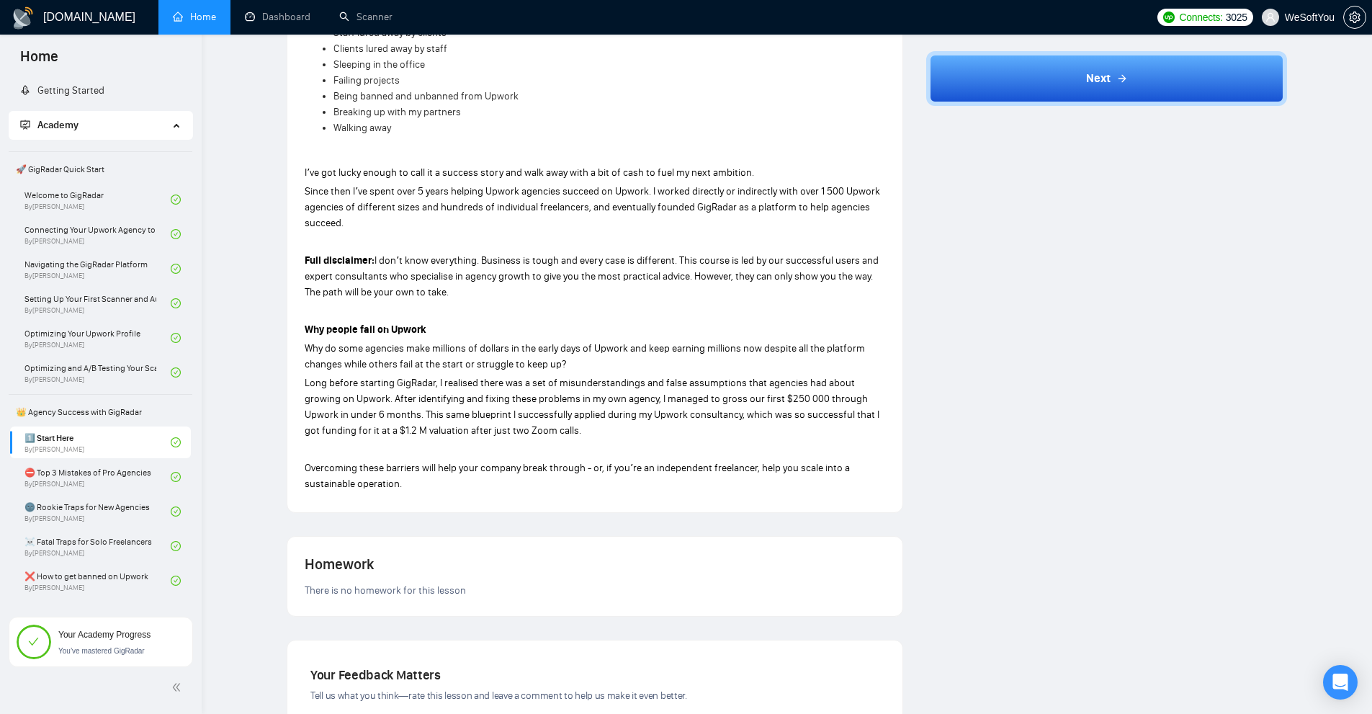
click at [581, 414] on span "Long before starting GigRadar, I realised there was a set of misunderstandings …" at bounding box center [592, 407] width 575 height 60
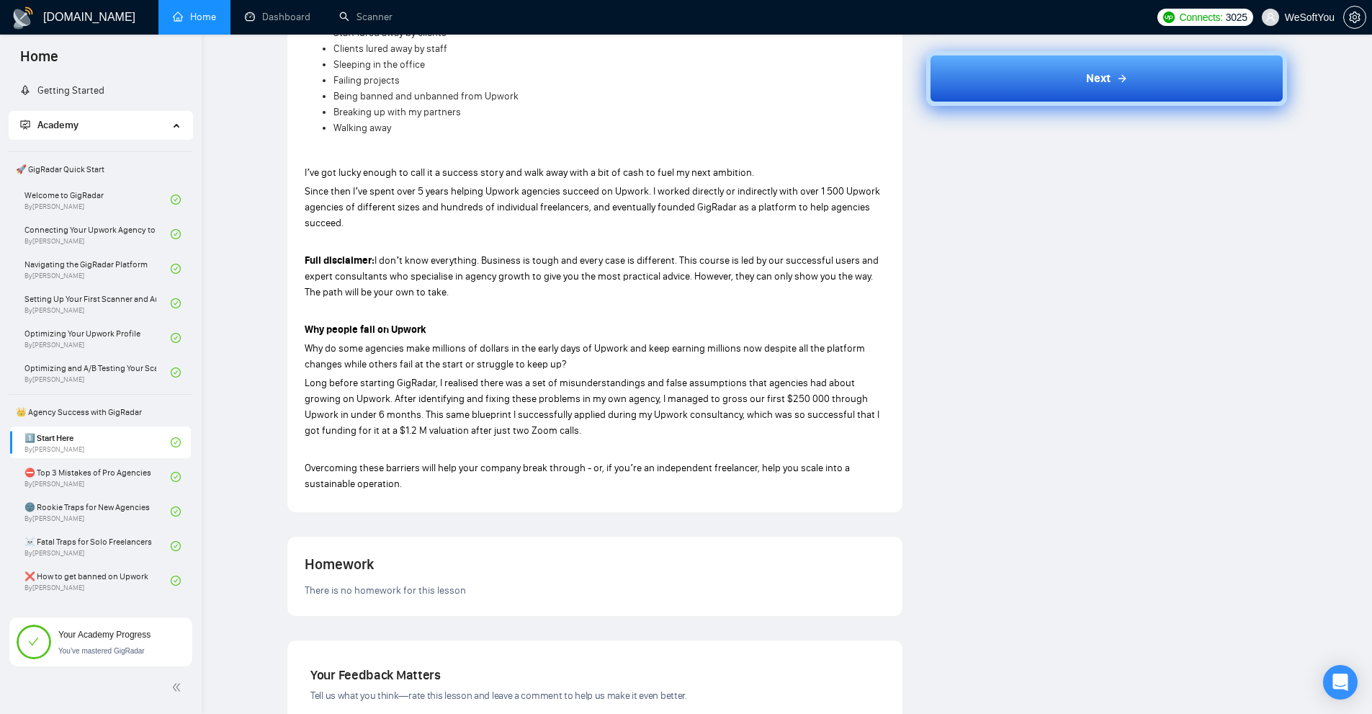
click at [1144, 76] on button "Next" at bounding box center [1106, 77] width 361 height 55
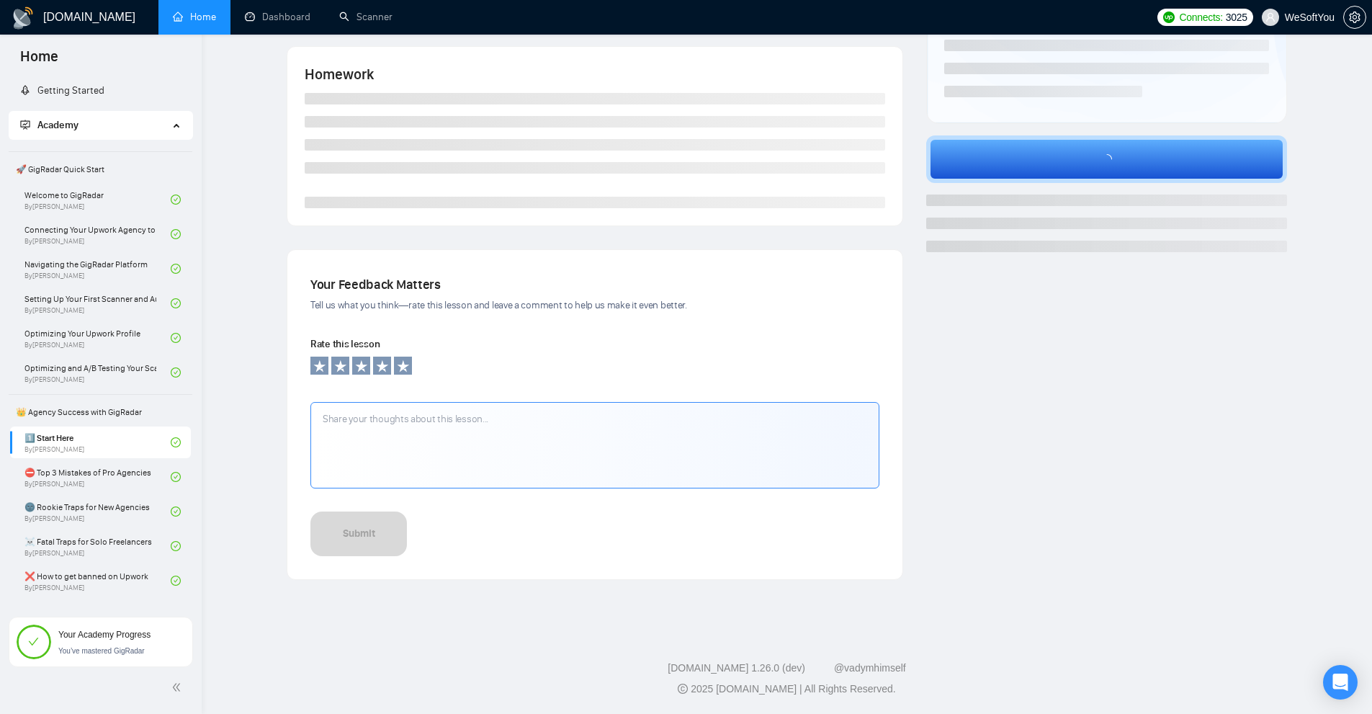
scroll to position [0, 0]
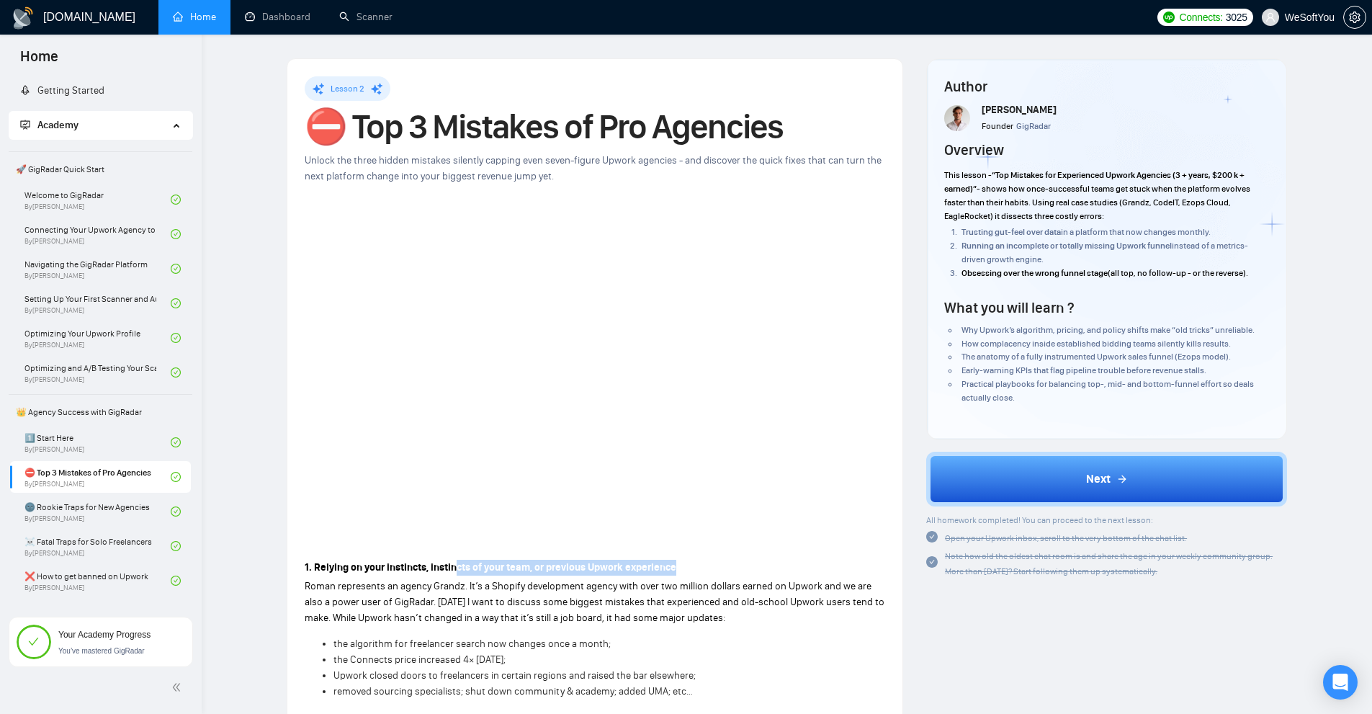
drag, startPoint x: 292, startPoint y: 577, endPoint x: 456, endPoint y: 570, distance: 163.6
click at [425, 570] on strong "1. Relying on your instincts, instincts of your team, or previous Upwork experi…" at bounding box center [491, 567] width 372 height 12
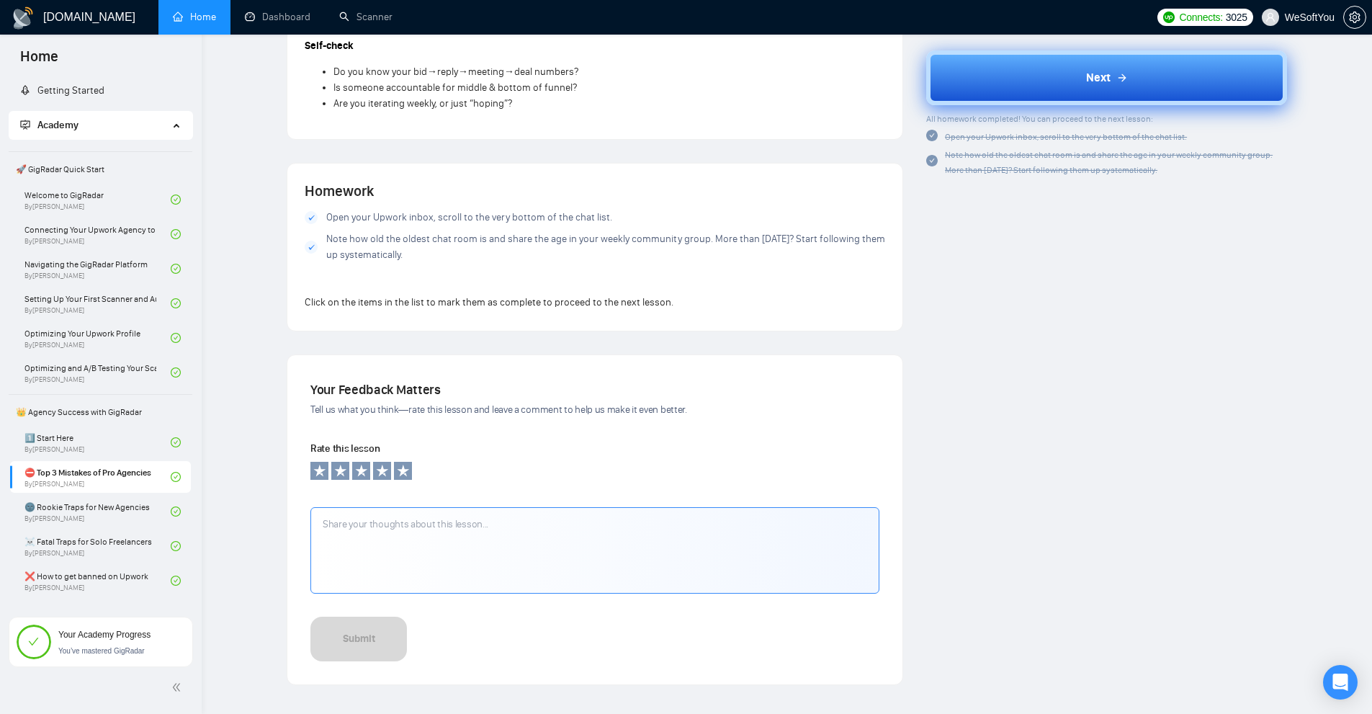
scroll to position [936, 0]
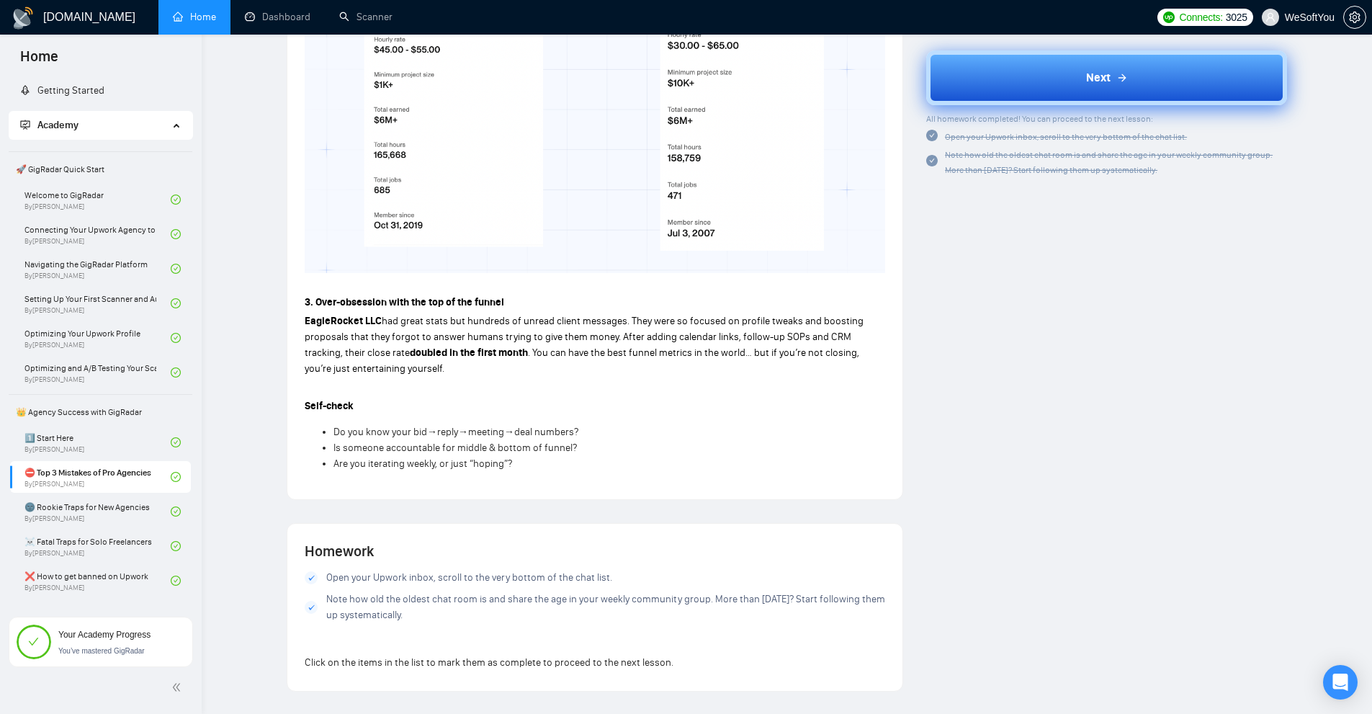
click at [1045, 89] on button "Next" at bounding box center [1106, 77] width 361 height 55
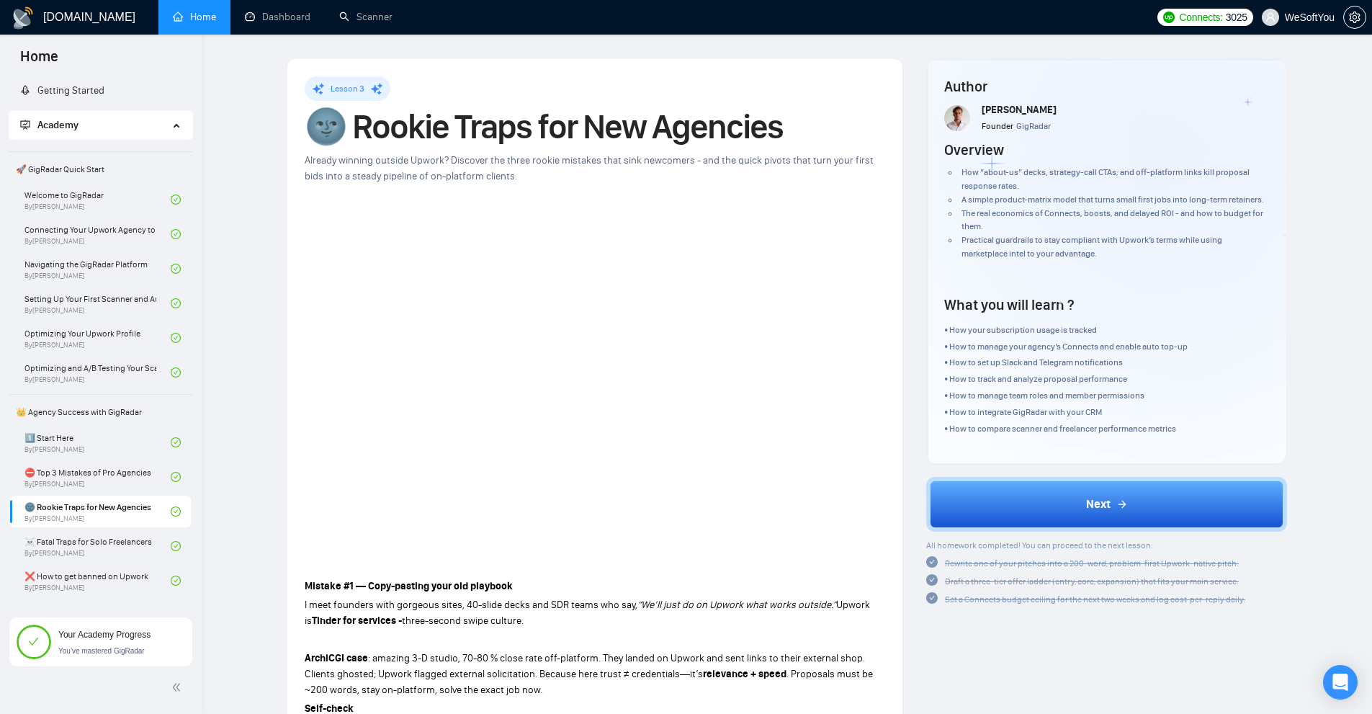
click at [651, 562] on p at bounding box center [595, 568] width 581 height 16
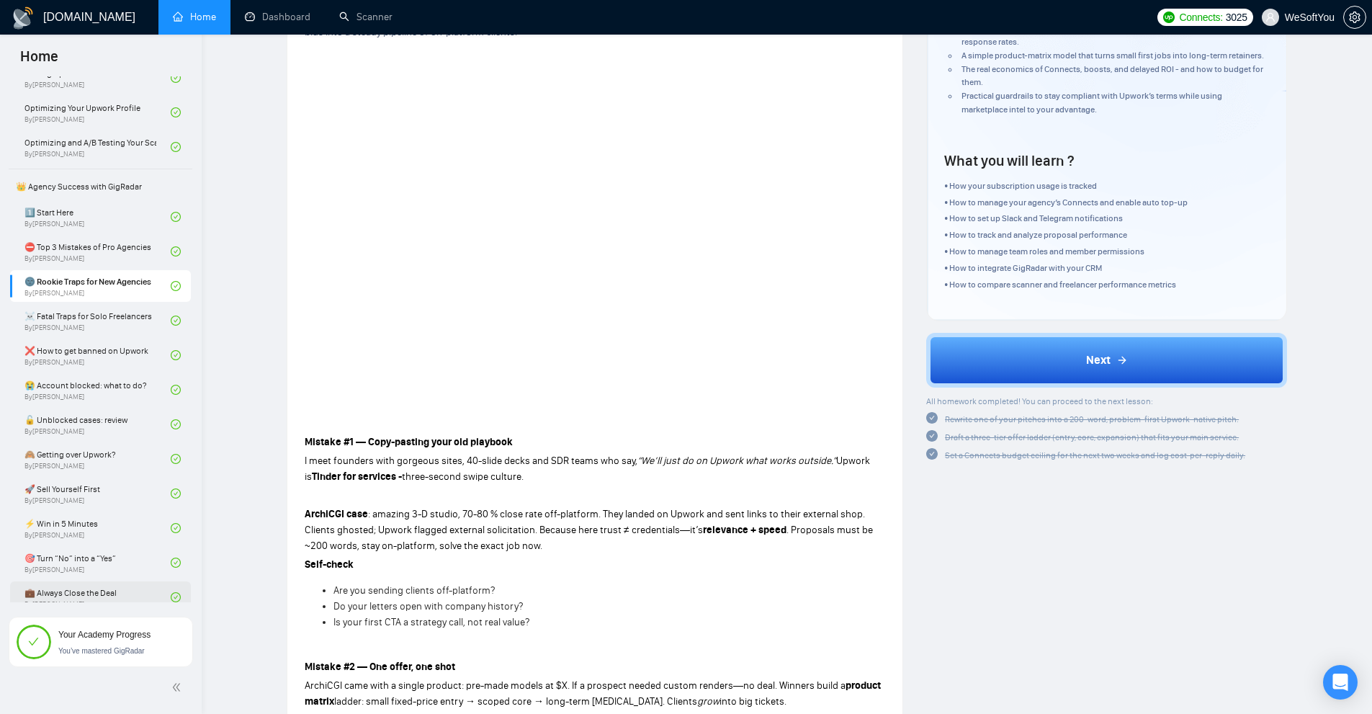
scroll to position [72, 0]
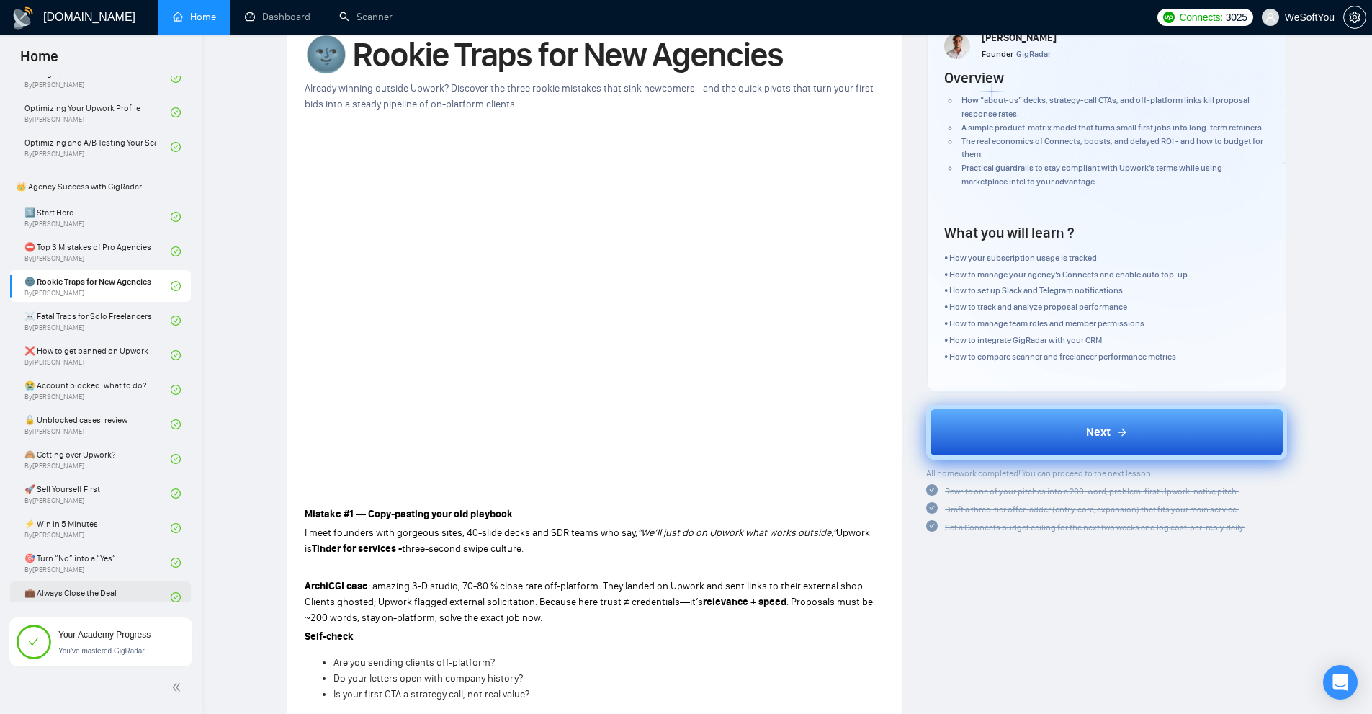
click at [1037, 434] on button "Next" at bounding box center [1106, 432] width 361 height 55
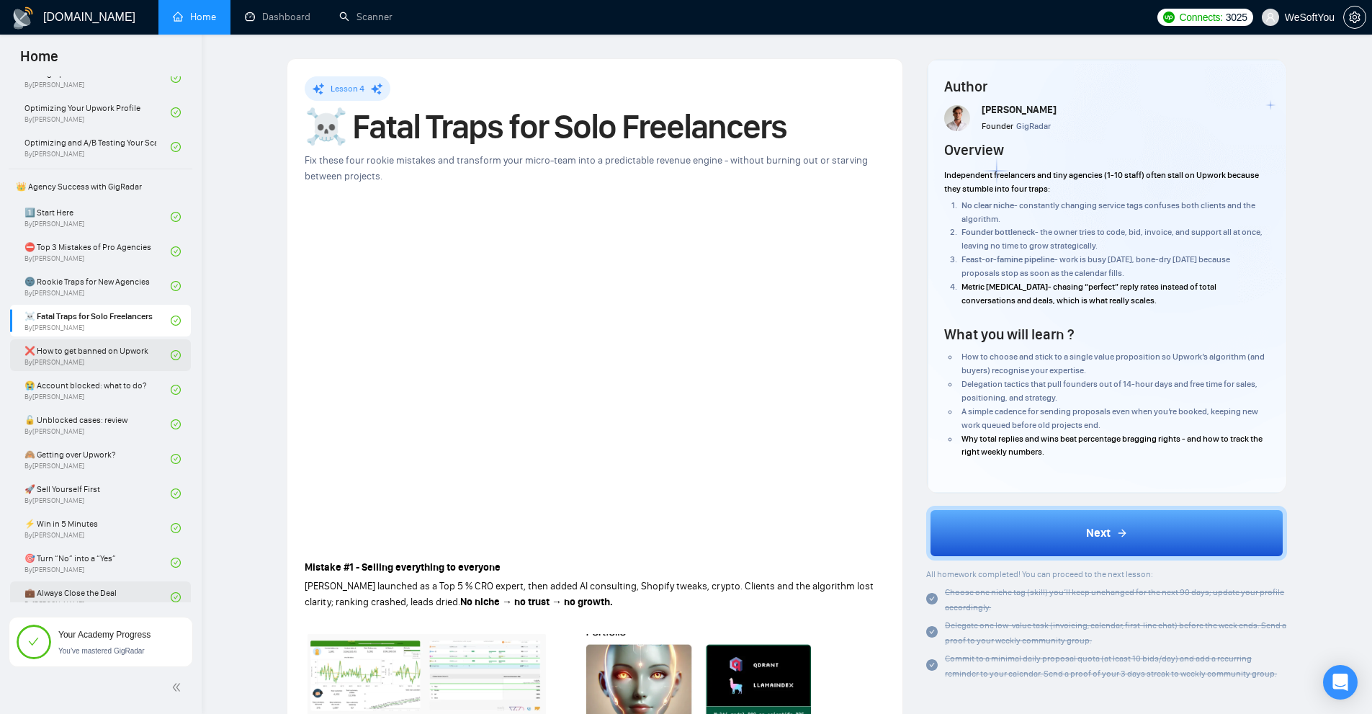
click at [89, 362] on link "❌ How to get banned on Upwork By Vadym Ovcharenko" at bounding box center [97, 355] width 146 height 32
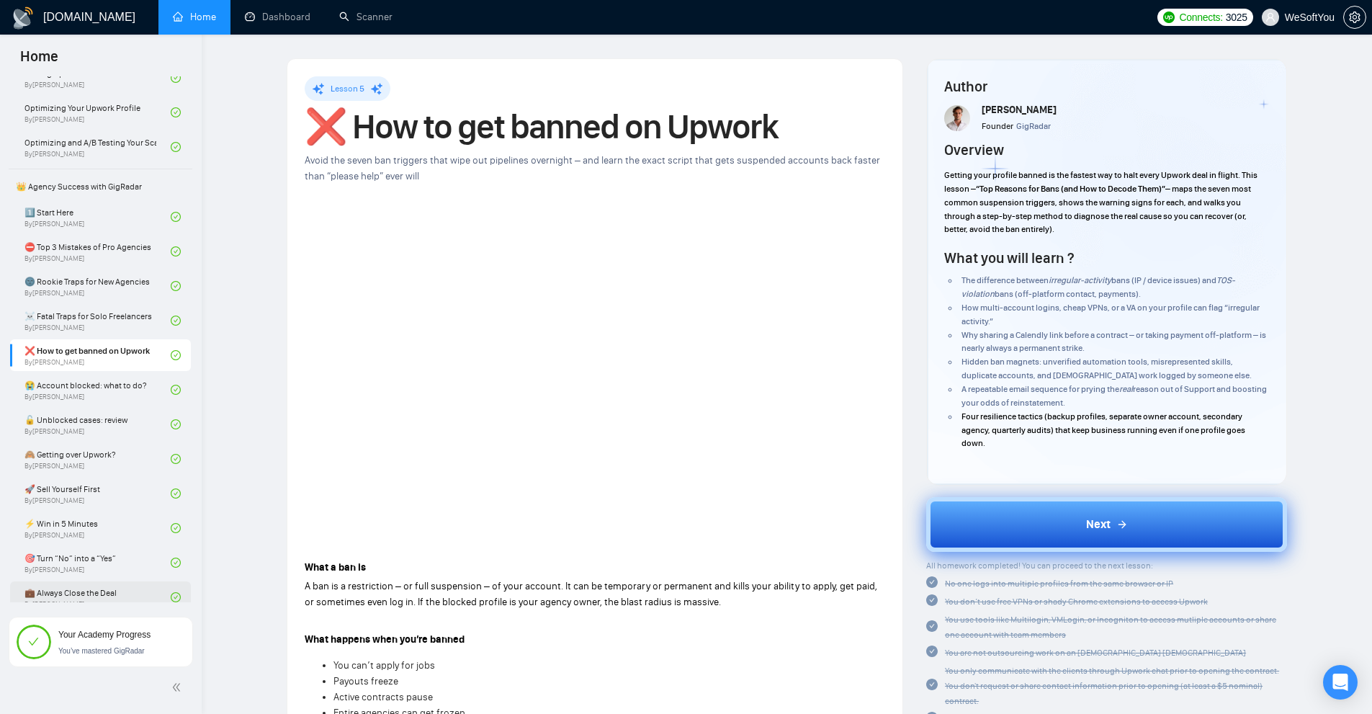
click at [1021, 514] on button "Next" at bounding box center [1106, 524] width 361 height 55
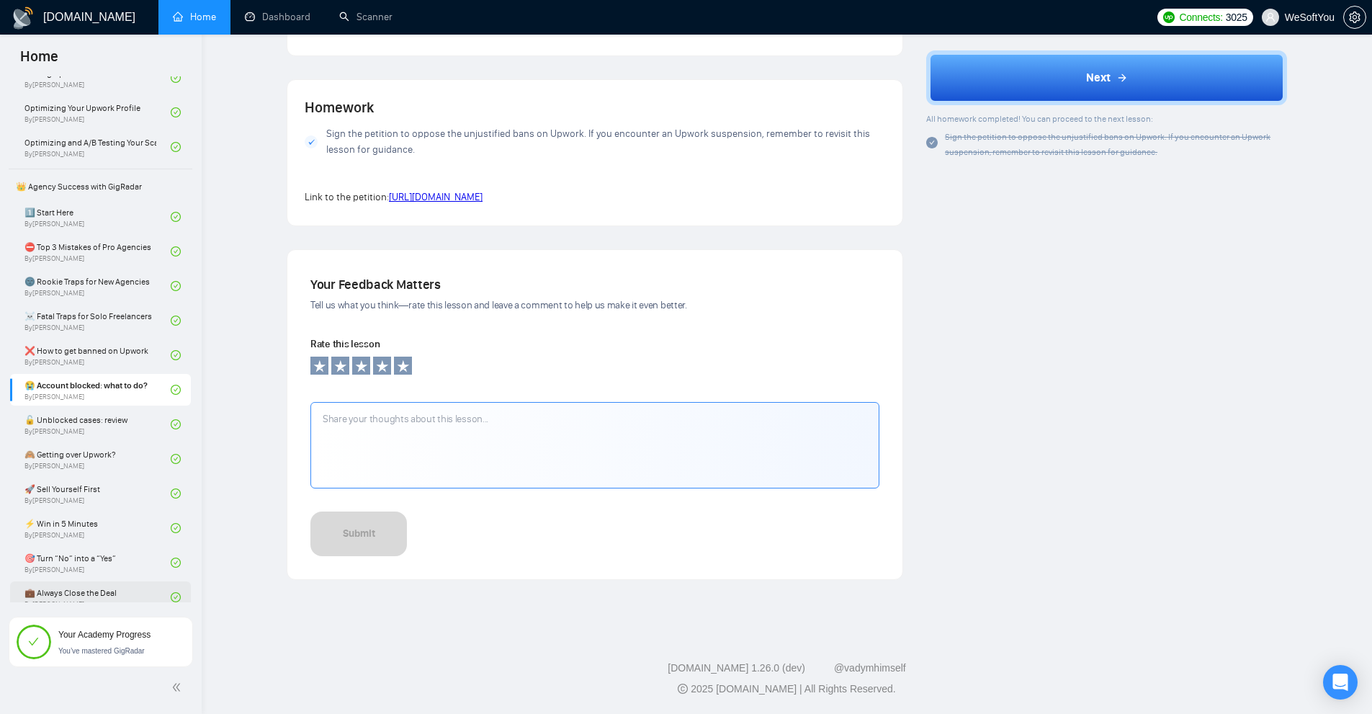
scroll to position [1209, 0]
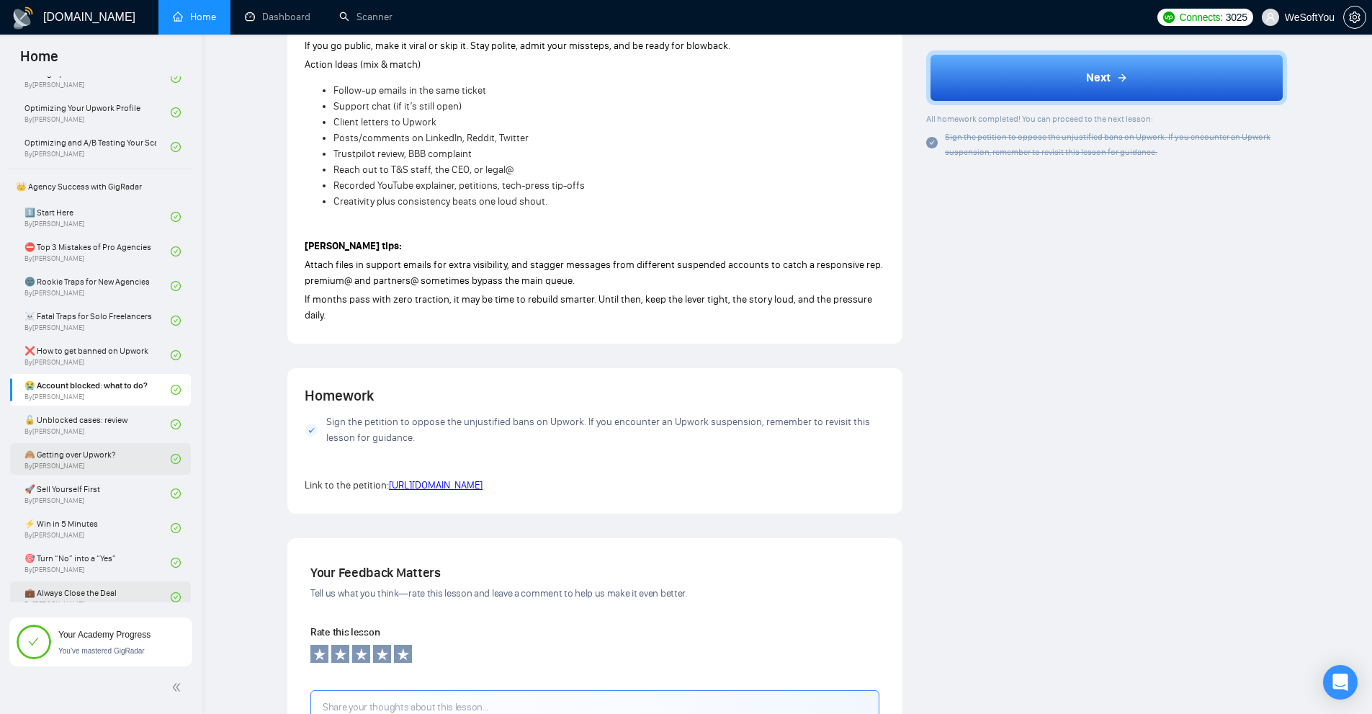
click at [108, 464] on link "🙈 Getting over Upwork? By Vadym Ovcharenko" at bounding box center [97, 459] width 146 height 32
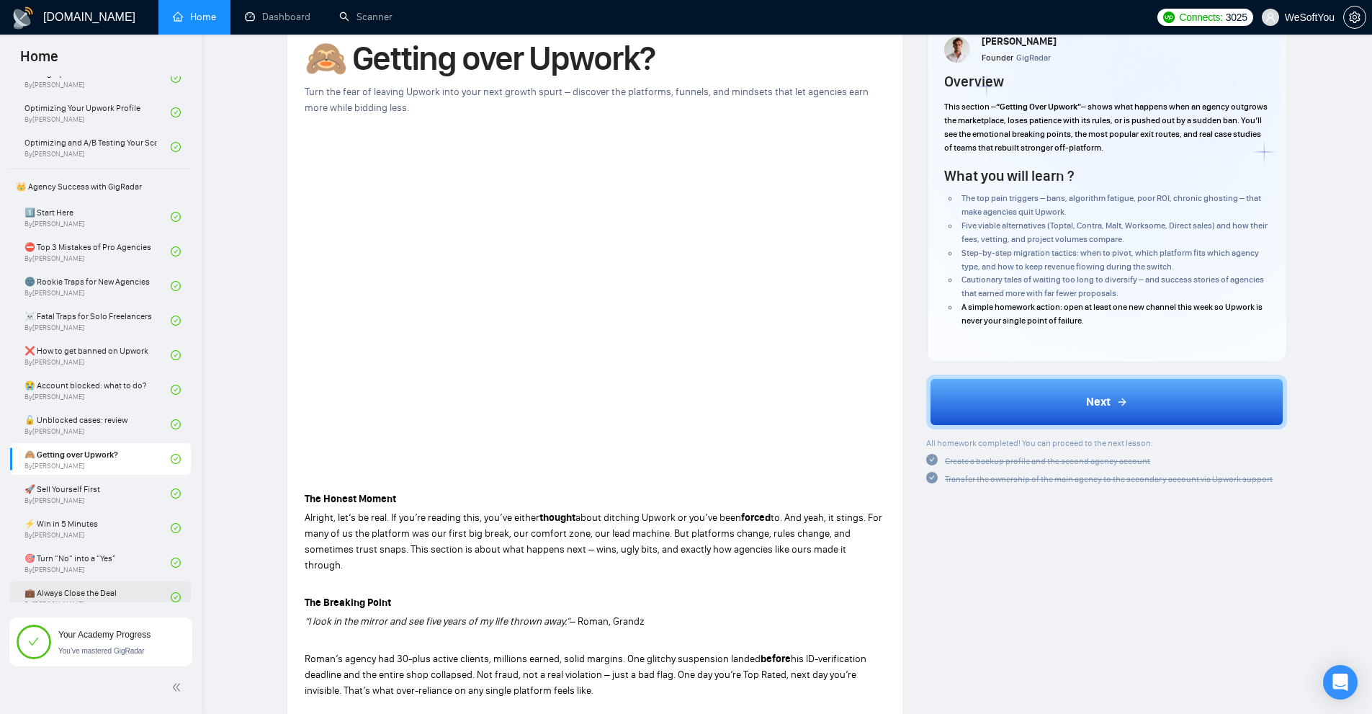
scroll to position [70, 0]
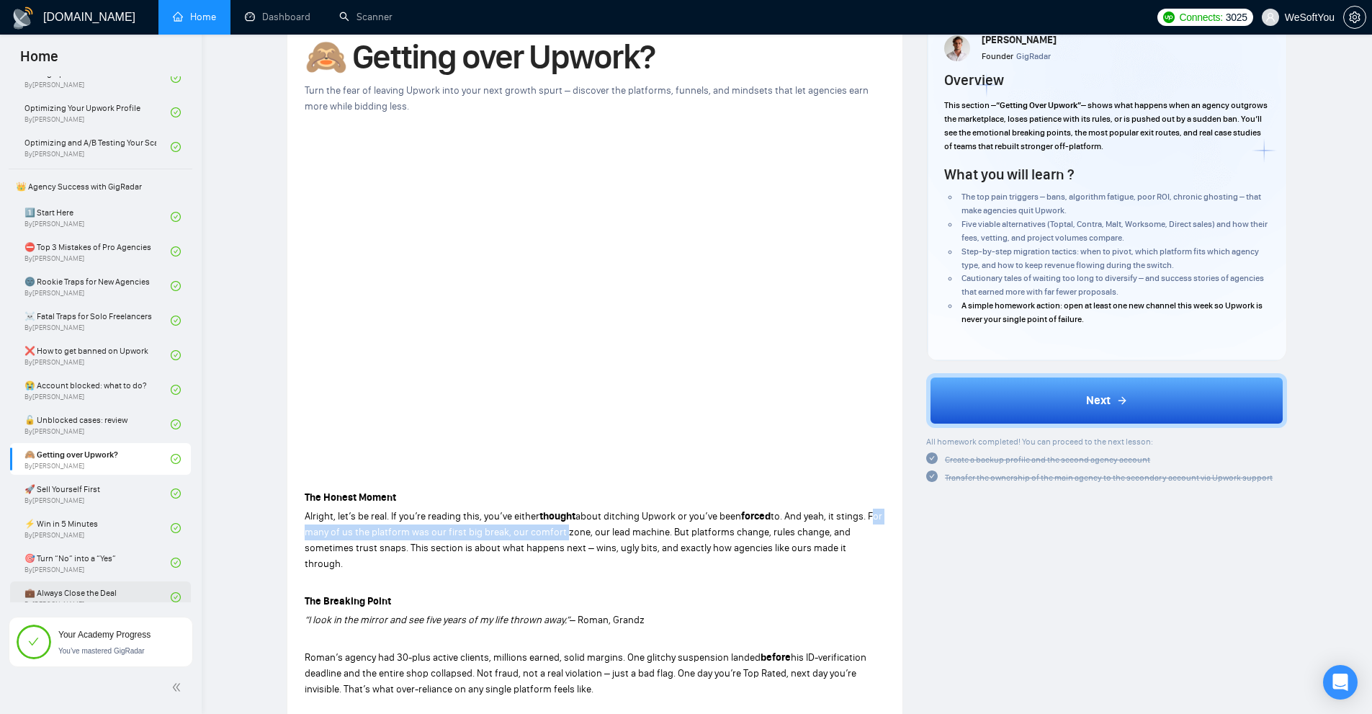
drag, startPoint x: 296, startPoint y: 526, endPoint x: 574, endPoint y: 534, distance: 278.1
click at [548, 553] on span "to. And yeah, it stings. For many of us the platform was our first big break, o…" at bounding box center [594, 540] width 578 height 60
drag, startPoint x: 521, startPoint y: 532, endPoint x: 721, endPoint y: 558, distance: 201.3
click at [687, 539] on p "Alright, let’s be real. If you’re reading this, you’ve either thought about dit…" at bounding box center [595, 539] width 581 height 63
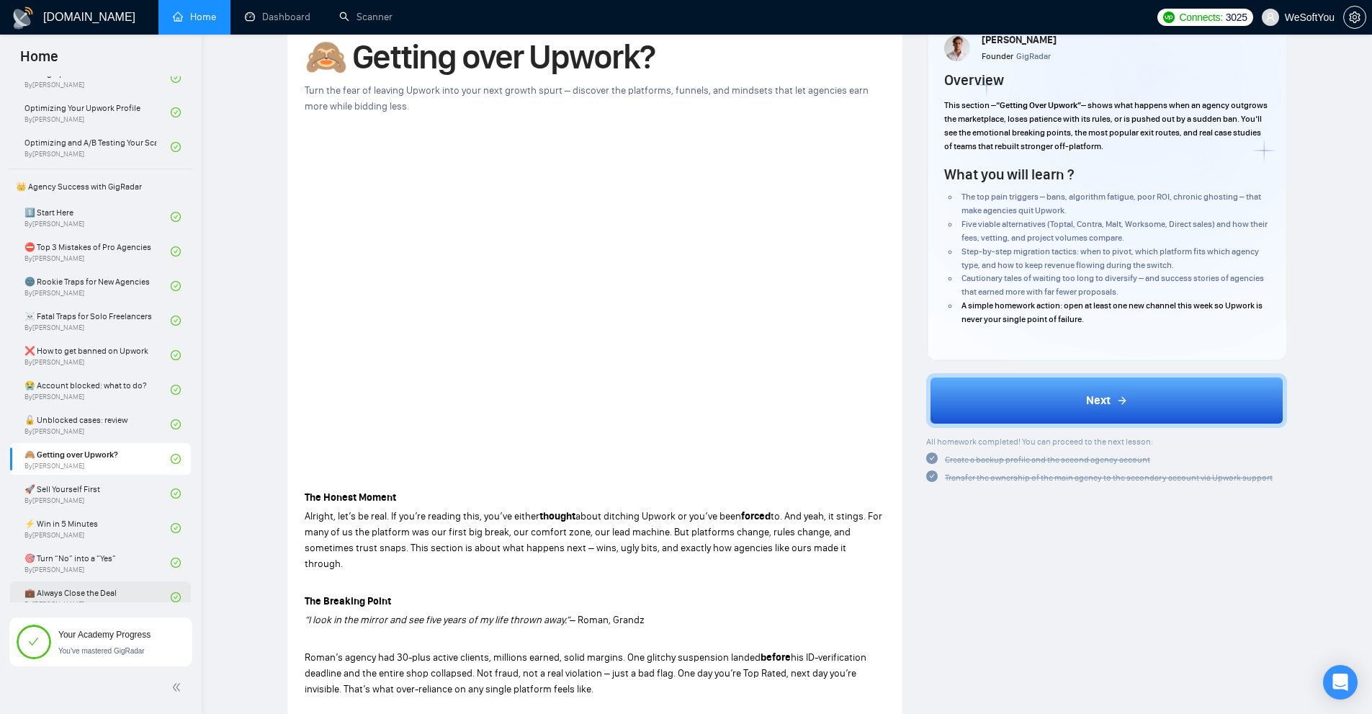
click at [743, 593] on p "The Breaking Point" at bounding box center [595, 601] width 581 height 16
click at [776, 512] on span "to. And yeah, it stings. For many of us the platform was our first big break, o…" at bounding box center [594, 540] width 578 height 60
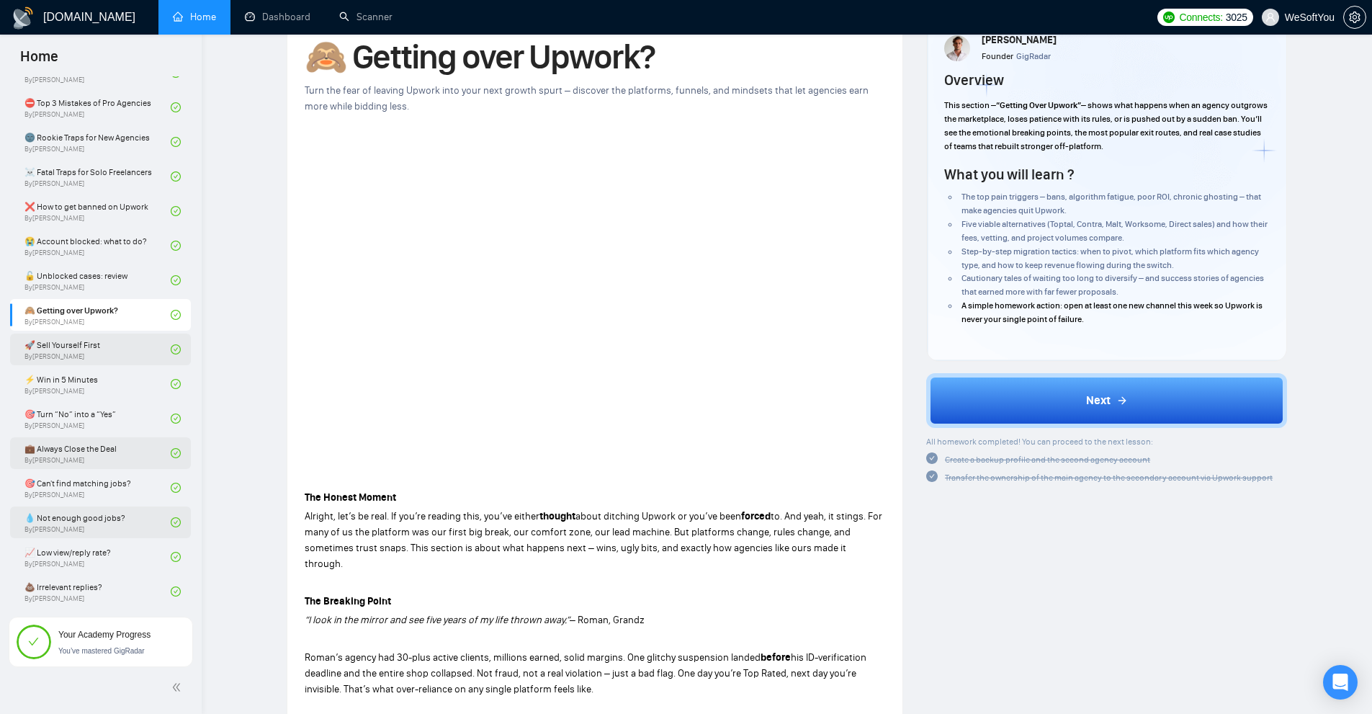
click at [72, 356] on link "🚀 Sell Yourself First By Vlad Timinsky" at bounding box center [97, 349] width 146 height 32
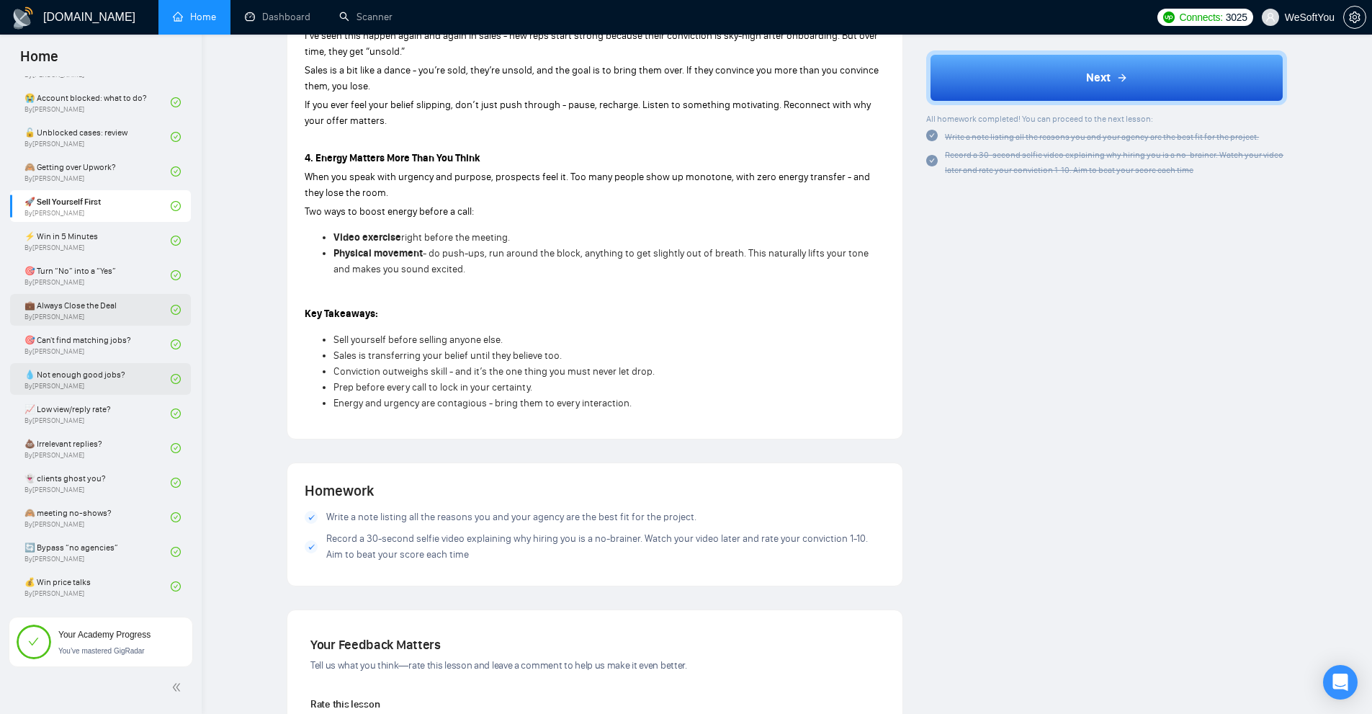
scroll to position [1452, 0]
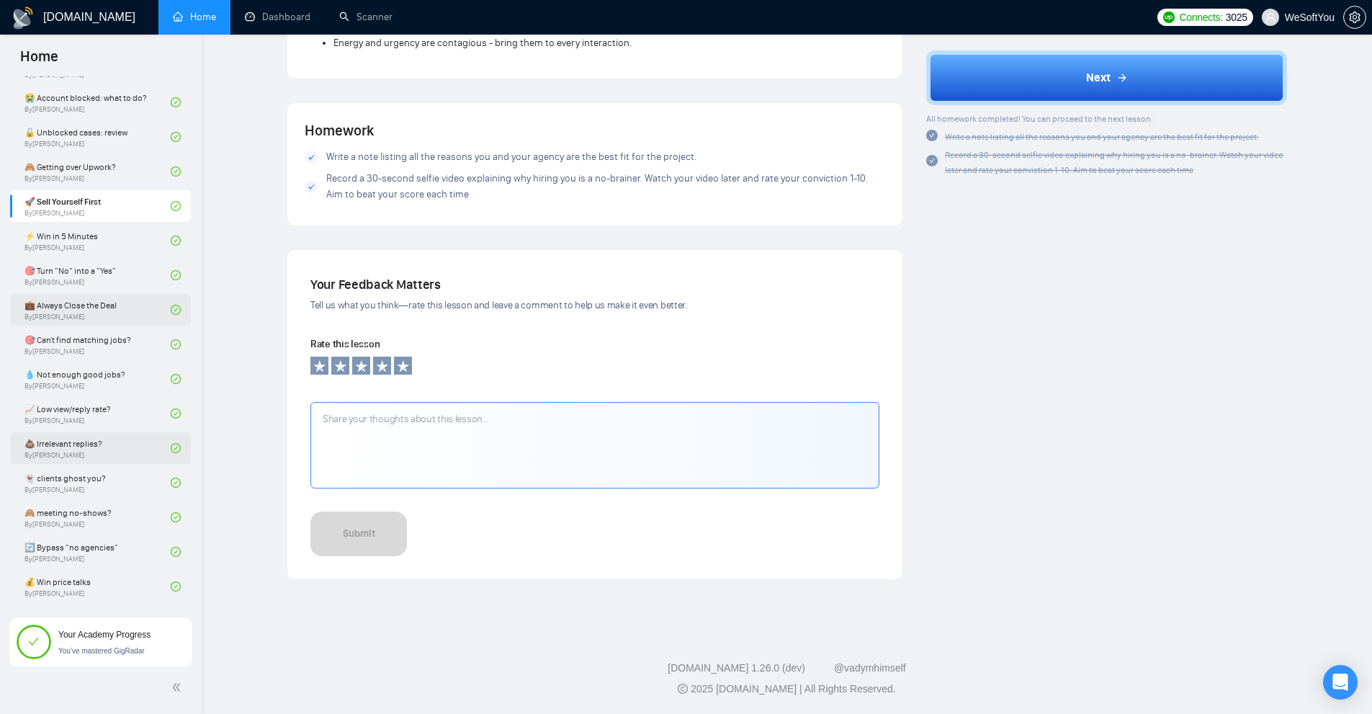
click at [87, 453] on link "💩 Irrelevant replies? By Tamara Levit" at bounding box center [97, 448] width 146 height 32
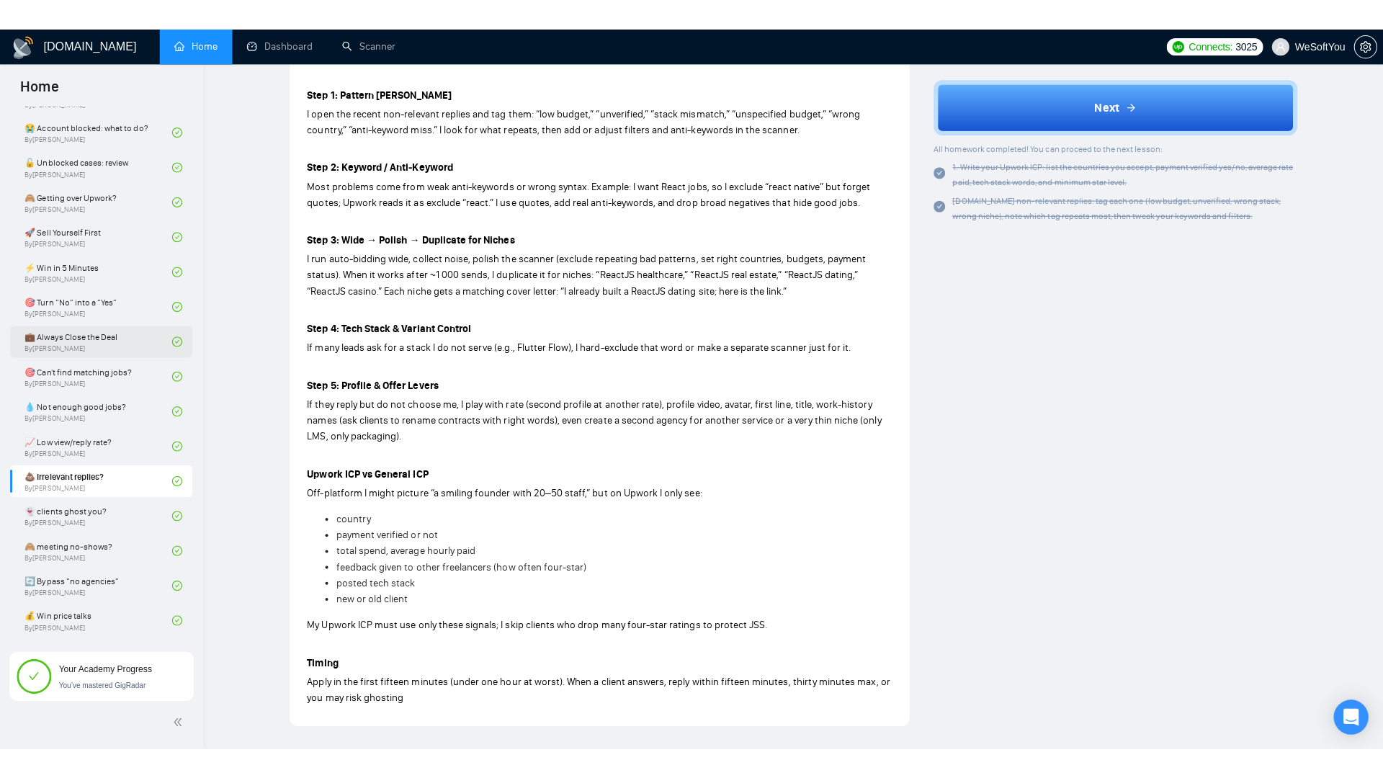
scroll to position [116, 0]
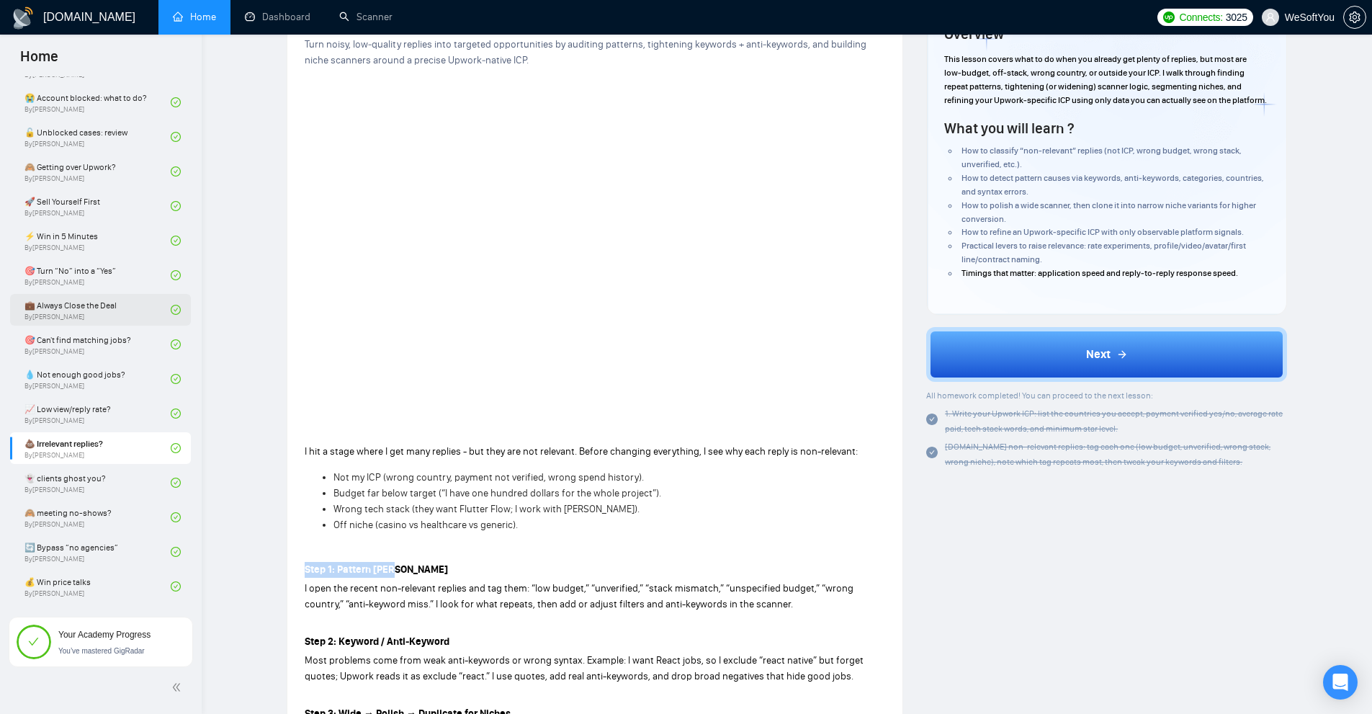
drag, startPoint x: 338, startPoint y: 566, endPoint x: 485, endPoint y: 575, distance: 147.2
click at [485, 575] on div "Lesson 16 💩 Irrelevant replies? Turn noisy, low‑quality replies into targeted o…" at bounding box center [594, 569] width 615 height 1253
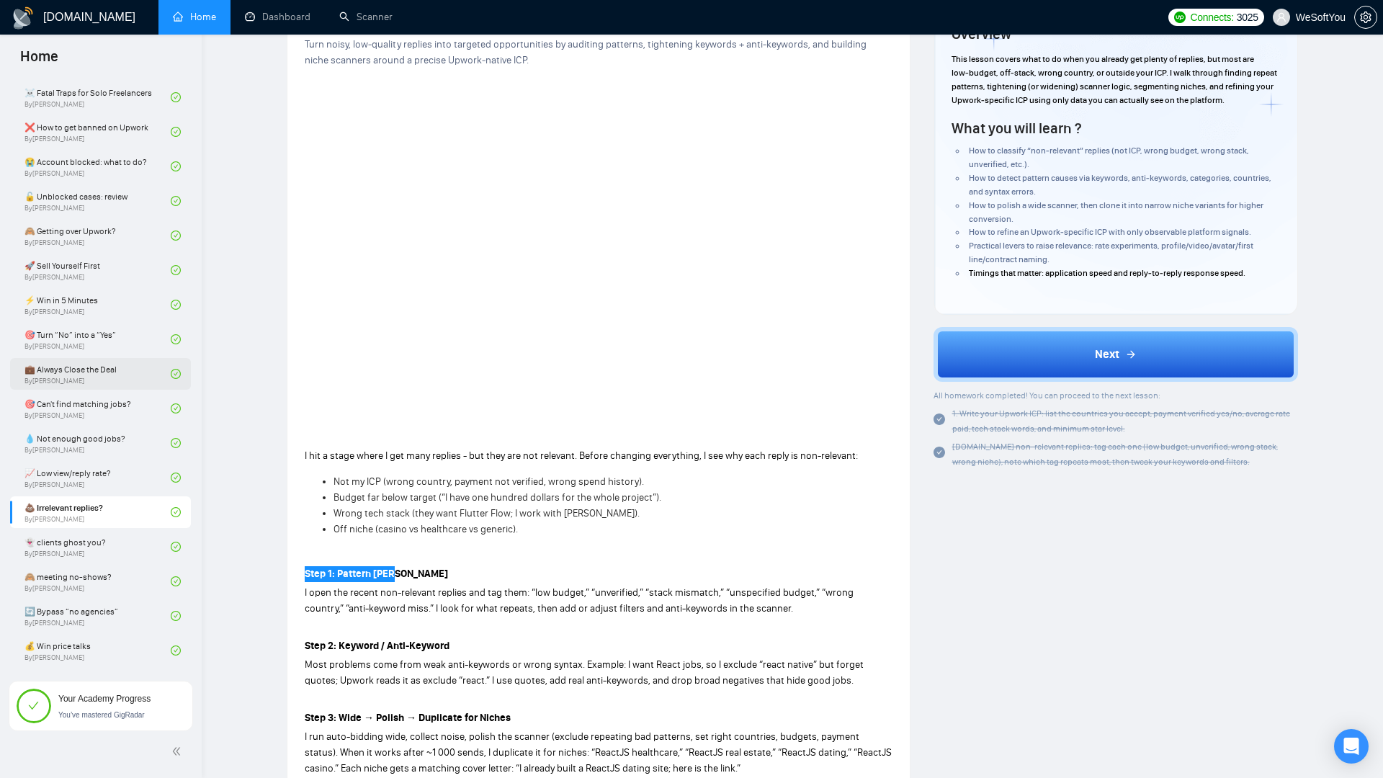
scroll to position [514, 0]
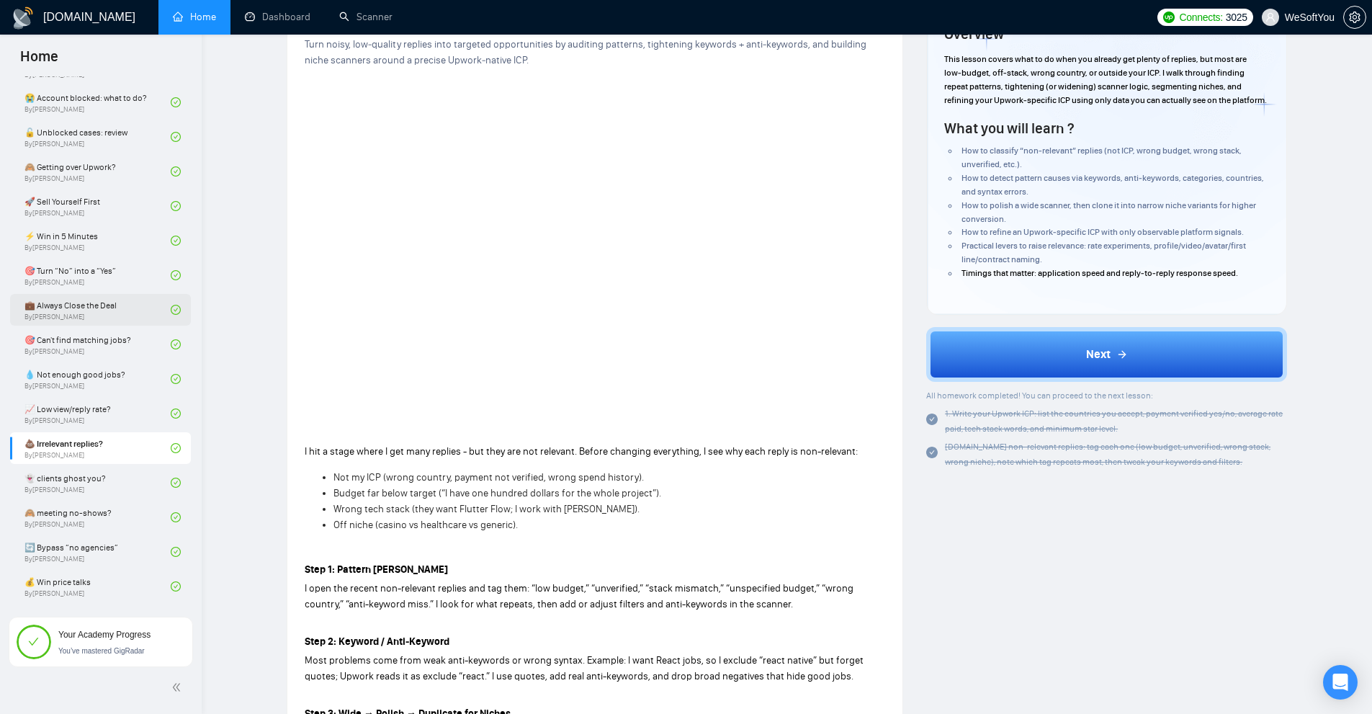
drag, startPoint x: 1016, startPoint y: 590, endPoint x: 1008, endPoint y: 575, distance: 16.4
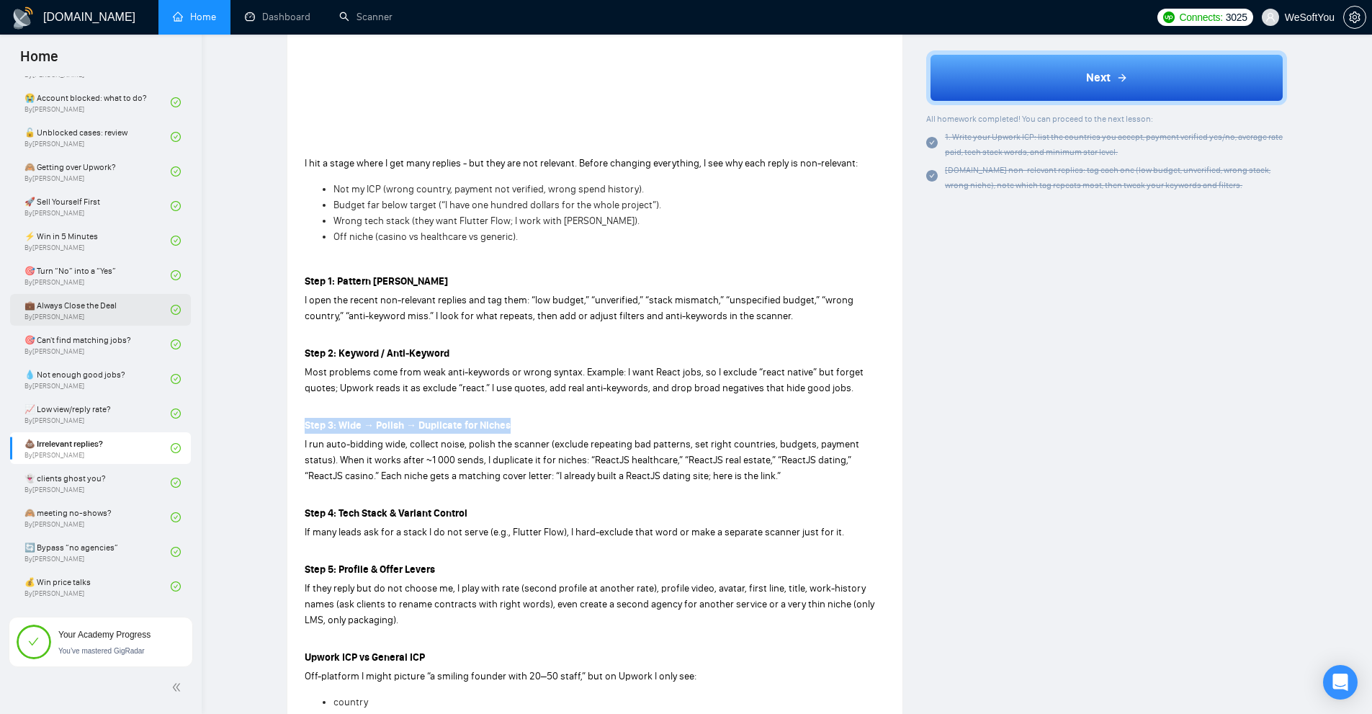
drag, startPoint x: 298, startPoint y: 426, endPoint x: 526, endPoint y: 429, distance: 227.6
click at [526, 429] on div "Lesson 16 💩 Irrelevant replies? Turn noisy, low‑quality replies into targeted o…" at bounding box center [594, 281] width 615 height 1253
click at [526, 429] on p "Step 3: Wide → Polish → Duplicate for Niches" at bounding box center [595, 426] width 581 height 16
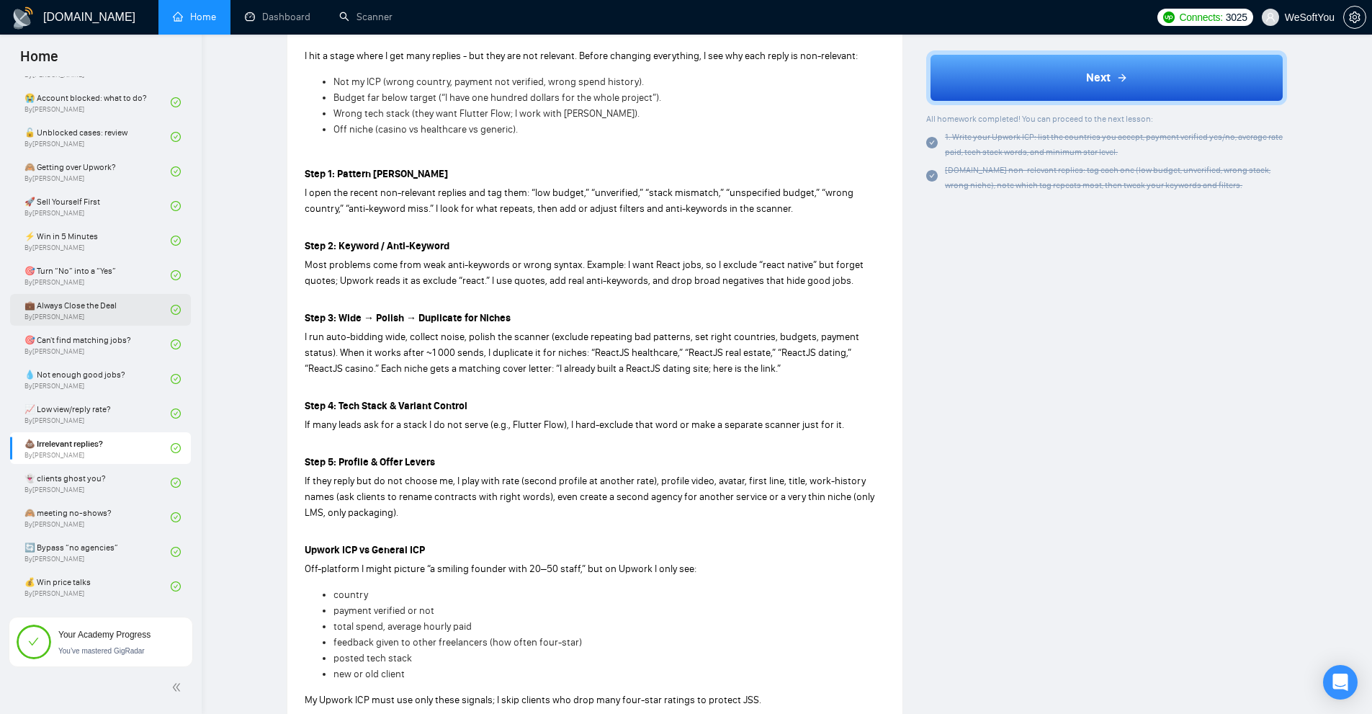
scroll to position [515, 0]
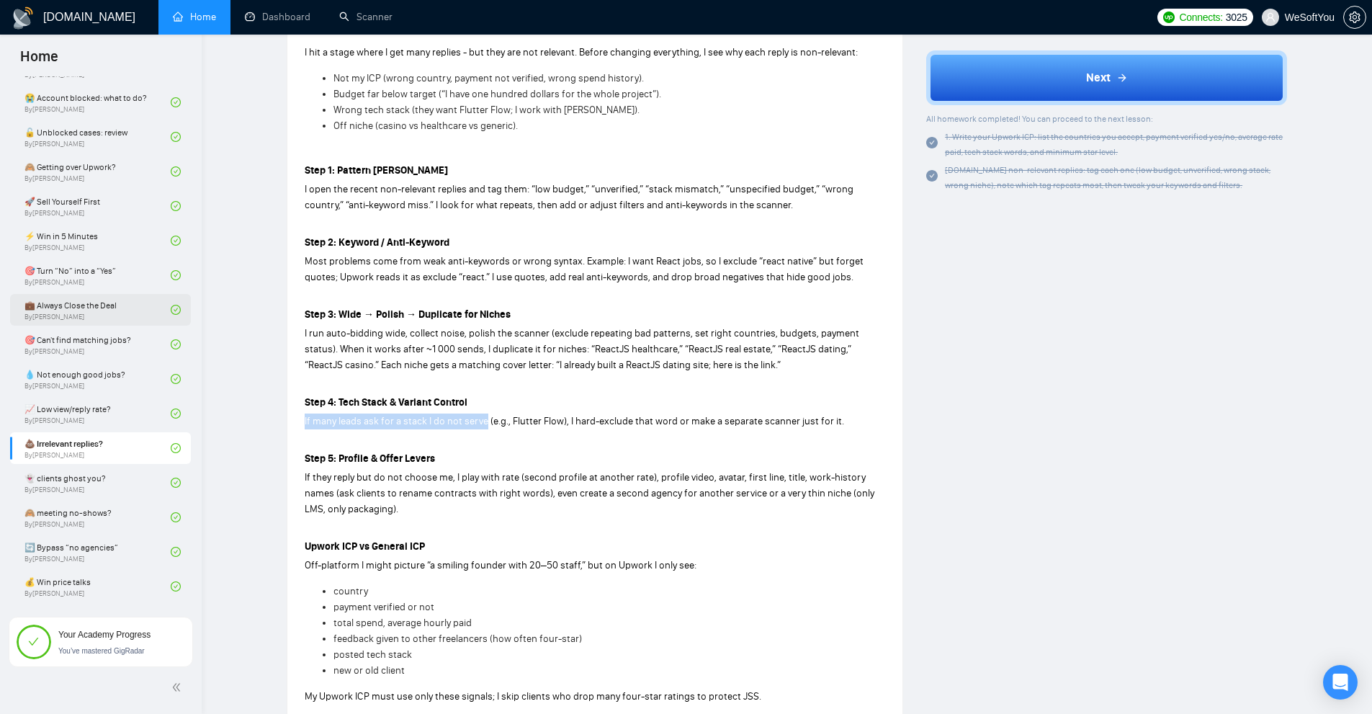
drag, startPoint x: 305, startPoint y: 419, endPoint x: 485, endPoint y: 417, distance: 180.1
click at [485, 417] on span "If many leads ask for a stack I do not serve (e.g., Flutter Flow), I hard-exclu…" at bounding box center [574, 421] width 539 height 12
click at [537, 431] on div "I hit a stage where I get many replies - but they are not relevant. Before chan…" at bounding box center [595, 411] width 581 height 738
drag, startPoint x: 582, startPoint y: 418, endPoint x: 860, endPoint y: 431, distance: 278.4
click at [856, 428] on p "If many leads ask for a stack I do not serve (e.g., Flutter Flow), I hard-exclu…" at bounding box center [595, 421] width 581 height 16
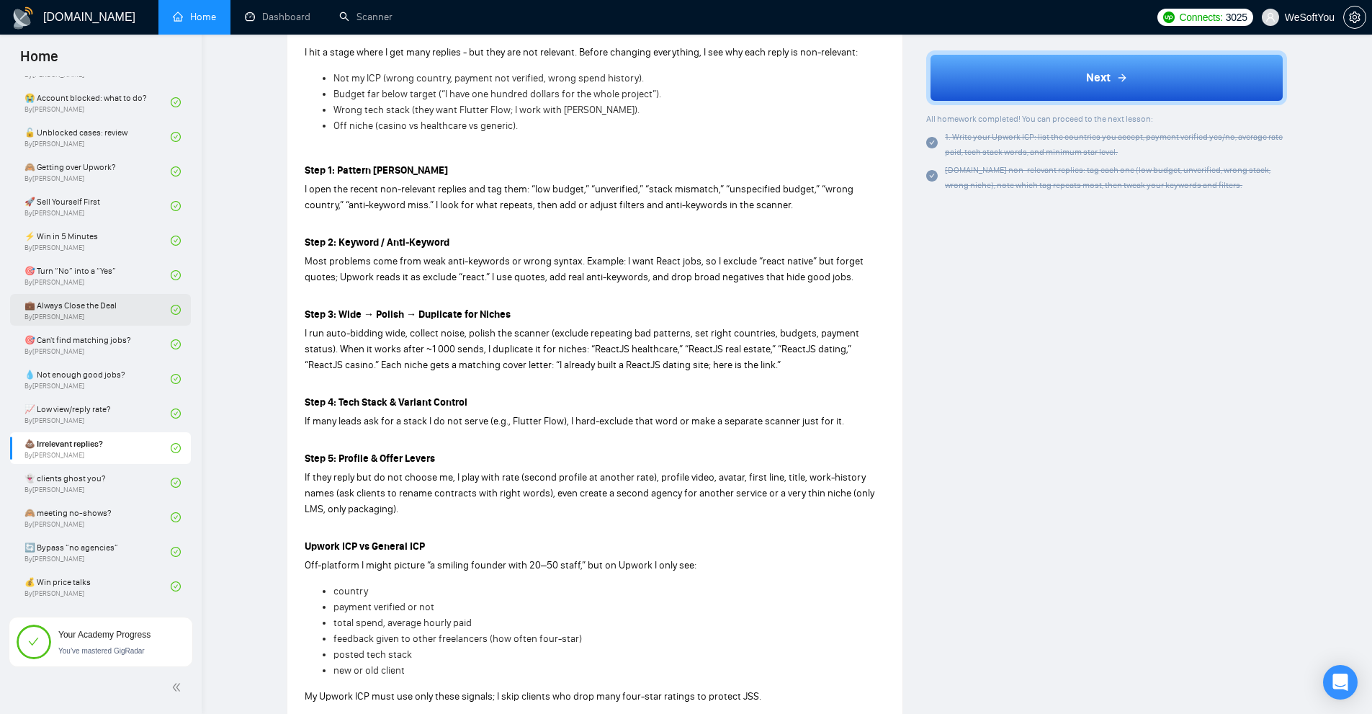
click at [841, 457] on p "Step 5: Profile & Offer Levers" at bounding box center [595, 459] width 581 height 16
drag, startPoint x: 830, startPoint y: 414, endPoint x: 423, endPoint y: 426, distance: 407.1
click at [483, 410] on div "I hit a stage where I get many replies - but they are not relevant. Before chan…" at bounding box center [595, 411] width 581 height 738
drag, startPoint x: 324, startPoint y: 454, endPoint x: 701, endPoint y: 508, distance: 380.5
click at [664, 491] on div "I hit a stage where I get many replies - but they are not relevant. Before chan…" at bounding box center [595, 411] width 581 height 738
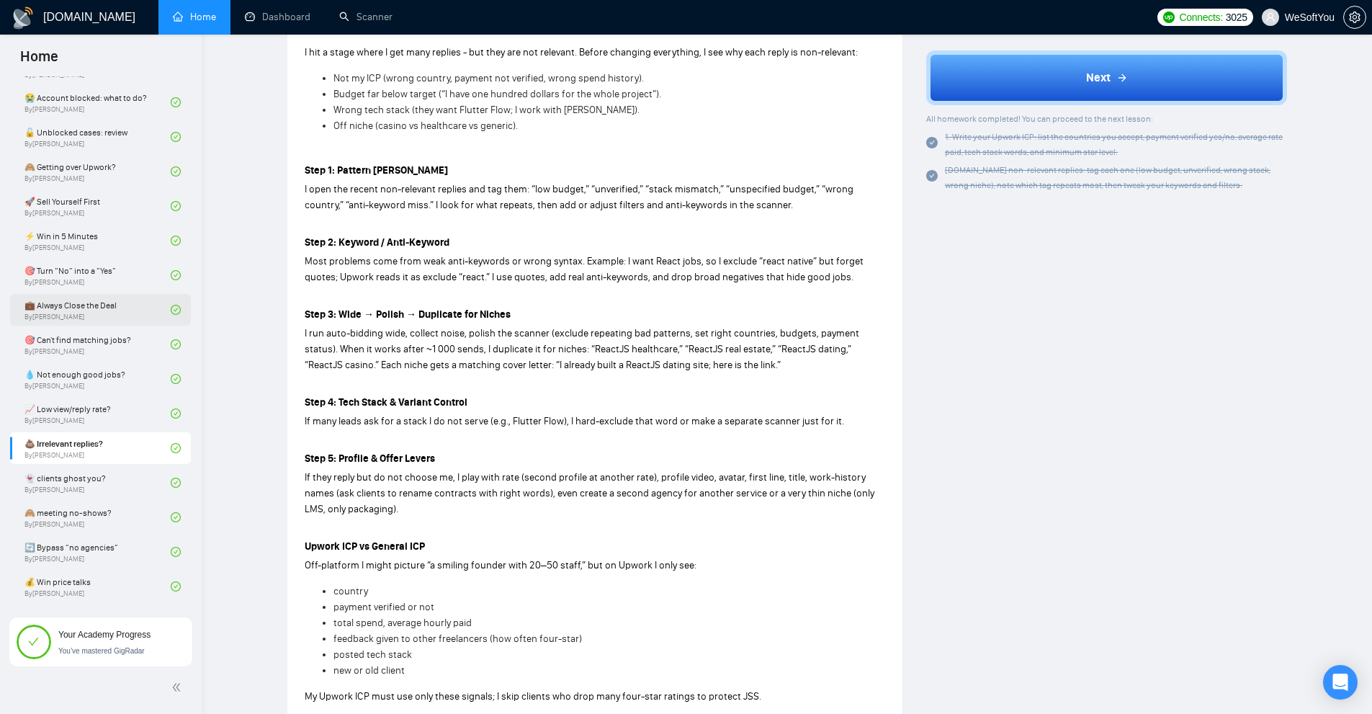
click at [702, 510] on p "If they reply but do not choose me, I play with rate (second profile at another…" at bounding box center [595, 494] width 581 height 48
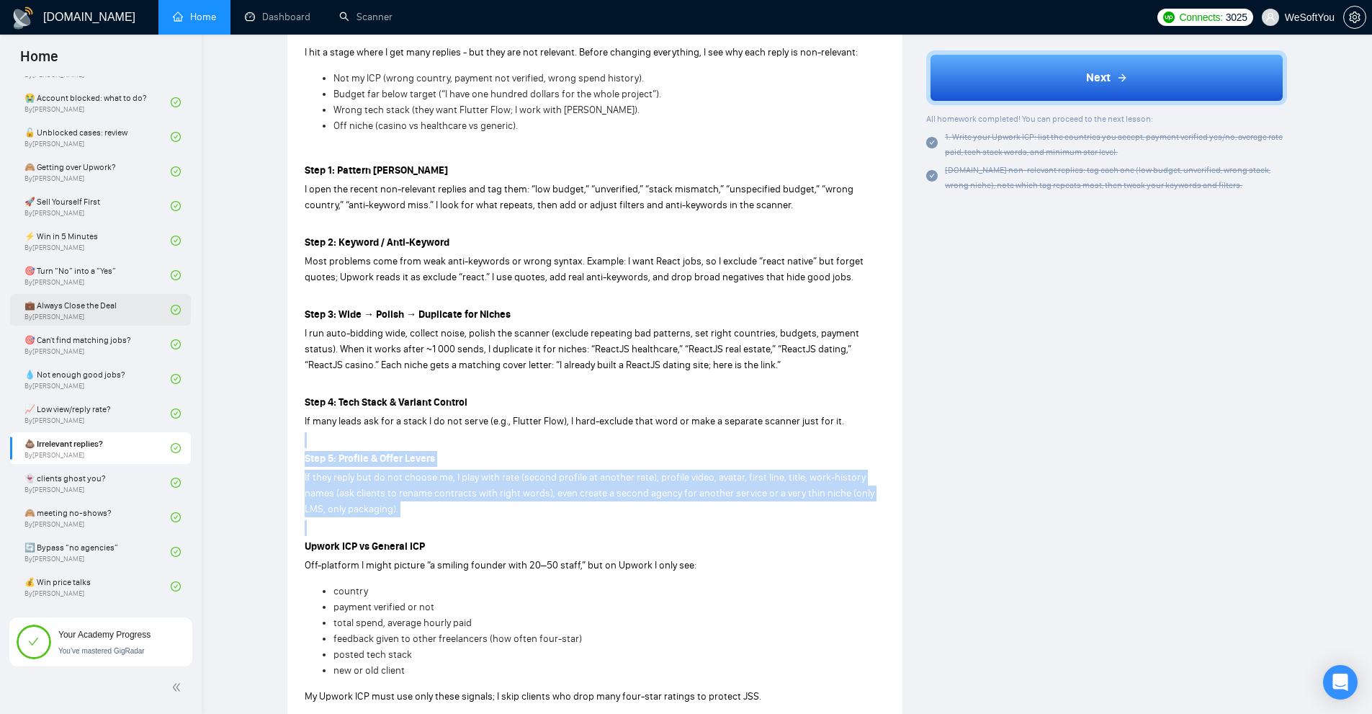
drag, startPoint x: 521, startPoint y: 504, endPoint x: 358, endPoint y: 445, distance: 173.8
click at [364, 445] on div "I hit a stage where I get many replies - but they are not relevant. Before chan…" at bounding box center [595, 411] width 581 height 738
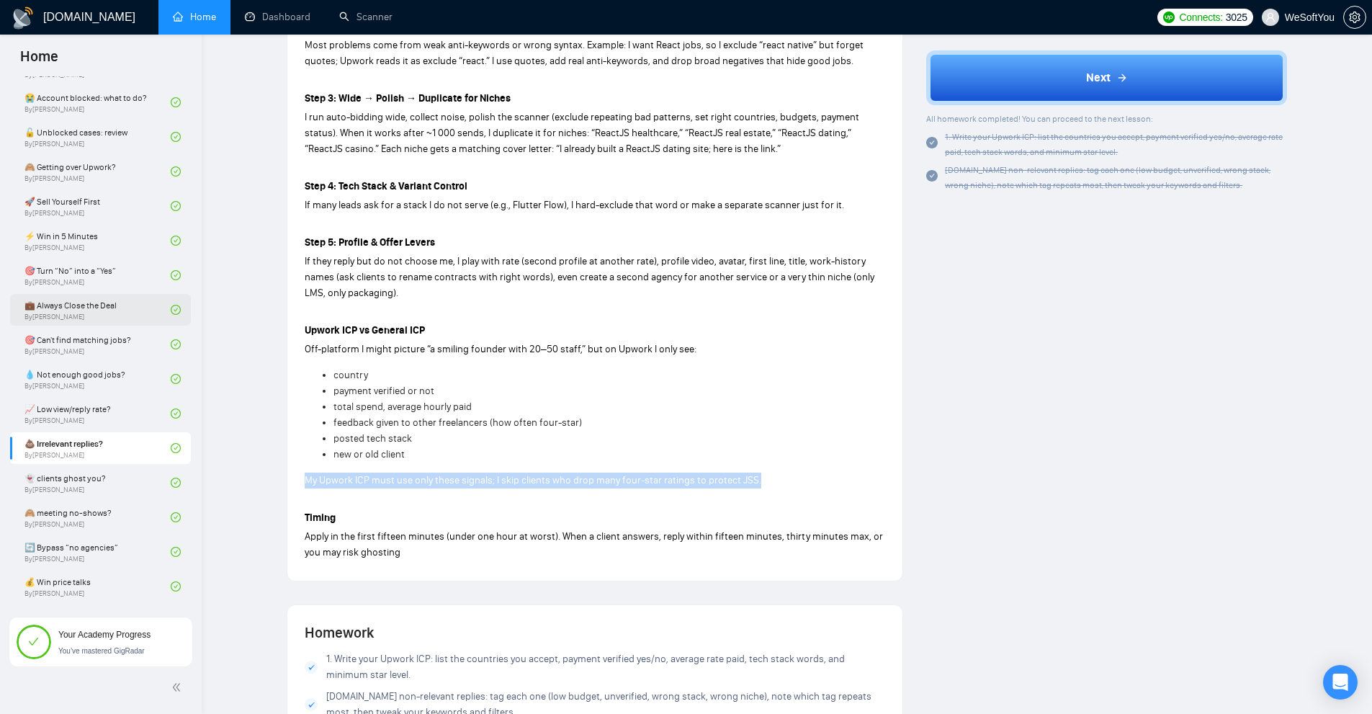
drag, startPoint x: 298, startPoint y: 475, endPoint x: 771, endPoint y: 483, distance: 473.3
click at [771, 483] on div "Lesson 16 💩 Irrelevant replies? Turn noisy, low‑quality replies into targeted o…" at bounding box center [595, 223] width 640 height 1793
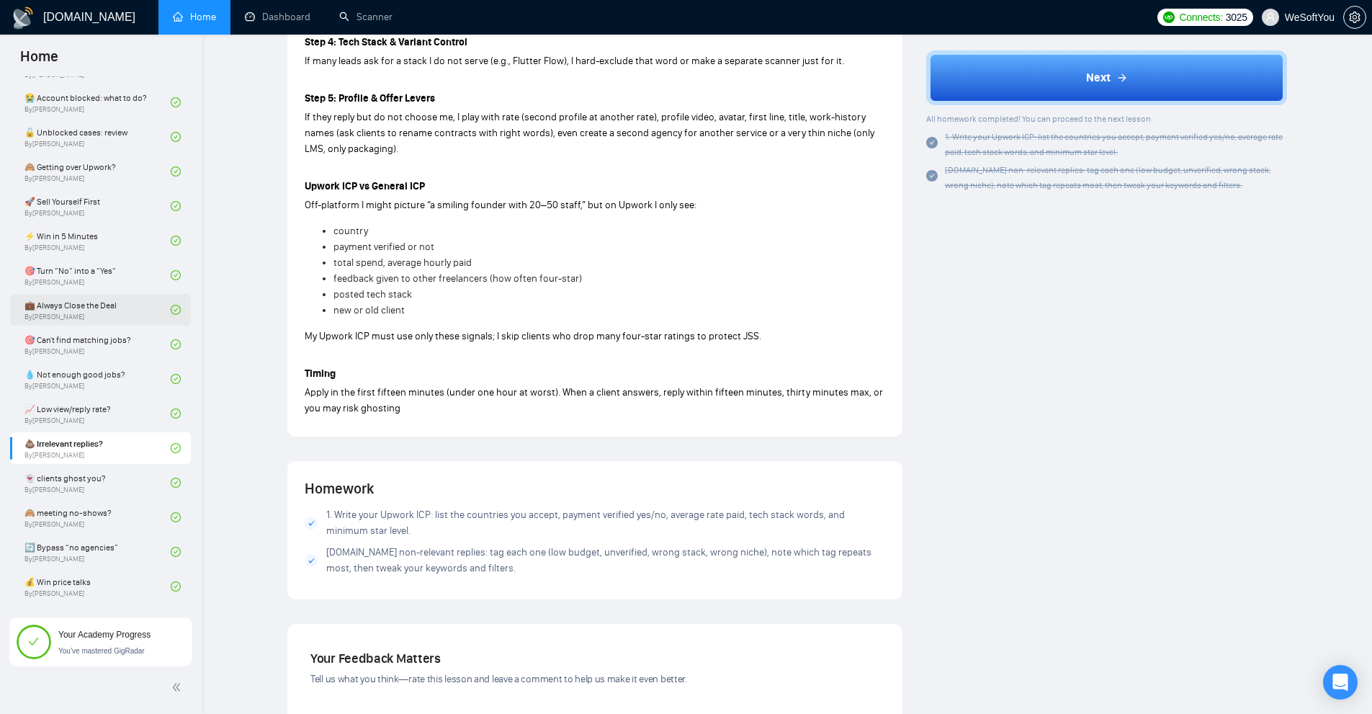
click at [377, 461] on div "Homework 1. Write your Upwork ICP: list the countries you accept, payment verif…" at bounding box center [594, 530] width 615 height 138
click at [86, 421] on link "📈 Low view/reply rate? By Tamara Levit" at bounding box center [97, 414] width 146 height 32
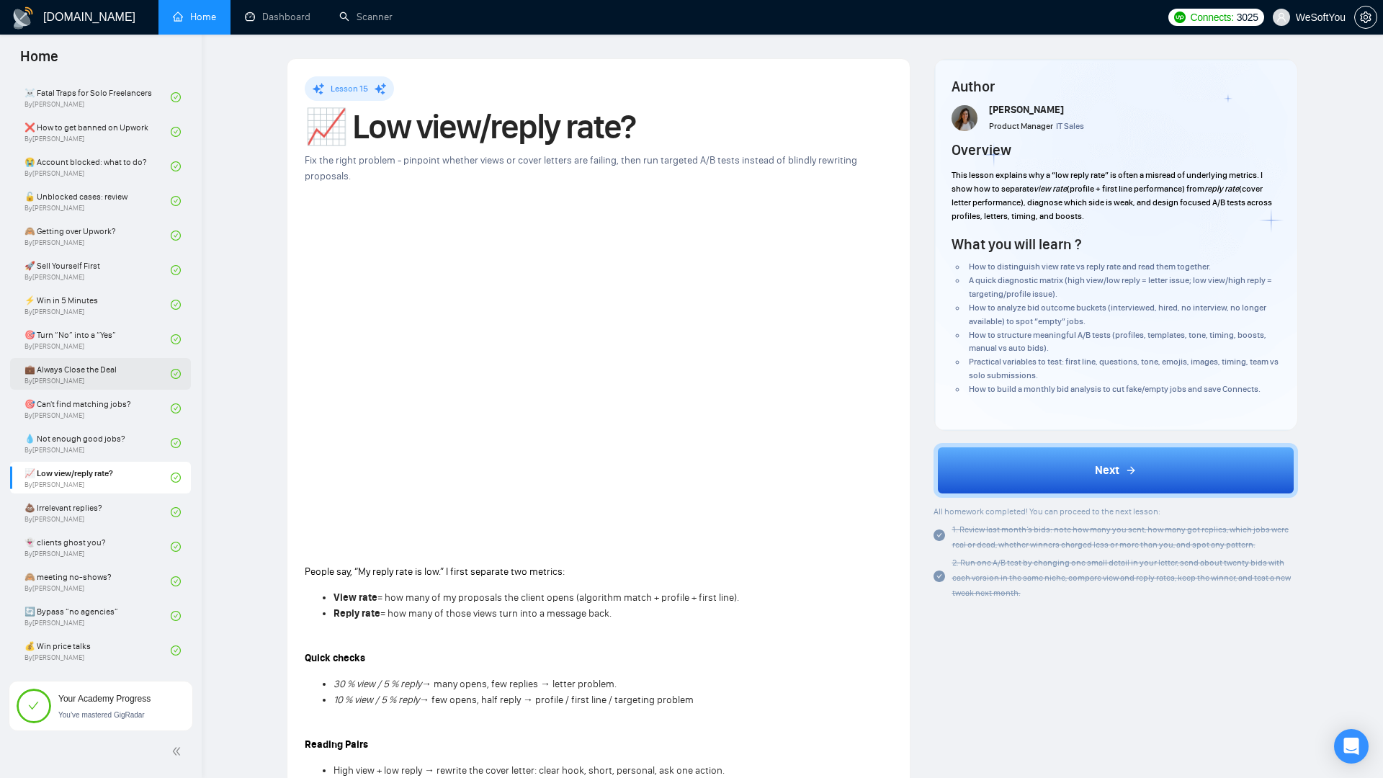
scroll to position [514, 0]
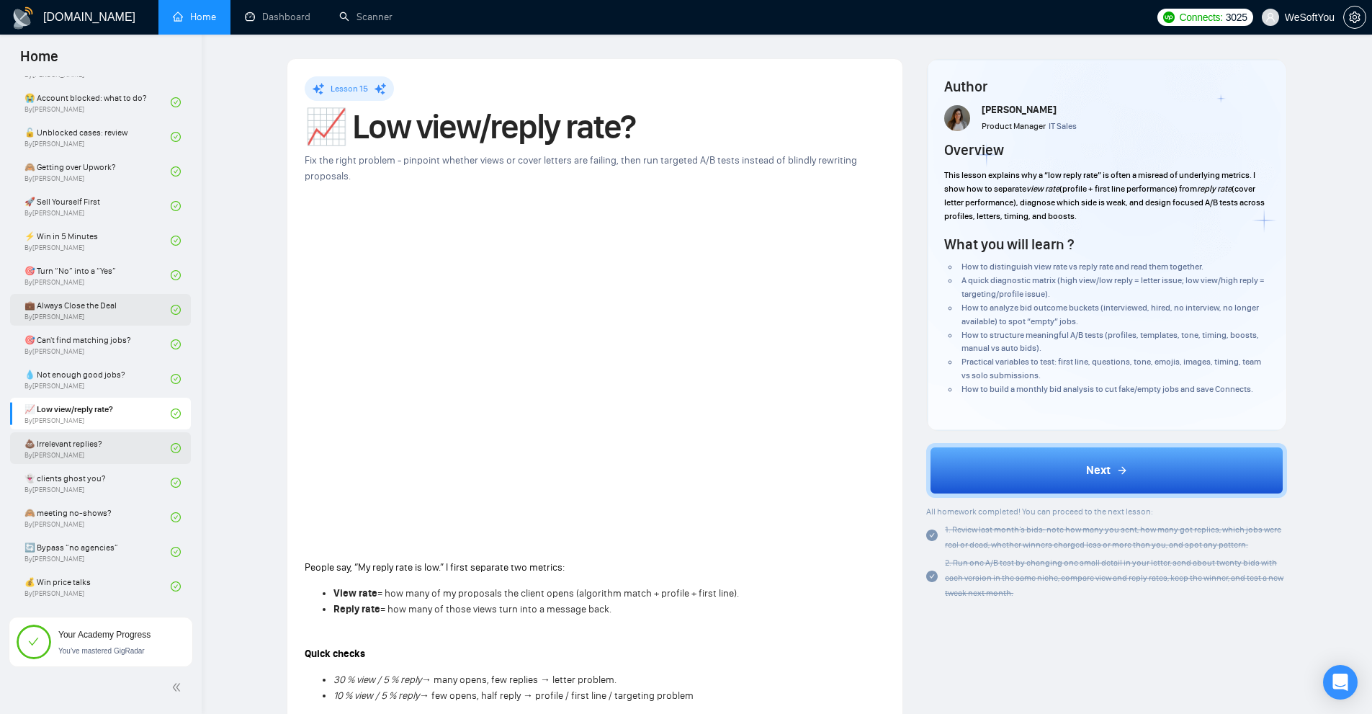
click at [94, 457] on link "💩 Irrelevant replies? By Tamara Levit" at bounding box center [97, 448] width 146 height 32
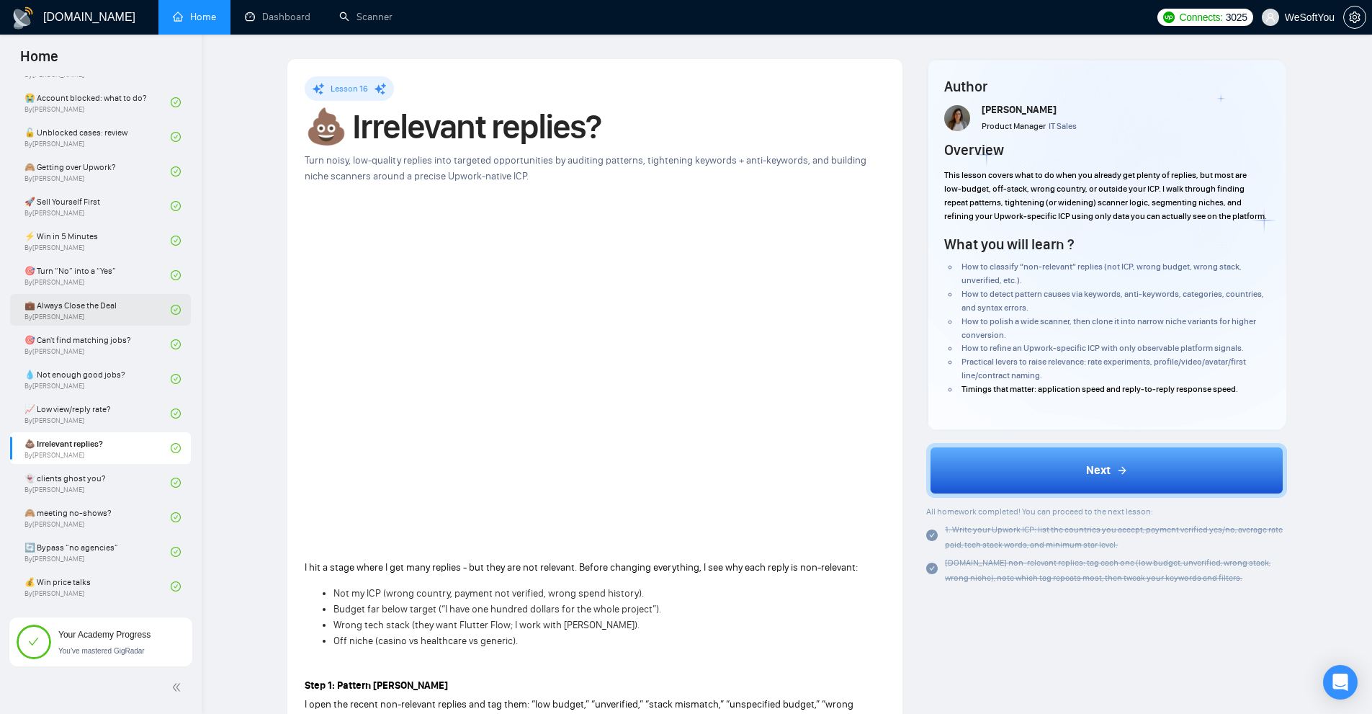
click at [334, 161] on span "Turn noisy, low‑quality replies into targeted opportunities by auditing pattern…" at bounding box center [586, 168] width 562 height 28
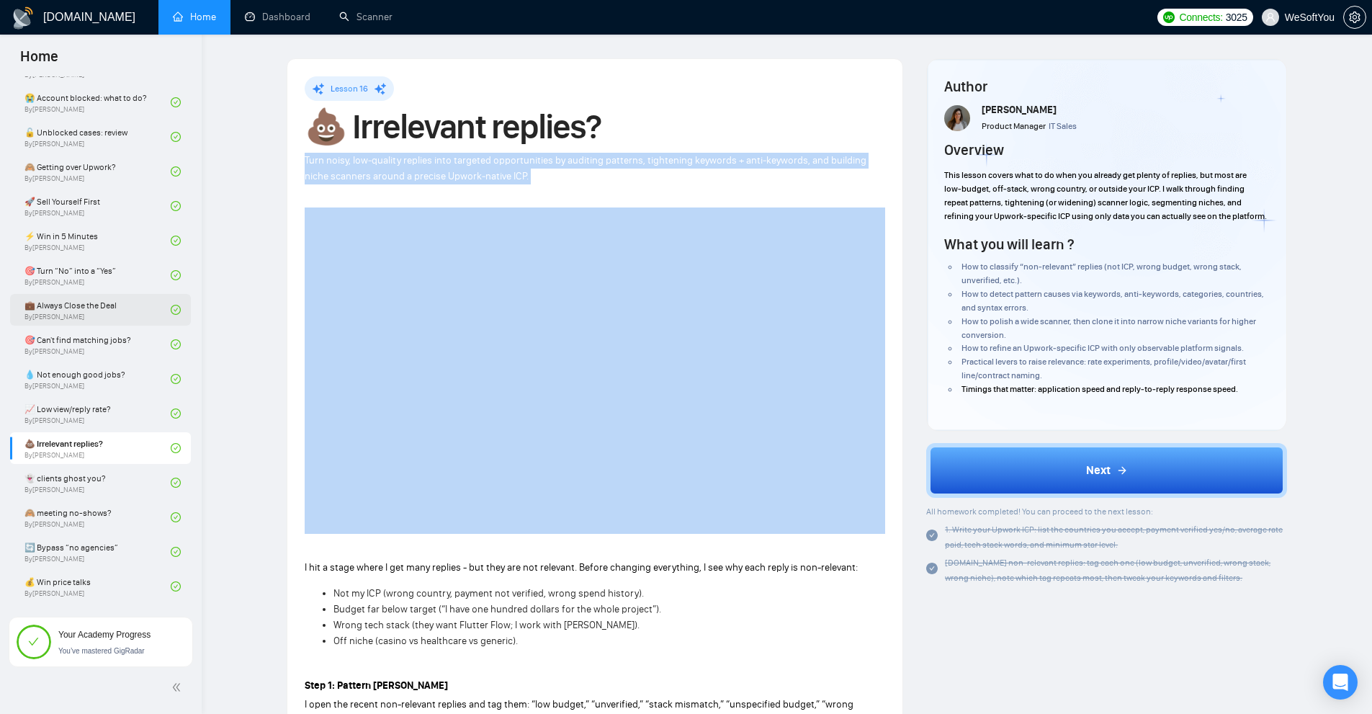
drag, startPoint x: 334, startPoint y: 161, endPoint x: 264, endPoint y: 289, distance: 145.7
click at [334, 161] on span "Turn noisy, low‑quality replies into targeted opportunities by auditing pattern…" at bounding box center [586, 168] width 562 height 28
click at [88, 479] on link "👻 clients ghost you? By Tamara Levit" at bounding box center [97, 483] width 146 height 32
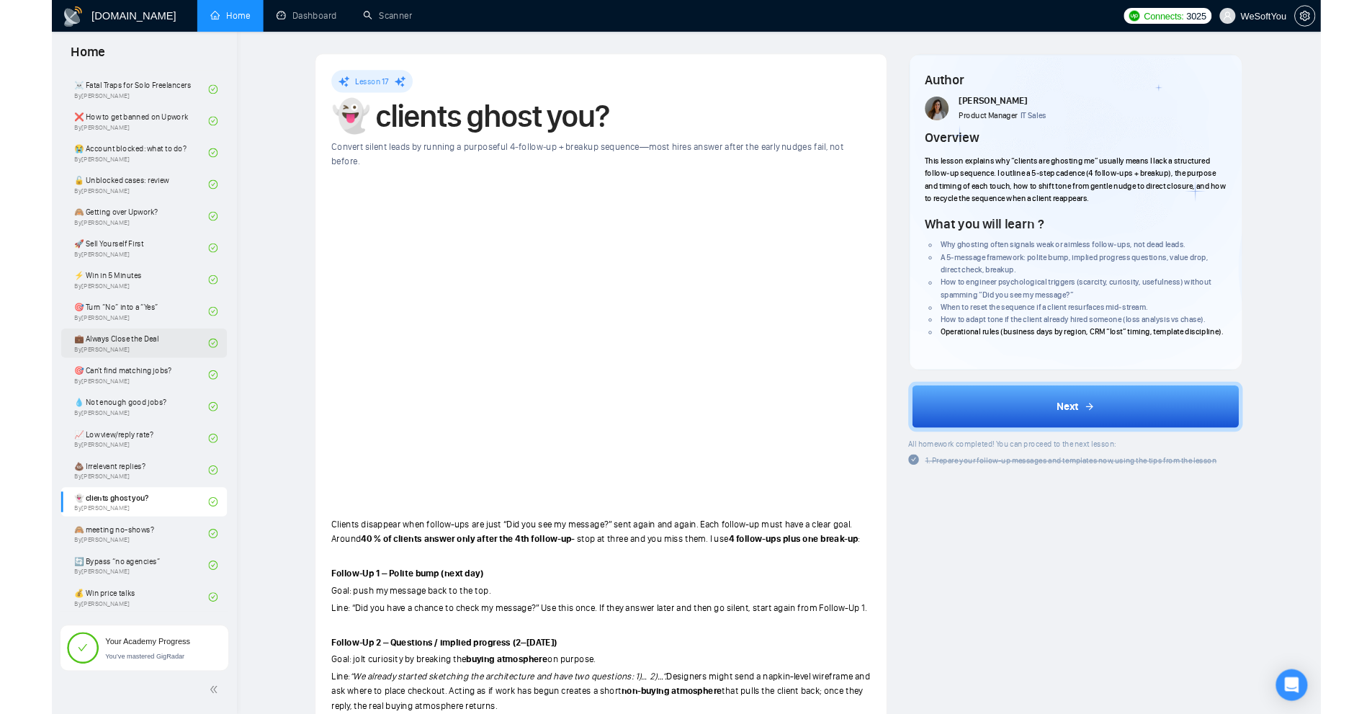
scroll to position [514, 0]
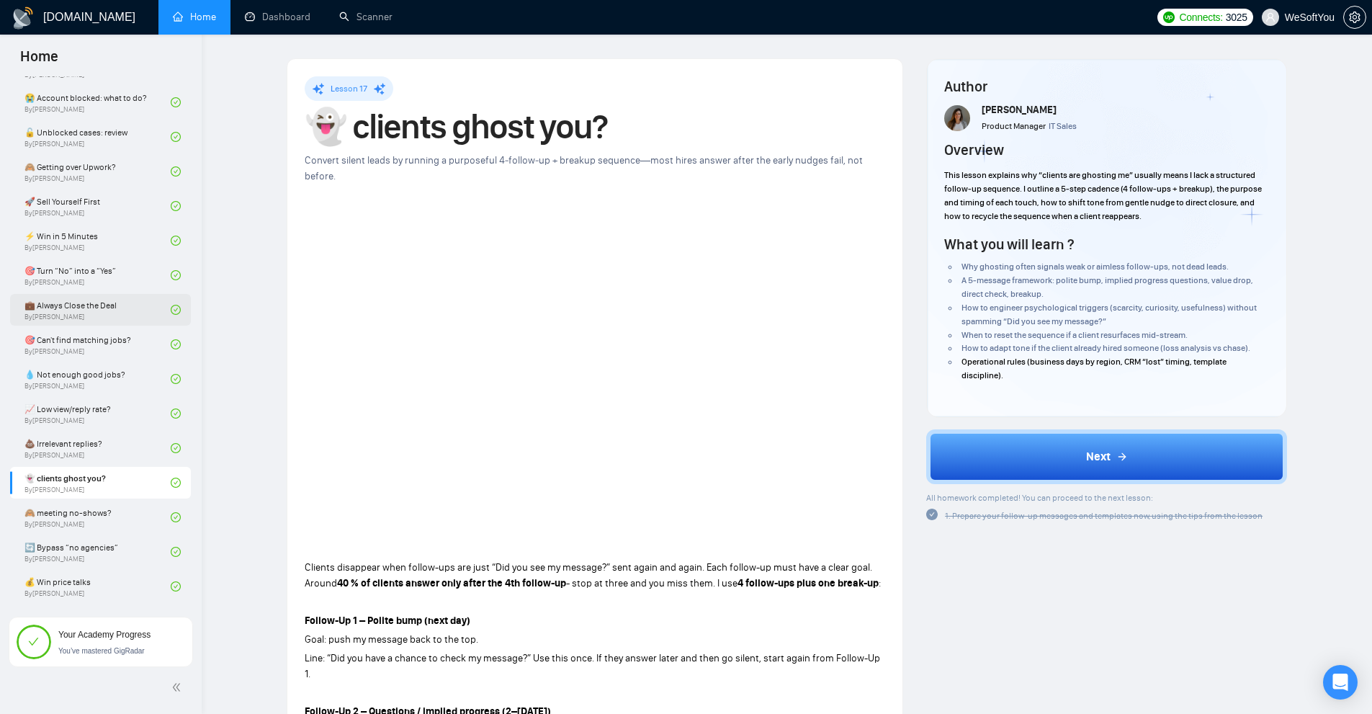
click at [716, 153] on div "Convert silent leads by running a purposeful 4‑follow‑up + breakup sequence—mos…" at bounding box center [595, 169] width 581 height 32
click at [100, 508] on link "🙈 meeting no-shows? By Tamara Levit" at bounding box center [97, 517] width 146 height 32
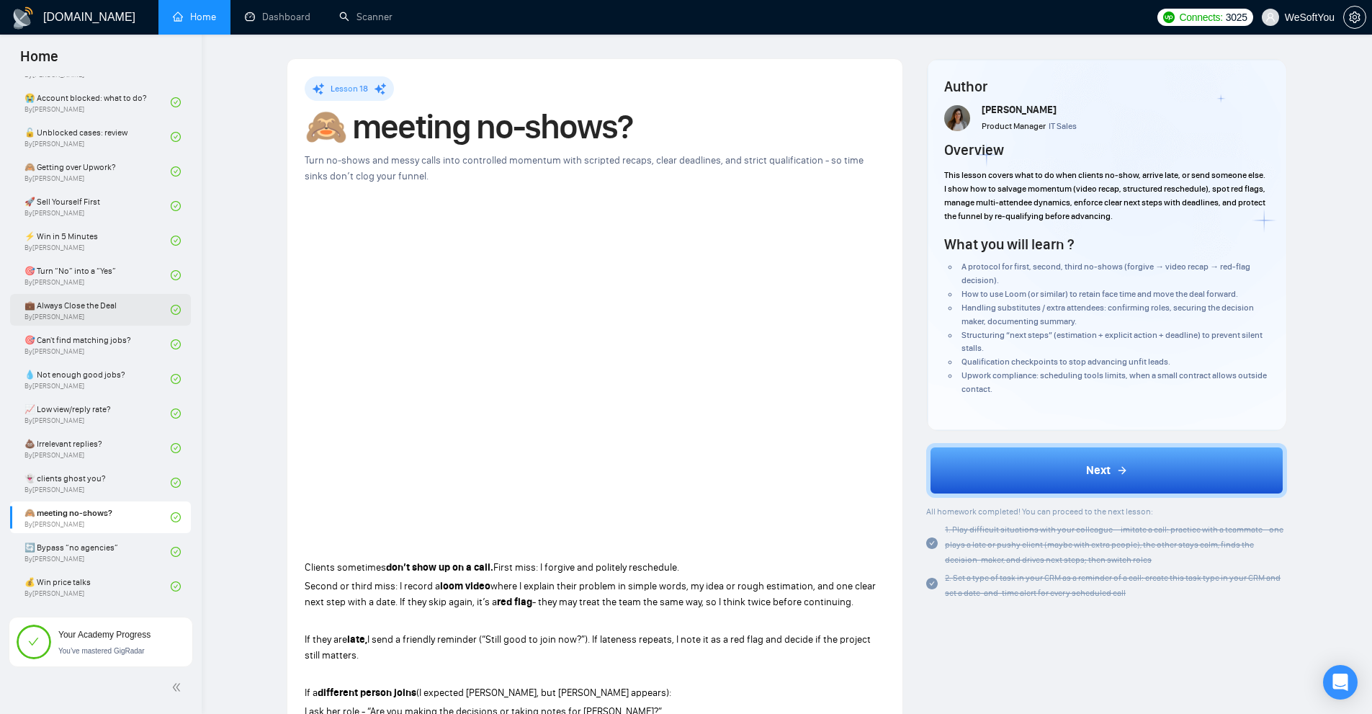
click at [681, 582] on span "where I explain their problem in simple words, my idea or rough estimation, and…" at bounding box center [590, 594] width 571 height 28
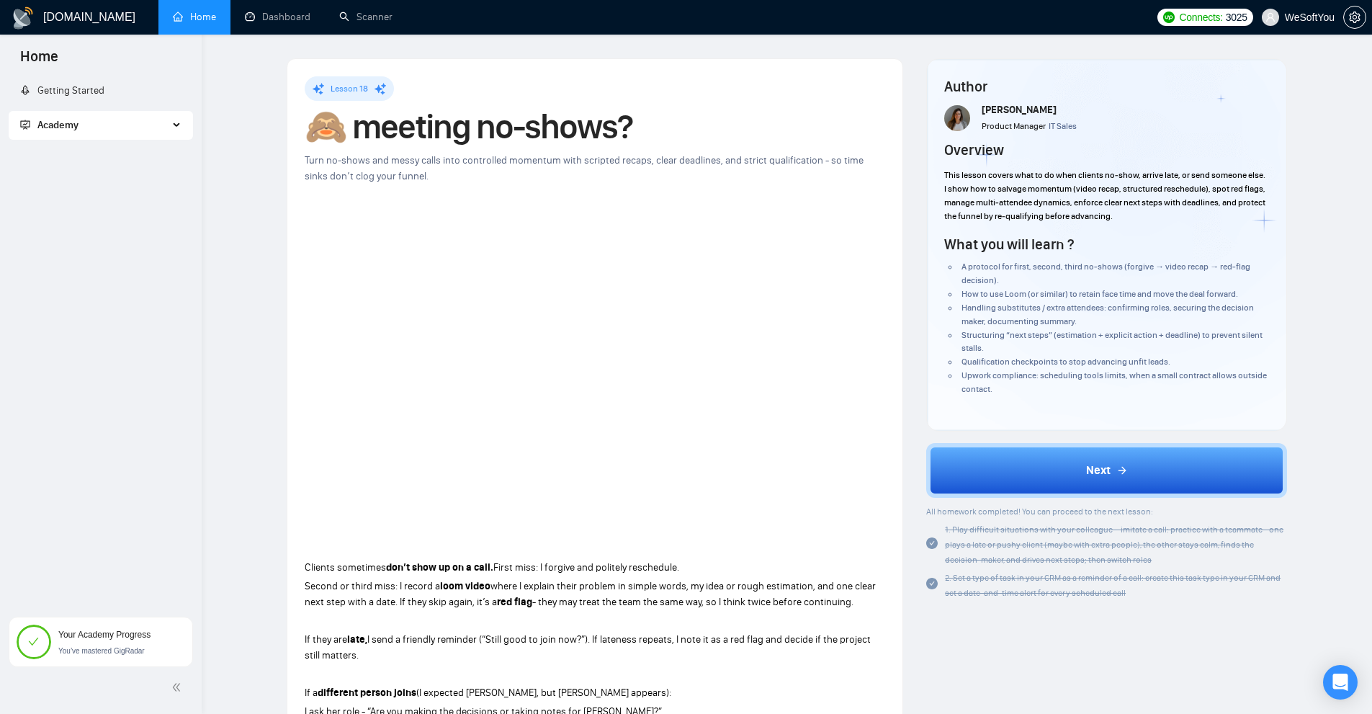
click at [170, 127] on div "Academy" at bounding box center [101, 125] width 184 height 29
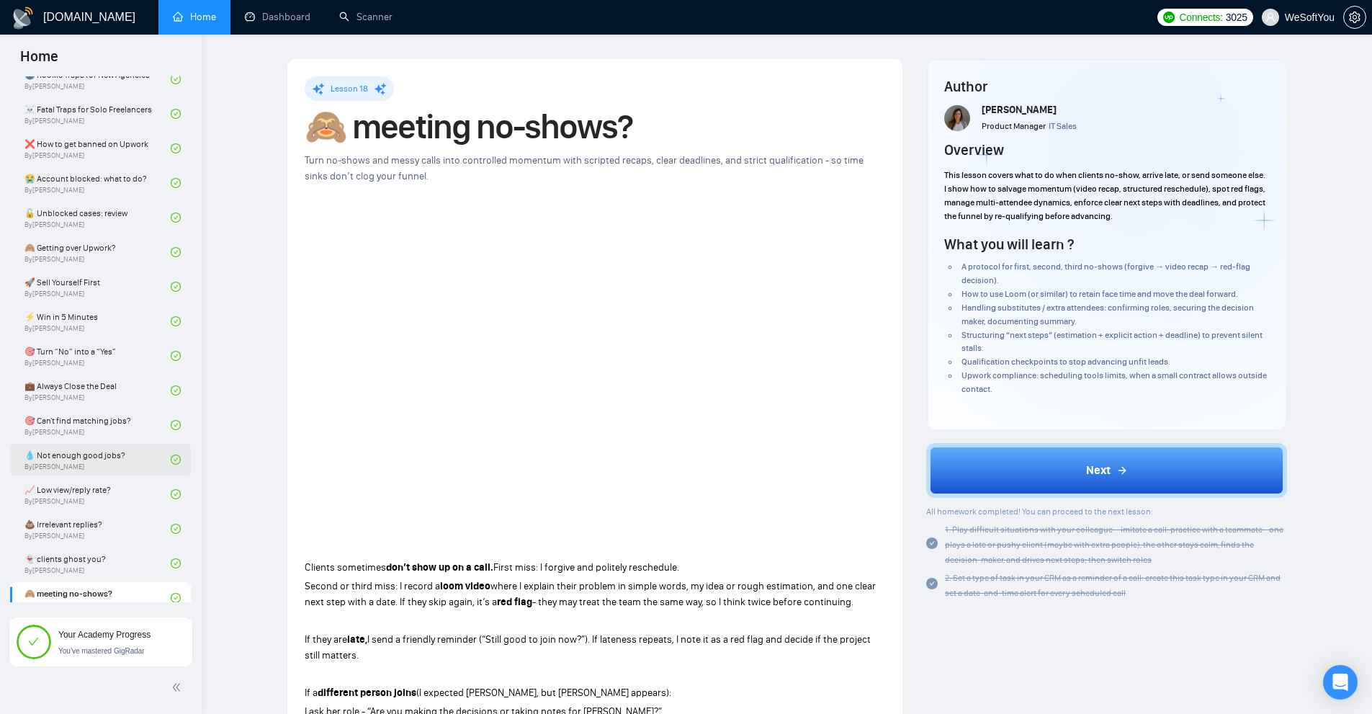
scroll to position [514, 0]
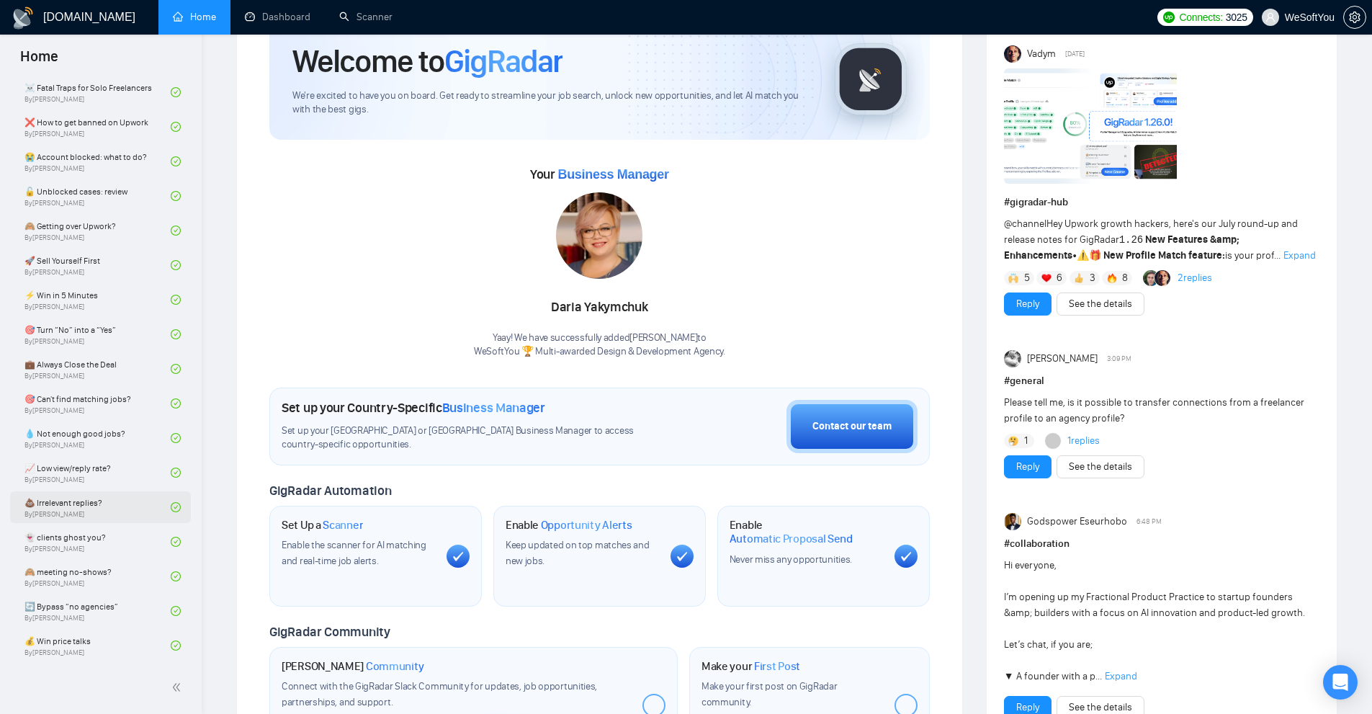
scroll to position [288, 0]
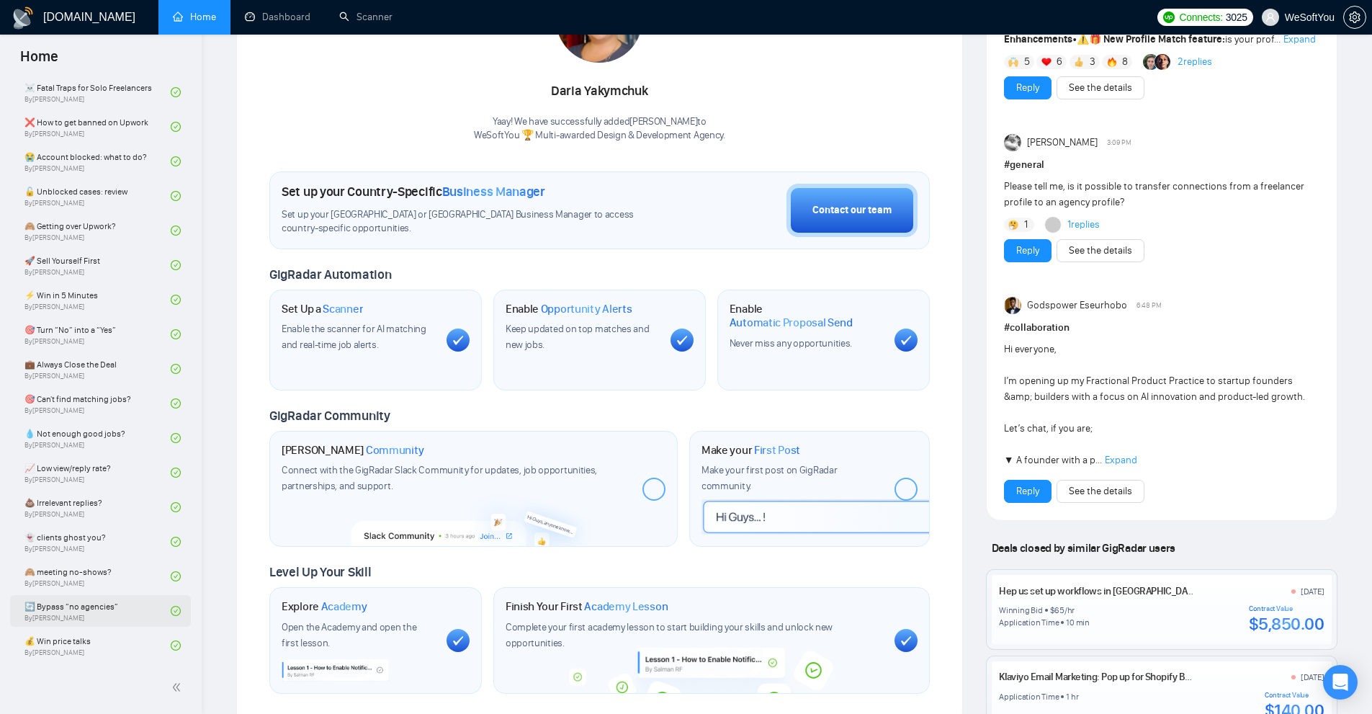
click at [120, 623] on link "🔄 Bypass “no agencies” By [PERSON_NAME]" at bounding box center [97, 611] width 146 height 32
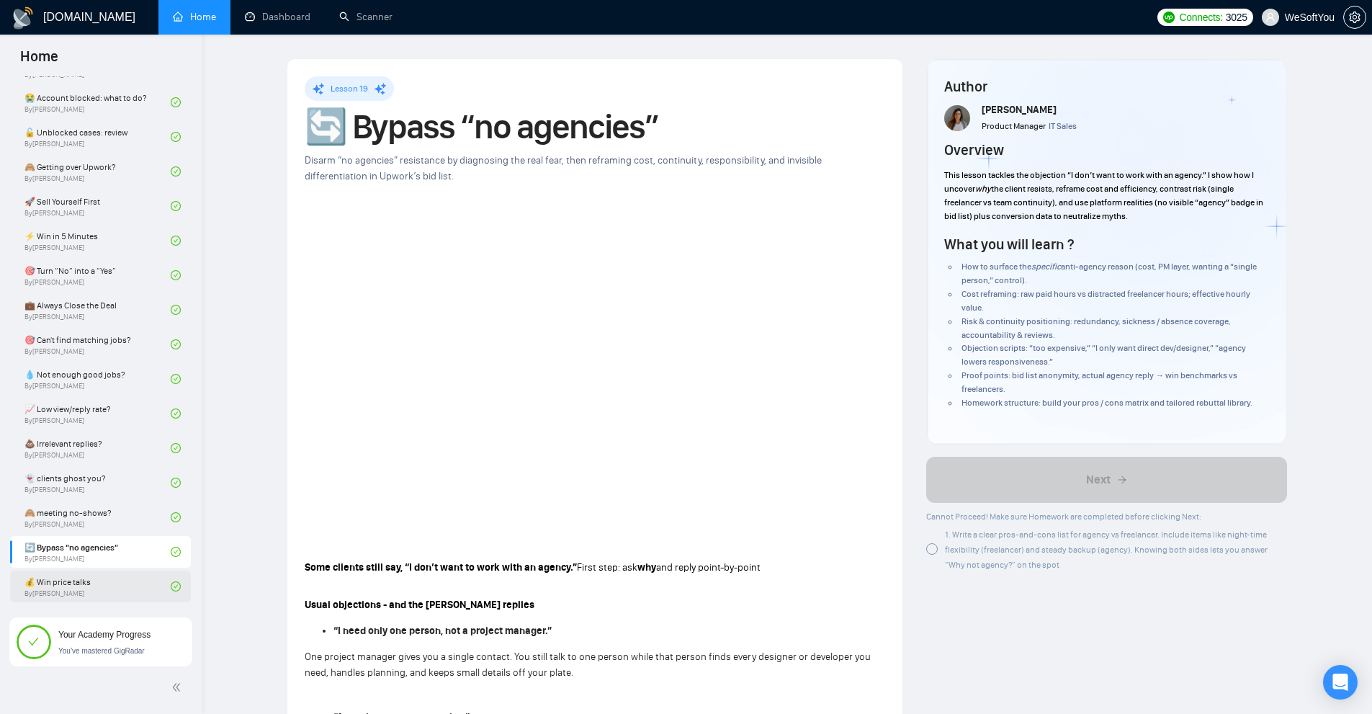
click at [73, 588] on link "💰 Win price talks By Tamara Levit" at bounding box center [97, 586] width 146 height 32
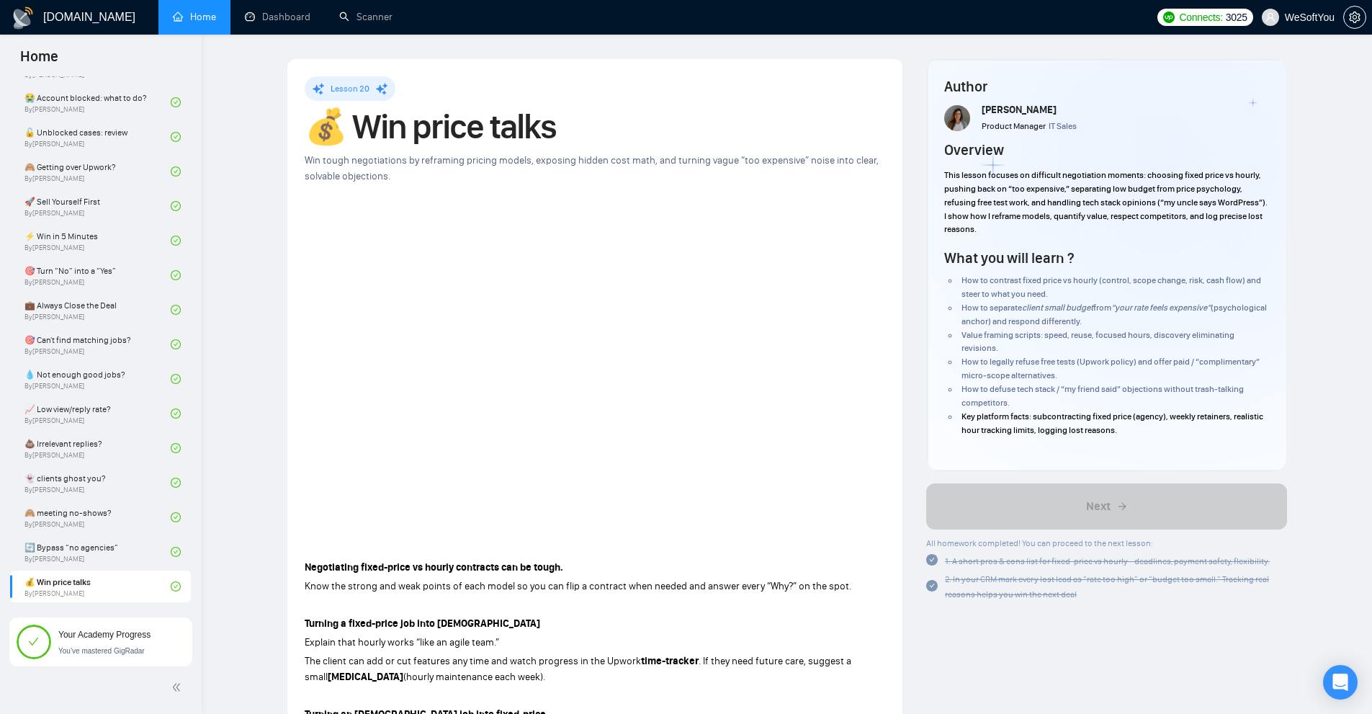
scroll to position [360, 0]
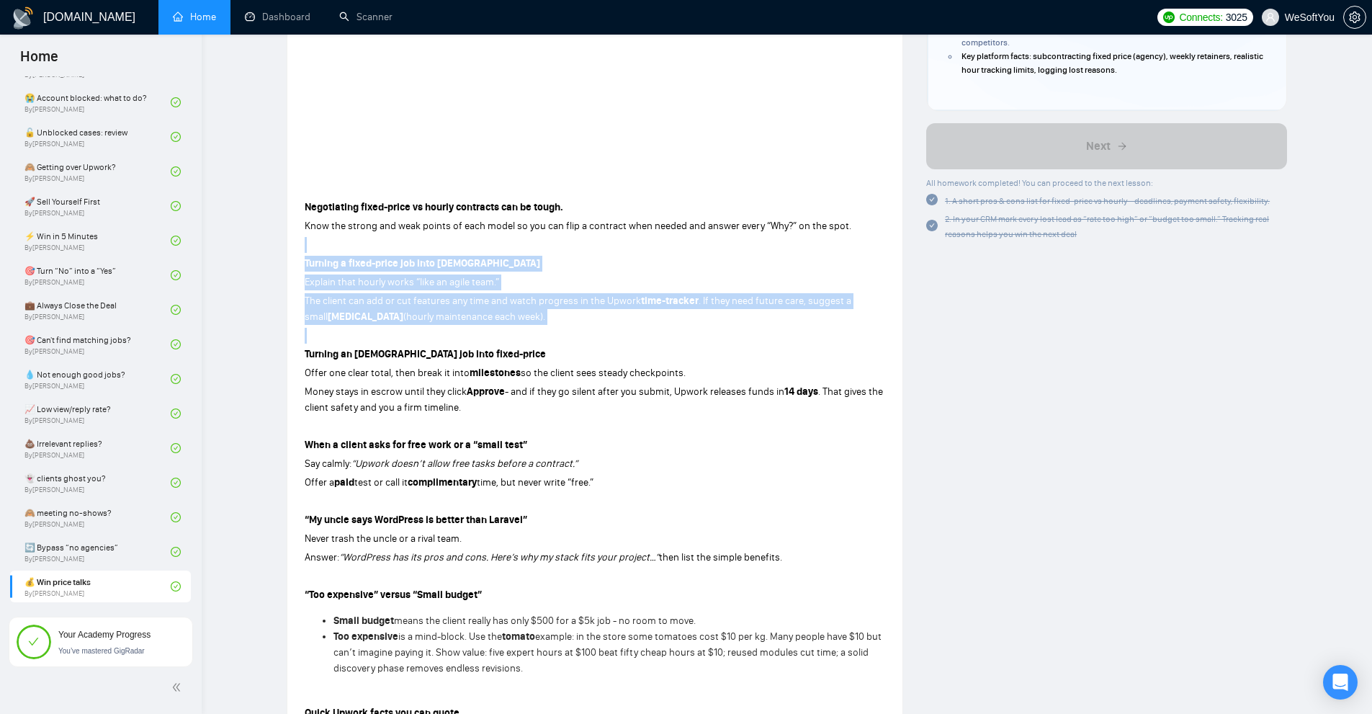
drag, startPoint x: 332, startPoint y: 269, endPoint x: 493, endPoint y: 330, distance: 171.9
click at [473, 326] on div "Negotiating fixed-price vs hourly contracts can be tough. Know the strong and w…" at bounding box center [595, 552] width 581 height 710
click at [502, 331] on p at bounding box center [595, 336] width 581 height 16
drag, startPoint x: 539, startPoint y: 329, endPoint x: 445, endPoint y: 231, distance: 136.0
click at [445, 231] on div "Negotiating fixed-price vs hourly contracts can be tough. Know the strong and w…" at bounding box center [595, 552] width 581 height 710
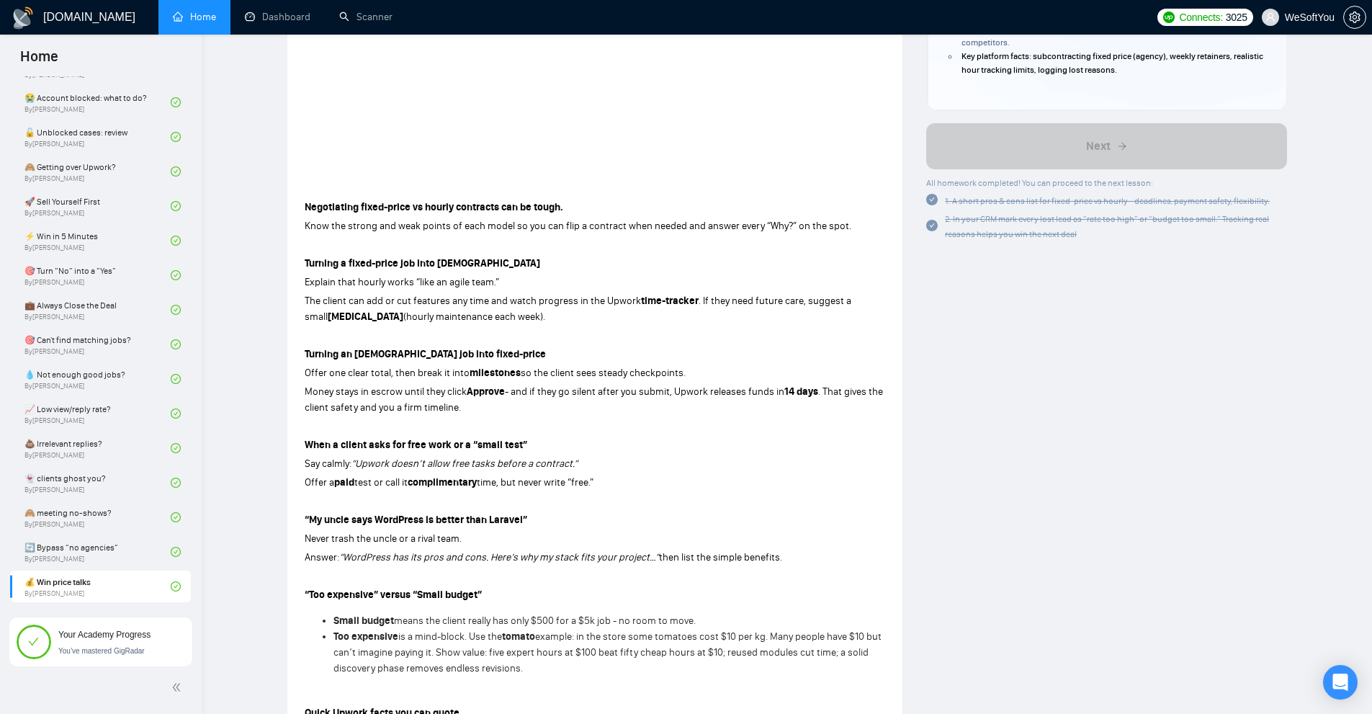
click at [439, 230] on span "Know the strong and weak points of each model so you can flip a contract when n…" at bounding box center [578, 226] width 547 height 12
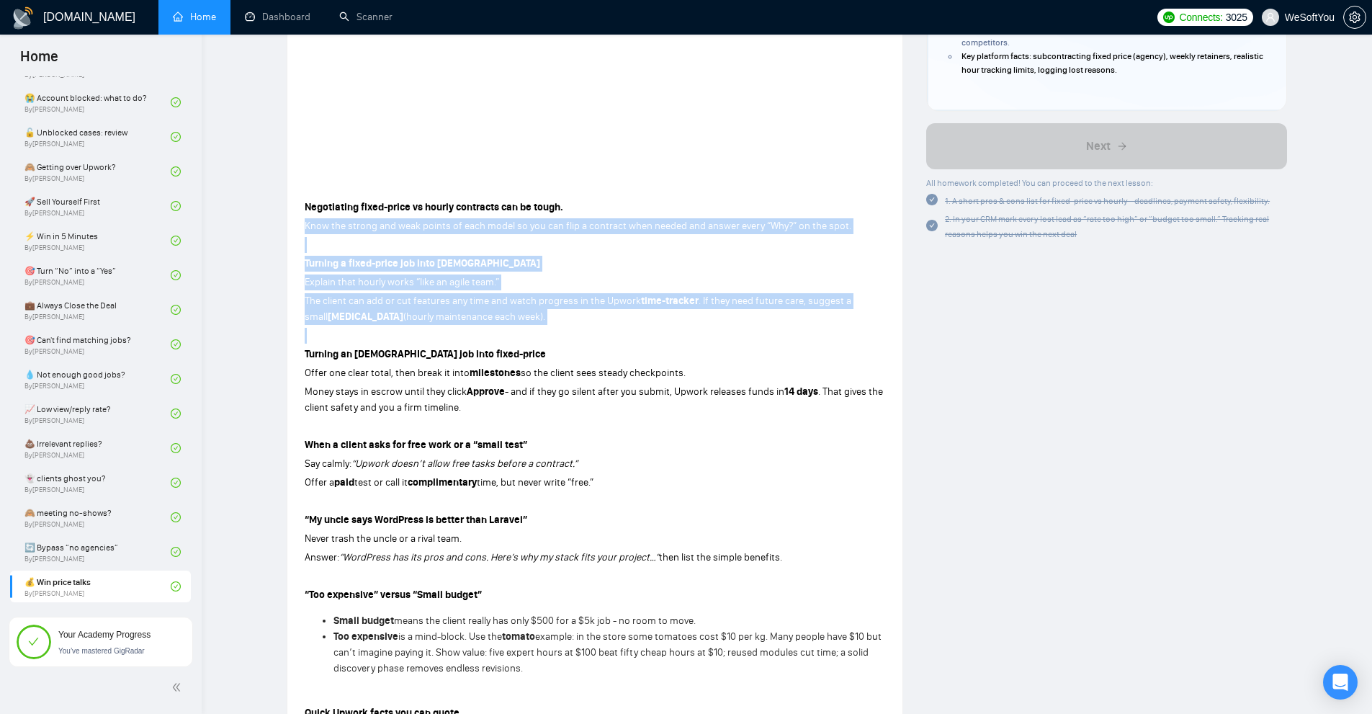
drag, startPoint x: 439, startPoint y: 230, endPoint x: 490, endPoint y: 359, distance: 138.3
click at [490, 357] on div "Negotiating fixed-price vs hourly contracts can be tough. Know the strong and w…" at bounding box center [595, 552] width 581 height 710
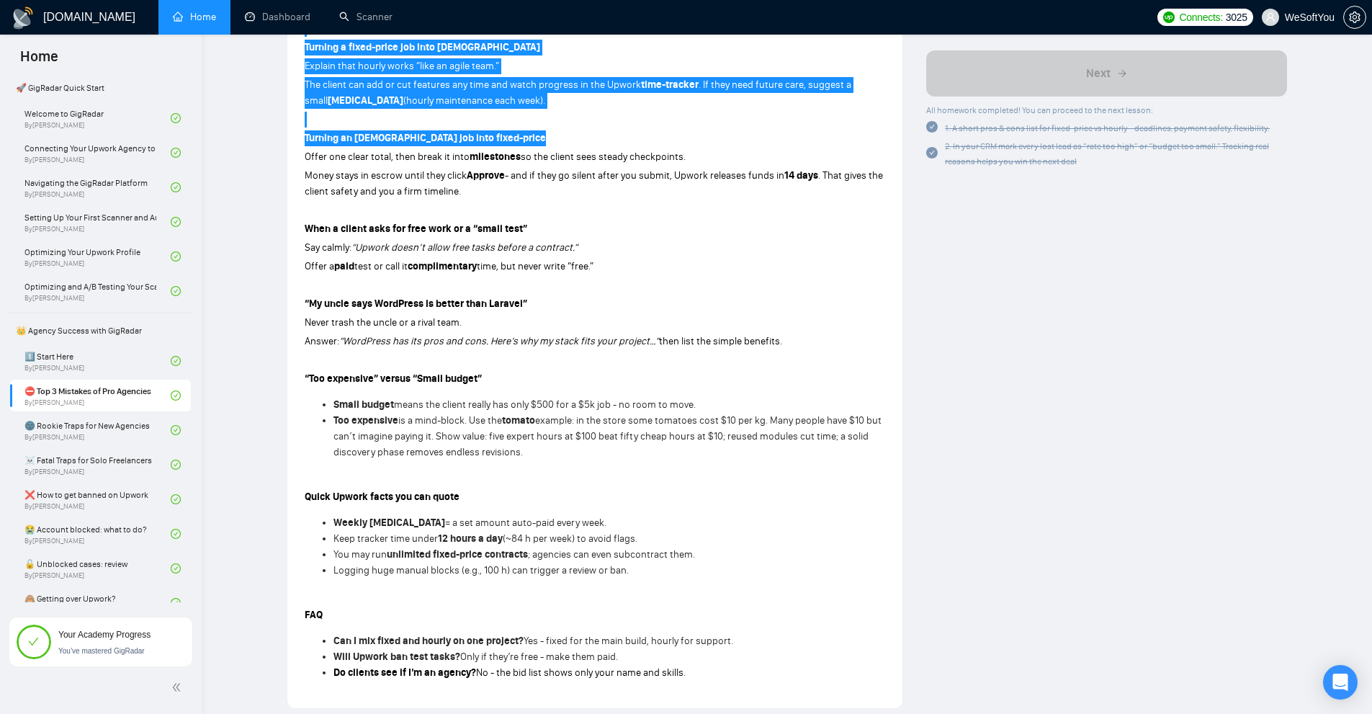
scroll to position [442, 0]
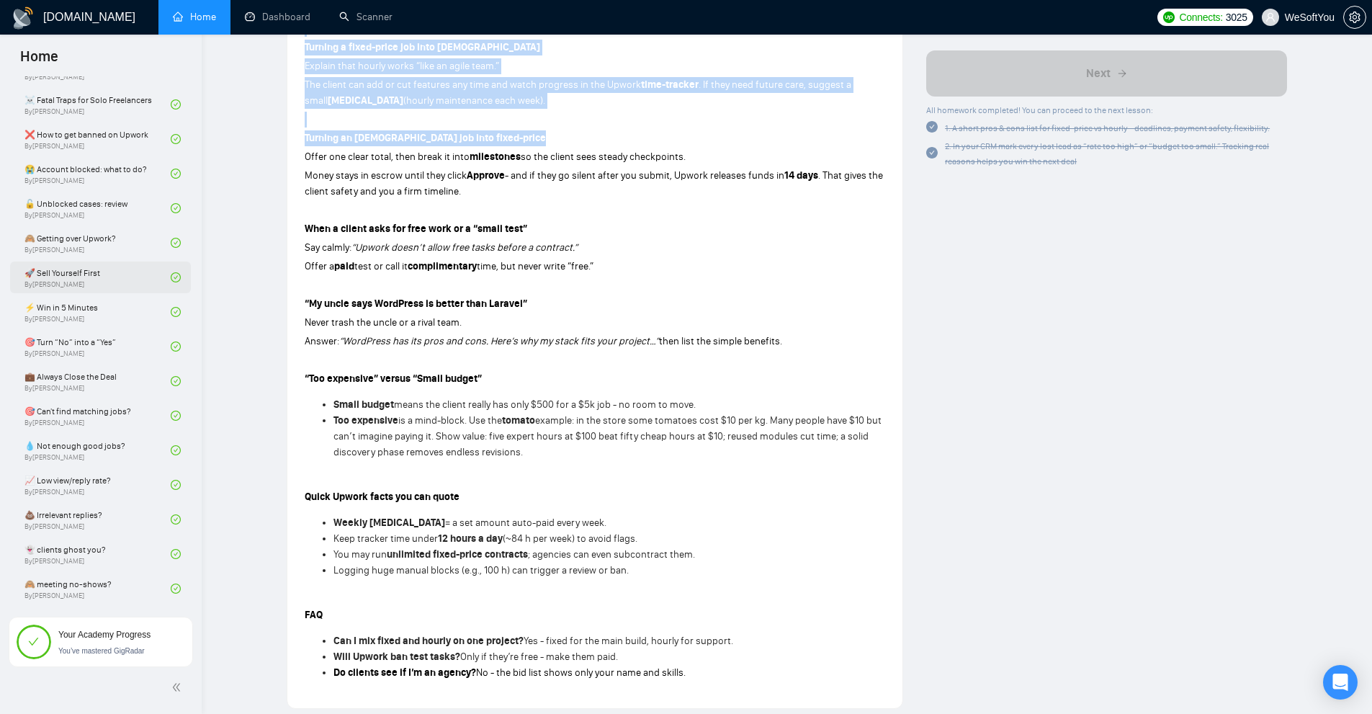
click at [132, 287] on link "🚀 Sell Yourself First By [PERSON_NAME]" at bounding box center [97, 277] width 146 height 32
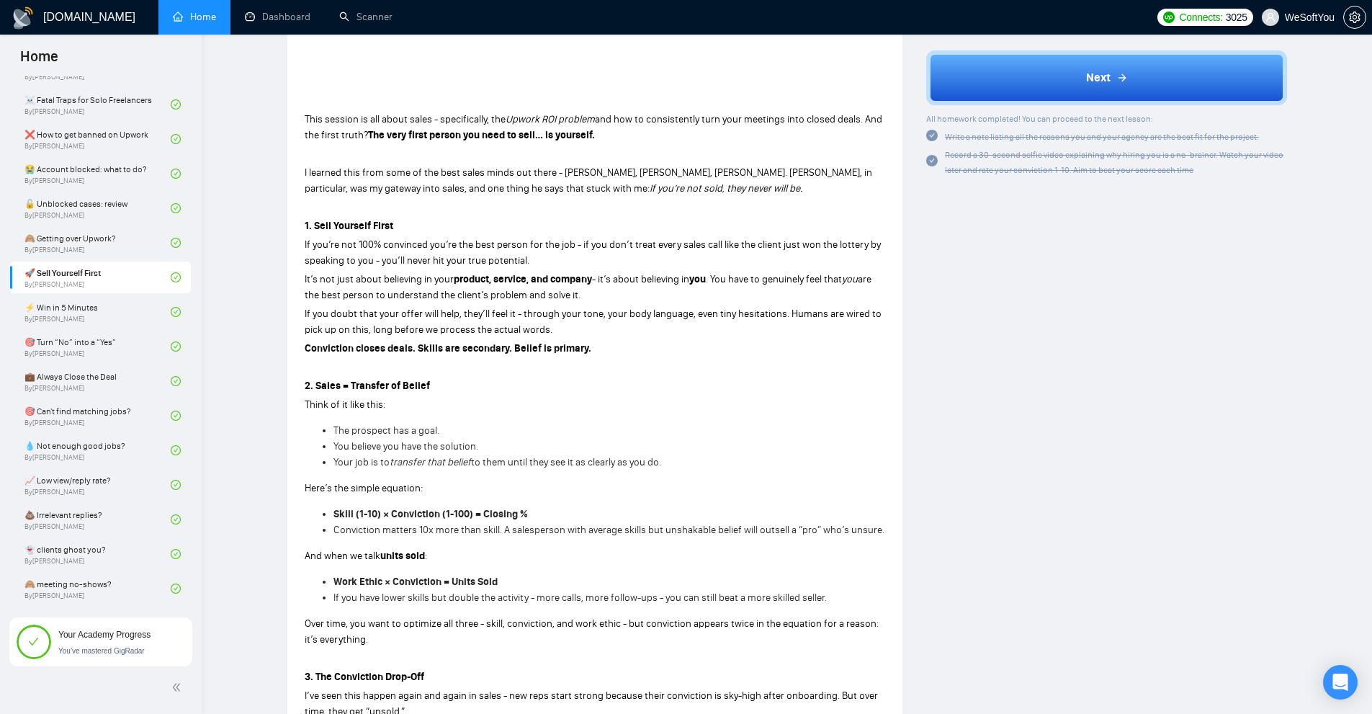
scroll to position [504, 0]
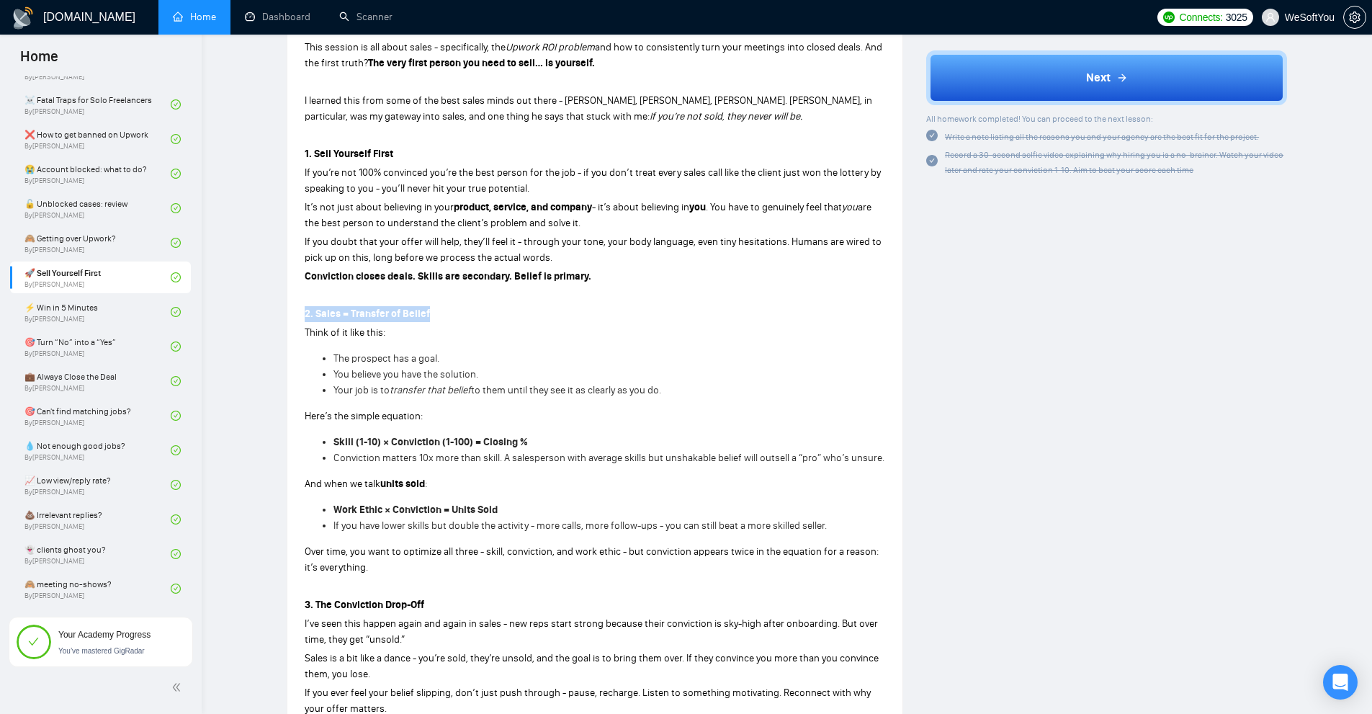
drag, startPoint x: 291, startPoint y: 307, endPoint x: 488, endPoint y: 310, distance: 197.4
click at [488, 310] on div "Lesson 9 🚀 Sell Yourself First If you’re not 100% sold on yourself and your off…" at bounding box center [594, 290] width 615 height 1471
click at [488, 310] on p "2. Sales = Transfer of Belief" at bounding box center [595, 314] width 581 height 16
drag, startPoint x: 488, startPoint y: 310, endPoint x: 485, endPoint y: 376, distance: 66.3
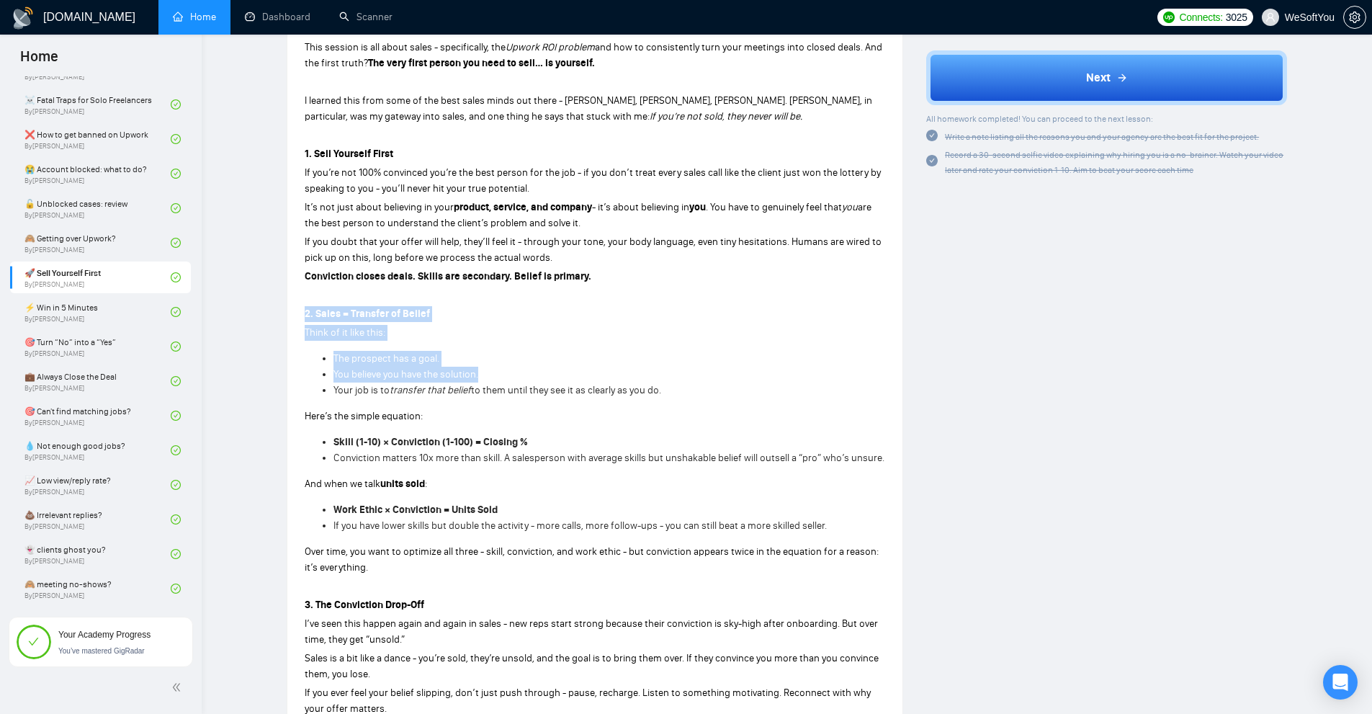
click at [485, 376] on div "This session is all about sales - specifically, the Upwork ROI problem and how …" at bounding box center [595, 523] width 581 height 972
click at [485, 376] on li "You believe you have the solution." at bounding box center [609, 375] width 552 height 16
click at [551, 388] on span "to them until they see it as clearly as you do." at bounding box center [566, 390] width 190 height 12
drag, startPoint x: 551, startPoint y: 388, endPoint x: 560, endPoint y: 341, distance: 48.3
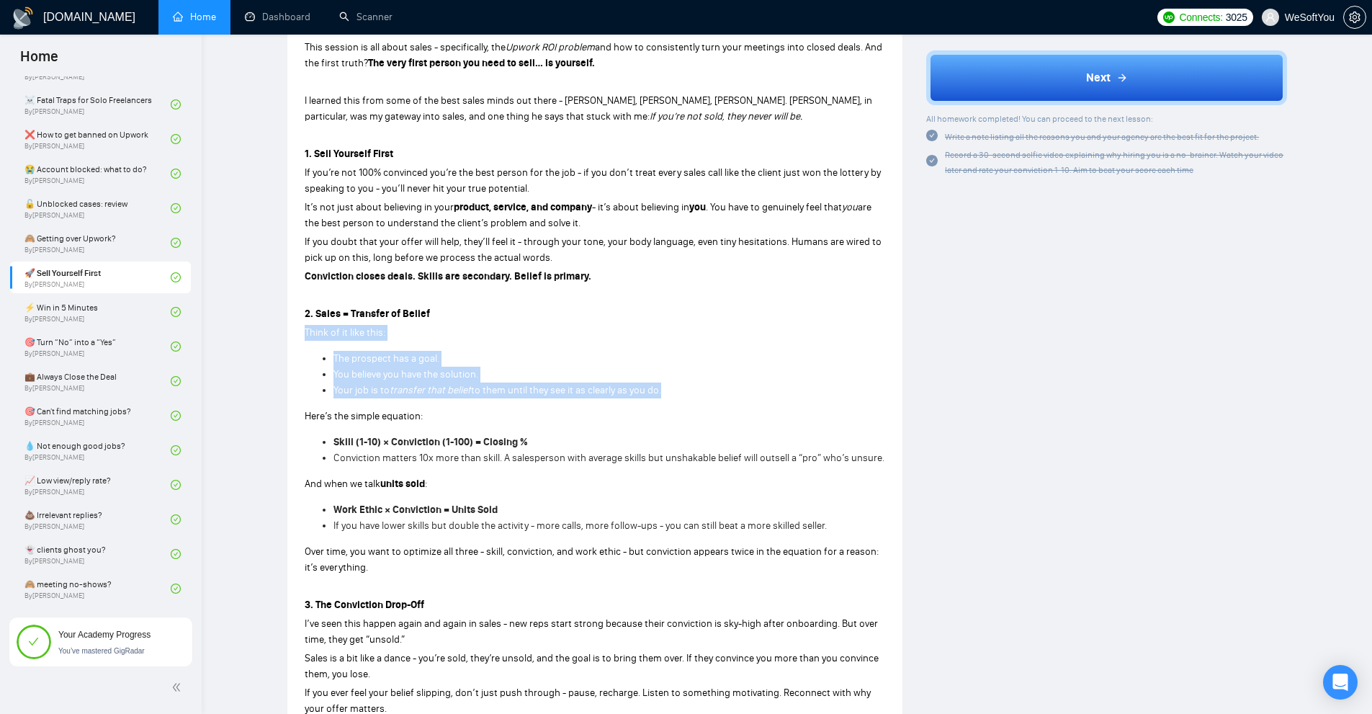
click at [560, 341] on div "This session is all about sales - specifically, the Upwork ROI problem and how …" at bounding box center [595, 523] width 581 height 972
click at [560, 341] on p "Think of it like this:" at bounding box center [595, 333] width 581 height 16
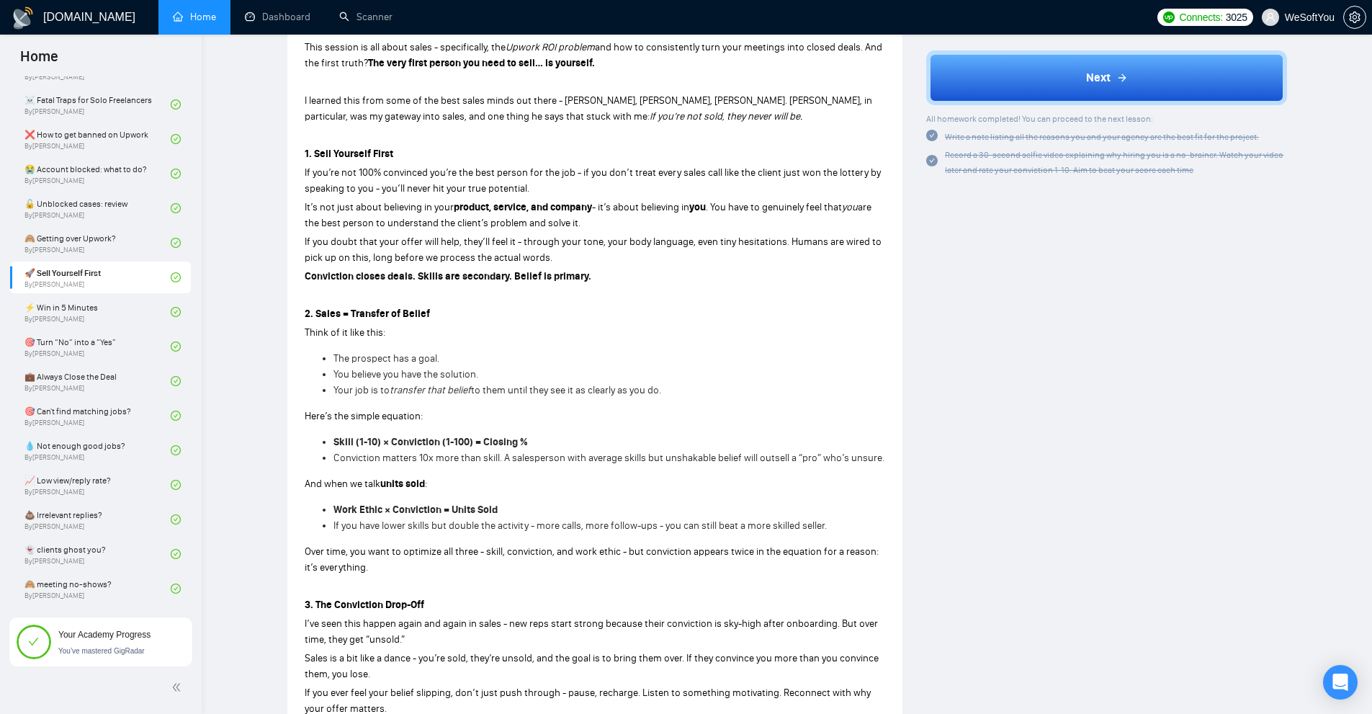
scroll to position [0, 0]
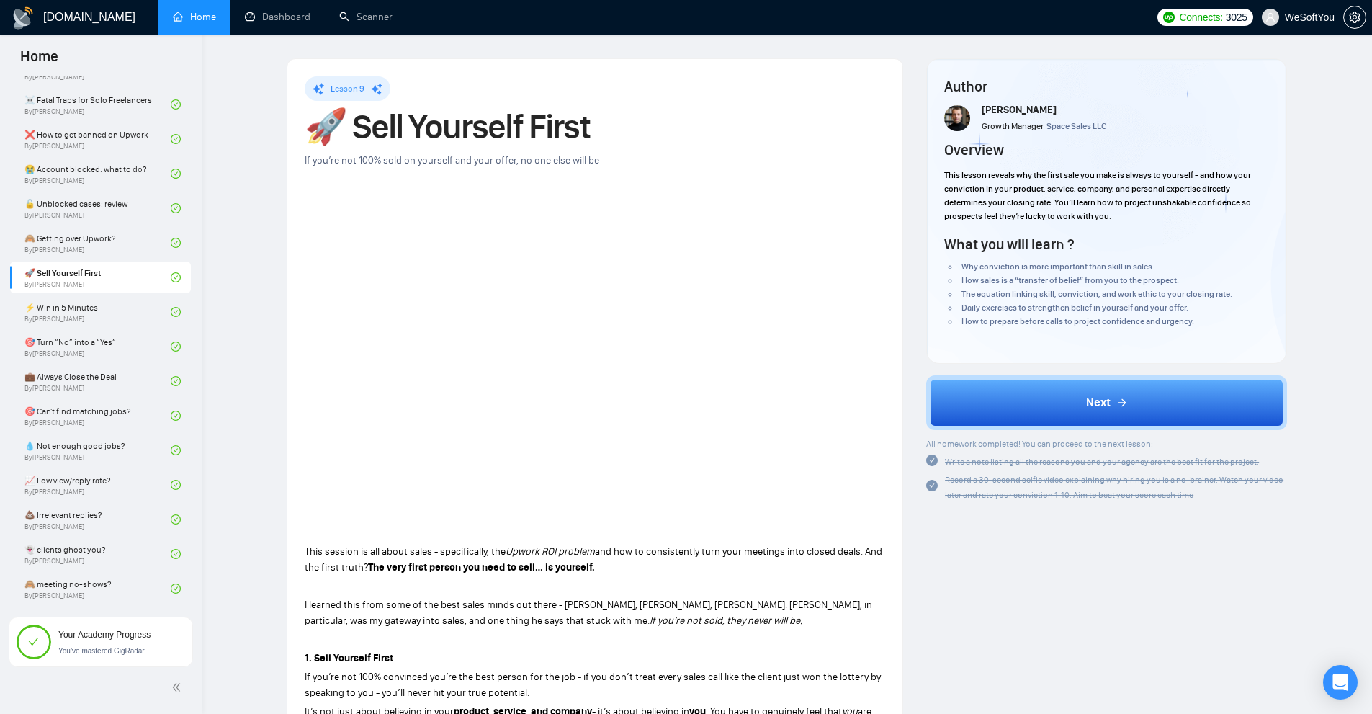
click at [295, 23] on link "Dashboard" at bounding box center [278, 17] width 66 height 12
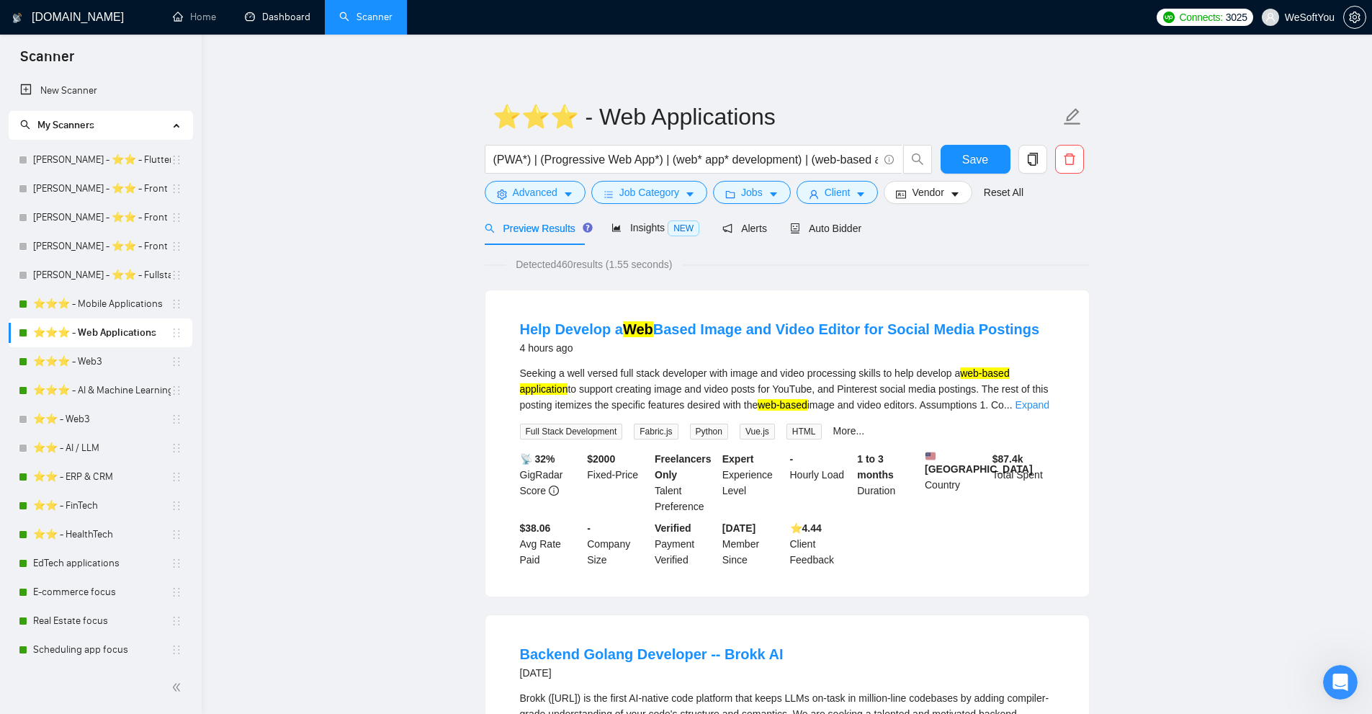
click at [266, 15] on link "Dashboard" at bounding box center [278, 17] width 66 height 12
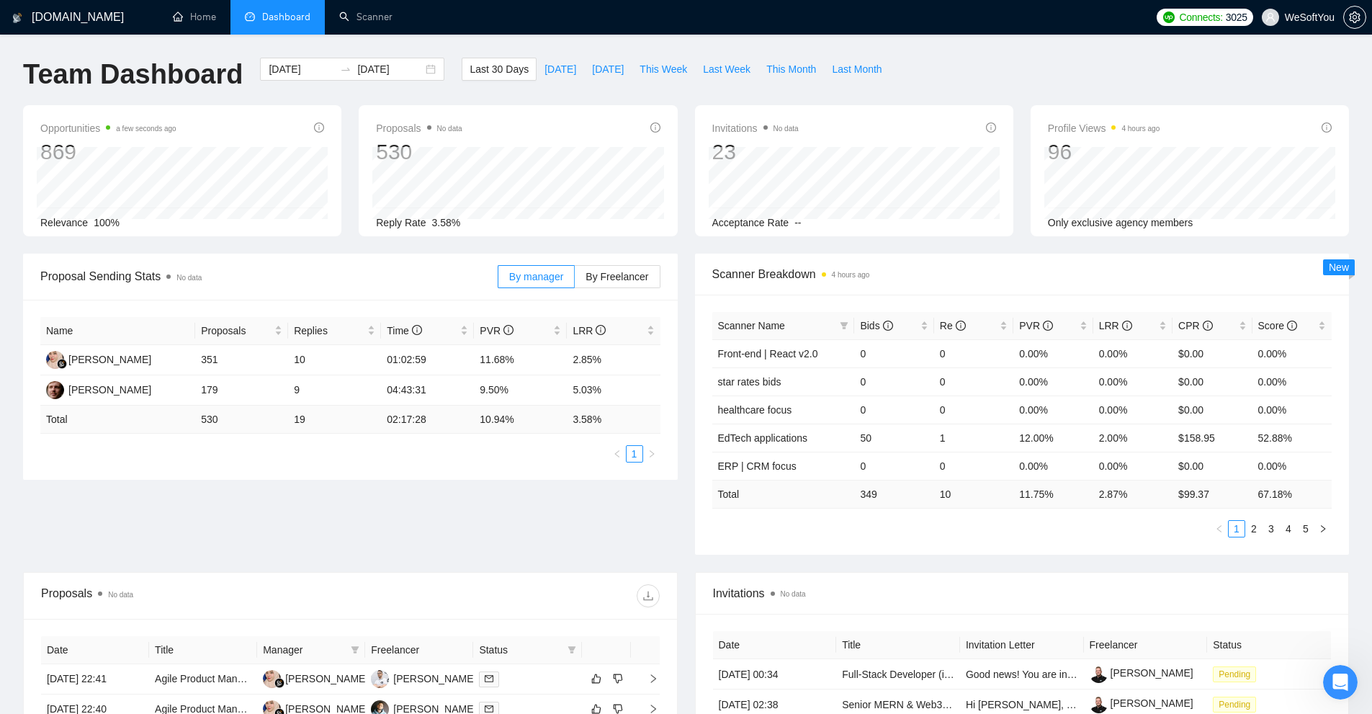
scroll to position [144, 0]
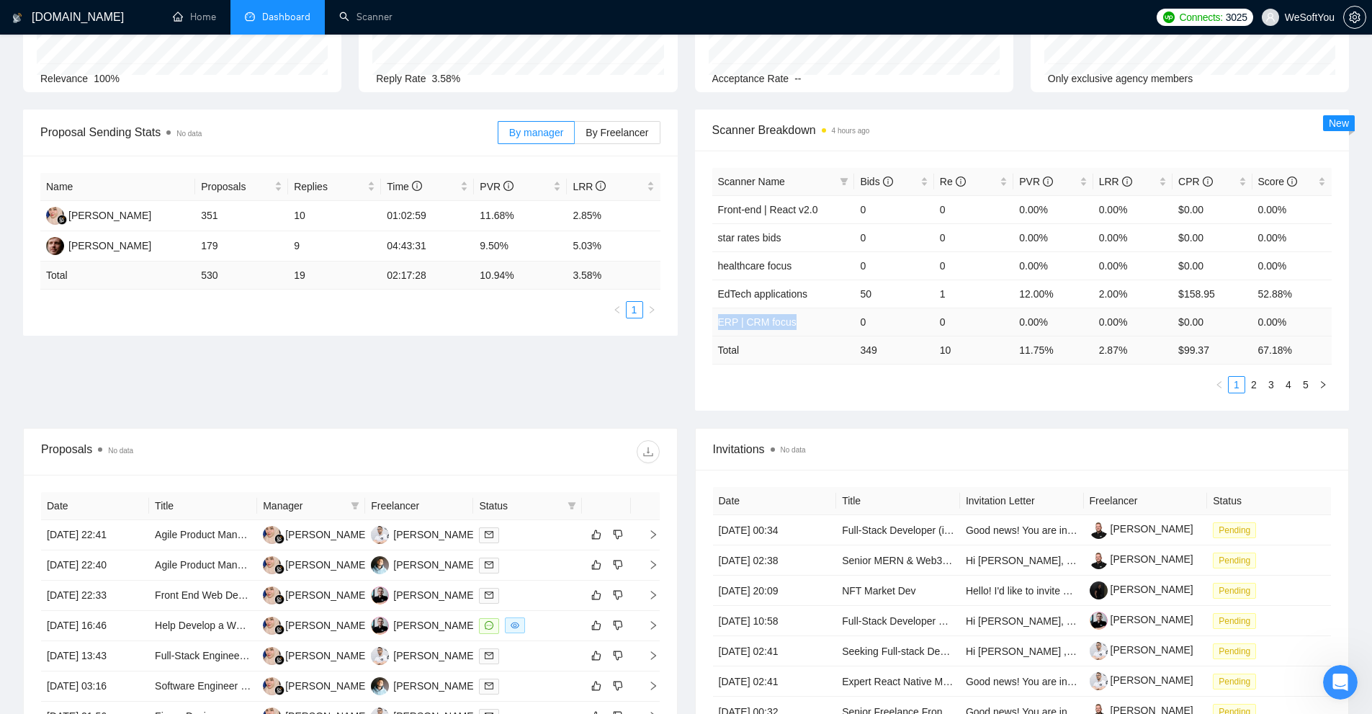
drag, startPoint x: 713, startPoint y: 323, endPoint x: 845, endPoint y: 331, distance: 132.1
click at [843, 331] on td "ERP | CRM focus" at bounding box center [783, 322] width 143 height 28
click at [810, 369] on div "Scanner Name Bids Re PVR LRR CPR Score Front-end | React v2.0 0 0 0.00% 0.00% $…" at bounding box center [1022, 280] width 620 height 225
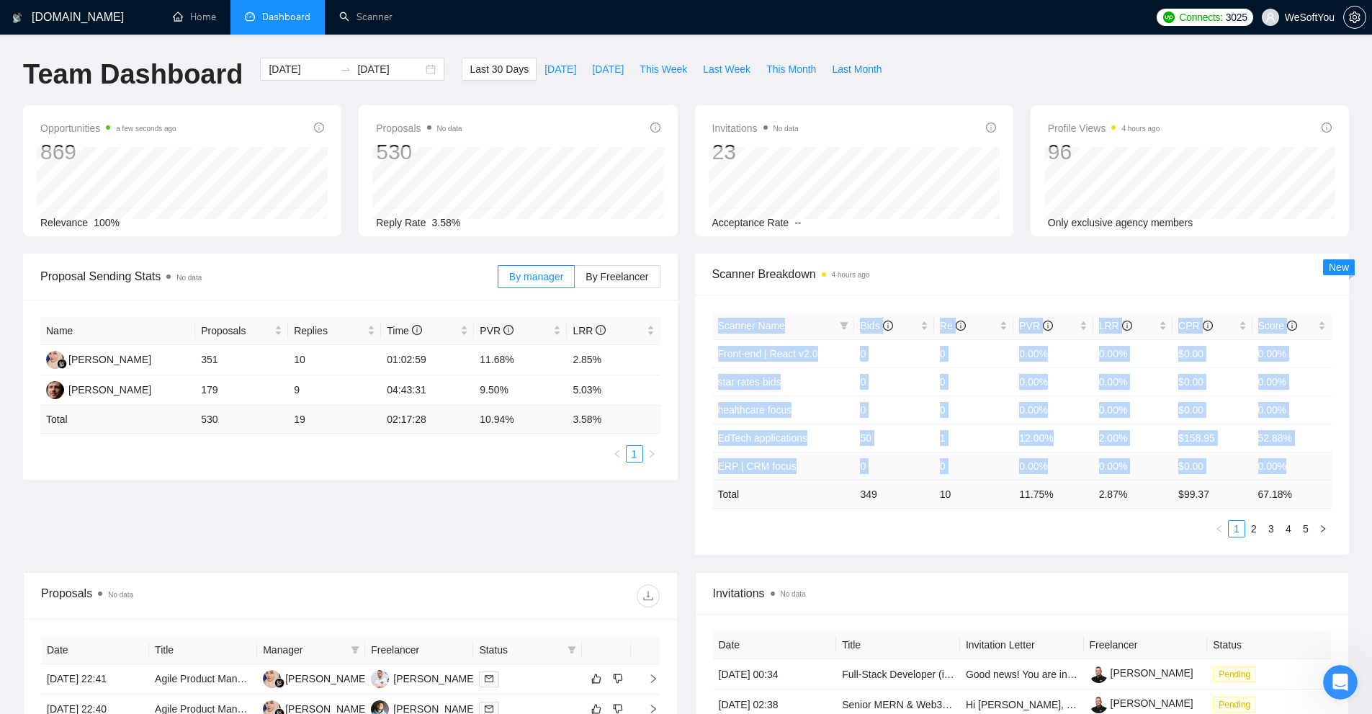
drag, startPoint x: 1285, startPoint y: 465, endPoint x: 705, endPoint y: 462, distance: 579.8
click at [705, 462] on div "Scanner Name Bids Re PVR LRR CPR Score Front-end | React v2.0 0 0 0.00% 0.00% $…" at bounding box center [1022, 425] width 655 height 260
click at [707, 442] on div "Scanner Name Bids Re PVR LRR CPR Score Front-end | React v2.0 0 0 0.00% 0.00% $…" at bounding box center [1022, 425] width 655 height 260
drag, startPoint x: 710, startPoint y: 436, endPoint x: 1245, endPoint y: 443, distance: 535.2
click at [1232, 443] on div "Scanner Name Bids Re PVR LRR CPR Score Front-end | React v2.0 0 0 0.00% 0.00% $…" at bounding box center [1022, 425] width 655 height 260
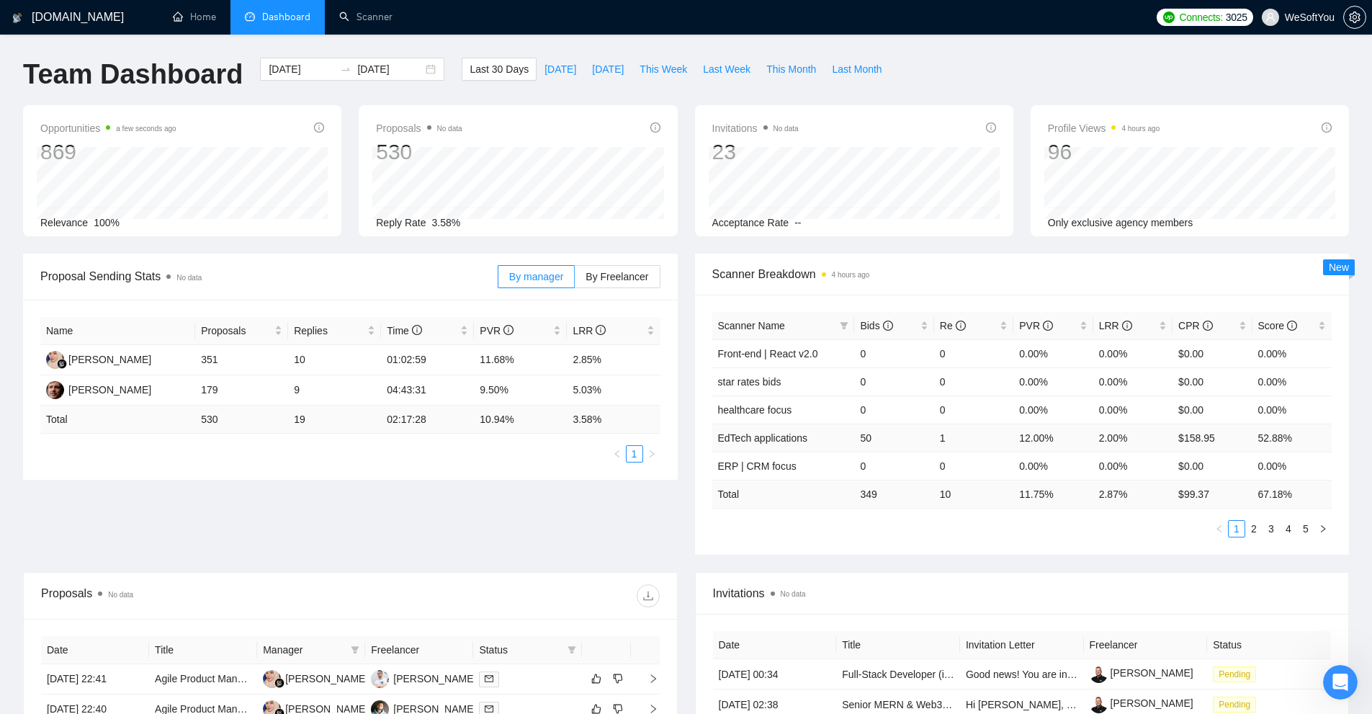
click at [1302, 437] on td "52.88%" at bounding box center [1292, 438] width 79 height 28
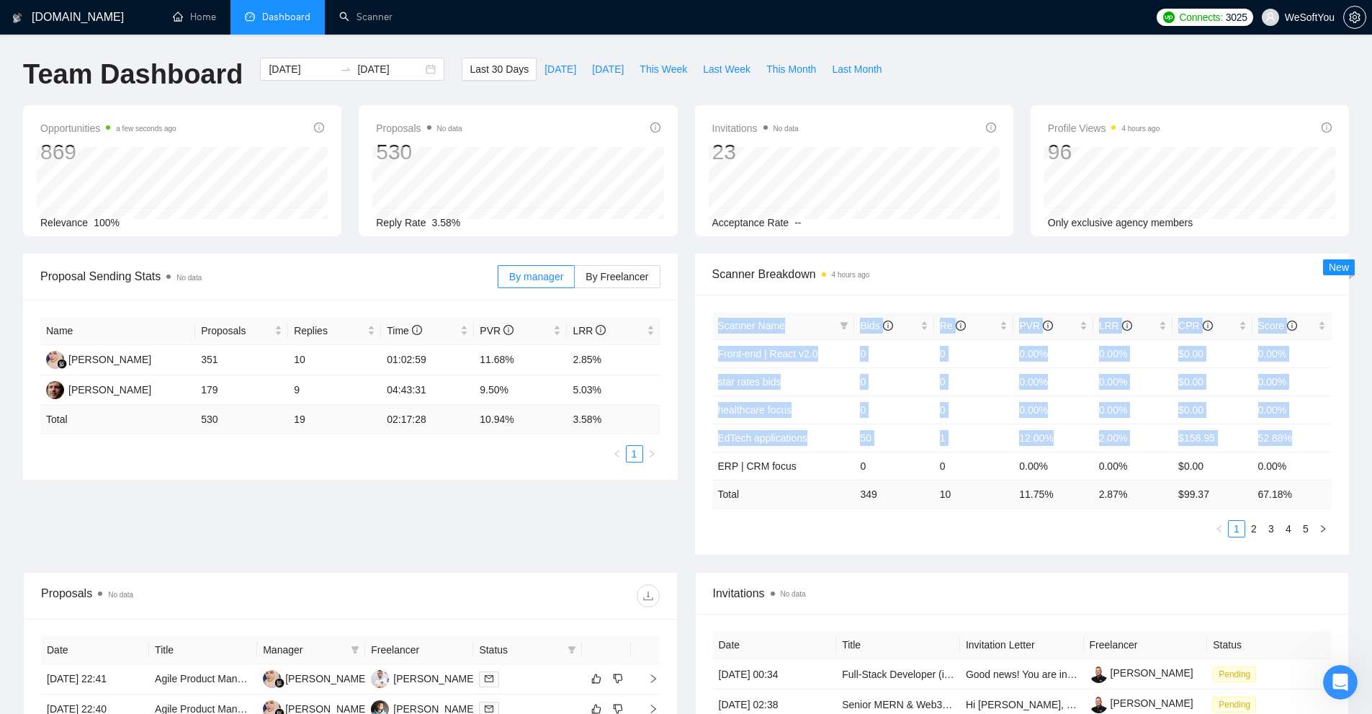
drag, startPoint x: 1296, startPoint y: 434, endPoint x: 696, endPoint y: 442, distance: 599.3
click at [696, 442] on div "Scanner Name Bids Re PVR LRR CPR Score Front-end | React v2.0 0 0 0.00% 0.00% $…" at bounding box center [1022, 425] width 655 height 260
click at [817, 442] on td "EdTech applications" at bounding box center [783, 438] width 143 height 28
drag, startPoint x: 1020, startPoint y: 351, endPoint x: 1247, endPoint y: 465, distance: 254.1
click at [1218, 460] on tbody "Front-end | React v2.0 0 0 0.00% 0.00% $0.00 0.00% star rates bids 0 0 0.00% 0.…" at bounding box center [1022, 409] width 620 height 140
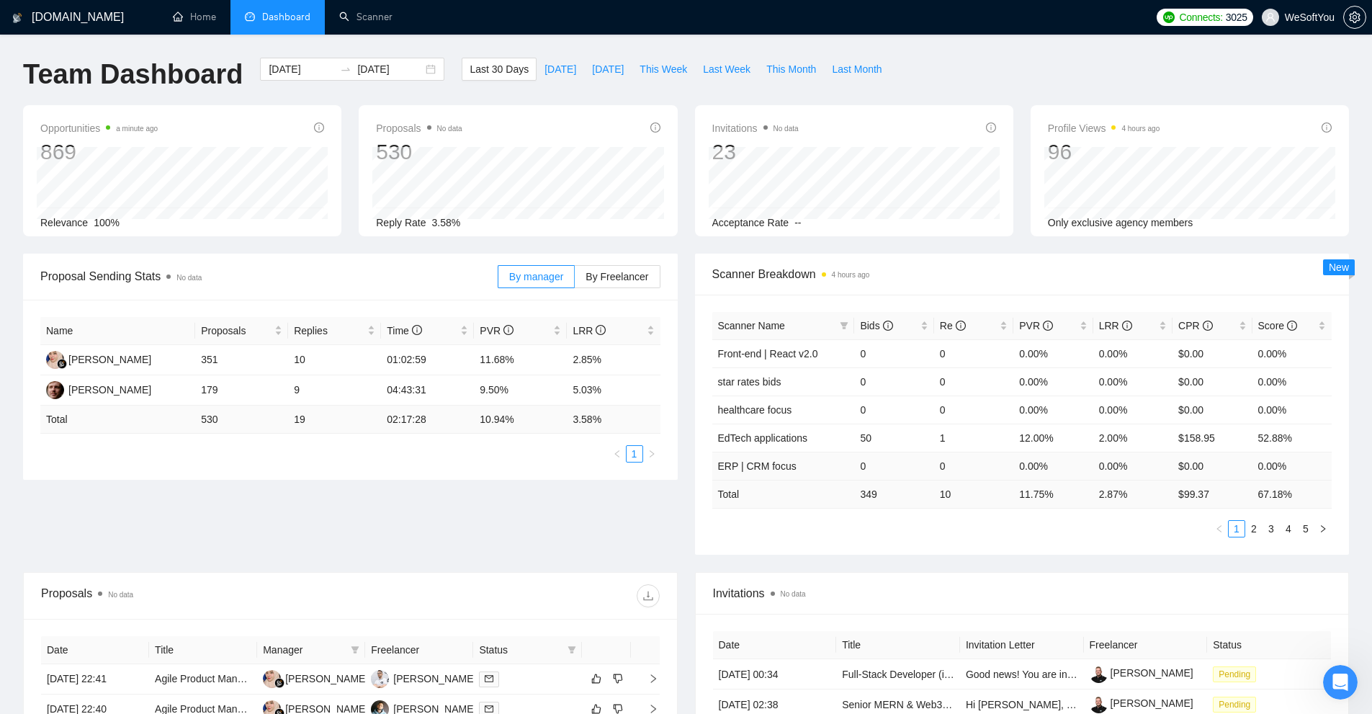
click at [1286, 470] on td "0.00%" at bounding box center [1292, 466] width 79 height 28
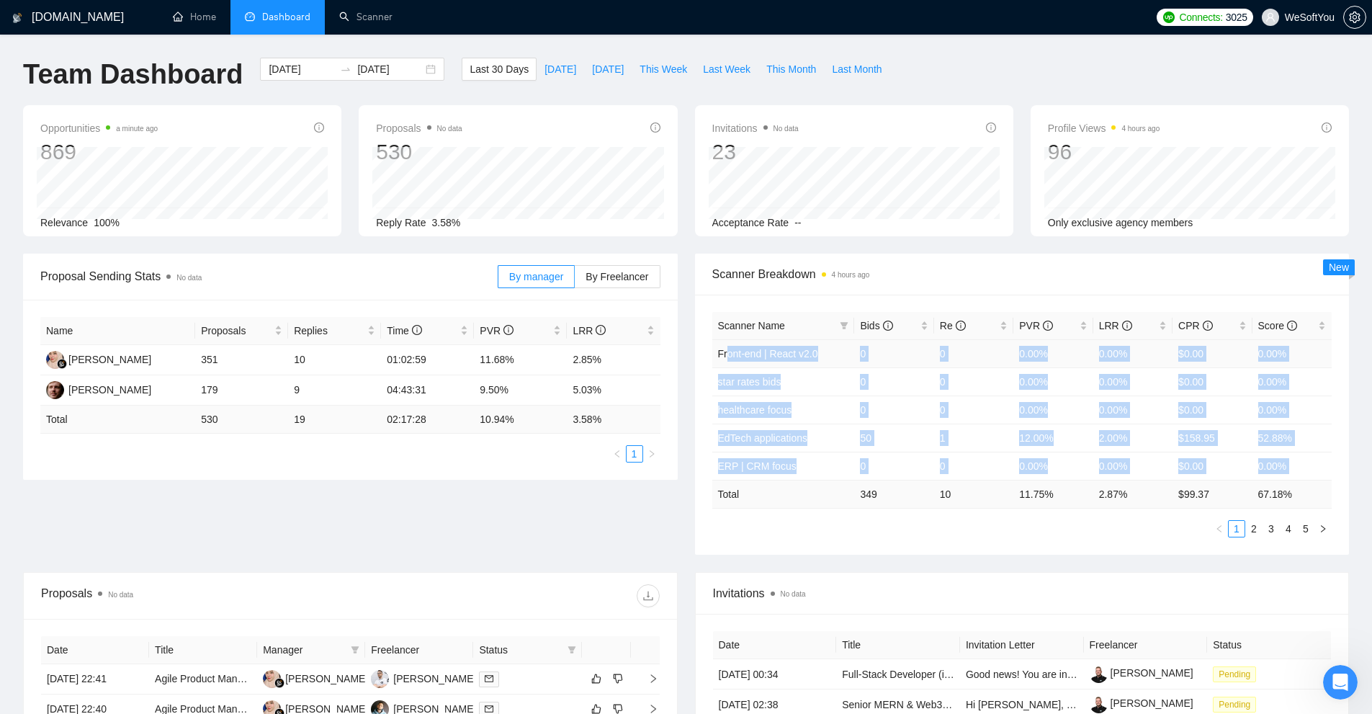
drag, startPoint x: 1286, startPoint y: 470, endPoint x: 864, endPoint y: 375, distance: 433.3
click at [779, 345] on tbody "Front-end | React v2.0 0 0 0.00% 0.00% $0.00 0.00% star rates bids 0 0 0.00% 0.…" at bounding box center [1022, 409] width 620 height 140
click at [895, 379] on td "0" at bounding box center [893, 381] width 79 height 28
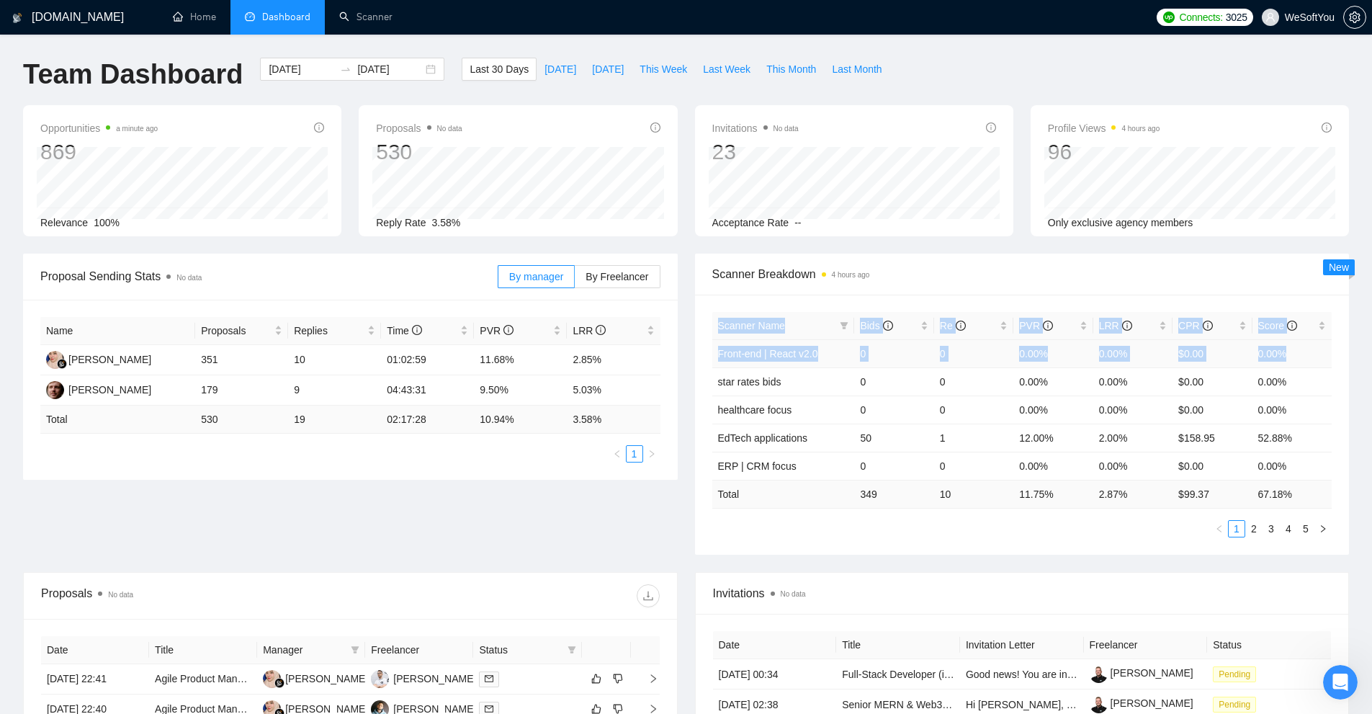
drag, startPoint x: 710, startPoint y: 346, endPoint x: 1323, endPoint y: 344, distance: 612.9
click at [1323, 344] on div "Scanner Name Bids Re PVR LRR CPR Score Front-end | React v2.0 0 0 0.00% 0.00% $…" at bounding box center [1022, 425] width 655 height 260
click at [1283, 354] on td "0.00%" at bounding box center [1292, 353] width 79 height 28
drag, startPoint x: 1283, startPoint y: 354, endPoint x: 745, endPoint y: 384, distance: 538.8
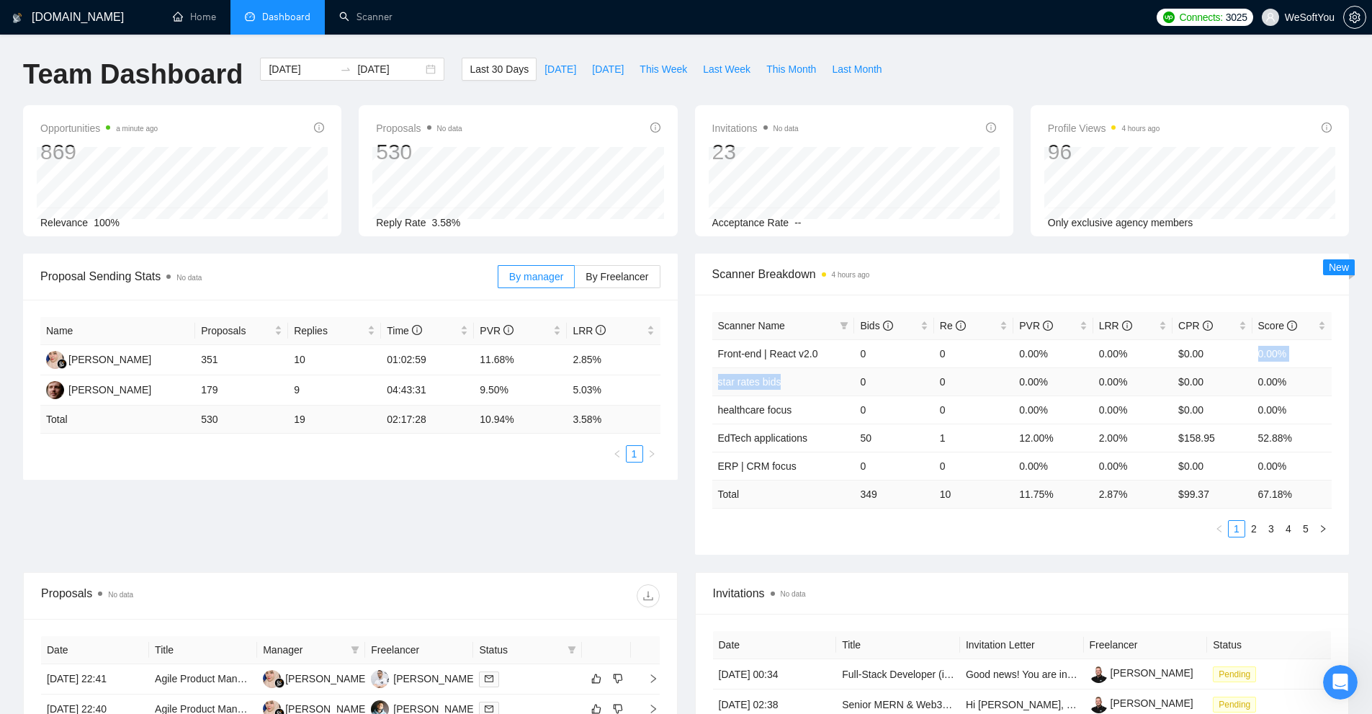
click at [745, 384] on tbody "Front-end | React v2.0 0 0 0.00% 0.00% $0.00 0.00% star rates bids 0 0 0.00% 0.…" at bounding box center [1022, 409] width 620 height 140
click at [858, 382] on td "0" at bounding box center [893, 381] width 79 height 28
click at [707, 349] on div "Scanner Name Bids Re PVR LRR CPR Score Front-end | React v2.0 0 0 0.00% 0.00% $…" at bounding box center [1022, 425] width 655 height 260
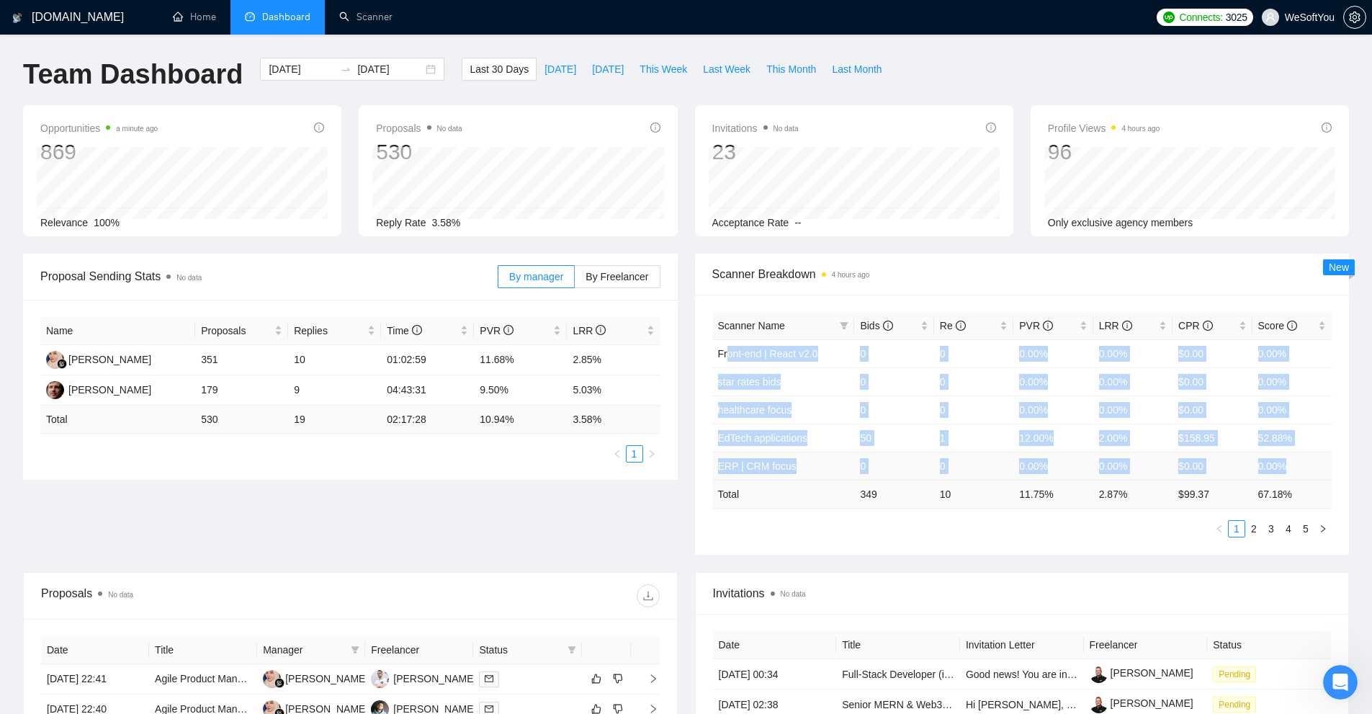
drag, startPoint x: 715, startPoint y: 349, endPoint x: 1288, endPoint y: 467, distance: 584.5
click at [1288, 467] on tbody "Front-end | React v2.0 0 0 0.00% 0.00% $0.00 0.00% star rates bids 0 0 0.00% 0.…" at bounding box center [1022, 409] width 620 height 140
click at [1288, 467] on td "0.00%" at bounding box center [1292, 466] width 79 height 28
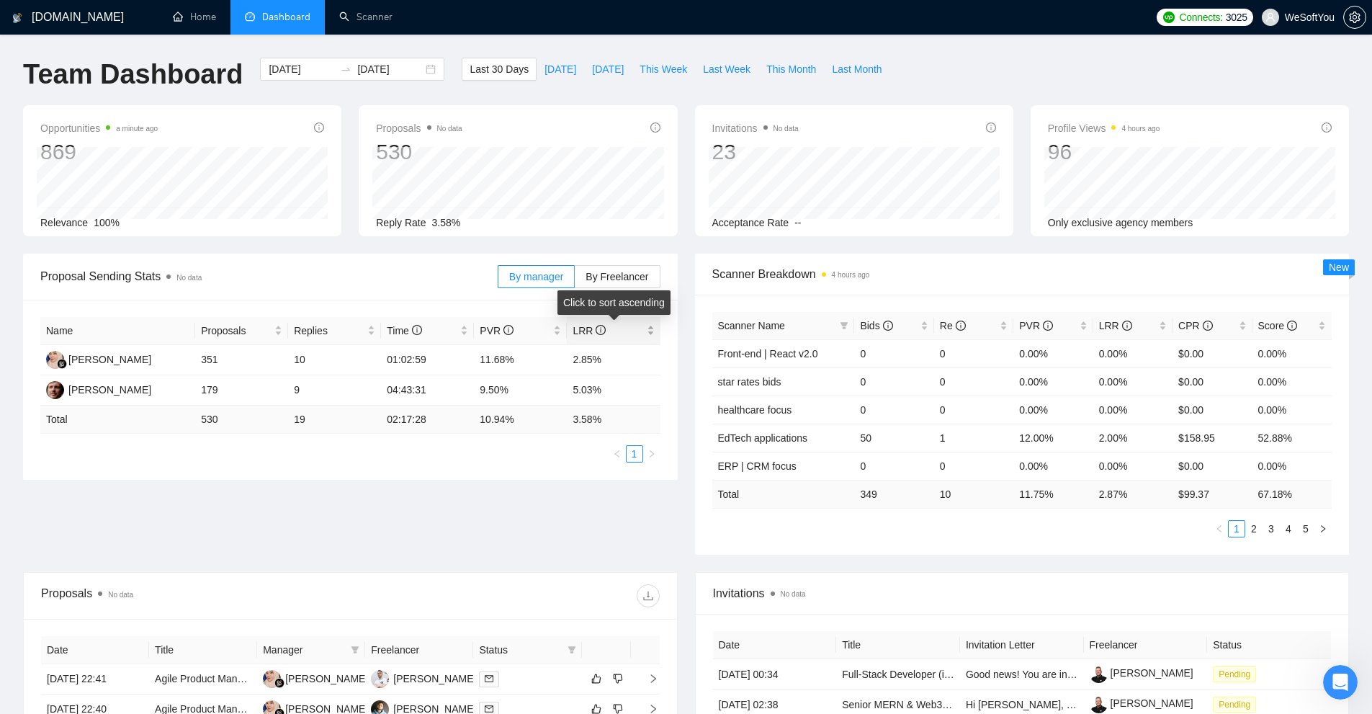
scroll to position [288, 0]
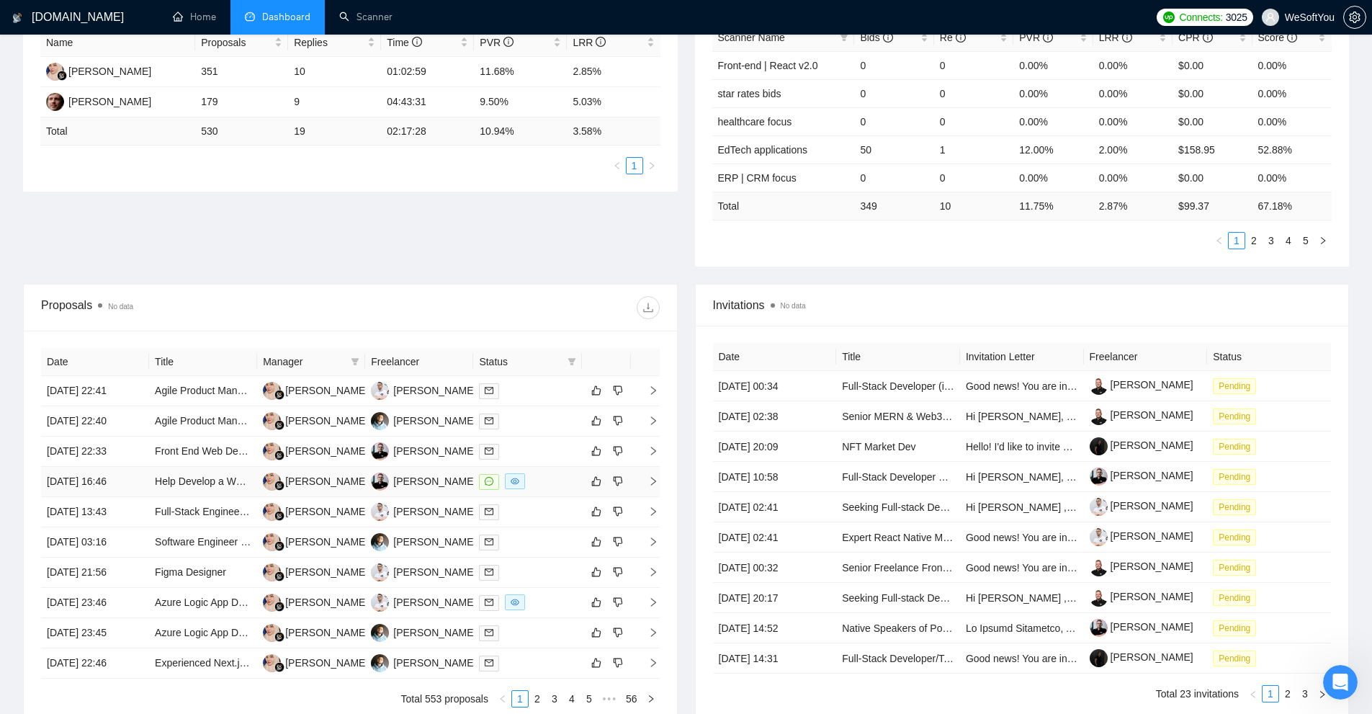
click at [545, 485] on div at bounding box center [527, 481] width 97 height 17
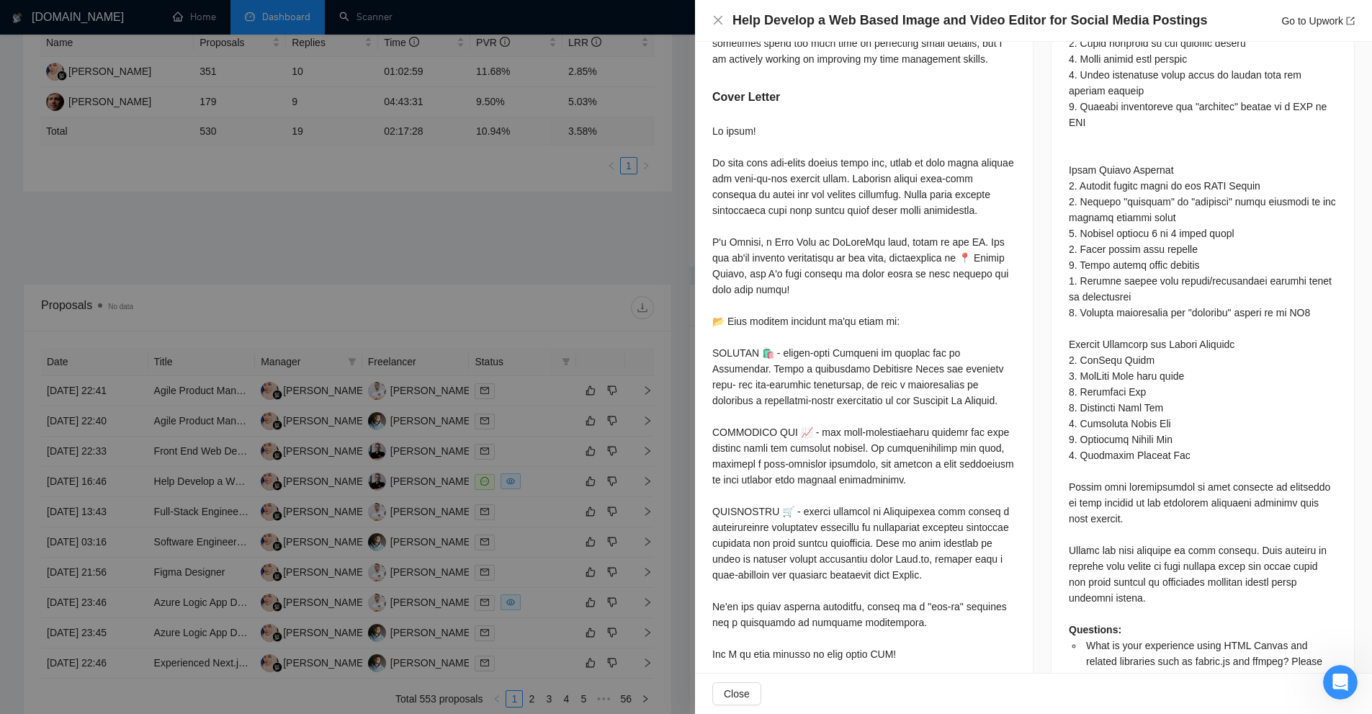
scroll to position [1071, 0]
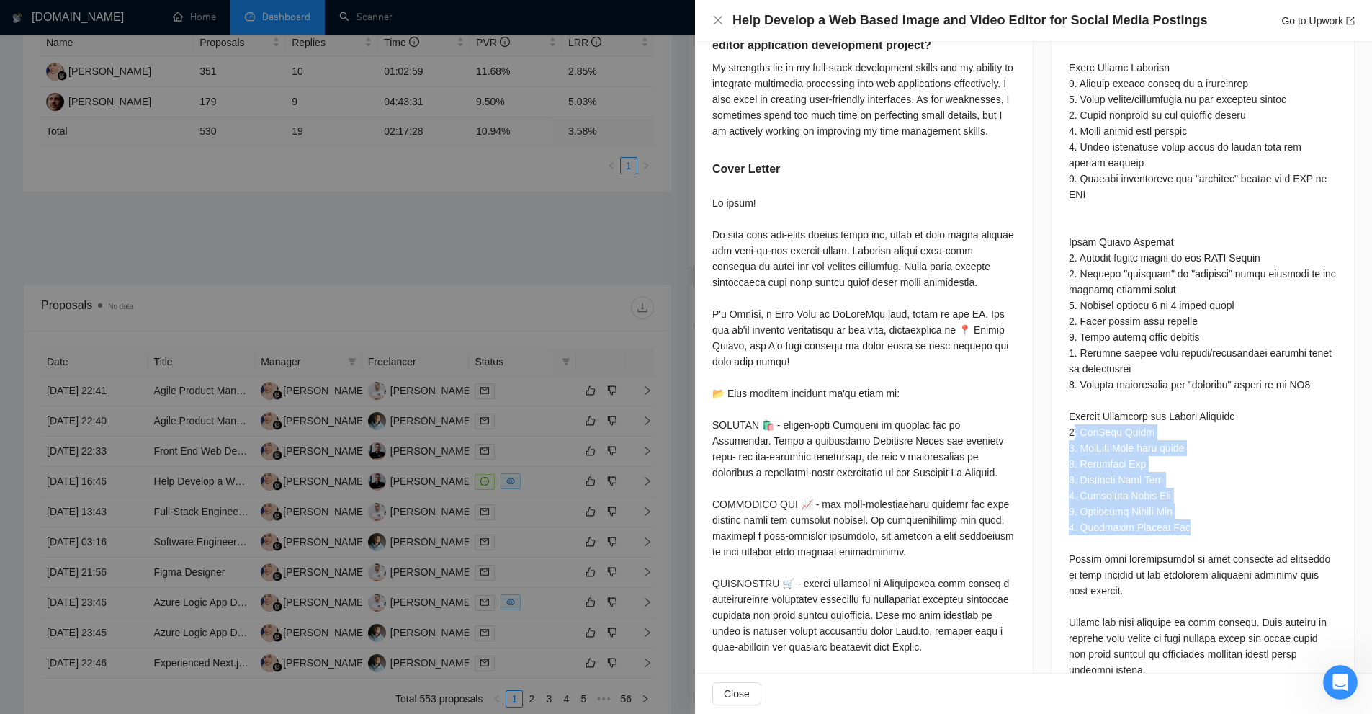
drag, startPoint x: 1175, startPoint y: 490, endPoint x: 1067, endPoint y: 389, distance: 147.8
click at [1069, 389] on div "Questions: What is your experience using HTML Canvas and related libraries such…" at bounding box center [1203, 289] width 268 height 1283
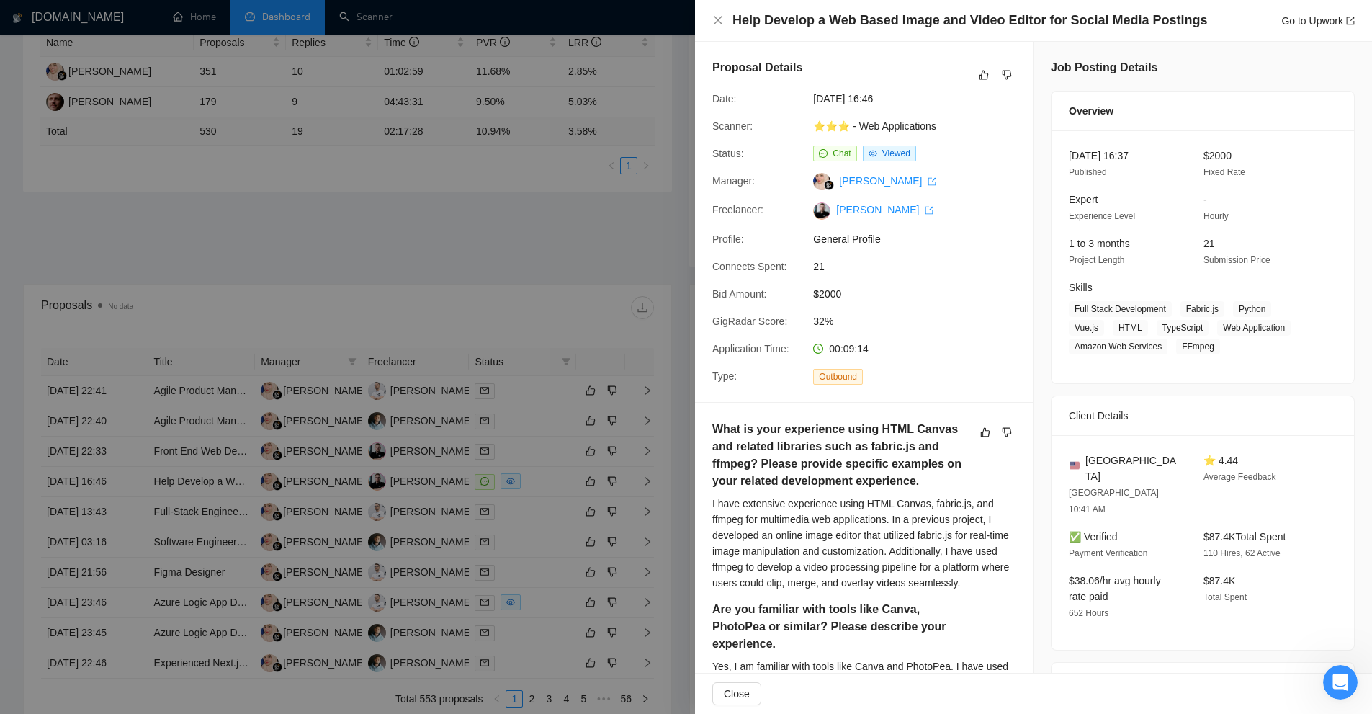
scroll to position [0, 0]
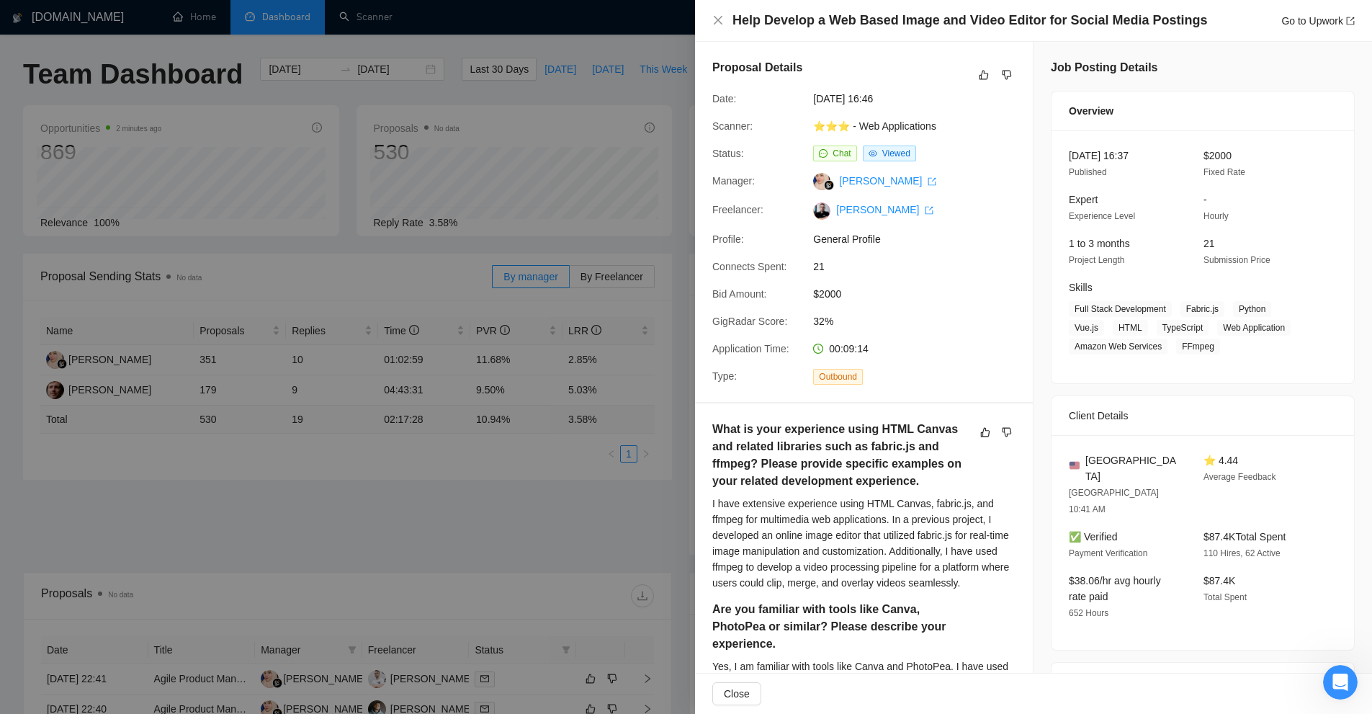
click at [512, 390] on div at bounding box center [686, 357] width 1372 height 714
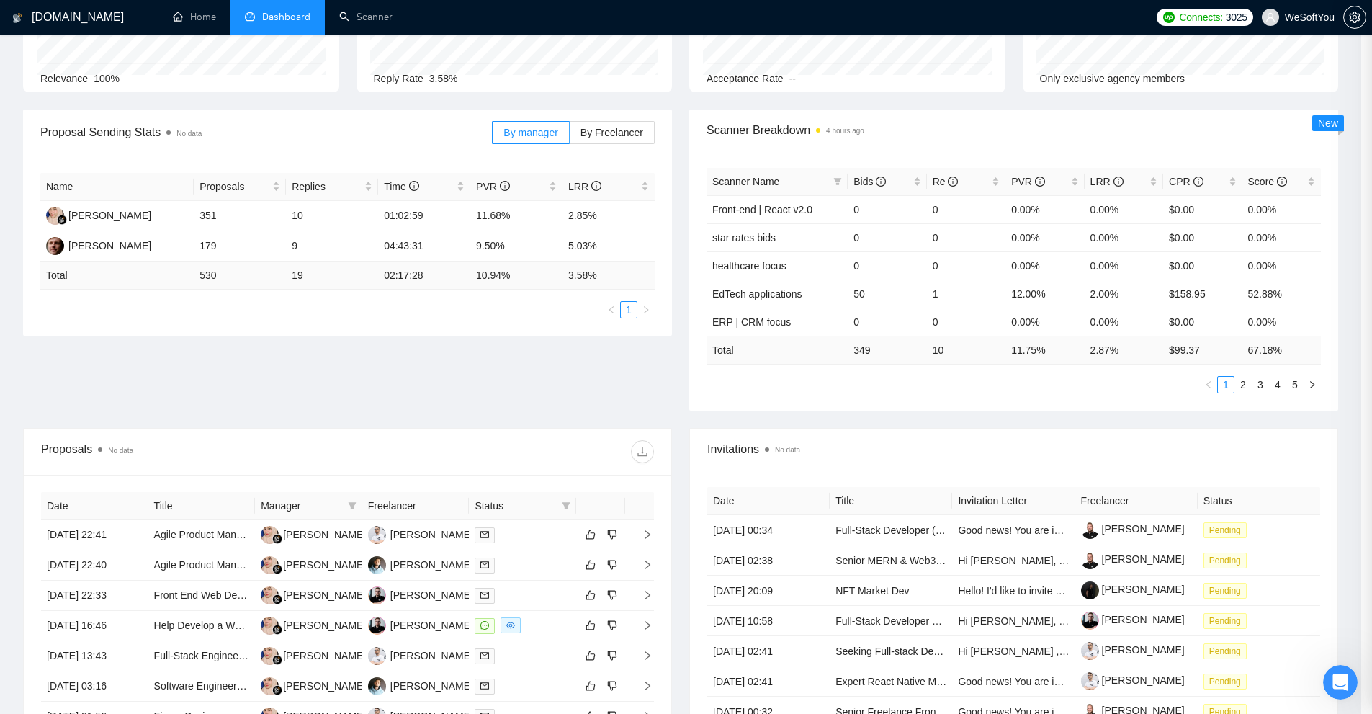
scroll to position [428, 0]
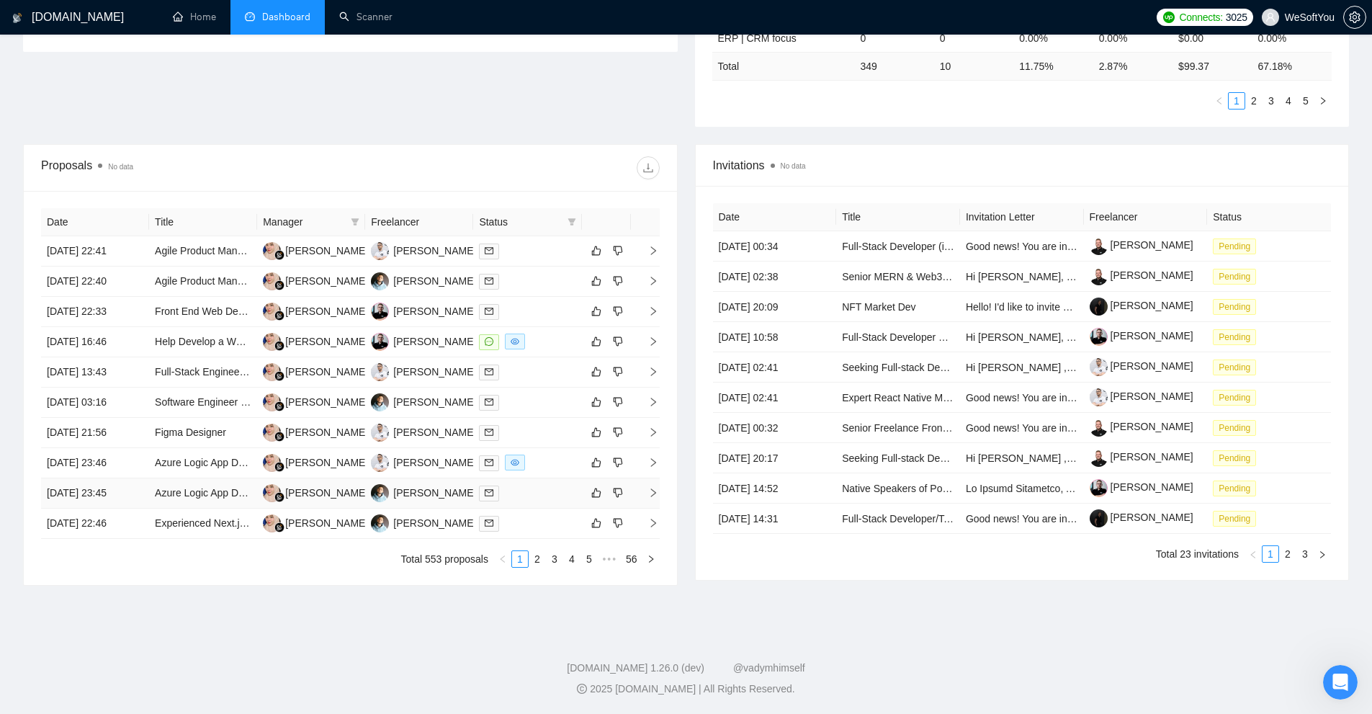
drag, startPoint x: 537, startPoint y: 560, endPoint x: 505, endPoint y: 503, distance: 66.1
click at [432, 603] on div "[DOMAIN_NAME] Home Dashboard Scanner Connects: 3025 WeSoftYou Team Dashboard [D…" at bounding box center [686, 143] width 1372 height 1142
click at [563, 458] on div at bounding box center [527, 462] width 97 height 17
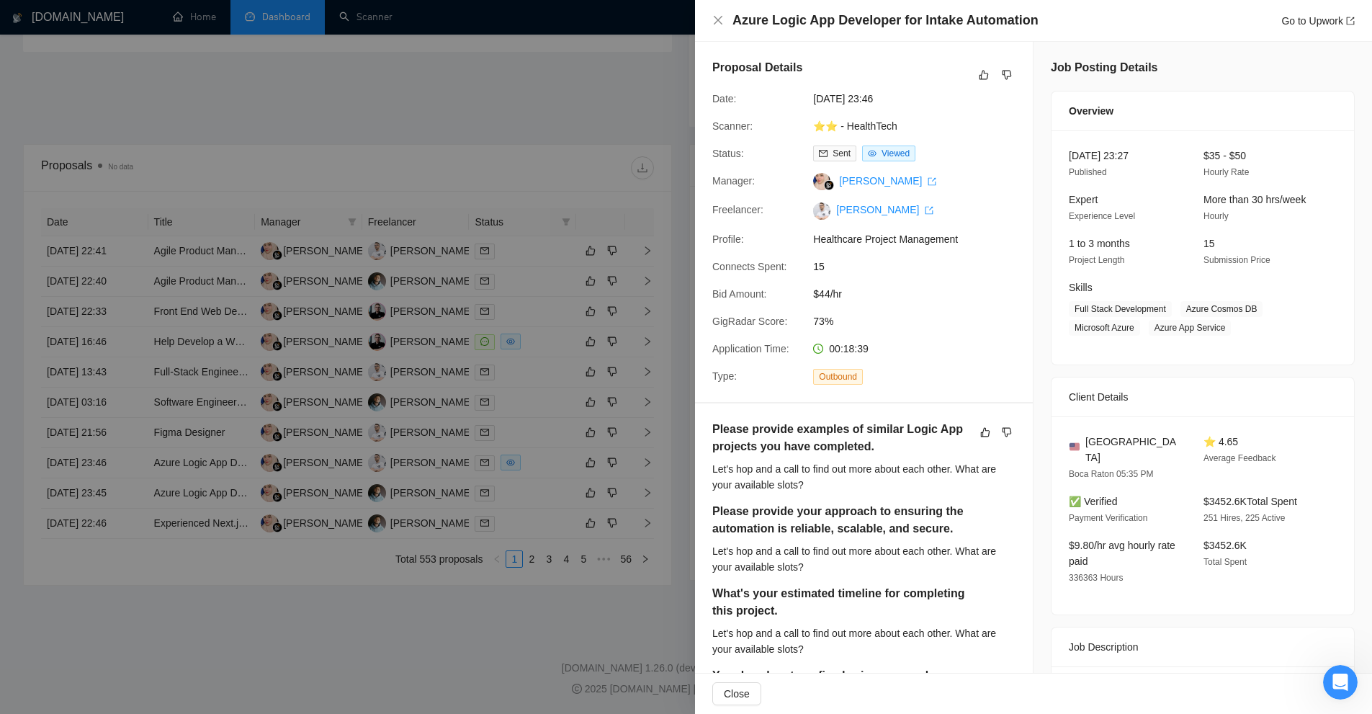
scroll to position [432, 0]
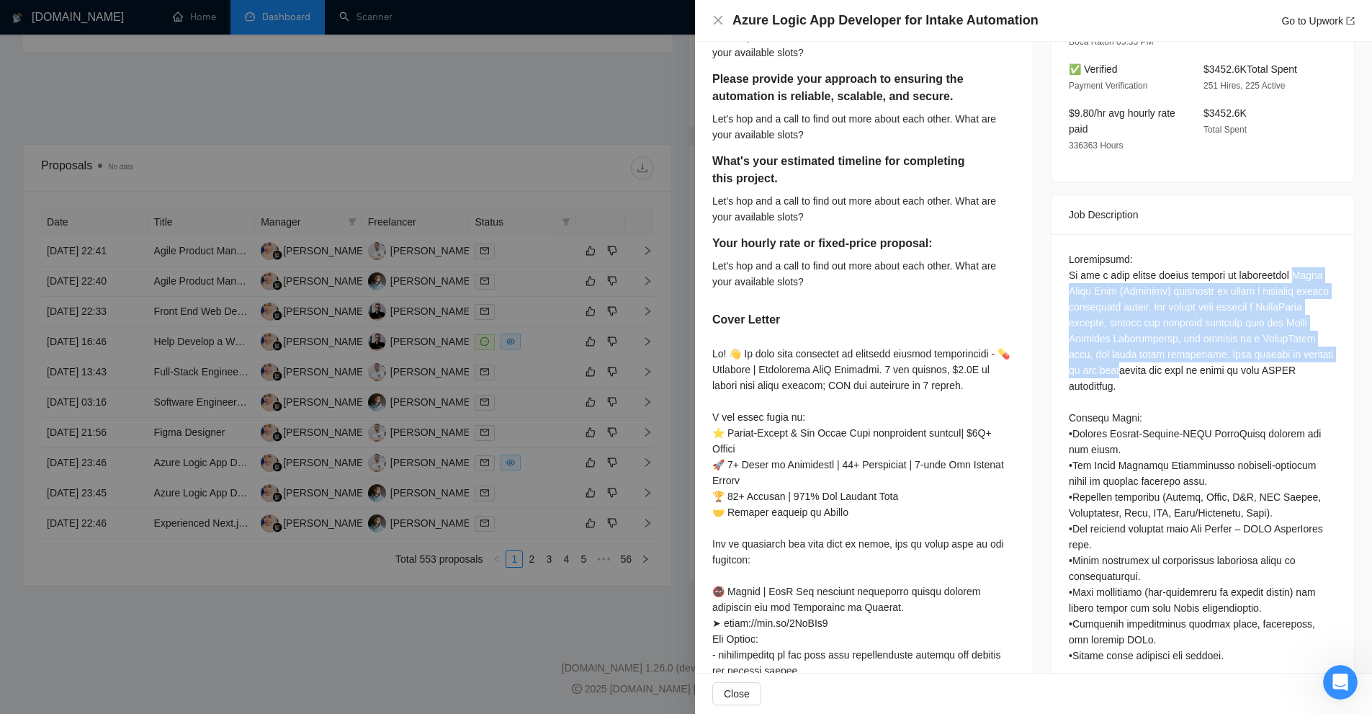
drag, startPoint x: 1082, startPoint y: 277, endPoint x: 1147, endPoint y: 350, distance: 97.4
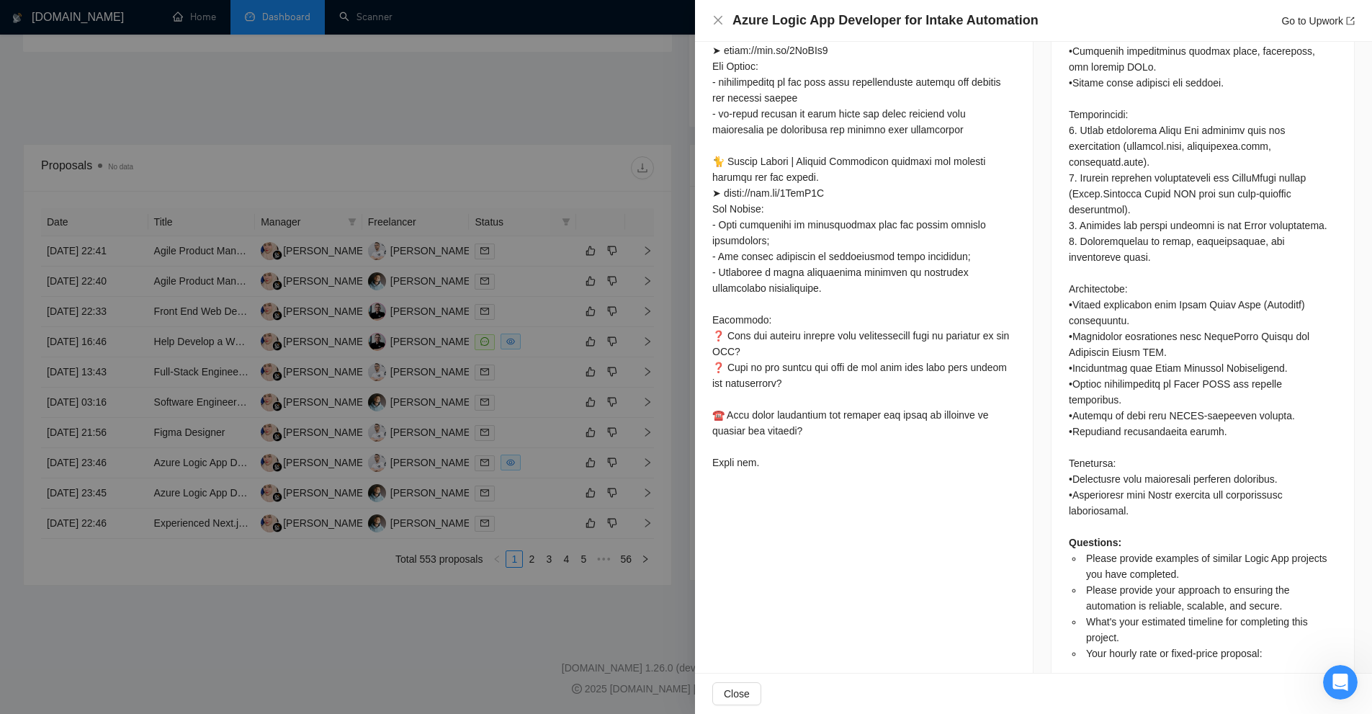
scroll to position [1007, 0]
click at [1103, 550] on span "Please provide examples of similar Logic App projects you have completed." at bounding box center [1206, 563] width 241 height 27
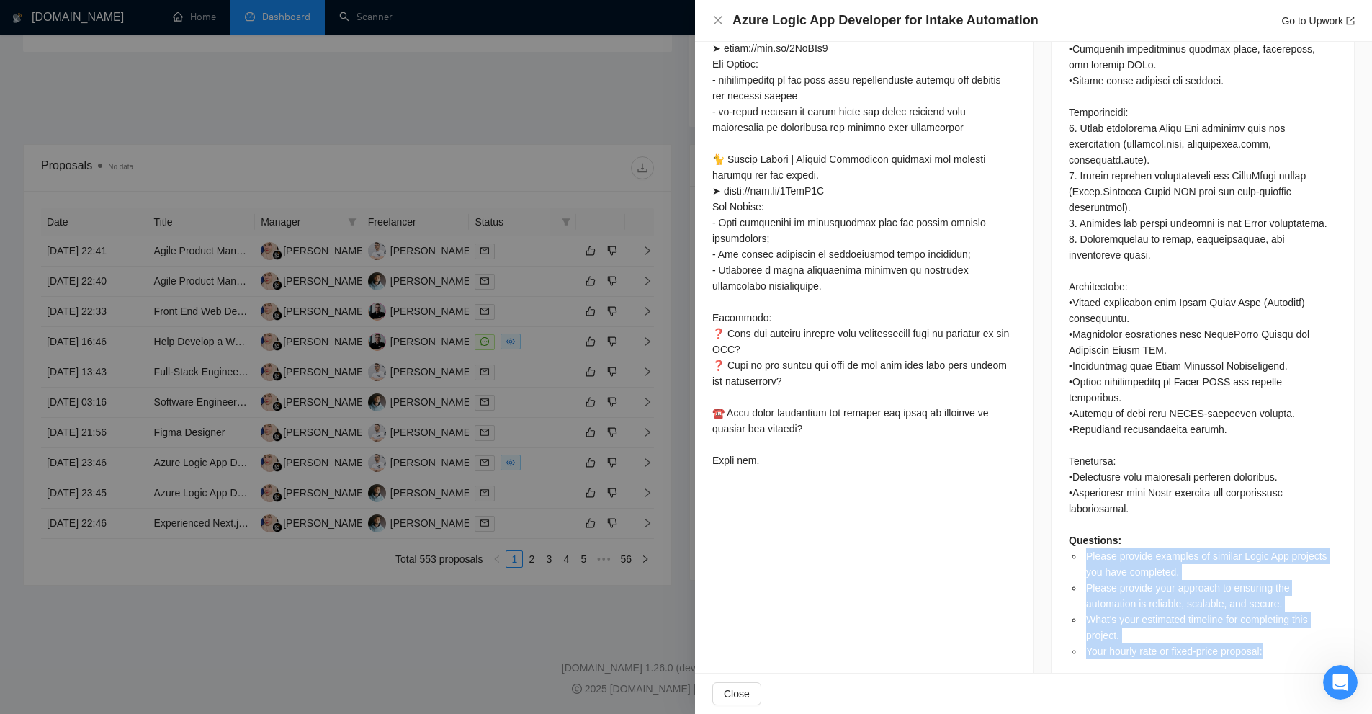
drag, startPoint x: 1103, startPoint y: 535, endPoint x: 1144, endPoint y: 645, distance: 117.2
click at [1144, 645] on div "Questions: Please provide examples of similar Logic App projects you have compl…" at bounding box center [1203, 172] width 303 height 1027
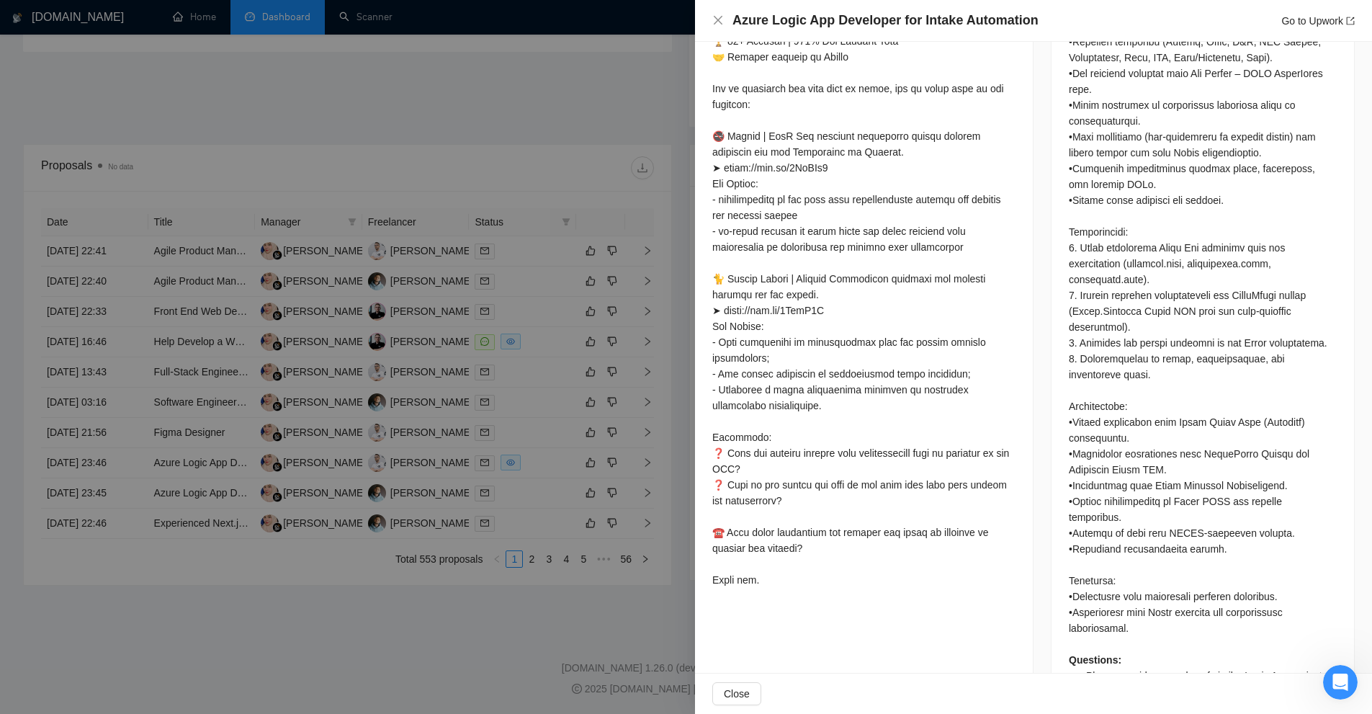
scroll to position [885, 0]
drag, startPoint x: 773, startPoint y: 583, endPoint x: 707, endPoint y: 535, distance: 81.0
click at [707, 535] on div "Please provide examples of similar Logic App projects you have completed. Let's…" at bounding box center [864, 65] width 338 height 1095
click at [725, 431] on div at bounding box center [863, 241] width 303 height 697
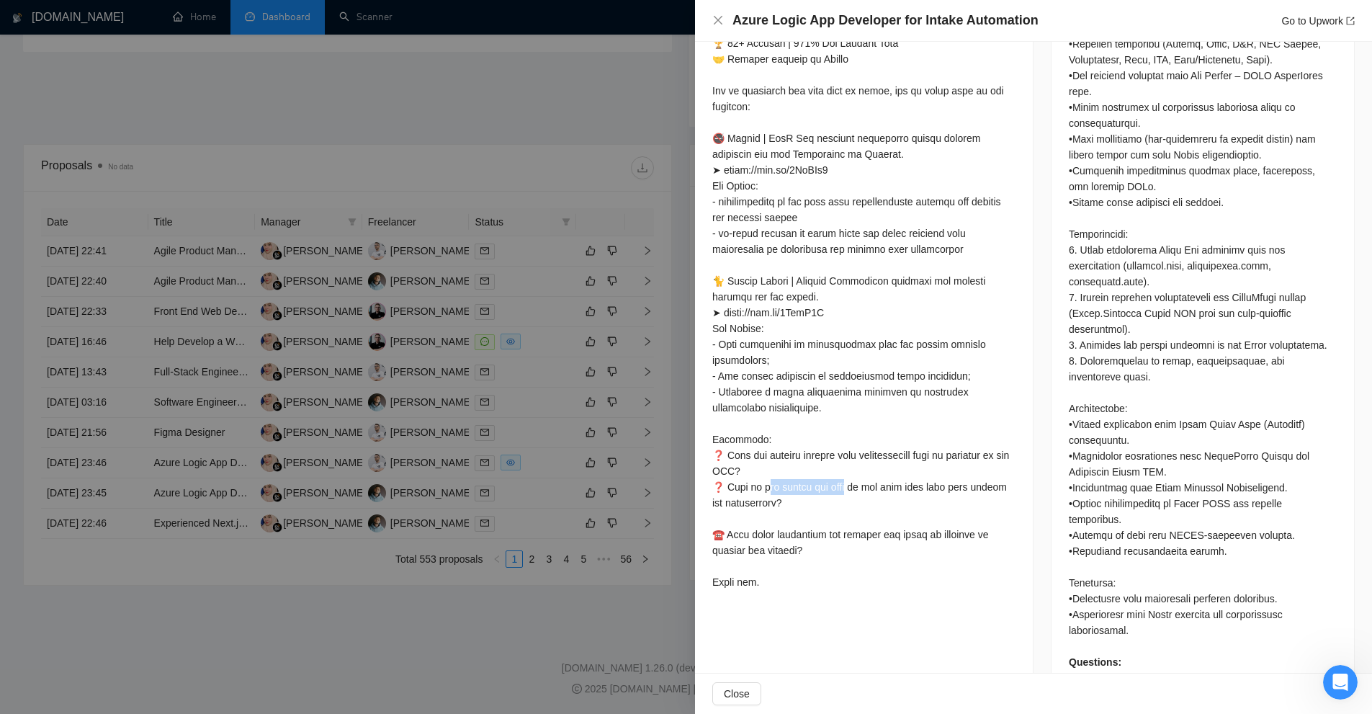
drag, startPoint x: 725, startPoint y: 431, endPoint x: 771, endPoint y: 505, distance: 86.7
click at [766, 503] on div at bounding box center [863, 241] width 303 height 697
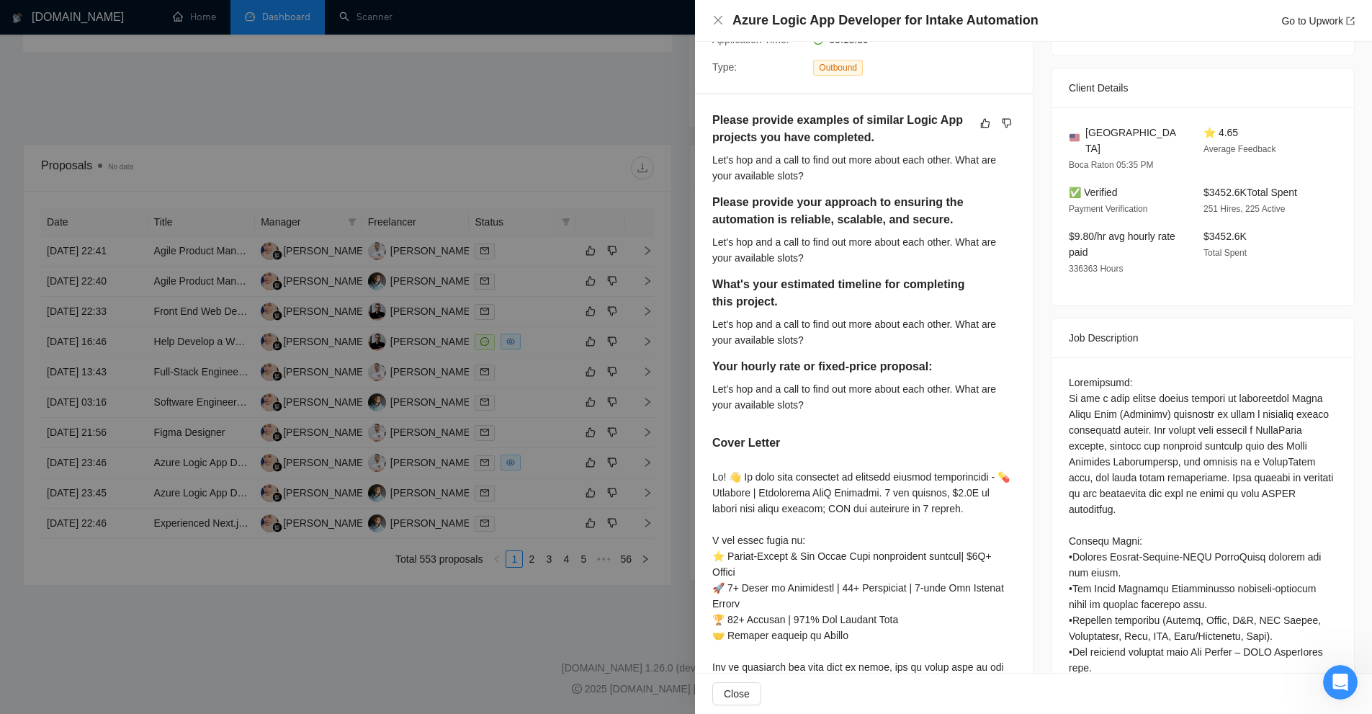
scroll to position [165, 0]
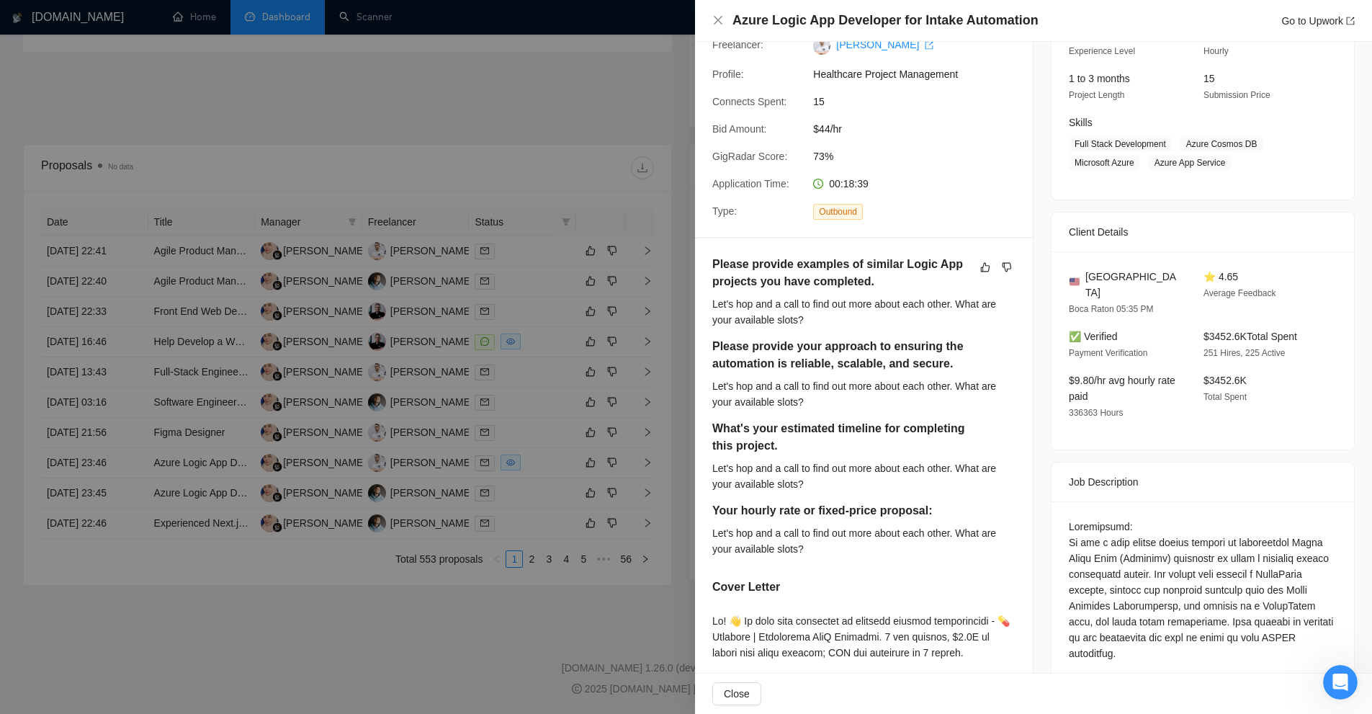
click at [895, 489] on div "Let's hop and a call to find out more about each other. What are your available…" at bounding box center [863, 476] width 303 height 32
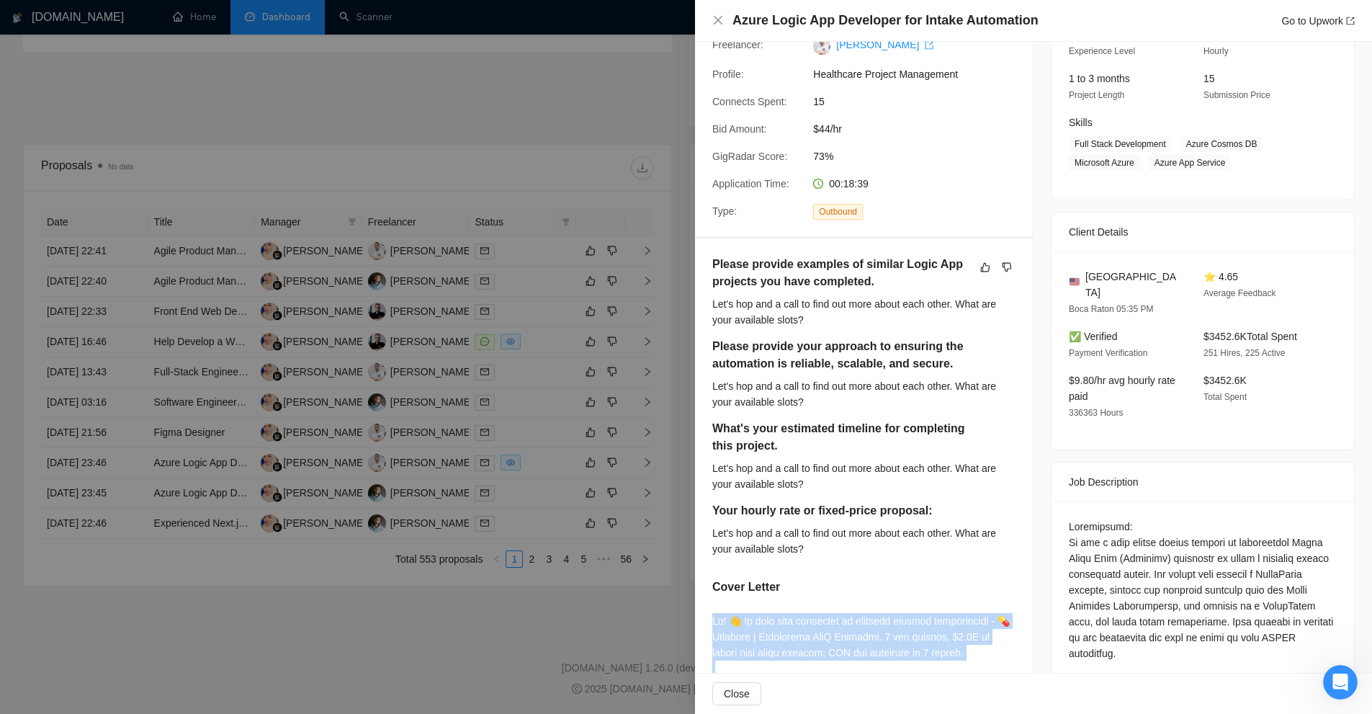
drag, startPoint x: 735, startPoint y: 616, endPoint x: 1002, endPoint y: 648, distance: 268.4
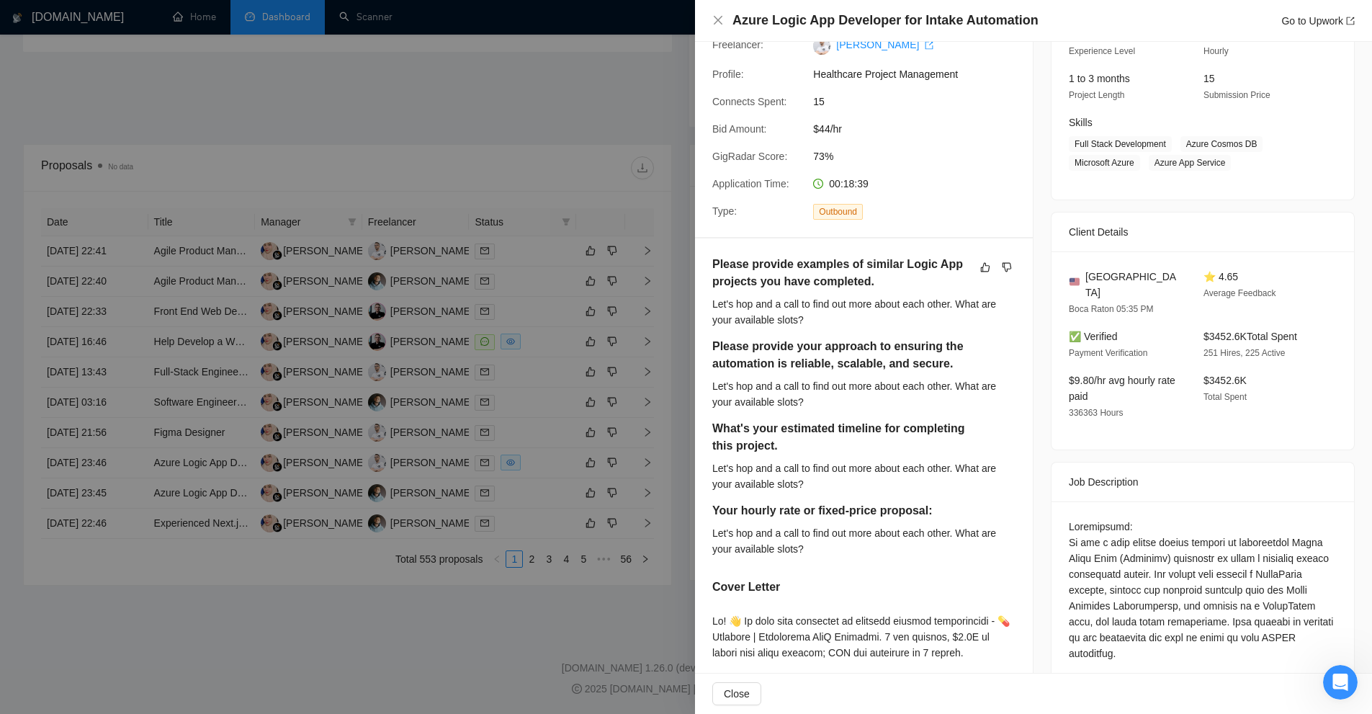
click at [980, 579] on div "Cover Letter" at bounding box center [863, 589] width 303 height 23
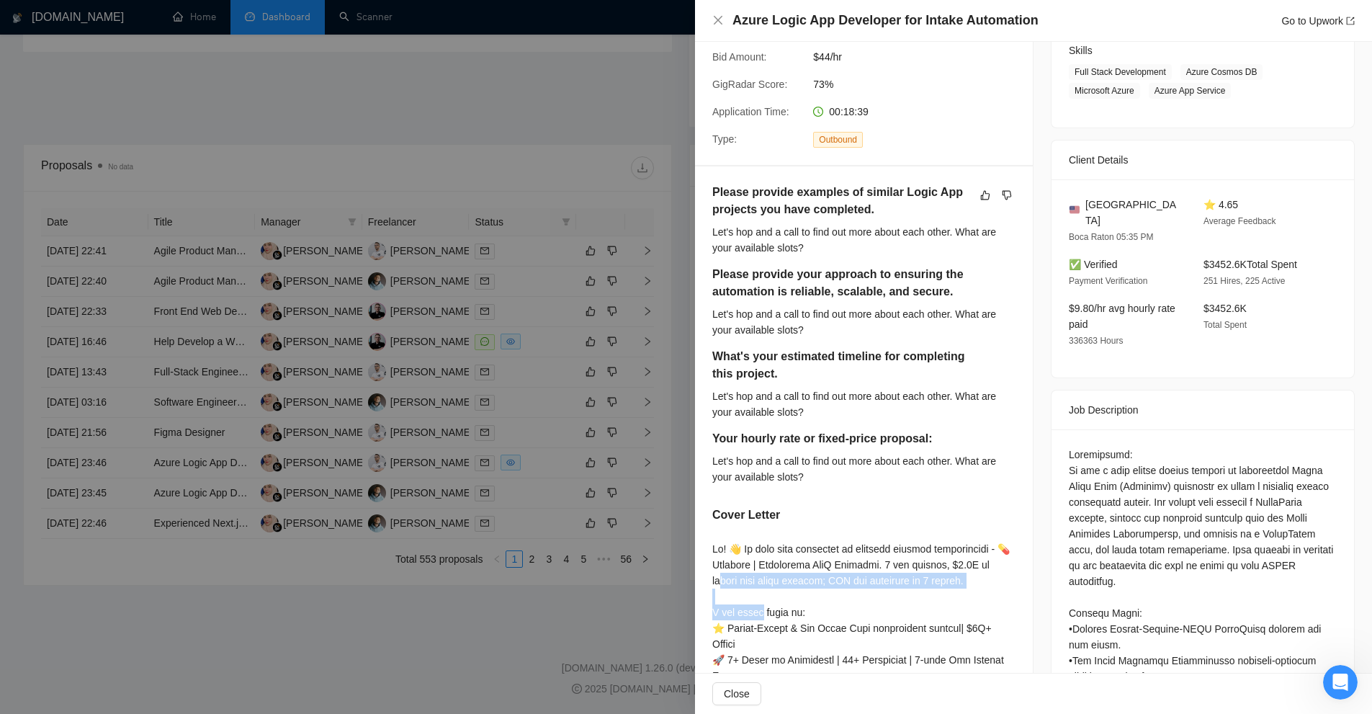
drag, startPoint x: 954, startPoint y: 563, endPoint x: 1008, endPoint y: 582, distance: 57.9
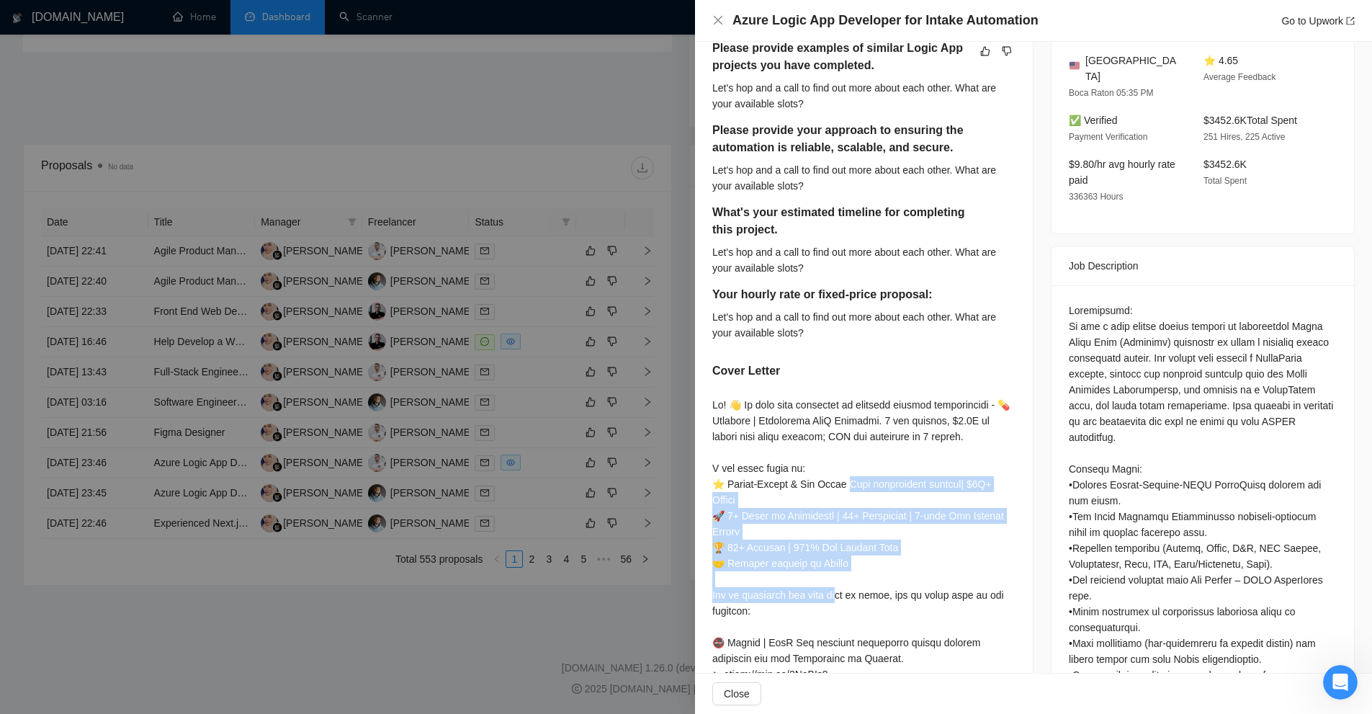
drag, startPoint x: 709, startPoint y: 485, endPoint x: 852, endPoint y: 573, distance: 167.9
click at [852, 573] on div "Please provide examples of similar Logic App projects you have completed. Let's…" at bounding box center [864, 569] width 338 height 1095
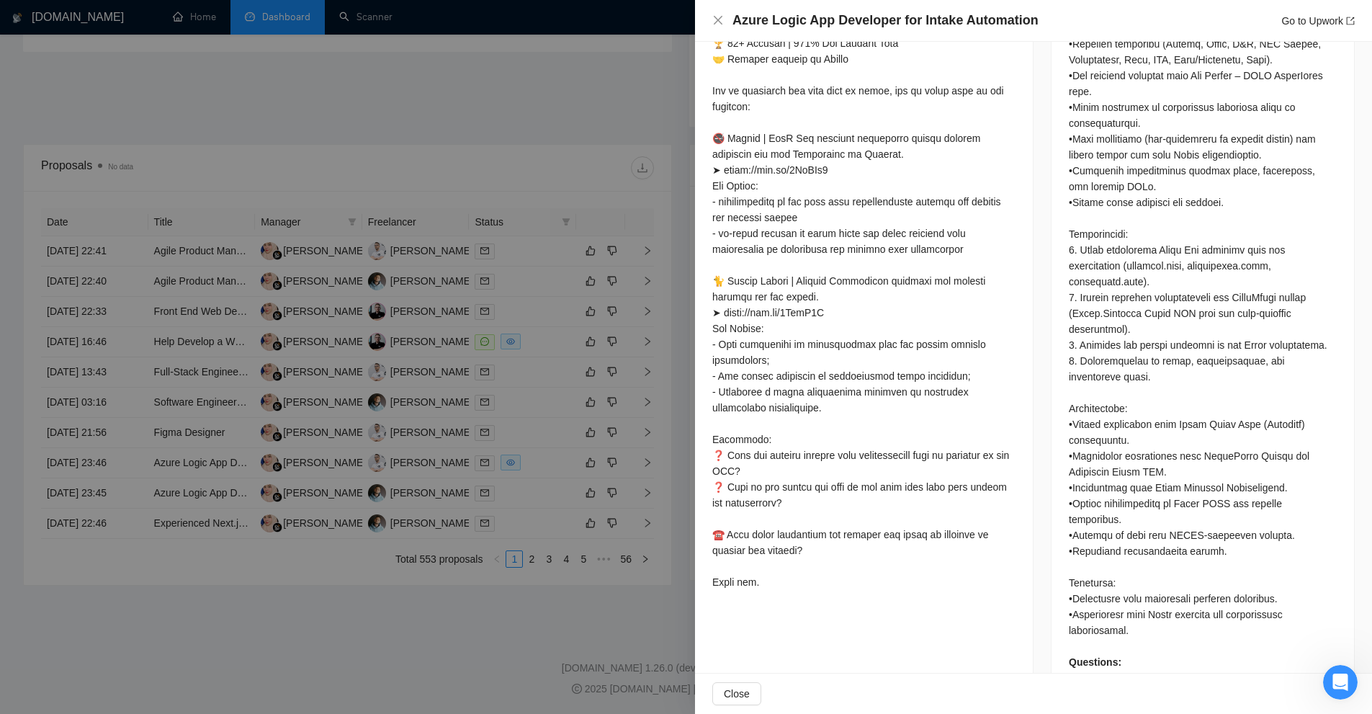
scroll to position [741, 0]
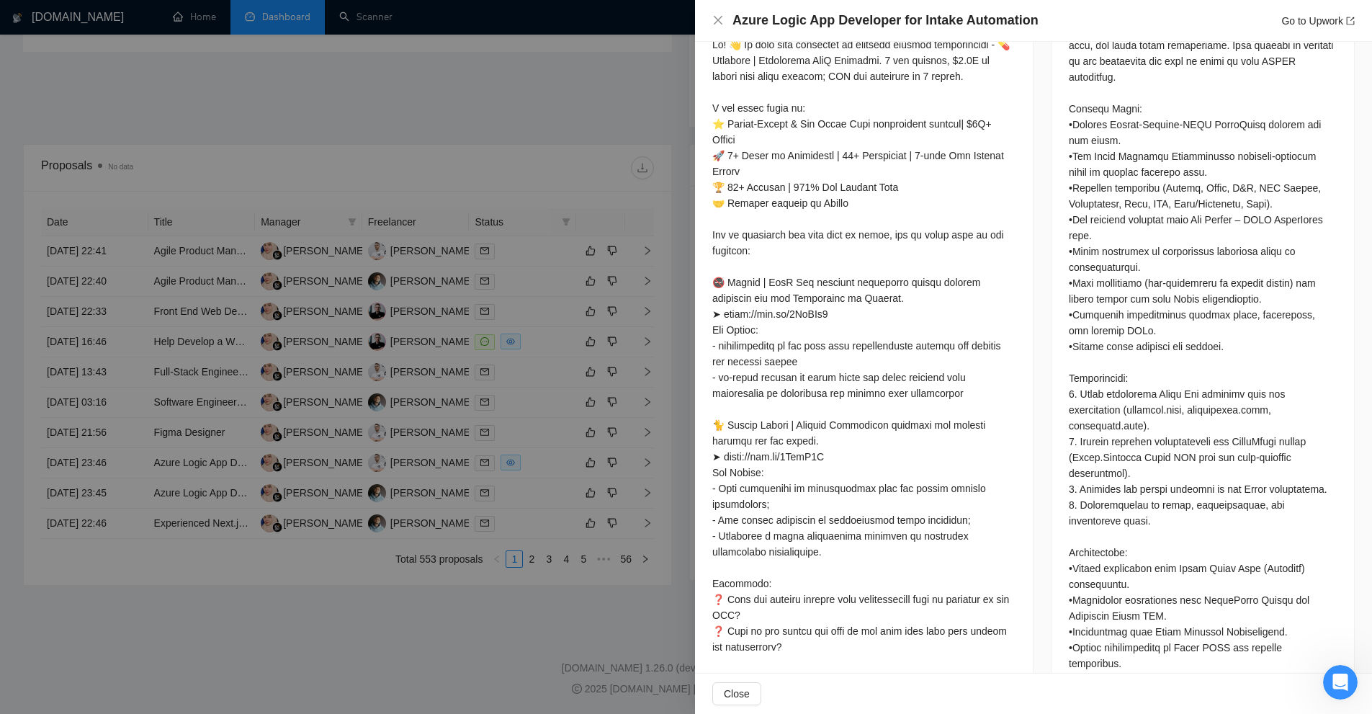
click at [602, 498] on div at bounding box center [686, 357] width 1372 height 714
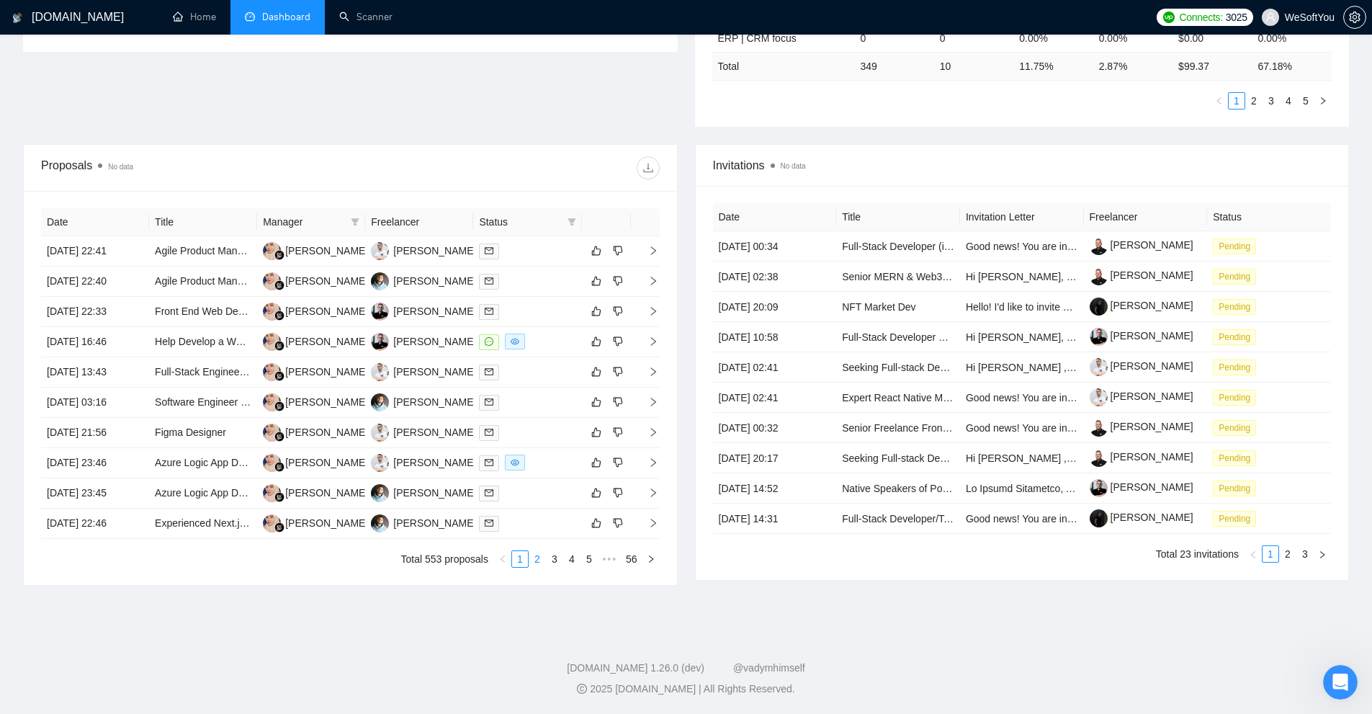
click at [536, 560] on link "2" at bounding box center [537, 559] width 16 height 16
click at [534, 369] on div at bounding box center [527, 372] width 97 height 17
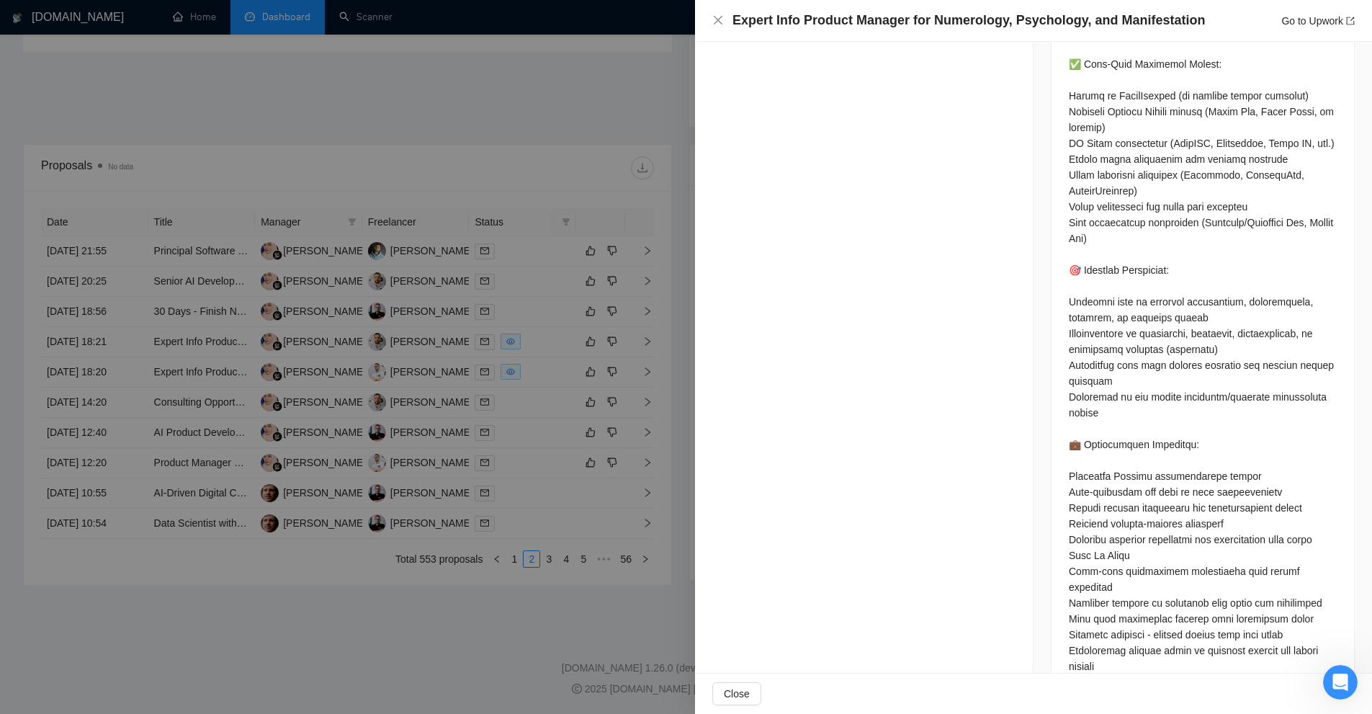
scroll to position [2038, 0]
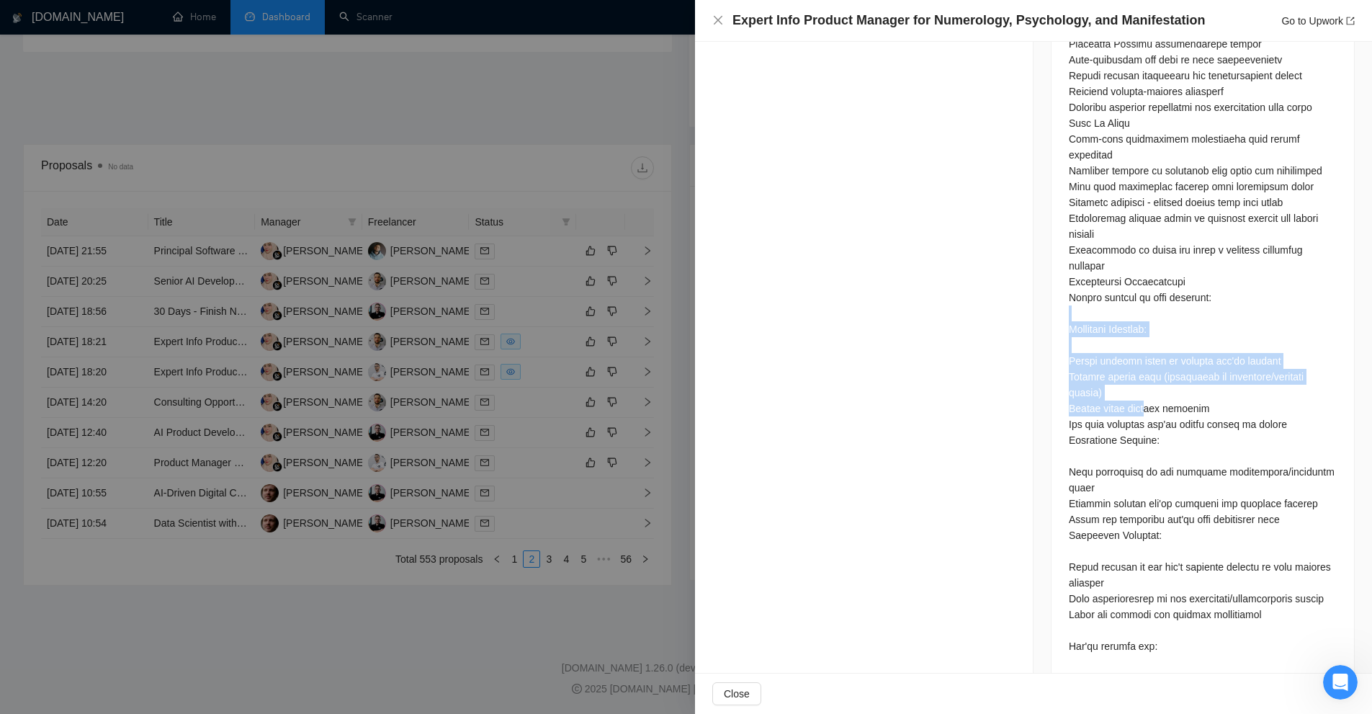
drag, startPoint x: 1057, startPoint y: 293, endPoint x: 1144, endPoint y: 387, distance: 127.4
drag, startPoint x: 1072, startPoint y: 337, endPoint x: 1234, endPoint y: 338, distance: 161.3
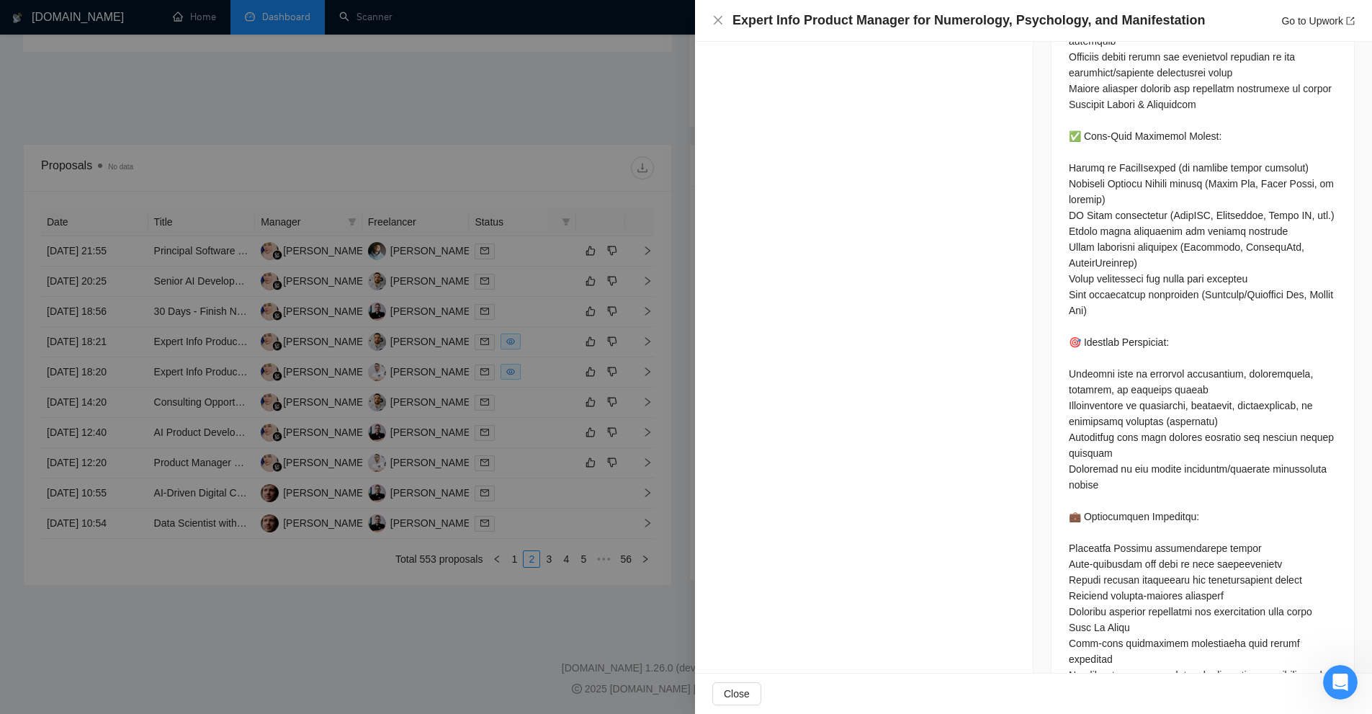
scroll to position [1749, 0]
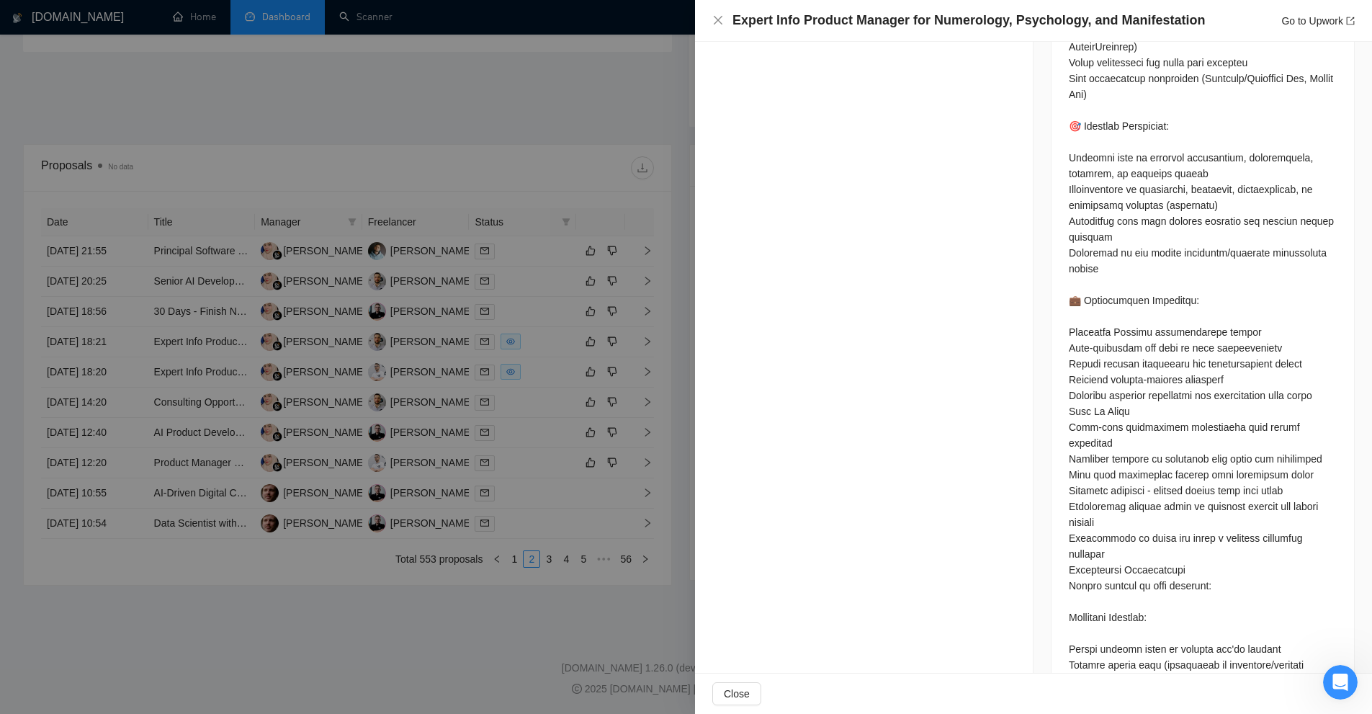
click at [1107, 313] on div at bounding box center [1203, 126] width 268 height 2234
drag, startPoint x: 1107, startPoint y: 313, endPoint x: 1150, endPoint y: 314, distance: 42.5
click at [1150, 314] on div at bounding box center [1203, 126] width 268 height 2234
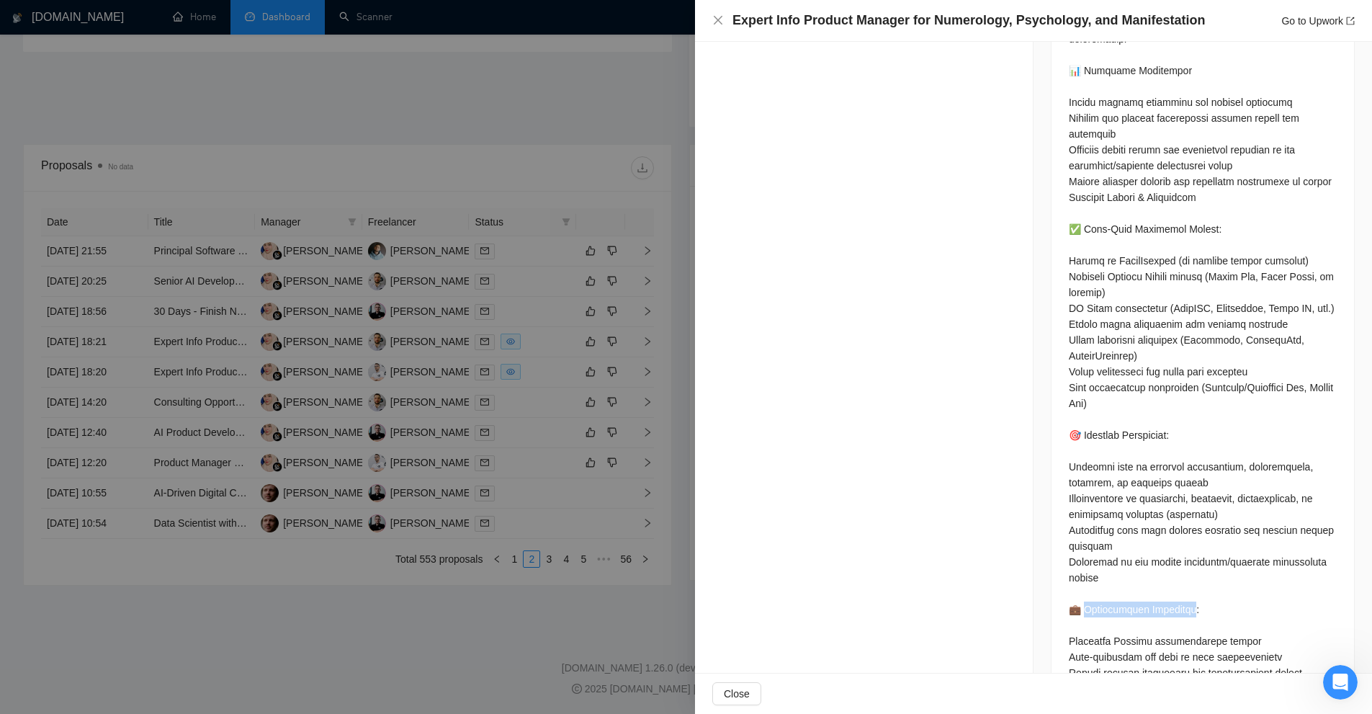
scroll to position [2341, 0]
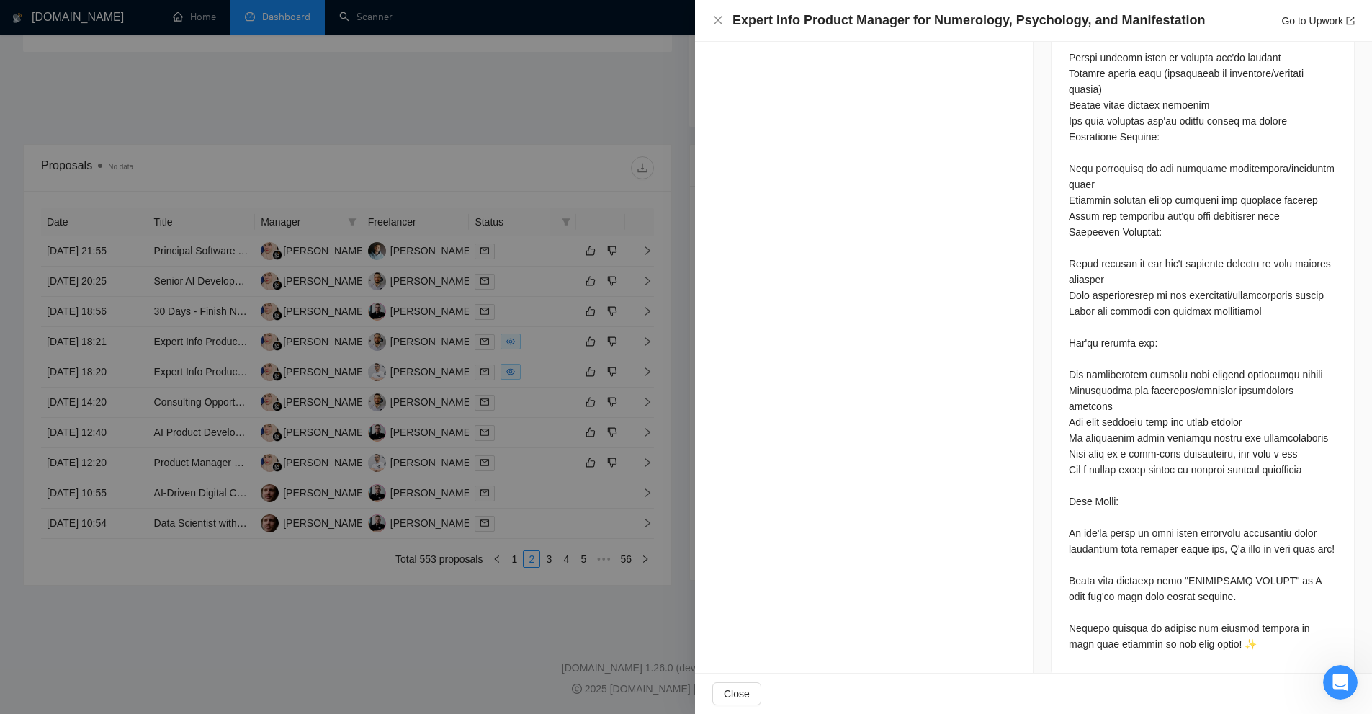
drag, startPoint x: 593, startPoint y: 366, endPoint x: 555, endPoint y: 370, distance: 38.4
click at [593, 366] on div at bounding box center [686, 357] width 1372 height 714
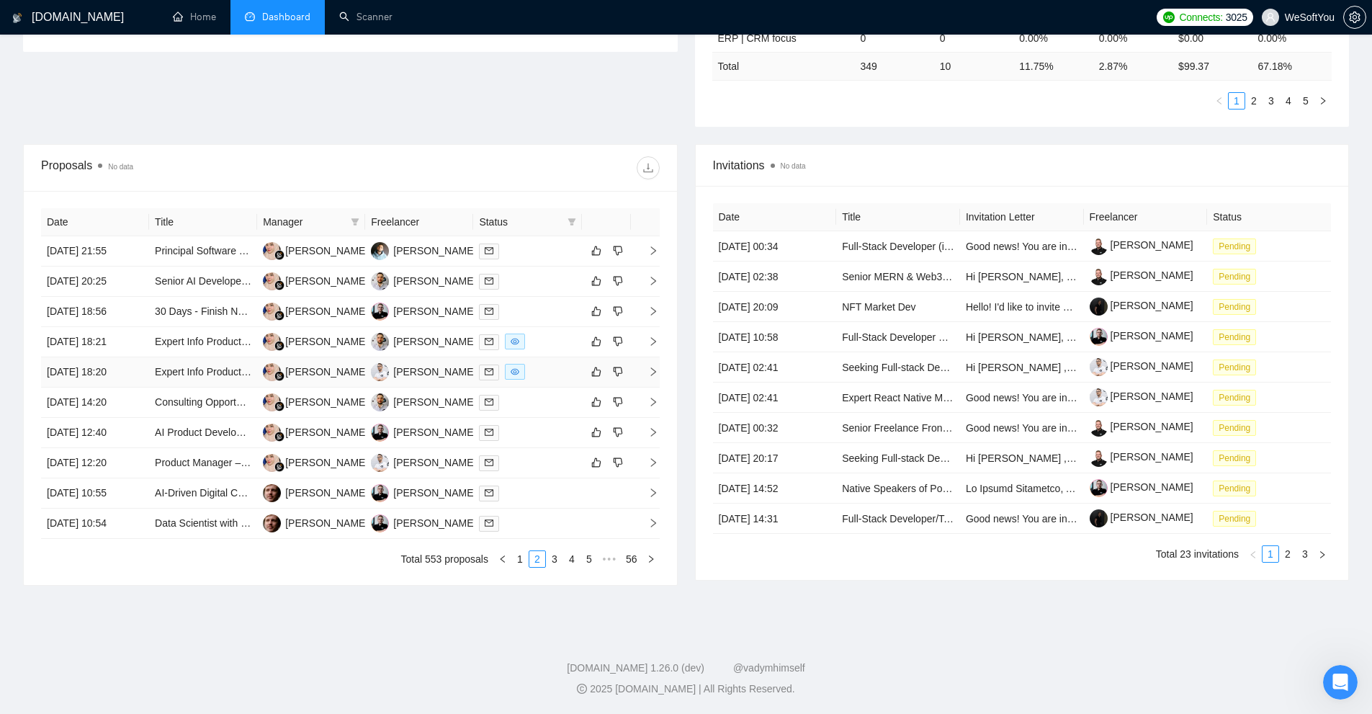
click at [555, 370] on div at bounding box center [527, 372] width 97 height 17
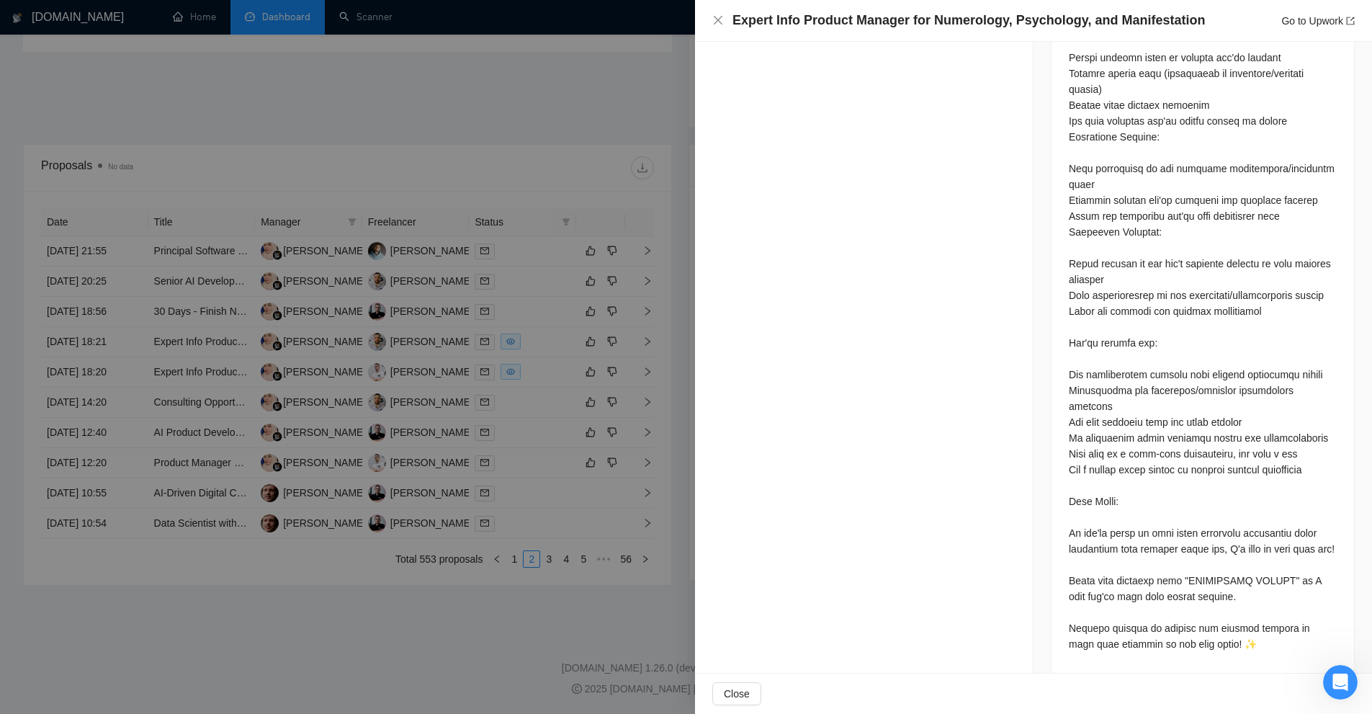
scroll to position [1837, 0]
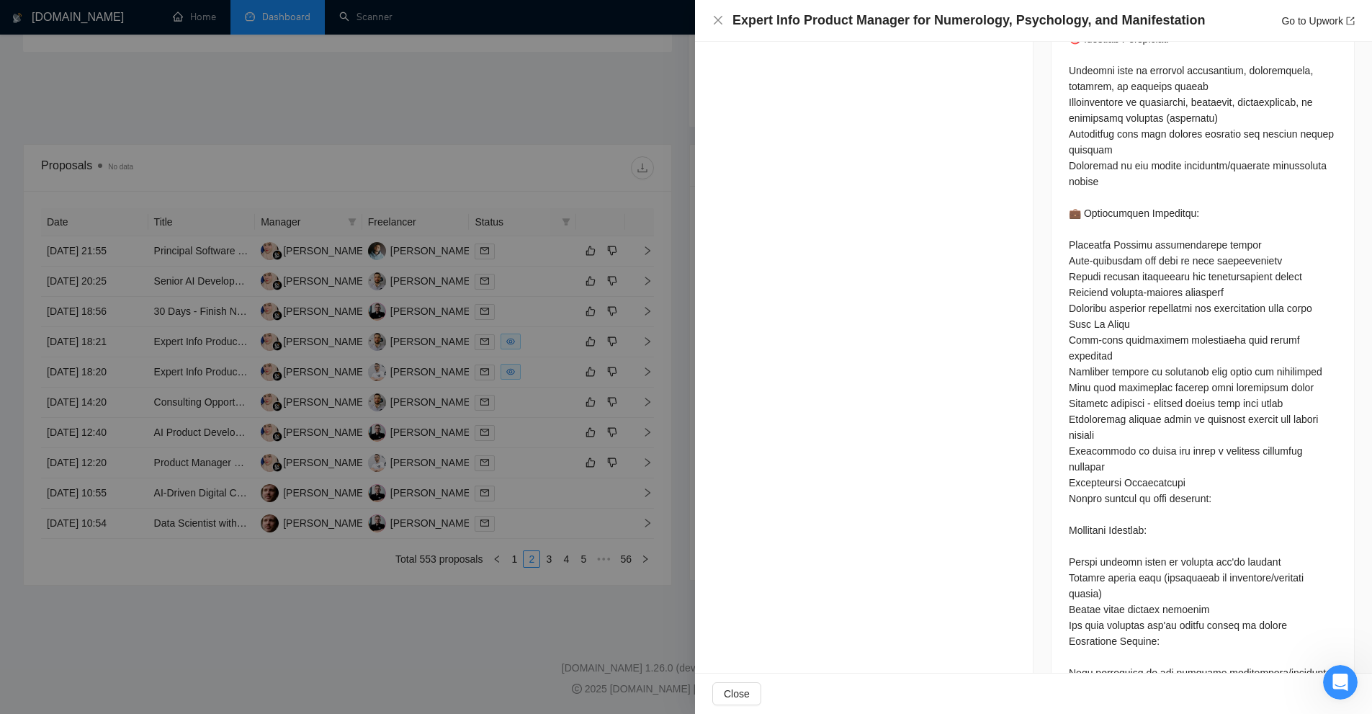
click at [665, 322] on div at bounding box center [686, 357] width 1372 height 714
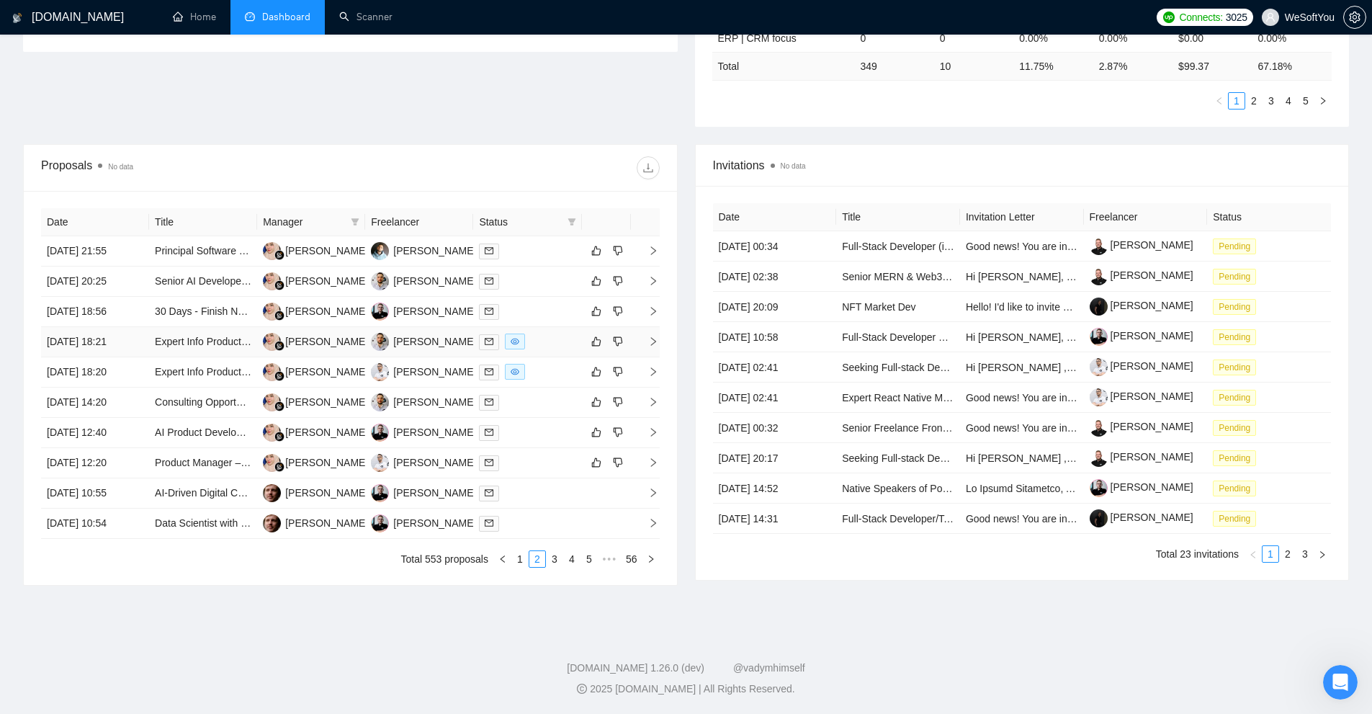
click at [545, 348] on div at bounding box center [527, 341] width 97 height 17
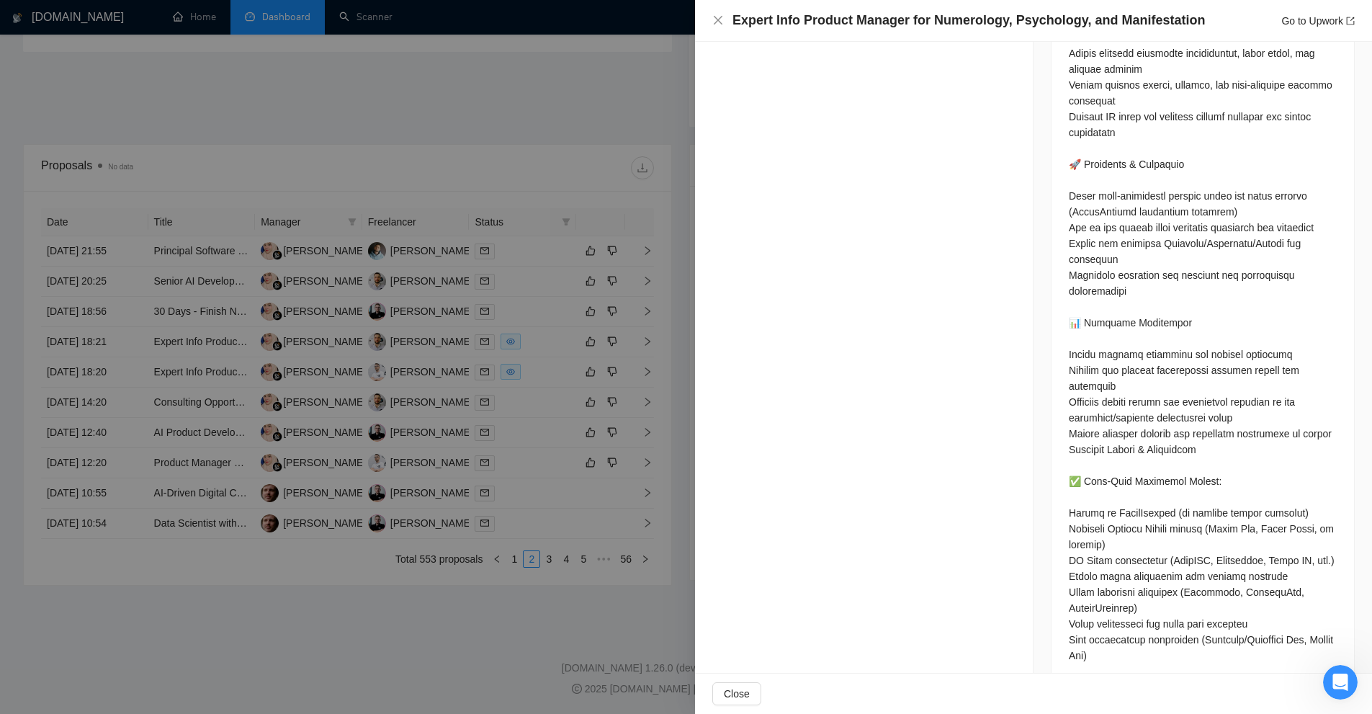
scroll to position [684, 0]
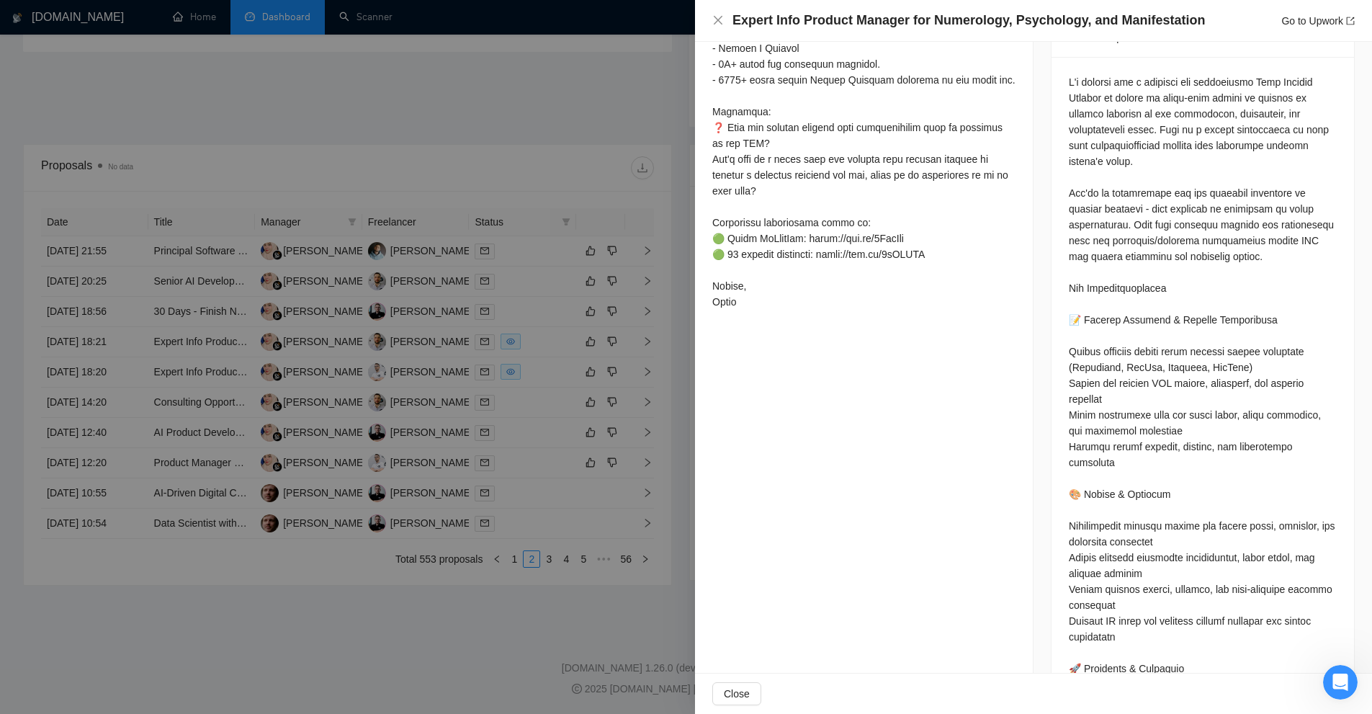
click at [463, 412] on div at bounding box center [686, 357] width 1372 height 714
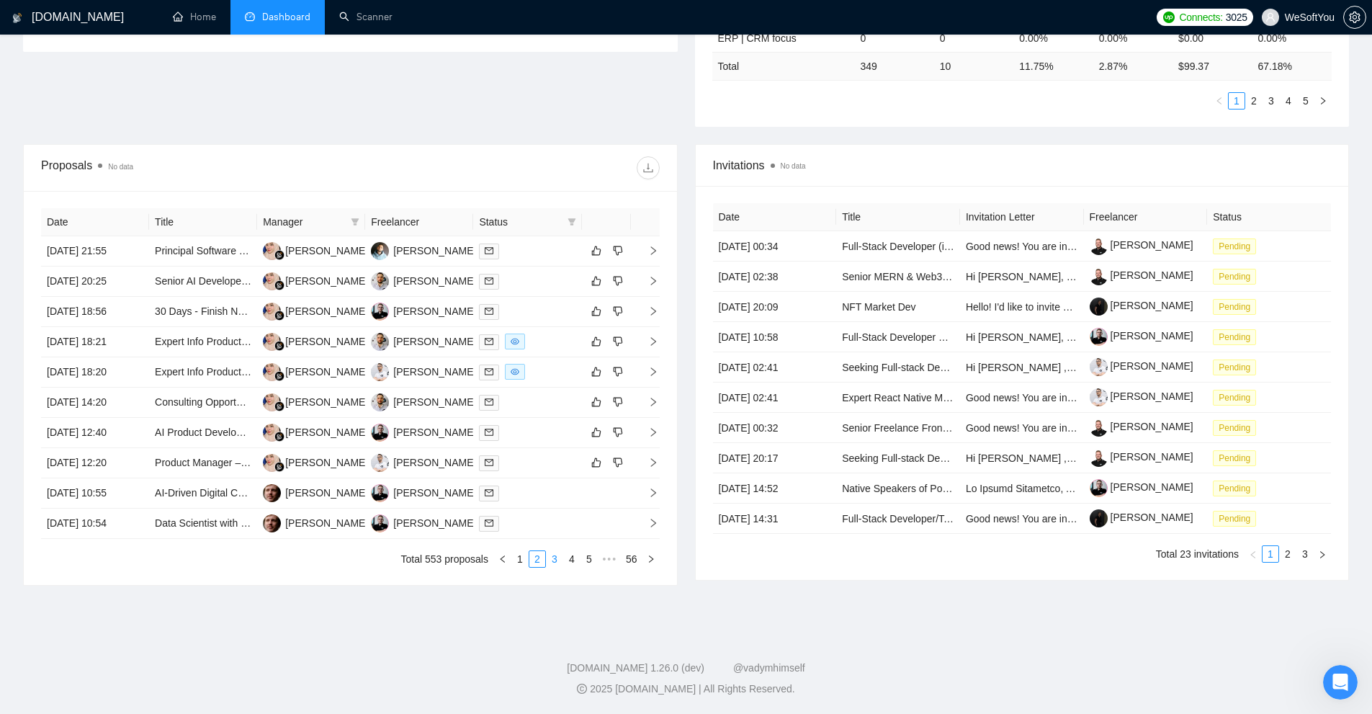
click at [555, 560] on link "3" at bounding box center [555, 559] width 16 height 16
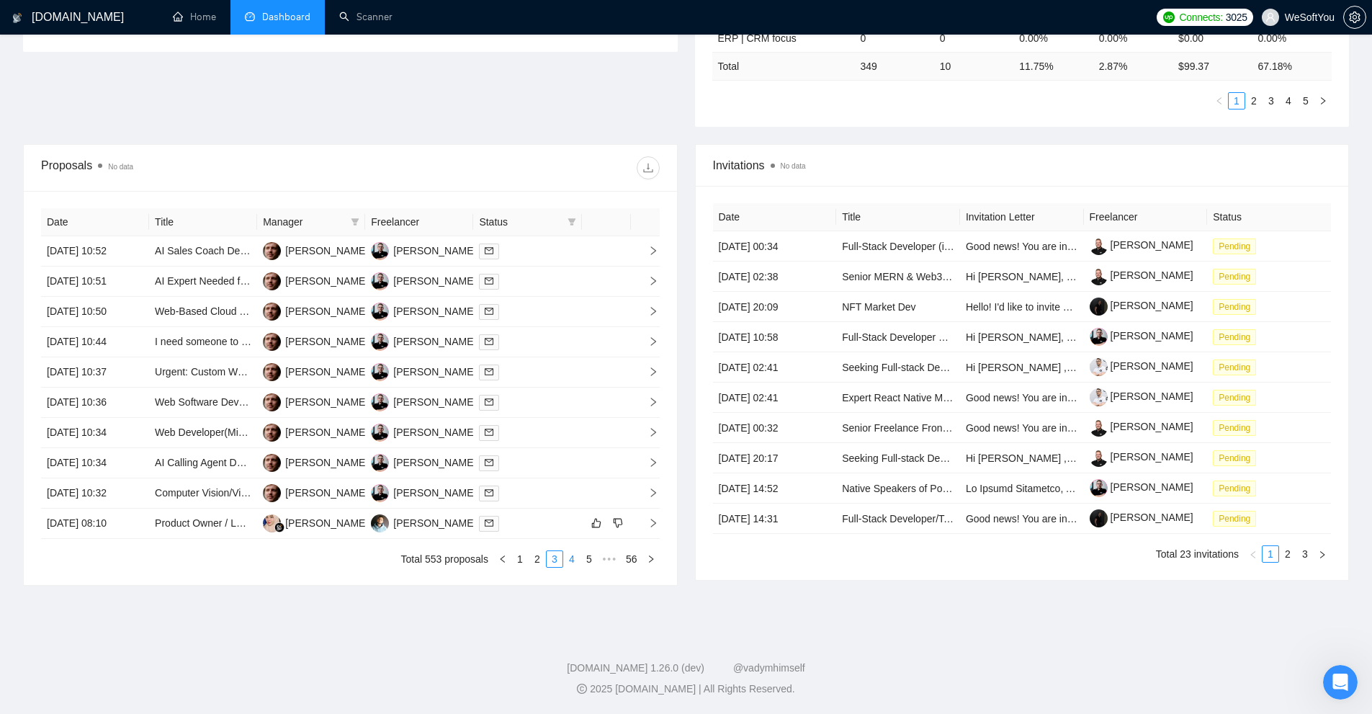
click at [574, 555] on link "4" at bounding box center [572, 559] width 16 height 16
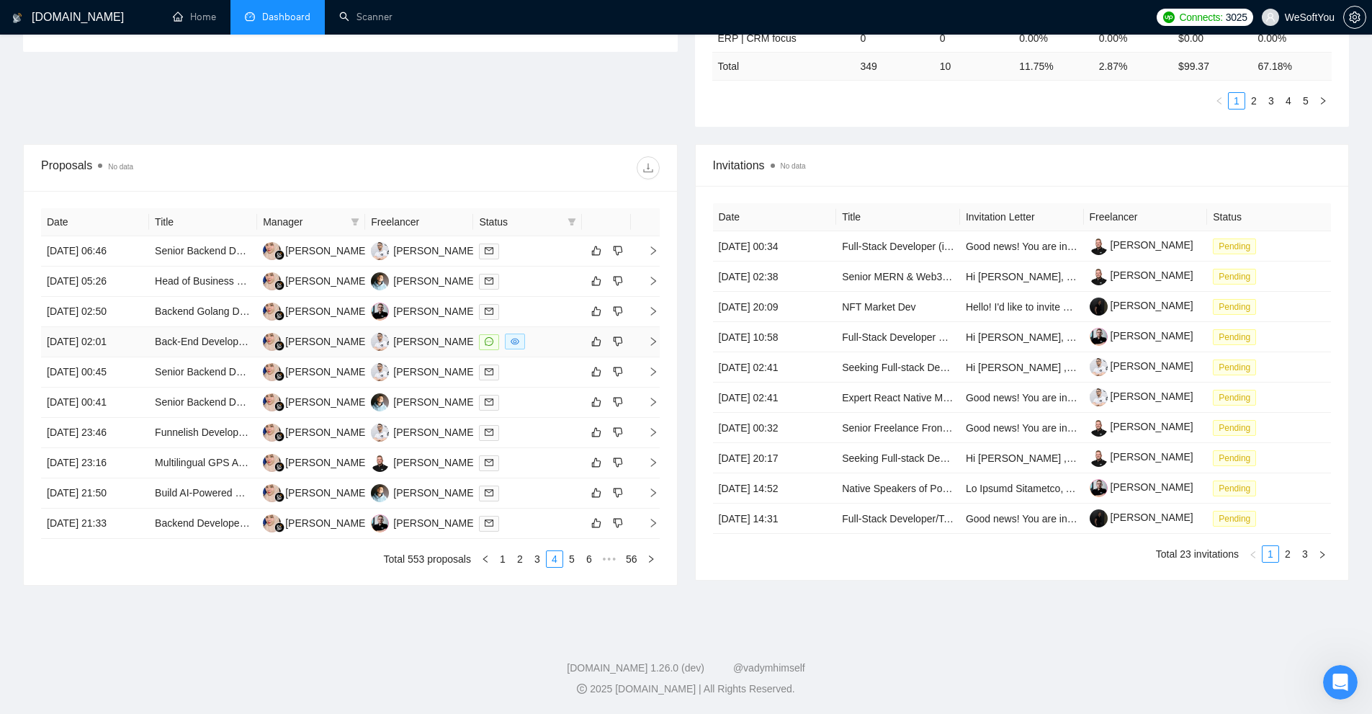
click at [535, 339] on div at bounding box center [527, 341] width 97 height 17
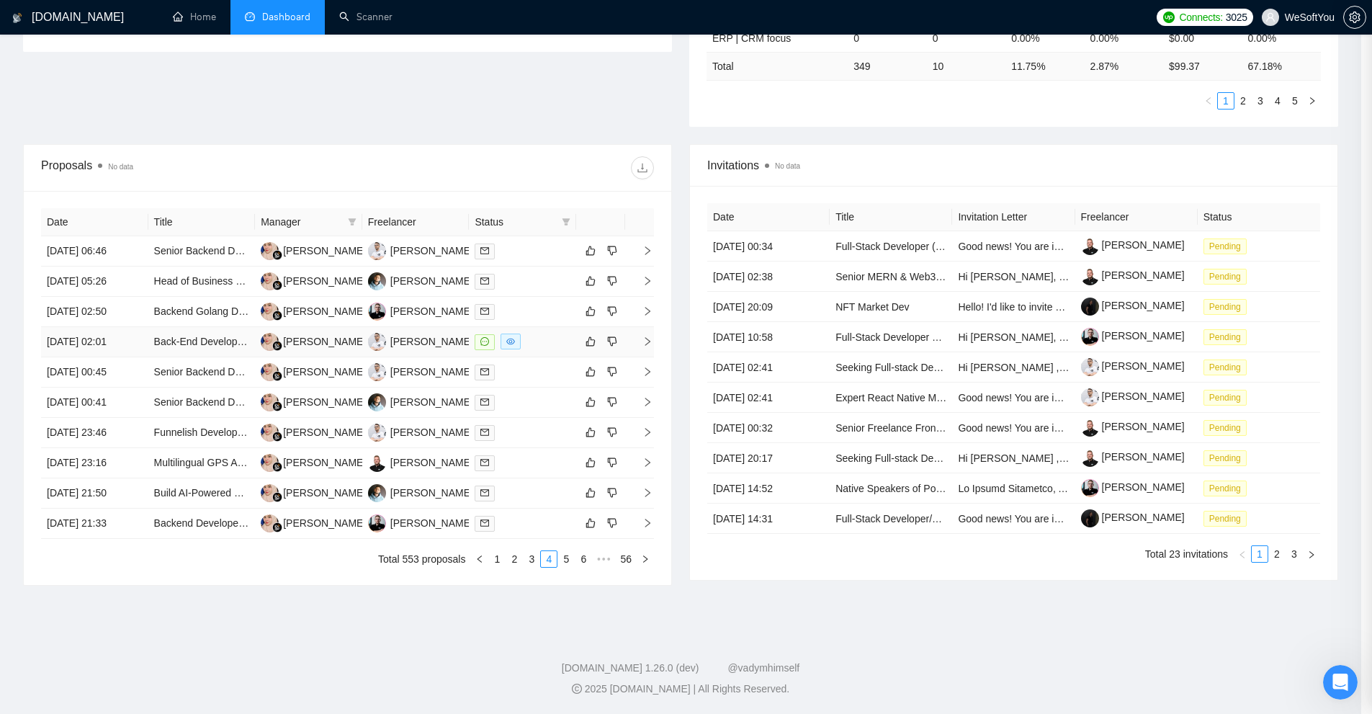
scroll to position [534, 0]
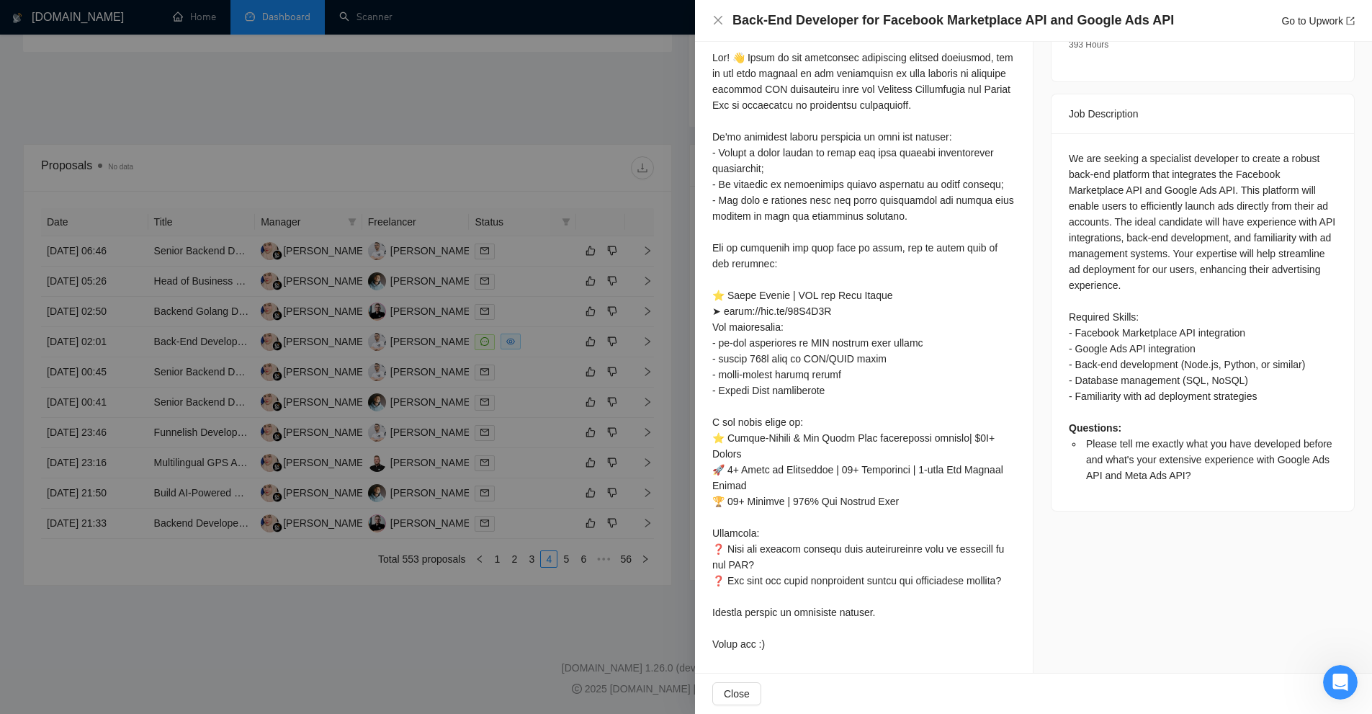
click at [543, 342] on div at bounding box center [686, 357] width 1372 height 714
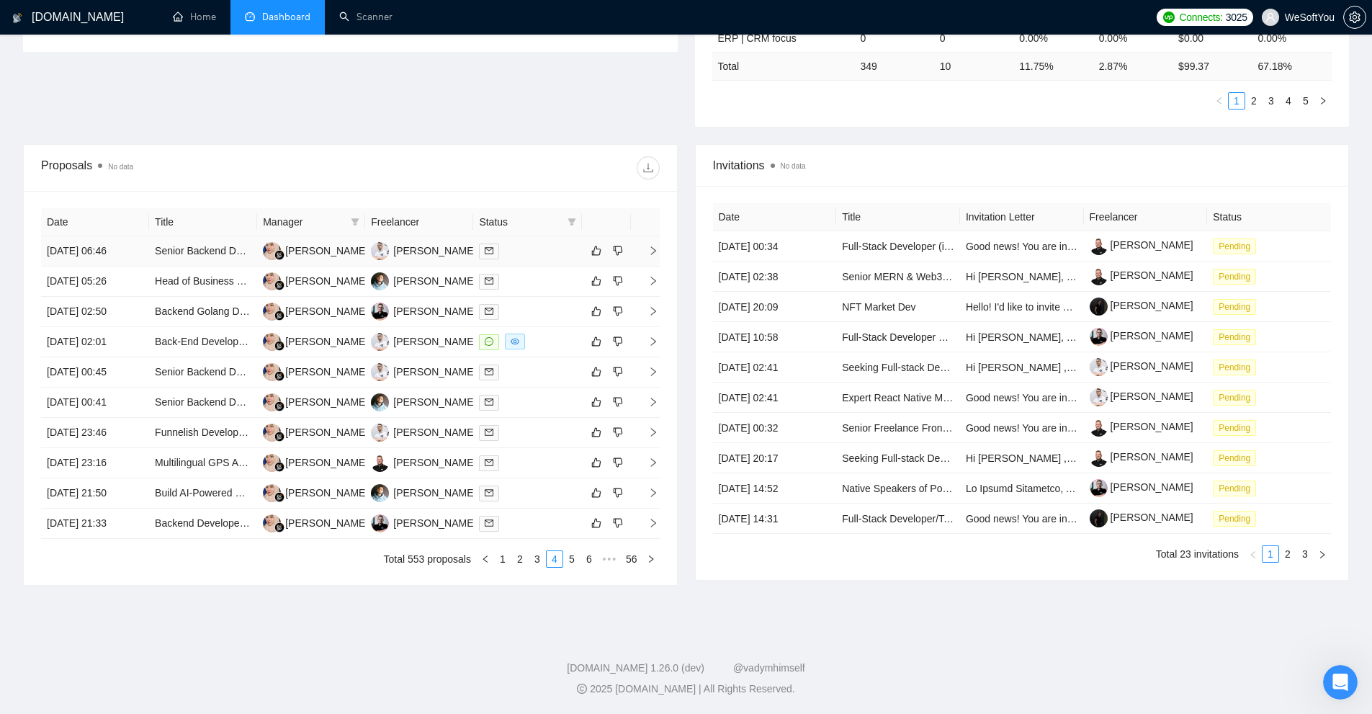
click at [521, 247] on div at bounding box center [527, 251] width 97 height 17
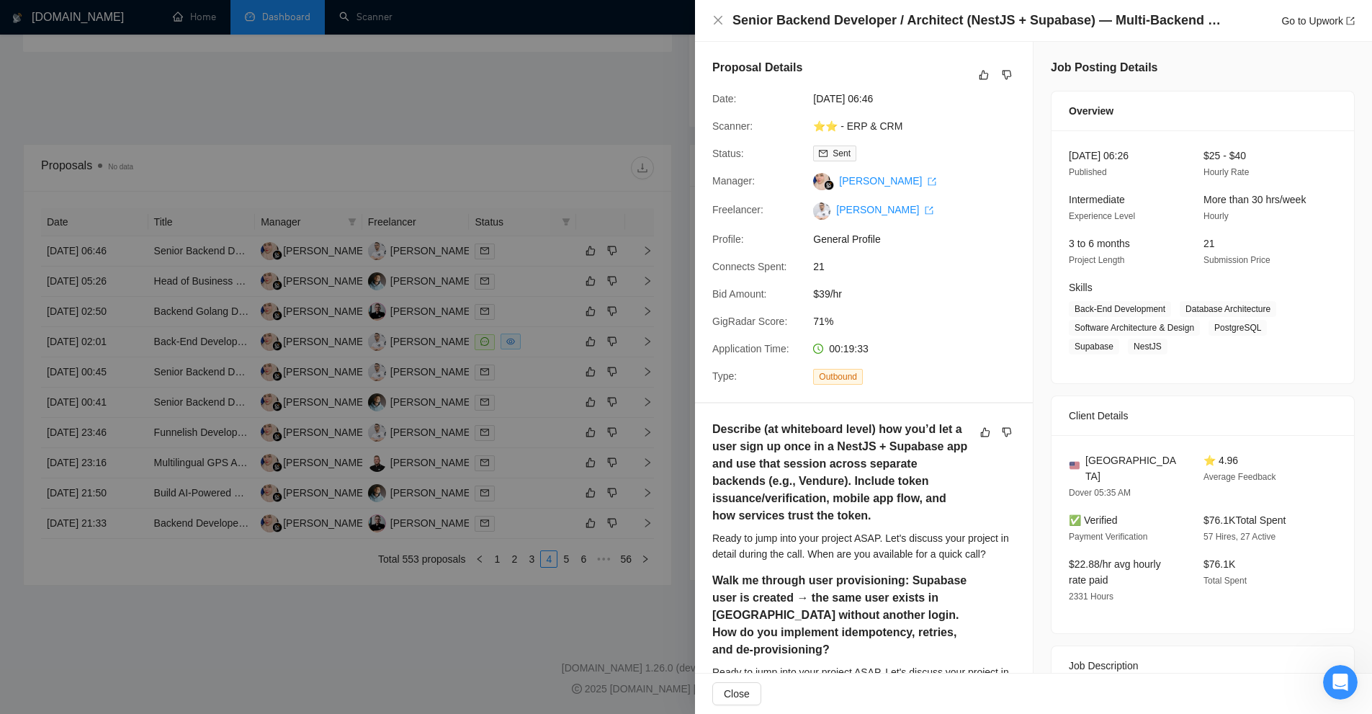
scroll to position [140, 0]
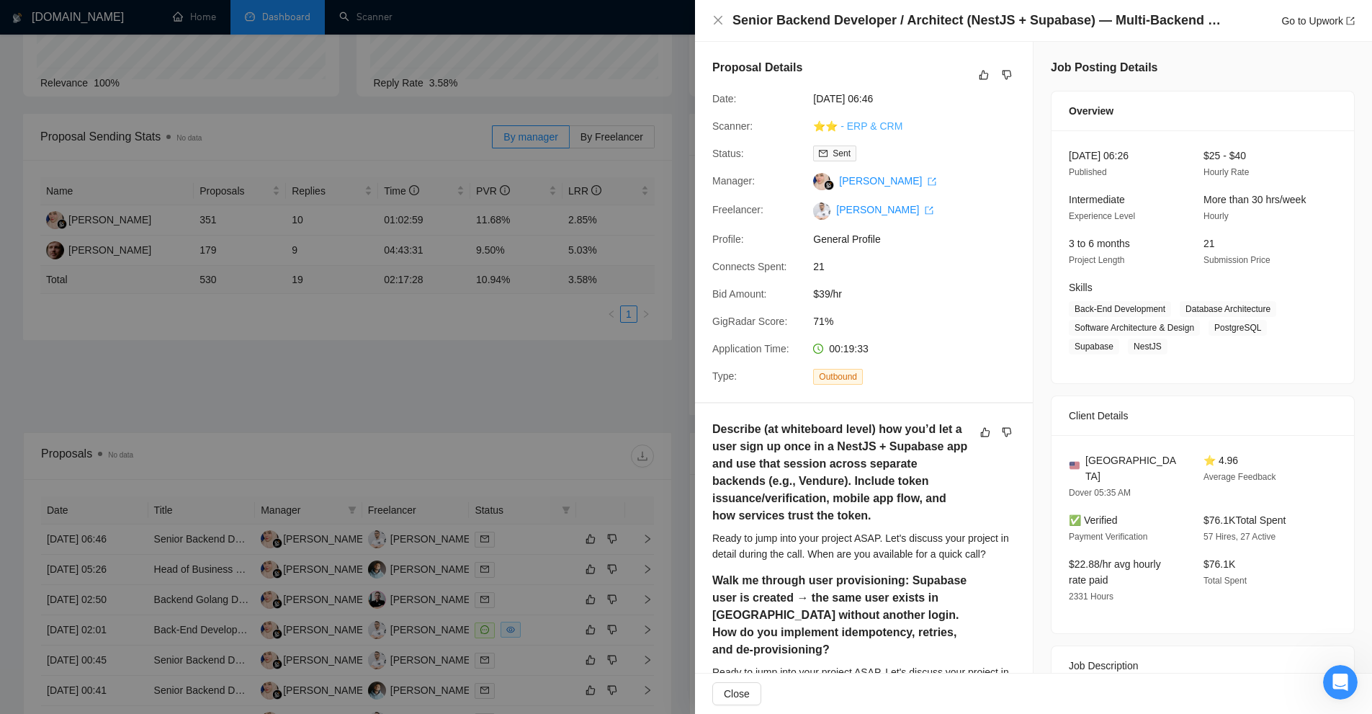
click at [877, 127] on link "⭐️⭐️ - ERP & CRM" at bounding box center [857, 126] width 89 height 12
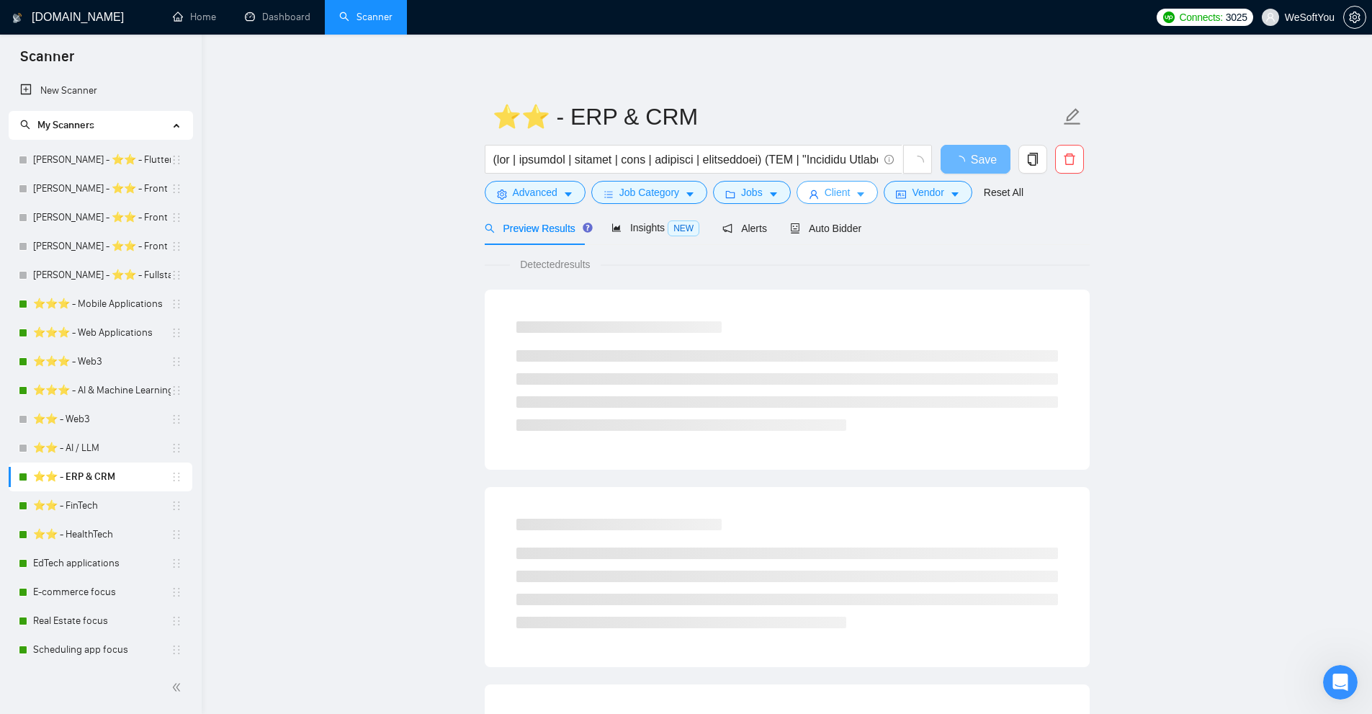
click at [858, 193] on icon "caret-down" at bounding box center [861, 195] width 7 height 4
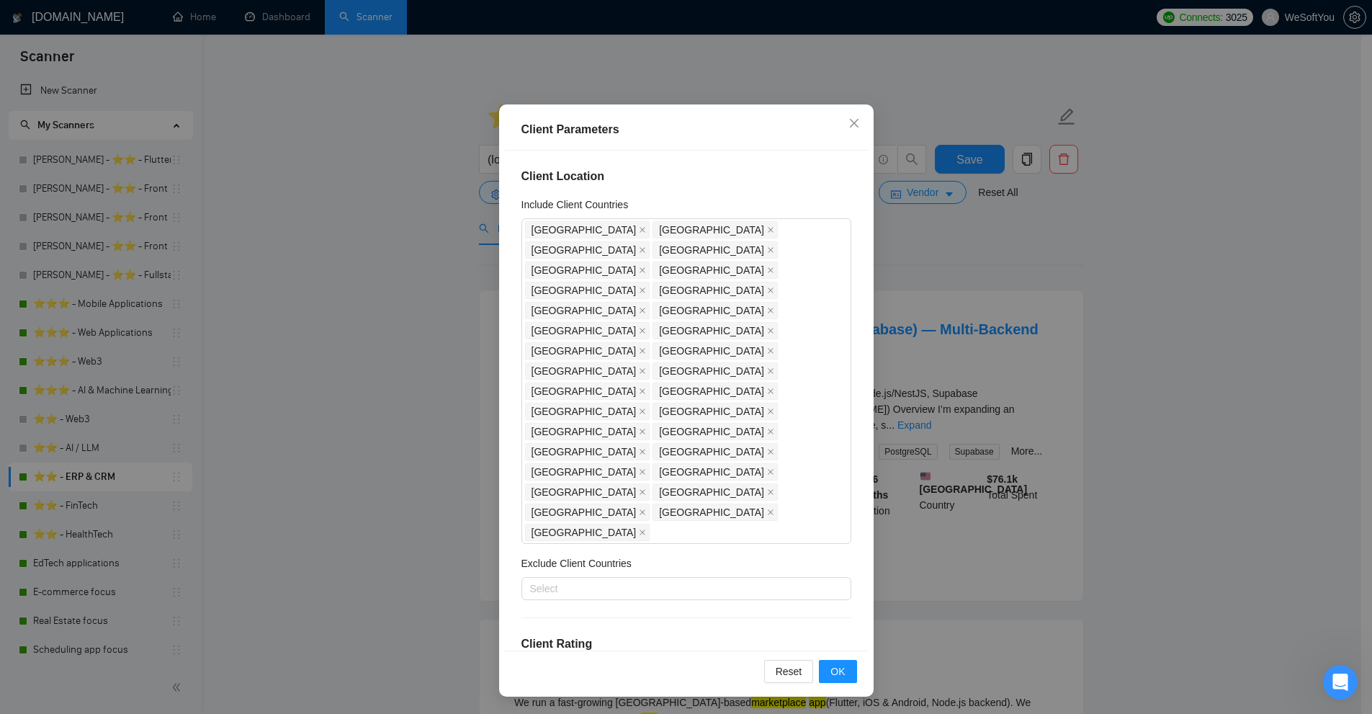
click at [820, 183] on h4 "Client Location" at bounding box center [686, 176] width 330 height 17
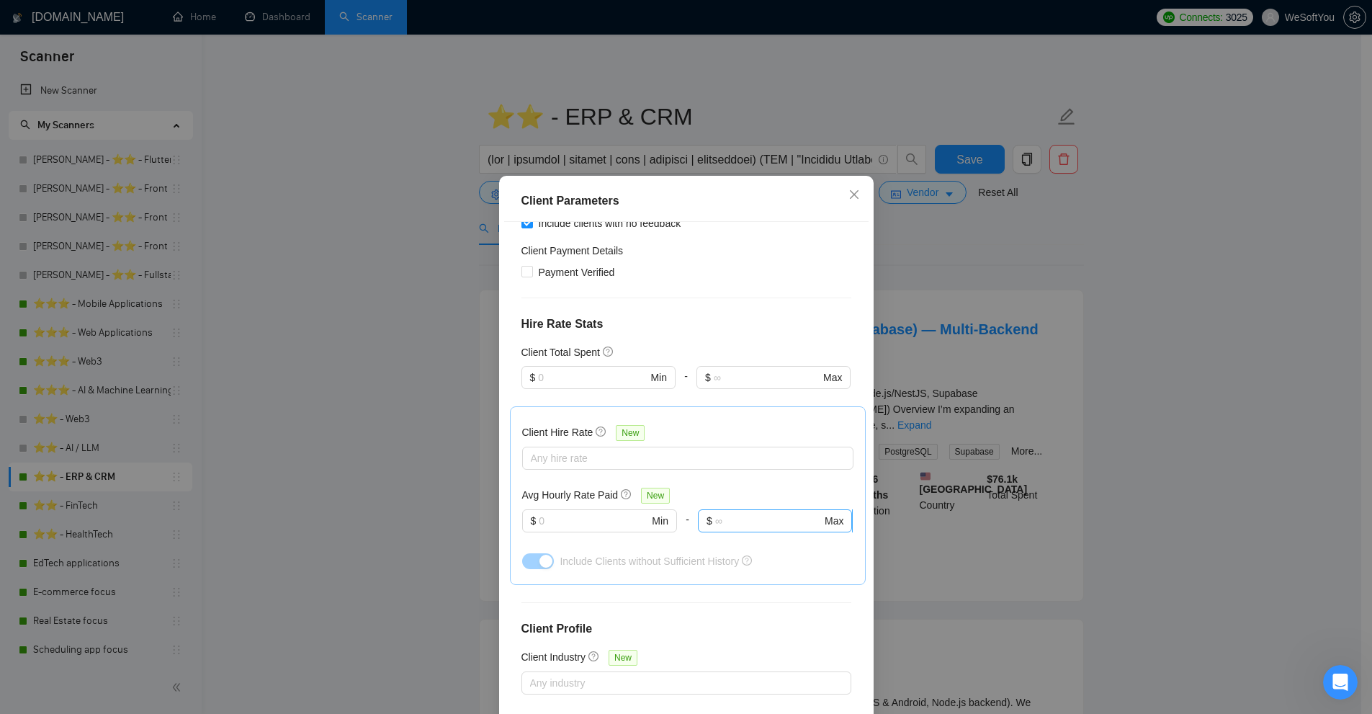
scroll to position [71, 0]
